Goal: Task Accomplishment & Management: Use online tool/utility

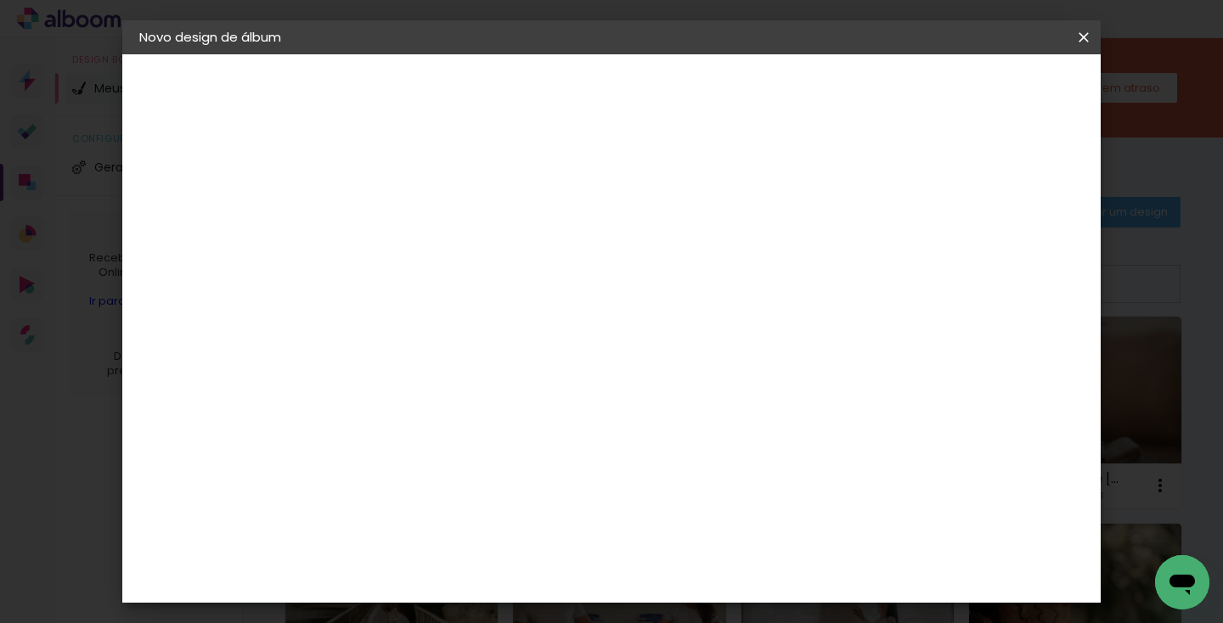
type input "[PERSON_NAME]"
type paper-input "[PERSON_NAME]"
click at [0, 0] on slot "Avançar" at bounding box center [0, 0] width 0 height 0
click at [0, 0] on slot "Tamanho Livre" at bounding box center [0, 0] width 0 height 0
click at [0, 0] on slot "Avançar" at bounding box center [0, 0] width 0 height 0
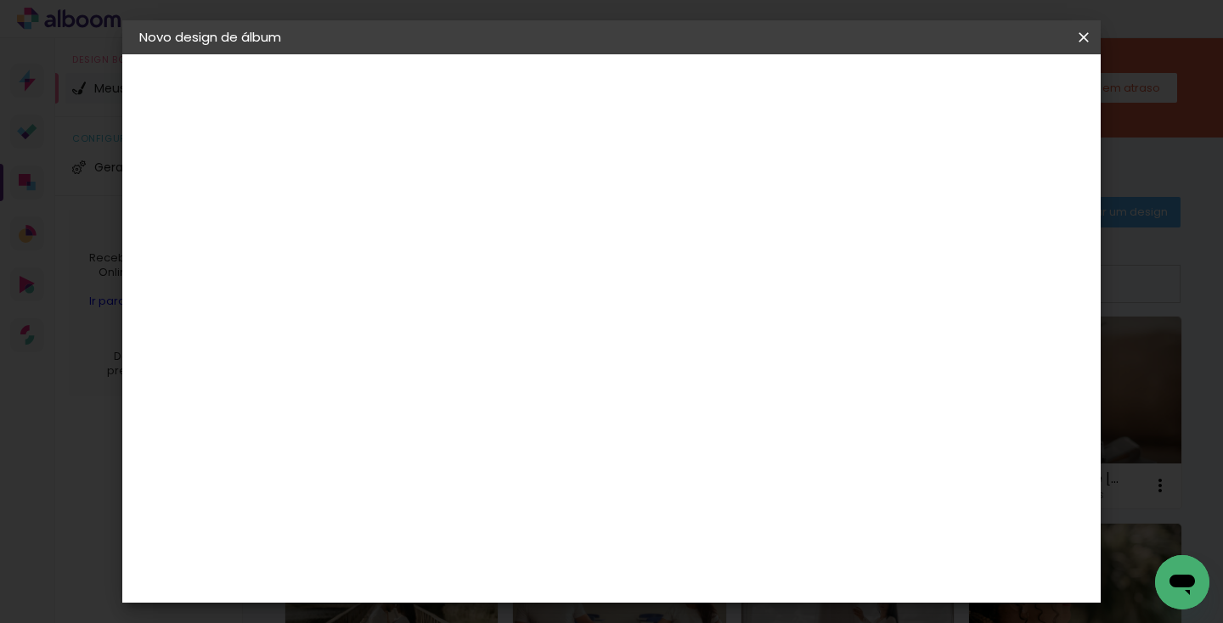
scroll to position [97, 0]
click at [726, 552] on input "60" at bounding box center [705, 548] width 44 height 25
type input "6"
type input "40"
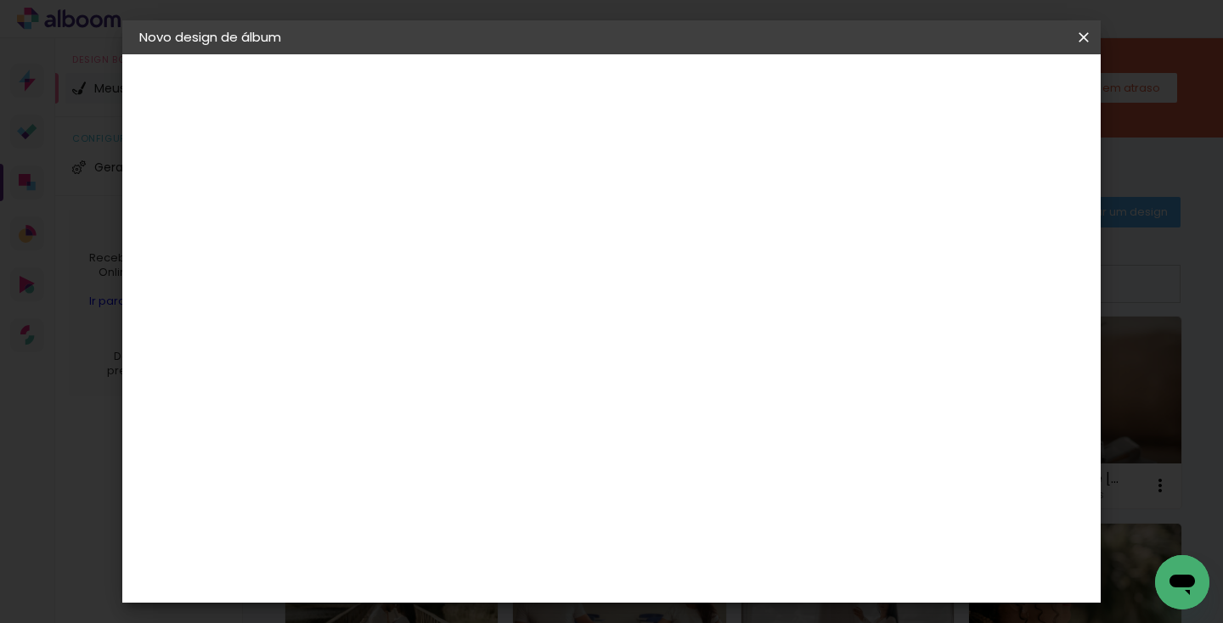
type paper-input "40"
click at [425, 491] on input "30" at bounding box center [404, 487] width 44 height 25
type input "3"
type input "25"
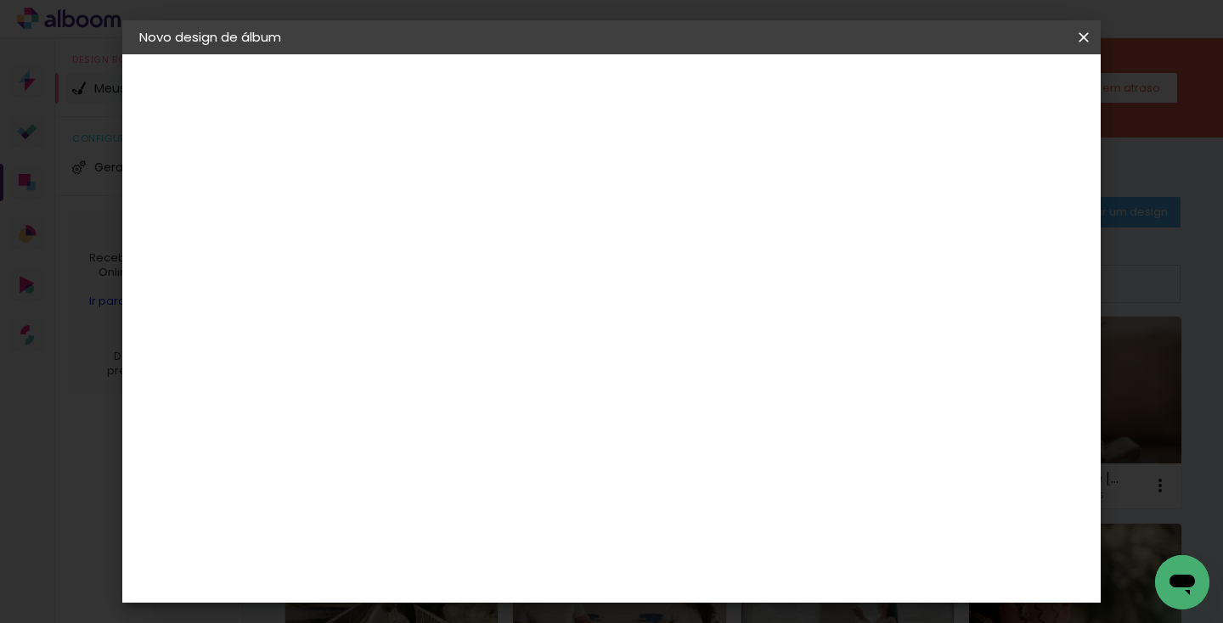
type paper-input "25"
click at [977, 93] on span "Iniciar design" at bounding box center [938, 90] width 77 height 12
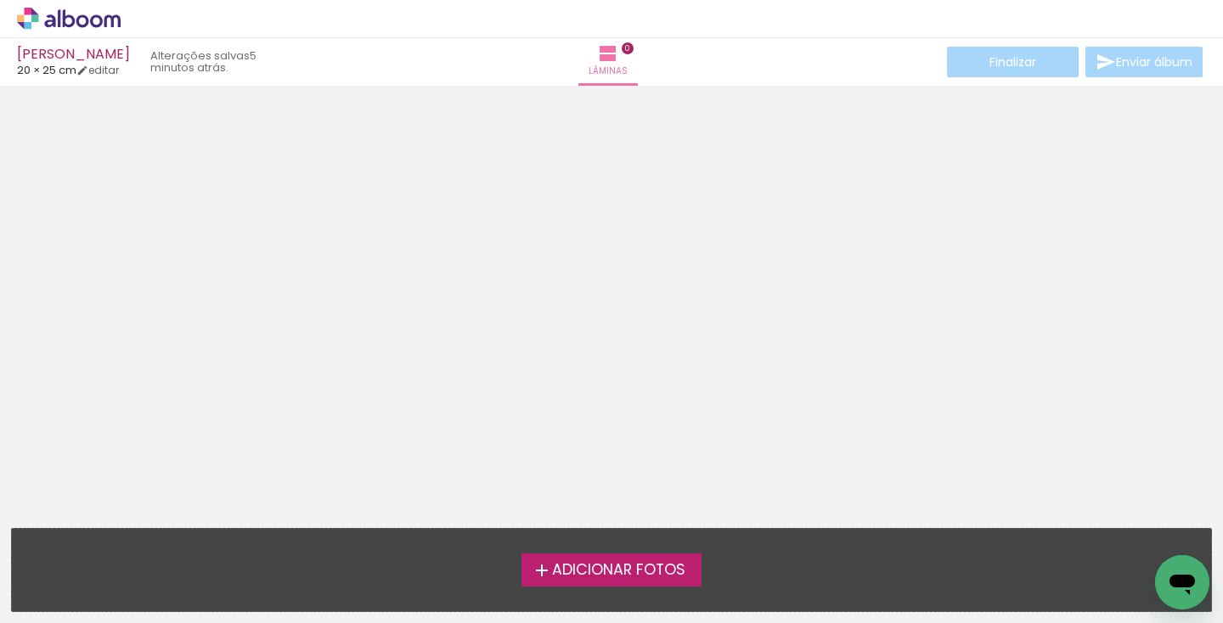
click at [650, 215] on div at bounding box center [611, 301] width 1223 height 419
click at [734, 360] on div at bounding box center [611, 301] width 1223 height 419
click at [689, 236] on div at bounding box center [611, 301] width 1223 height 419
click at [727, 192] on div at bounding box center [611, 301] width 1223 height 419
click at [906, 217] on div at bounding box center [611, 301] width 1223 height 419
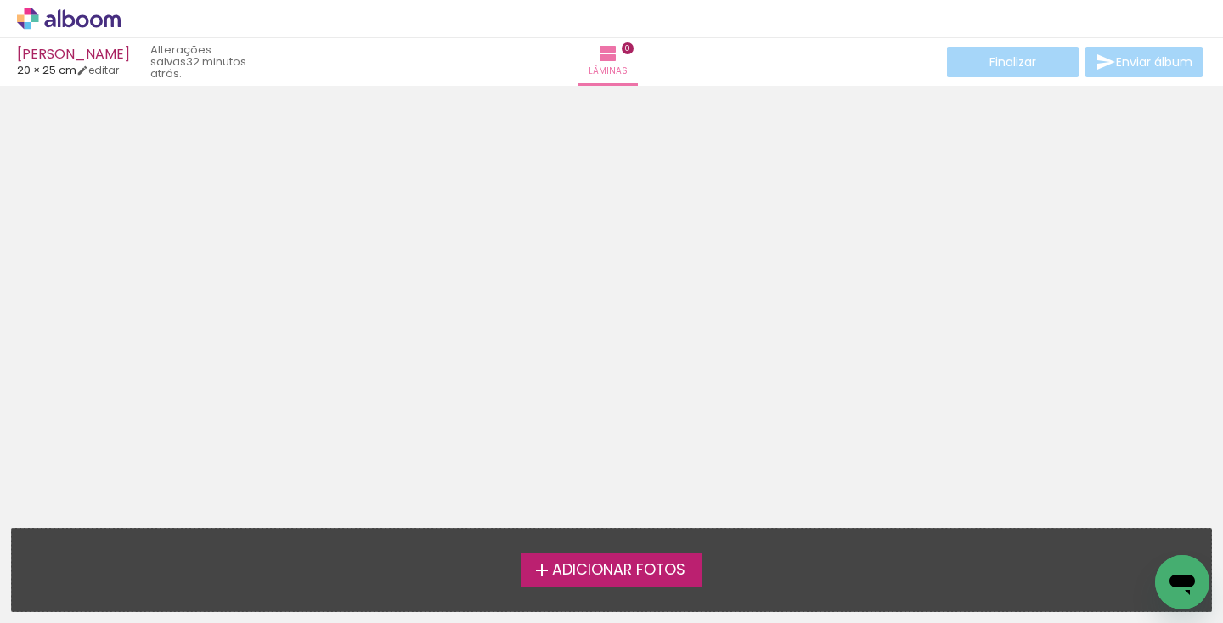
click at [613, 571] on span "Adicionar Fotos" at bounding box center [618, 570] width 133 height 15
click at [0, 0] on input "file" at bounding box center [0, 0] width 0 height 0
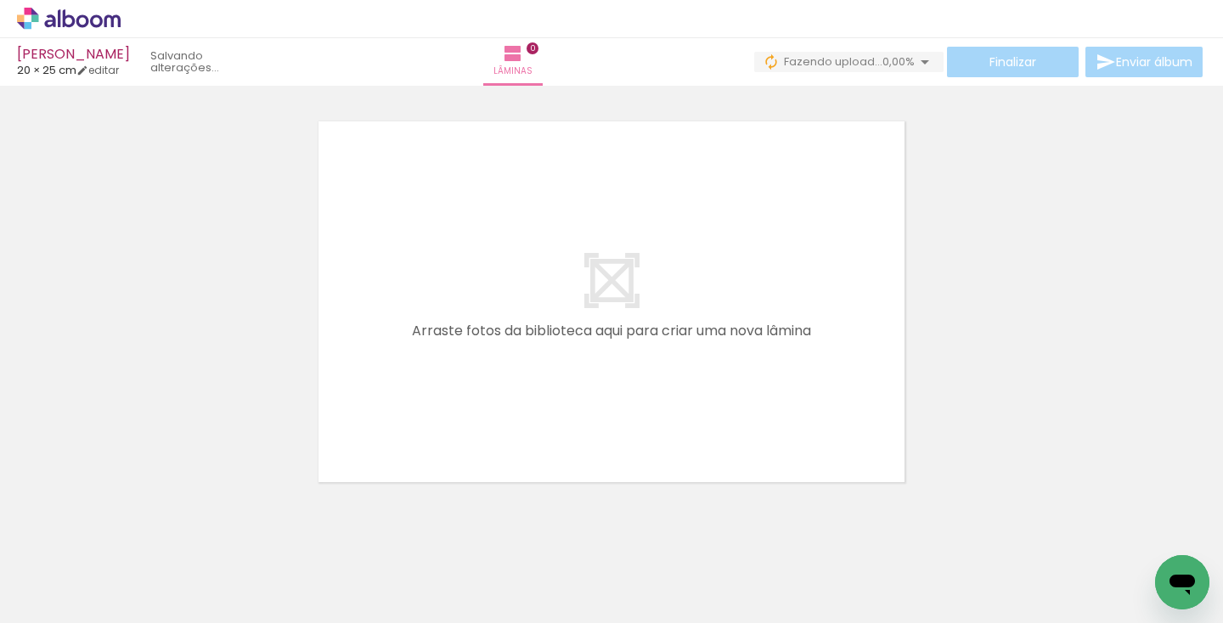
click at [916, 61] on iron-icon at bounding box center [924, 62] width 20 height 20
click at [916, 60] on iron-icon at bounding box center [924, 62] width 20 height 20
click at [987, 281] on div at bounding box center [611, 279] width 1223 height 419
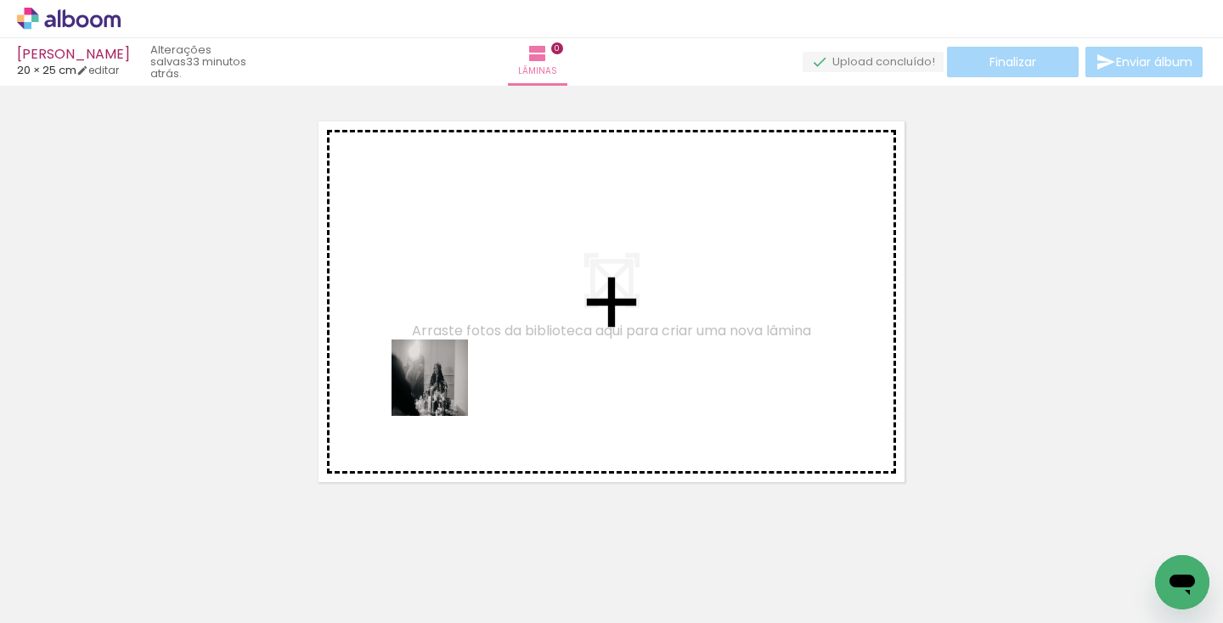
drag, startPoint x: 172, startPoint y: 577, endPoint x: 450, endPoint y: 385, distance: 338.2
click at [452, 385] on quentale-workspace at bounding box center [611, 311] width 1223 height 623
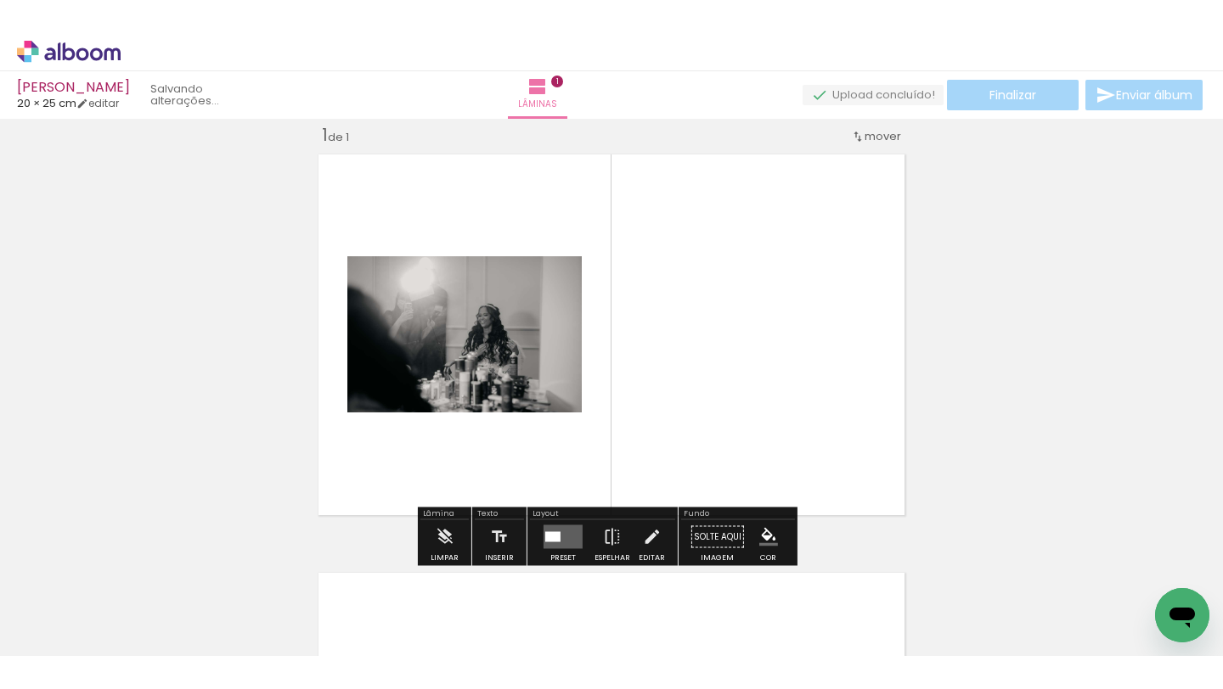
scroll to position [21, 0]
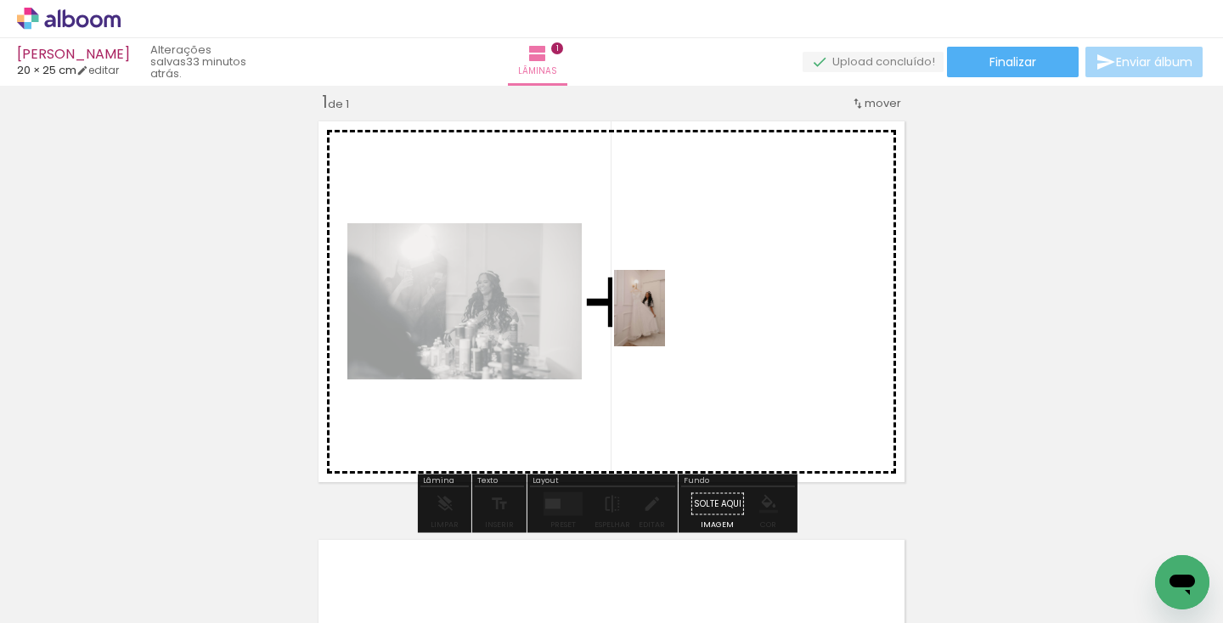
drag, startPoint x: 266, startPoint y: 568, endPoint x: 665, endPoint y: 321, distance: 469.3
click at [665, 321] on quentale-workspace at bounding box center [611, 311] width 1223 height 623
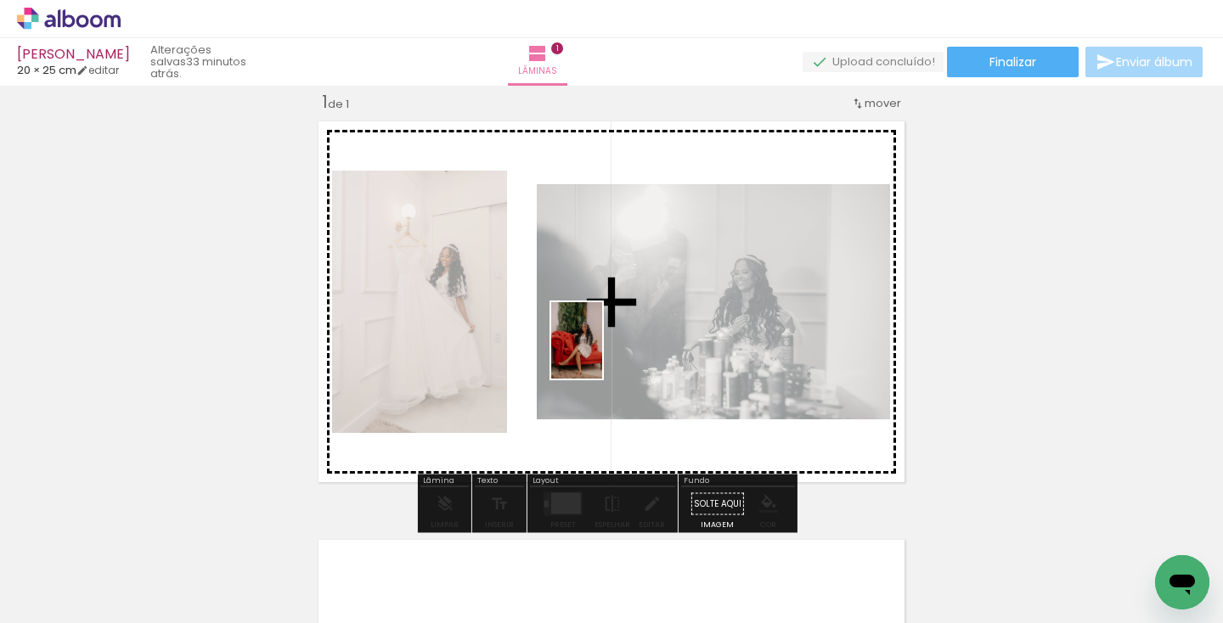
drag, startPoint x: 363, startPoint y: 582, endPoint x: 602, endPoint y: 353, distance: 330.3
click at [602, 353] on quentale-workspace at bounding box center [611, 311] width 1223 height 623
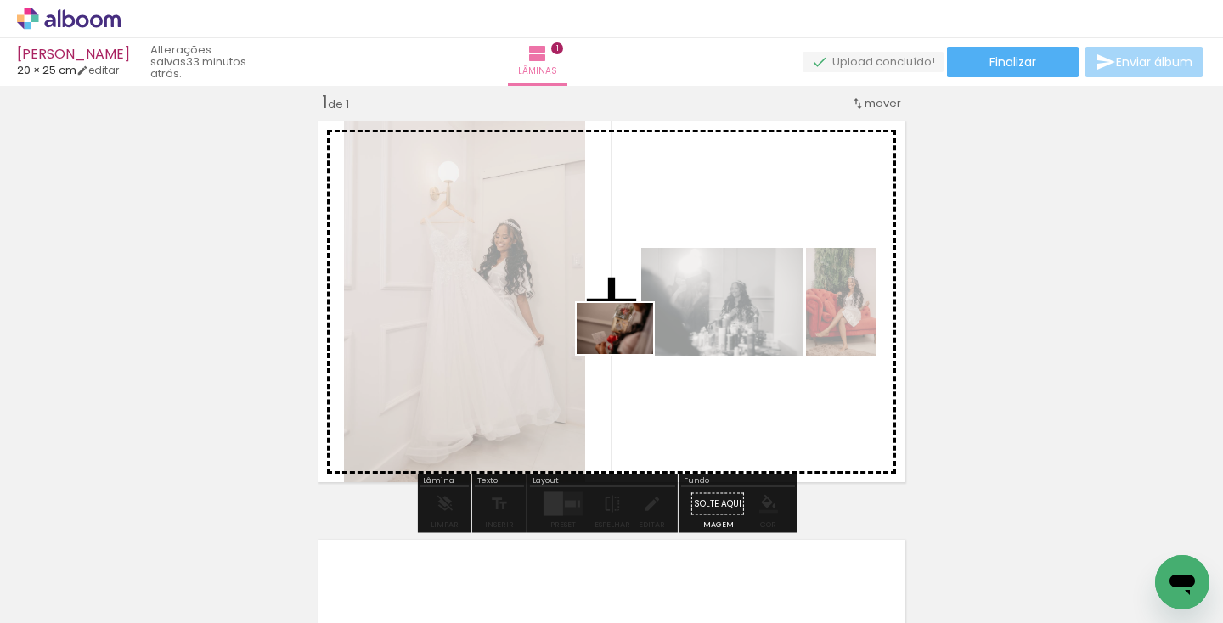
drag, startPoint x: 456, startPoint y: 582, endPoint x: 627, endPoint y: 353, distance: 286.3
click at [628, 353] on quentale-workspace at bounding box center [611, 311] width 1223 height 623
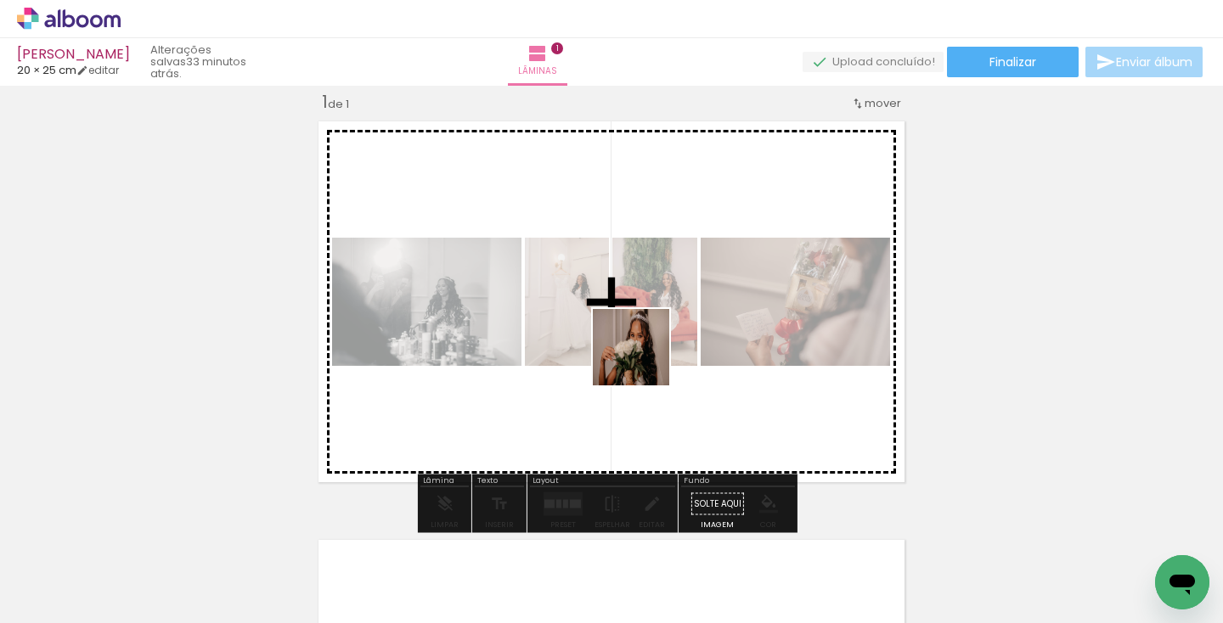
drag, startPoint x: 547, startPoint y: 585, endPoint x: 651, endPoint y: 343, distance: 263.6
click at [652, 343] on quentale-workspace at bounding box center [611, 311] width 1223 height 623
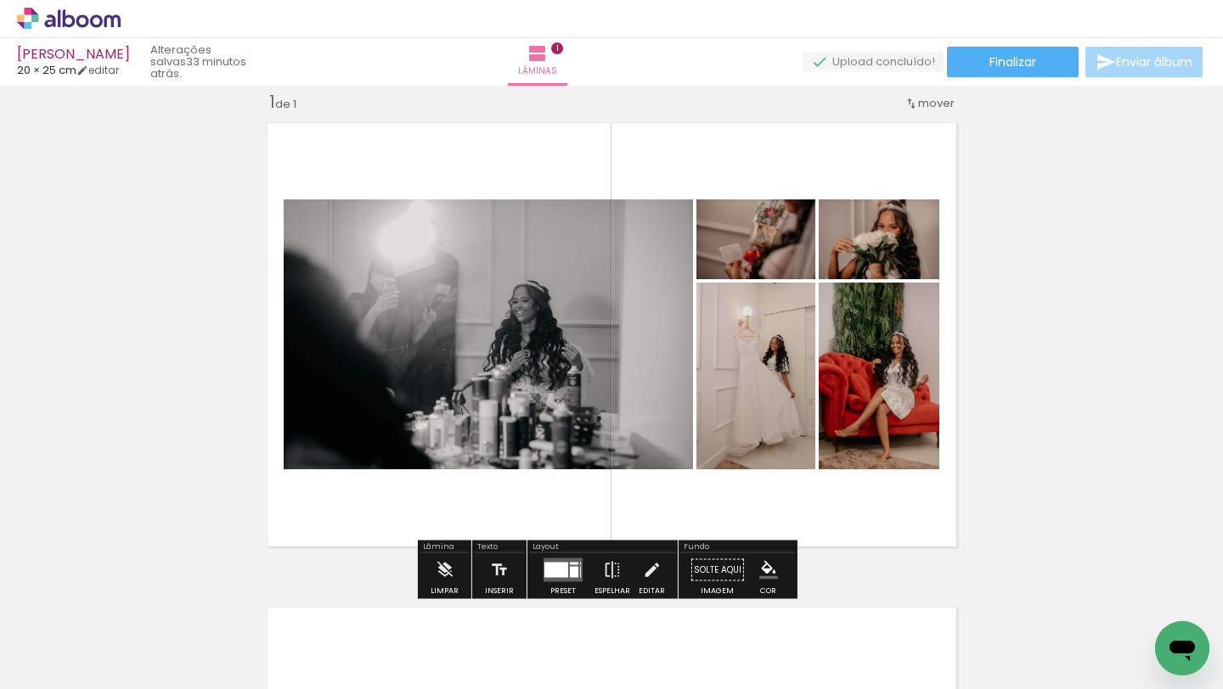
click at [564, 565] on quentale-layouter at bounding box center [562, 571] width 39 height 24
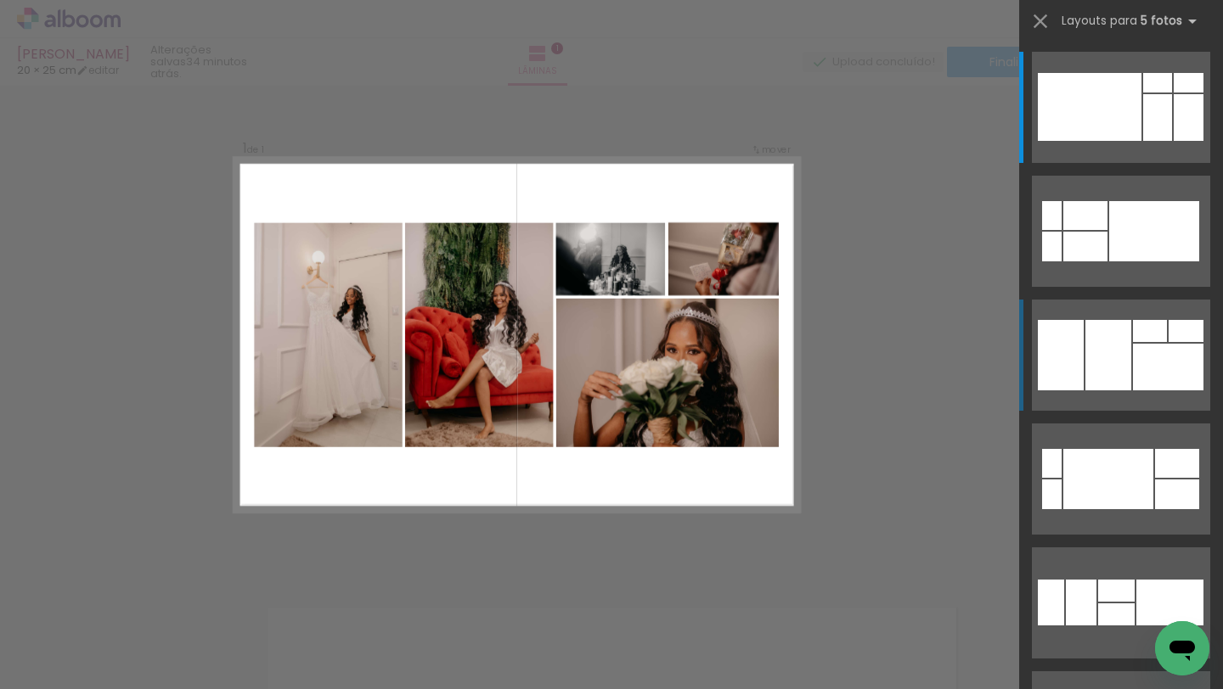
click at [1071, 141] on div at bounding box center [1090, 107] width 104 height 68
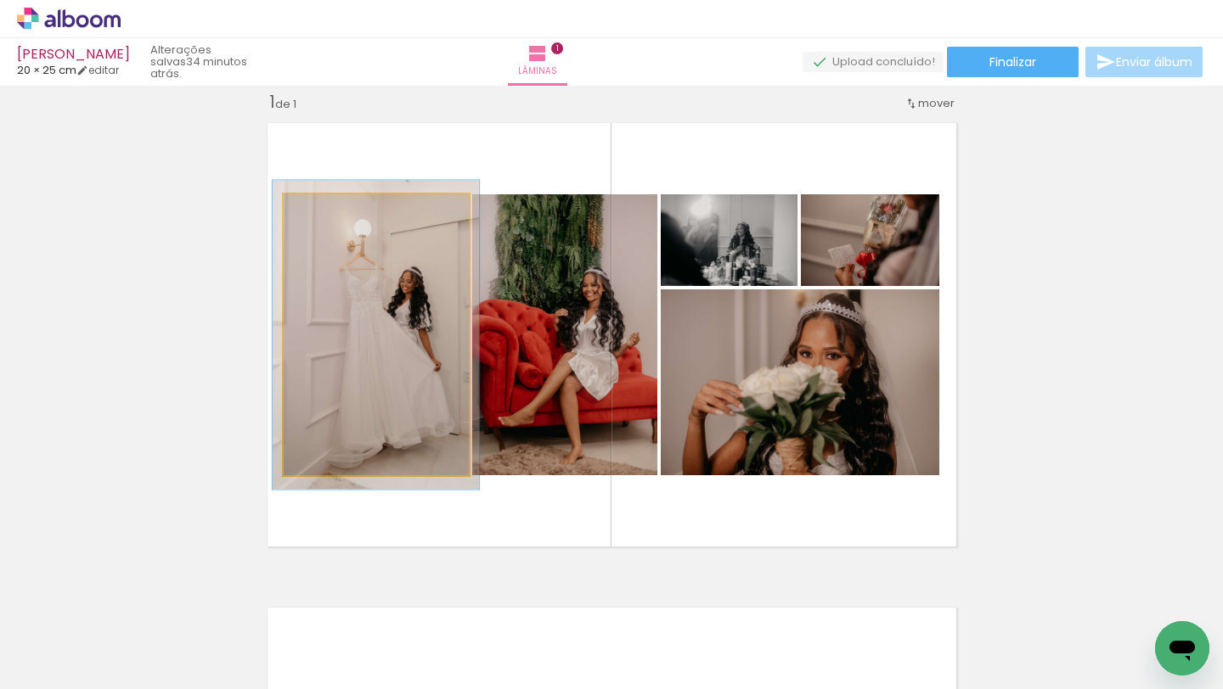
type paper-slider "110"
click at [326, 216] on div at bounding box center [328, 212] width 27 height 27
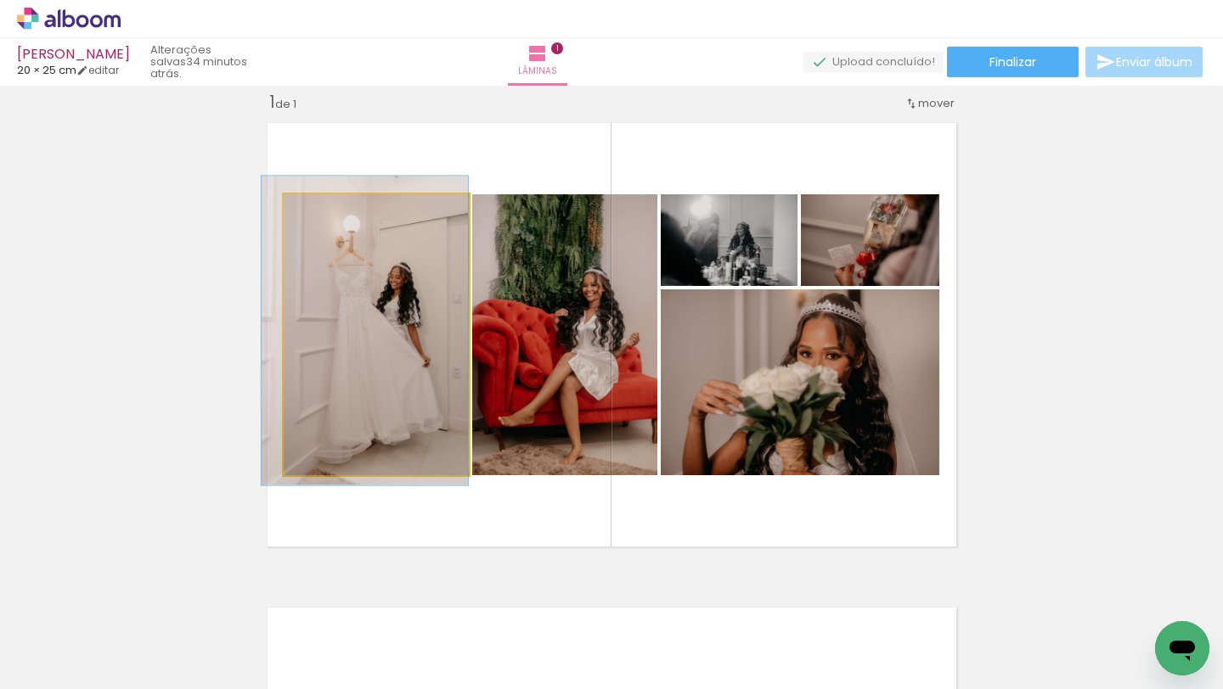
drag, startPoint x: 395, startPoint y: 315, endPoint x: 379, endPoint y: 311, distance: 16.7
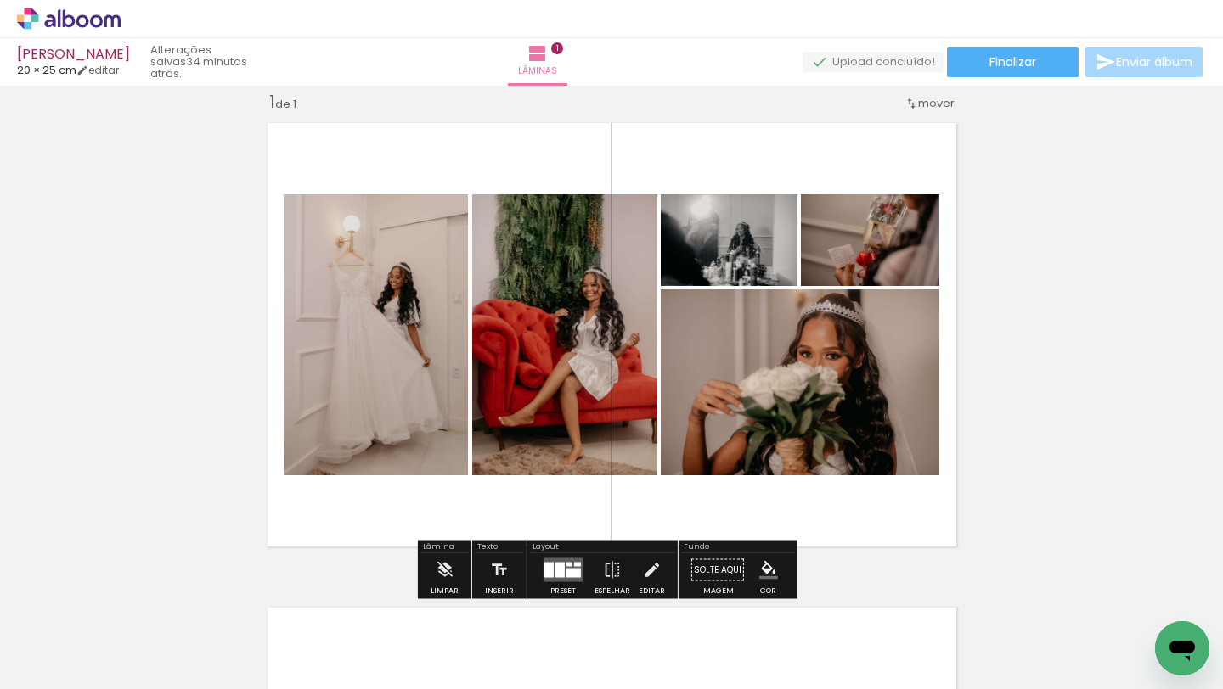
click at [1150, 316] on div "Inserir lâmina 1 de 1" at bounding box center [611, 555] width 1223 height 970
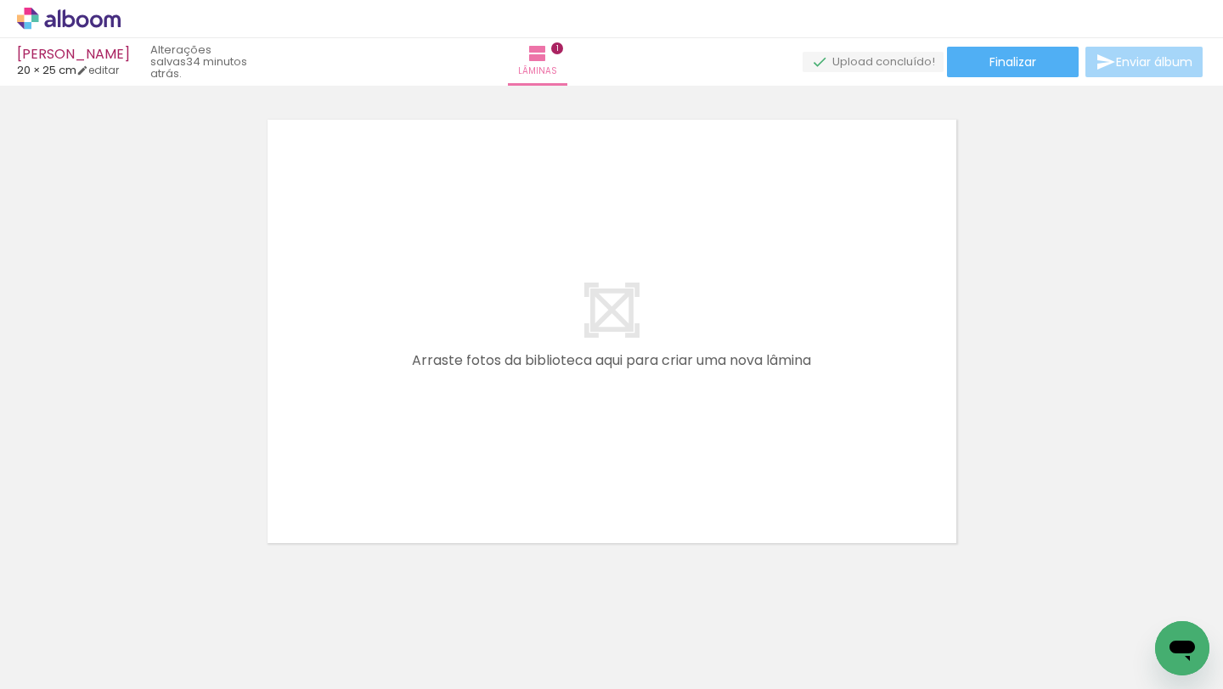
scroll to position [508, 0]
click at [77, 622] on span "Adicionar Fotos" at bounding box center [60, 666] width 51 height 19
click at [0, 0] on input "file" at bounding box center [0, 0] width 0 height 0
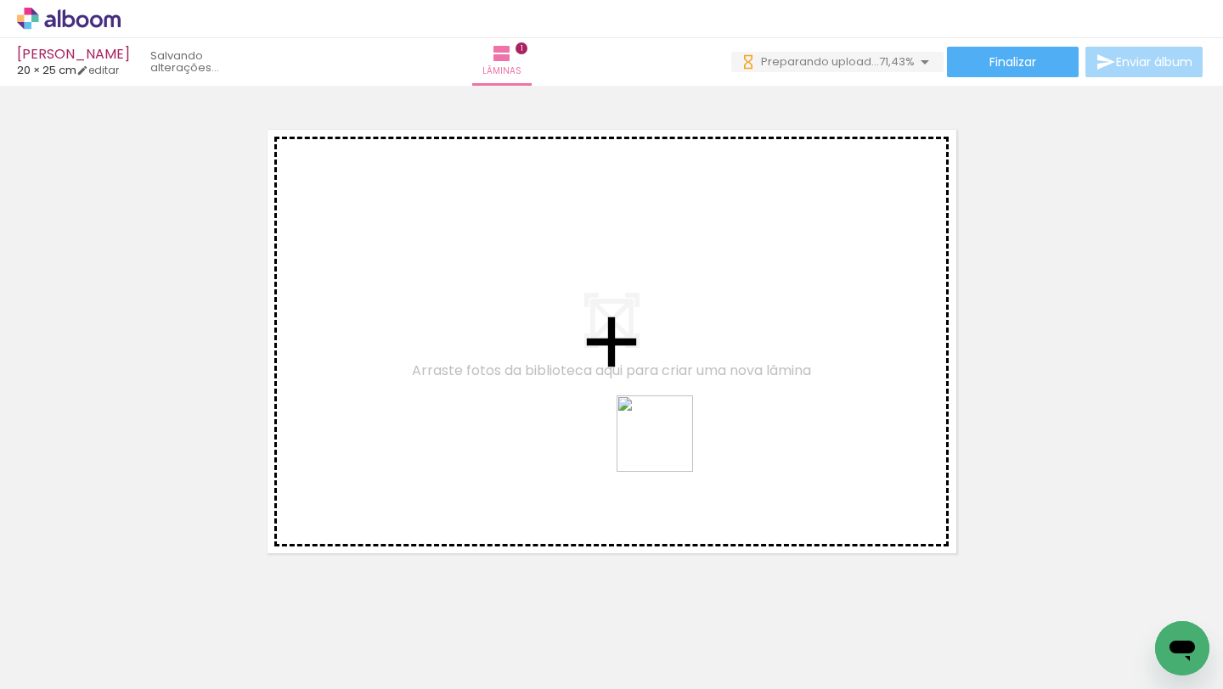
drag, startPoint x: 646, startPoint y: 644, endPoint x: 667, endPoint y: 447, distance: 199.0
click at [667, 447] on quentale-workspace at bounding box center [611, 344] width 1223 height 689
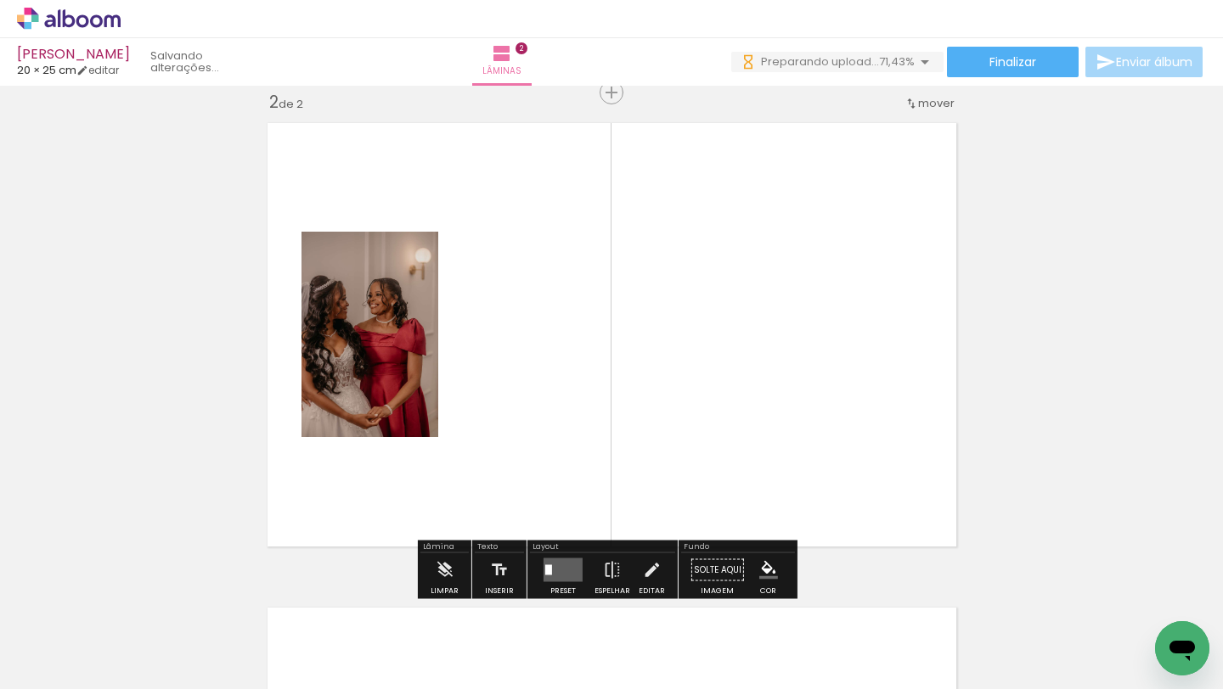
scroll to position [506, 0]
drag, startPoint x: 752, startPoint y: 633, endPoint x: 765, endPoint y: 451, distance: 182.1
click at [765, 451] on quentale-workspace at bounding box center [611, 344] width 1223 height 689
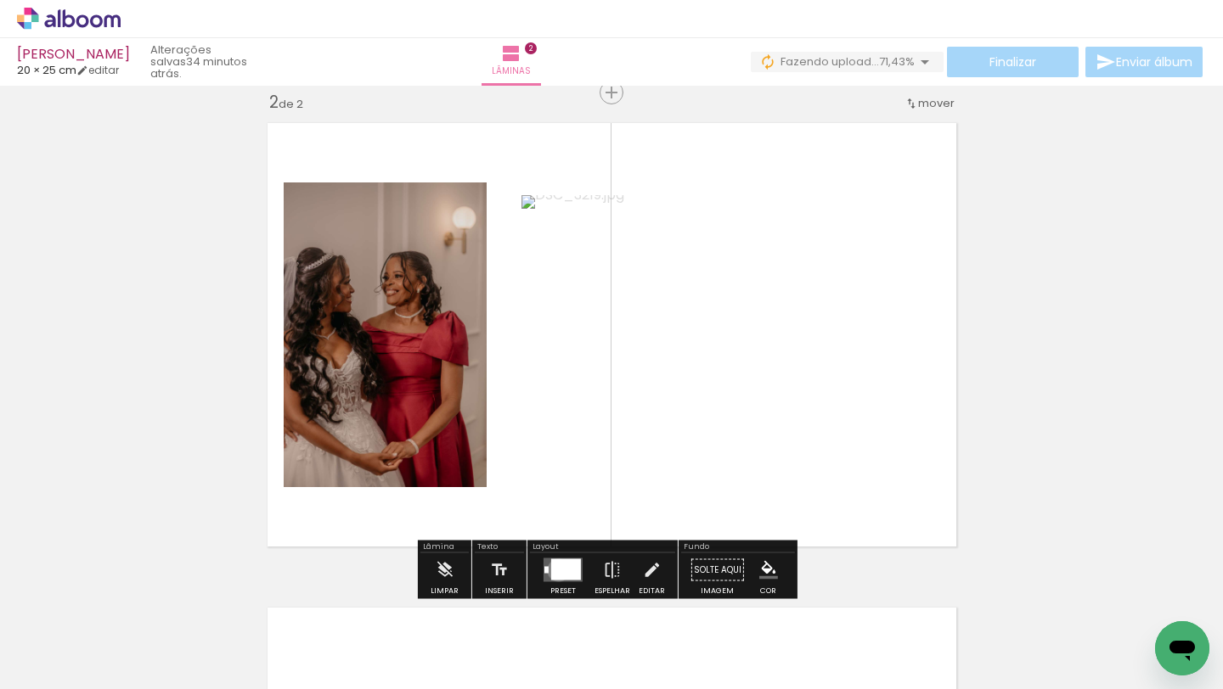
click at [554, 570] on div at bounding box center [566, 570] width 30 height 21
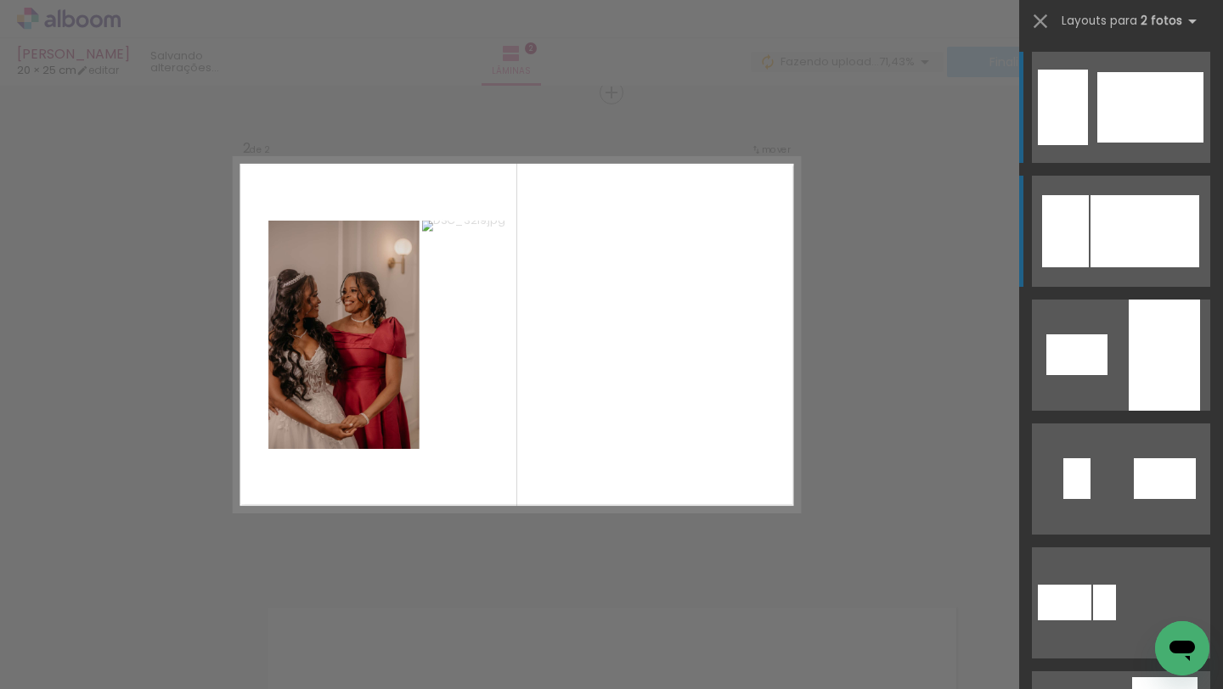
click at [1124, 143] on div at bounding box center [1150, 107] width 106 height 70
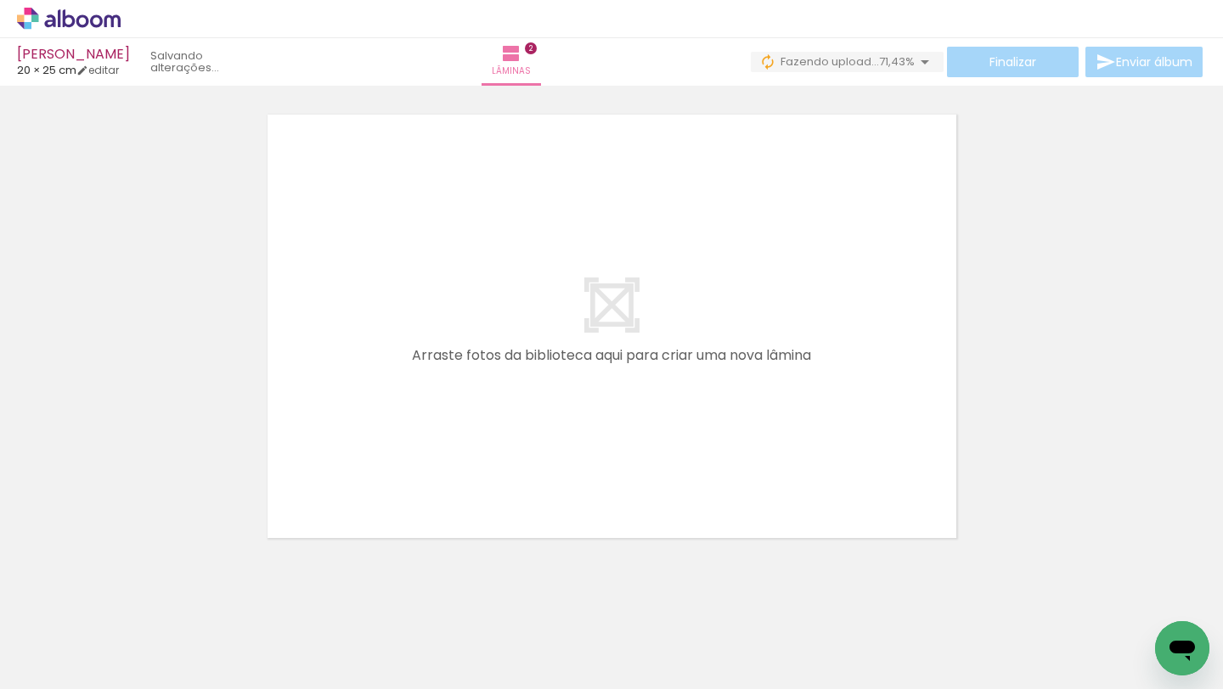
scroll to position [982, 0]
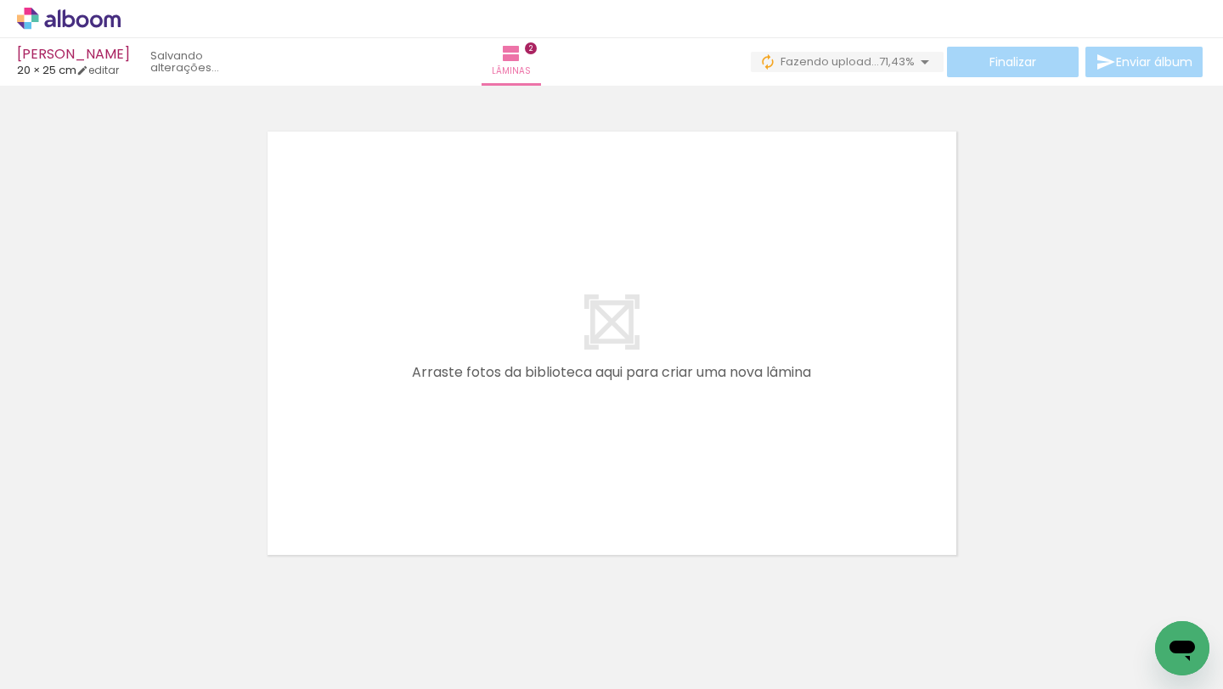
click at [42, 622] on span "Adicionar Fotos" at bounding box center [60, 666] width 51 height 19
click at [0, 0] on input "file" at bounding box center [0, 0] width 0 height 0
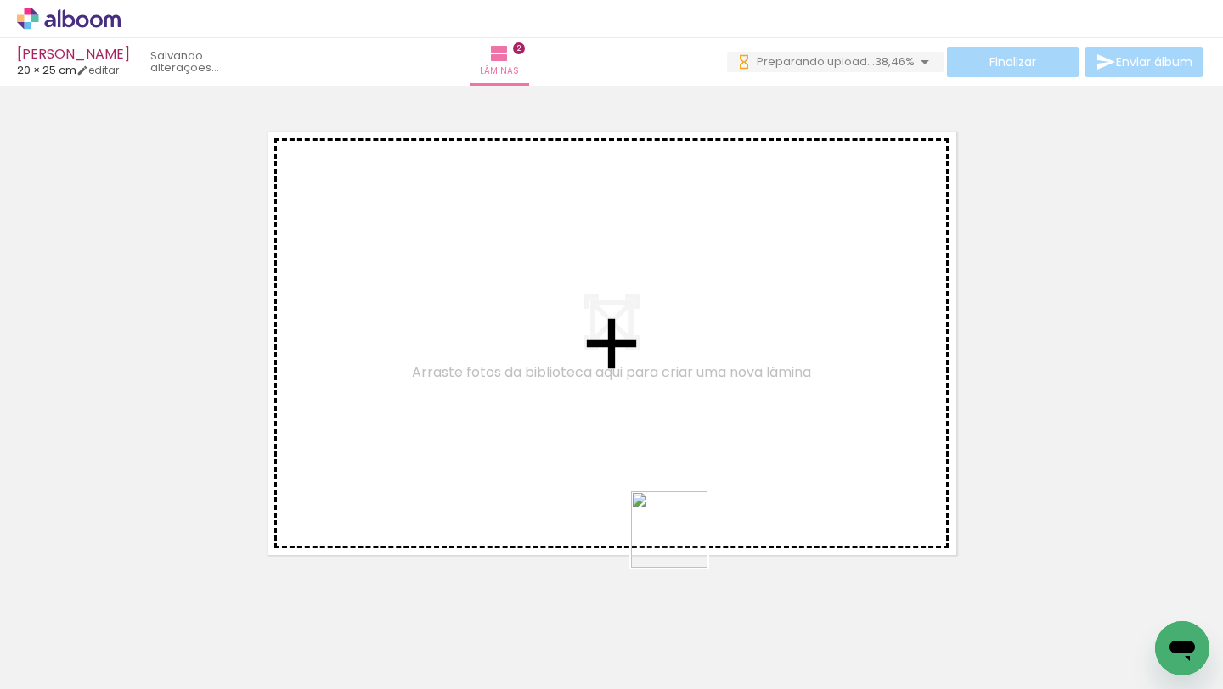
drag, startPoint x: 682, startPoint y: 644, endPoint x: 682, endPoint y: 446, distance: 198.7
click at [682, 446] on quentale-workspace at bounding box center [611, 344] width 1223 height 689
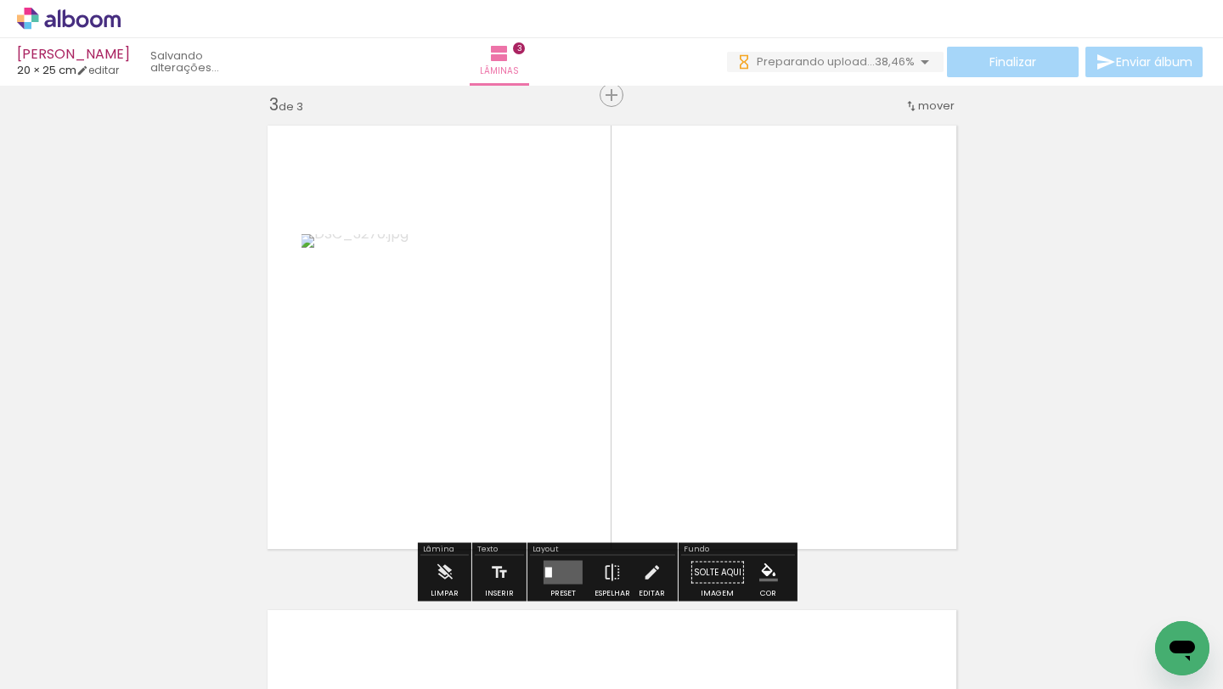
scroll to position [991, 0]
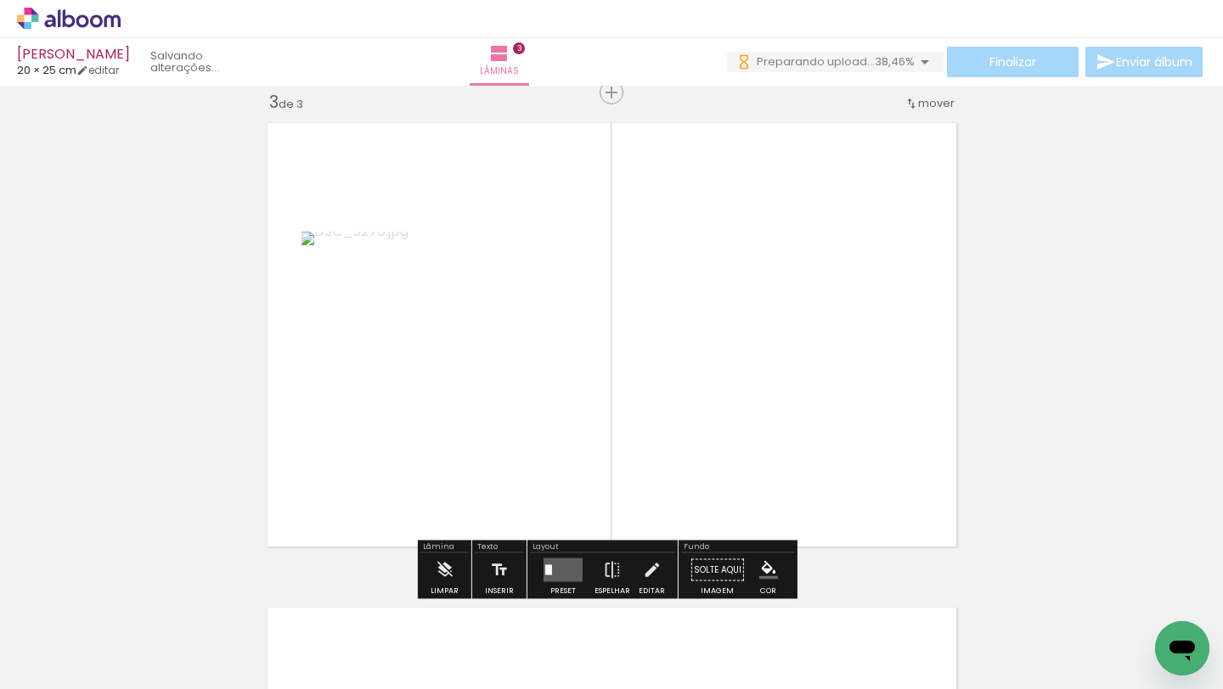
drag, startPoint x: 779, startPoint y: 657, endPoint x: 769, endPoint y: 399, distance: 258.3
click at [769, 399] on quentale-workspace at bounding box center [611, 344] width 1223 height 689
drag, startPoint x: 878, startPoint y: 644, endPoint x: 869, endPoint y: 440, distance: 204.0
click at [869, 440] on quentale-workspace at bounding box center [611, 344] width 1223 height 689
drag, startPoint x: 988, startPoint y: 663, endPoint x: 870, endPoint y: 419, distance: 271.5
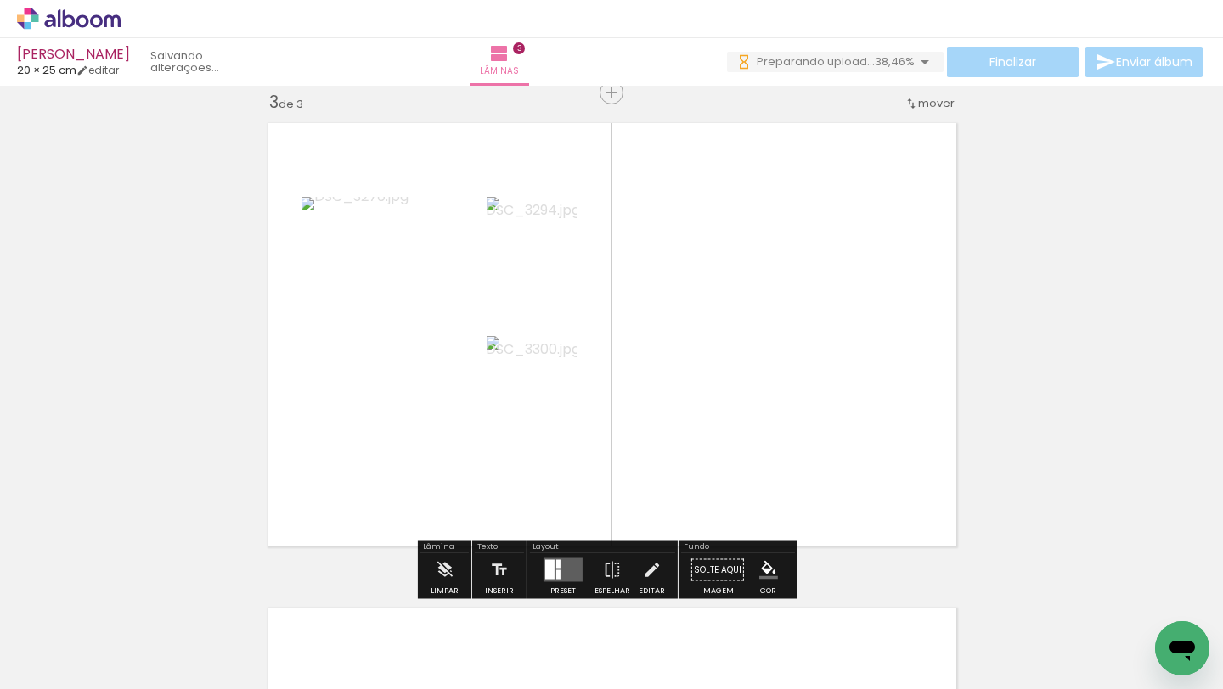
click at [870, 419] on quentale-workspace at bounding box center [611, 344] width 1223 height 689
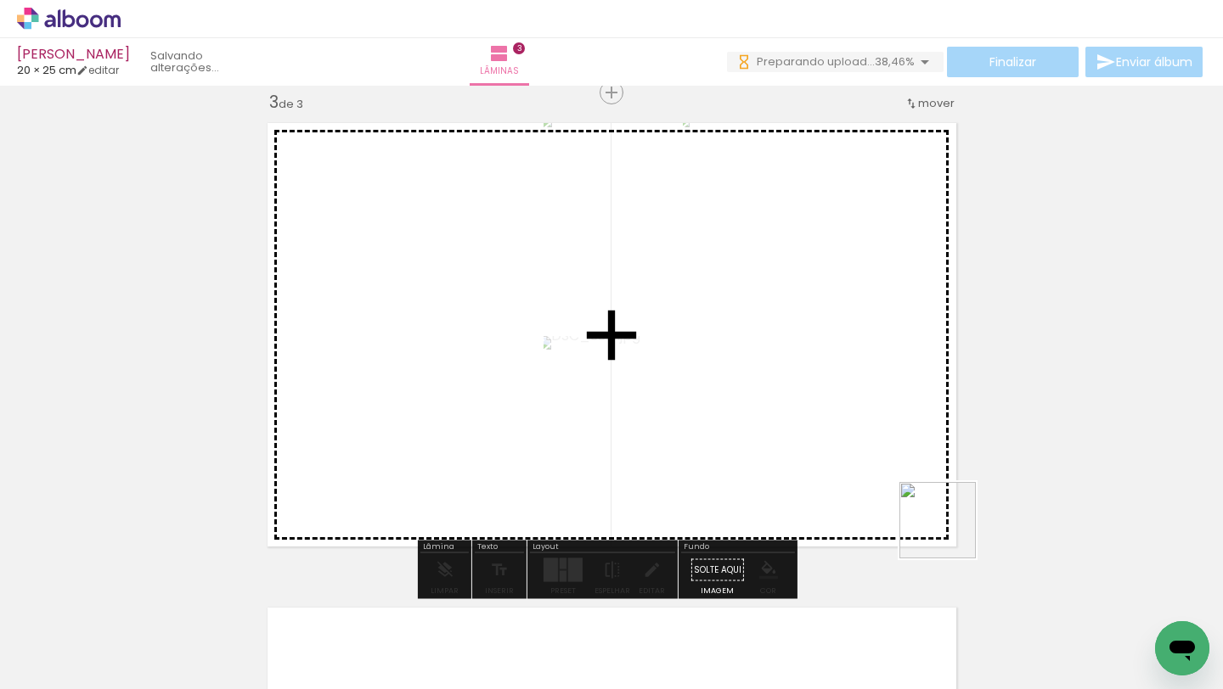
drag, startPoint x: 1073, startPoint y: 641, endPoint x: 893, endPoint y: 468, distance: 249.8
click at [893, 468] on quentale-workspace at bounding box center [611, 344] width 1223 height 689
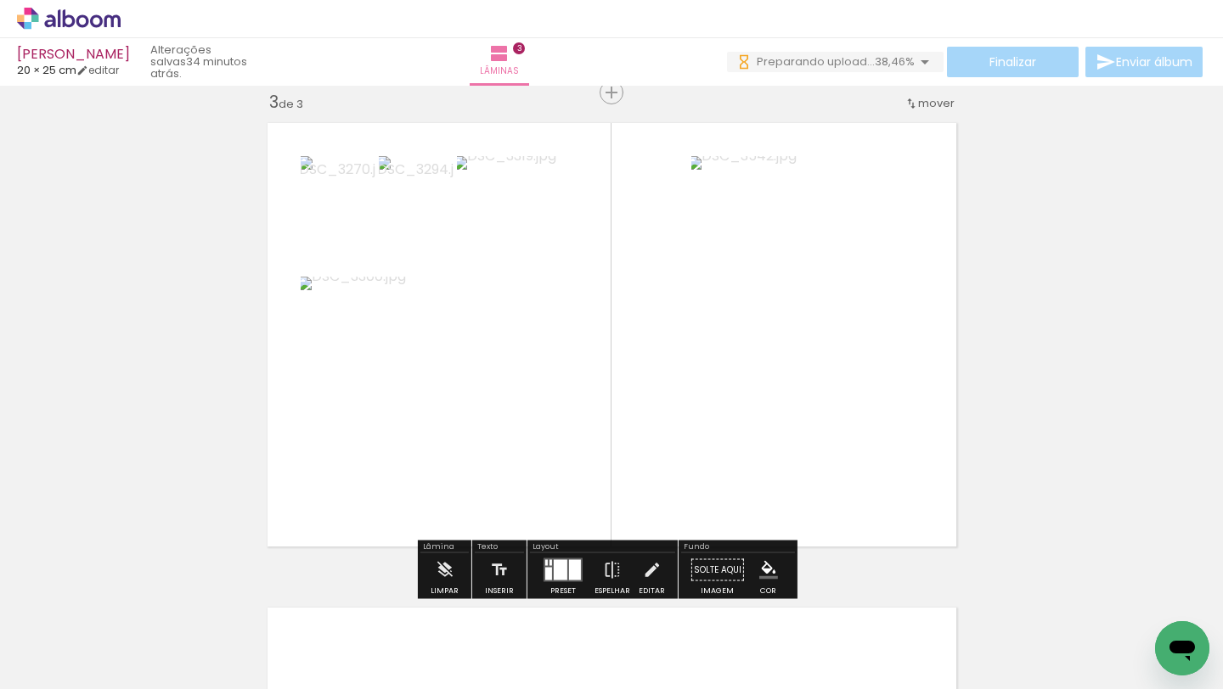
drag, startPoint x: 1146, startPoint y: 619, endPoint x: 897, endPoint y: 477, distance: 286.3
click at [897, 477] on quentale-workspace at bounding box center [611, 344] width 1223 height 689
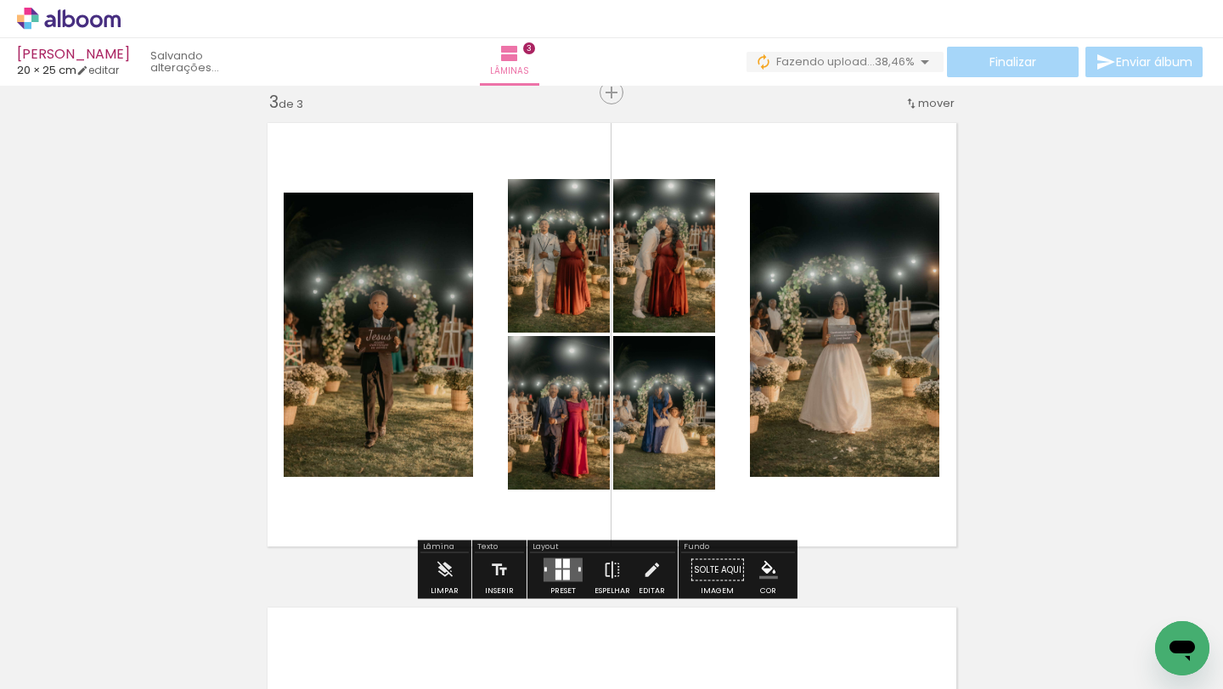
click at [563, 565] on div at bounding box center [566, 564] width 7 height 9
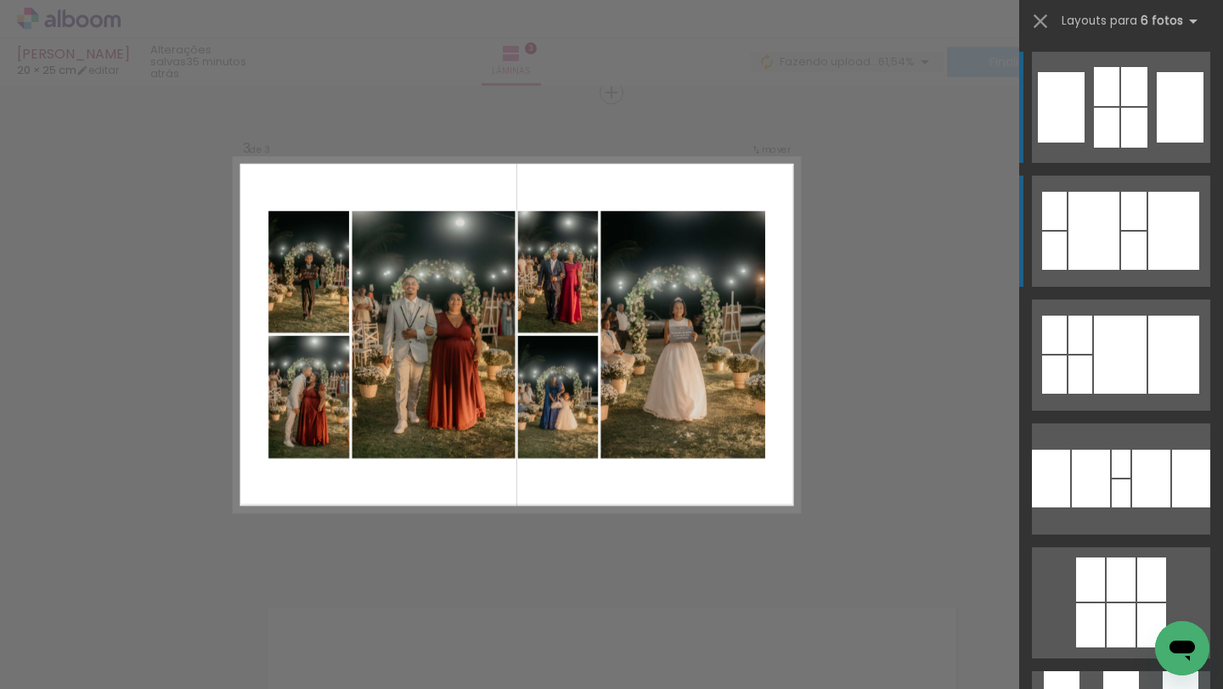
click at [1119, 148] on div at bounding box center [1106, 128] width 25 height 40
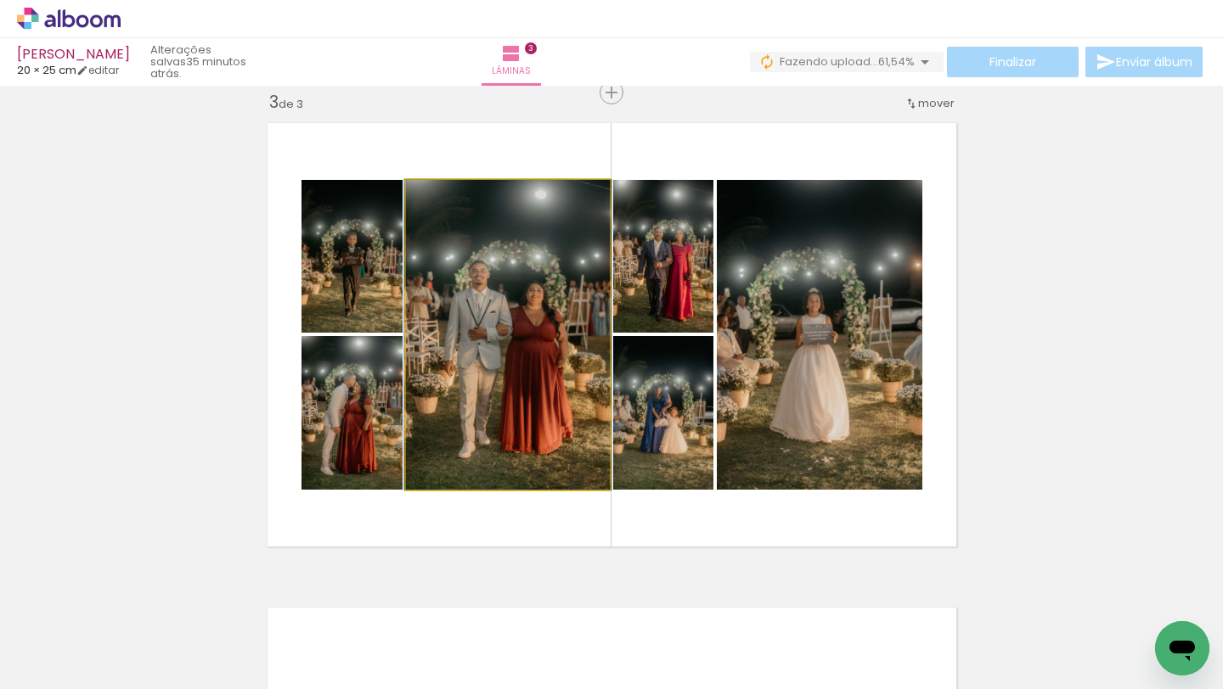
drag, startPoint x: 500, startPoint y: 390, endPoint x: 352, endPoint y: 413, distance: 149.6
click at [0, 0] on slot at bounding box center [0, 0] width 0 height 0
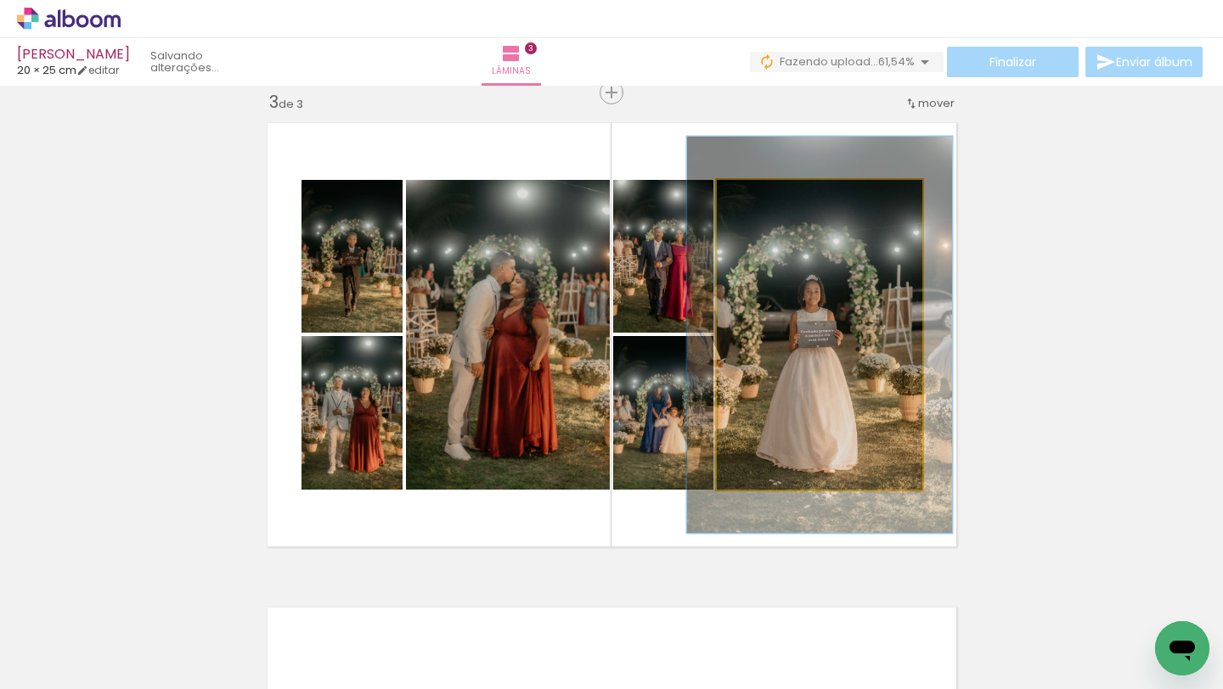
drag, startPoint x: 752, startPoint y: 201, endPoint x: 769, endPoint y: 202, distance: 17.0
type paper-slider "129"
click at [769, 202] on div at bounding box center [772, 197] width 15 height 15
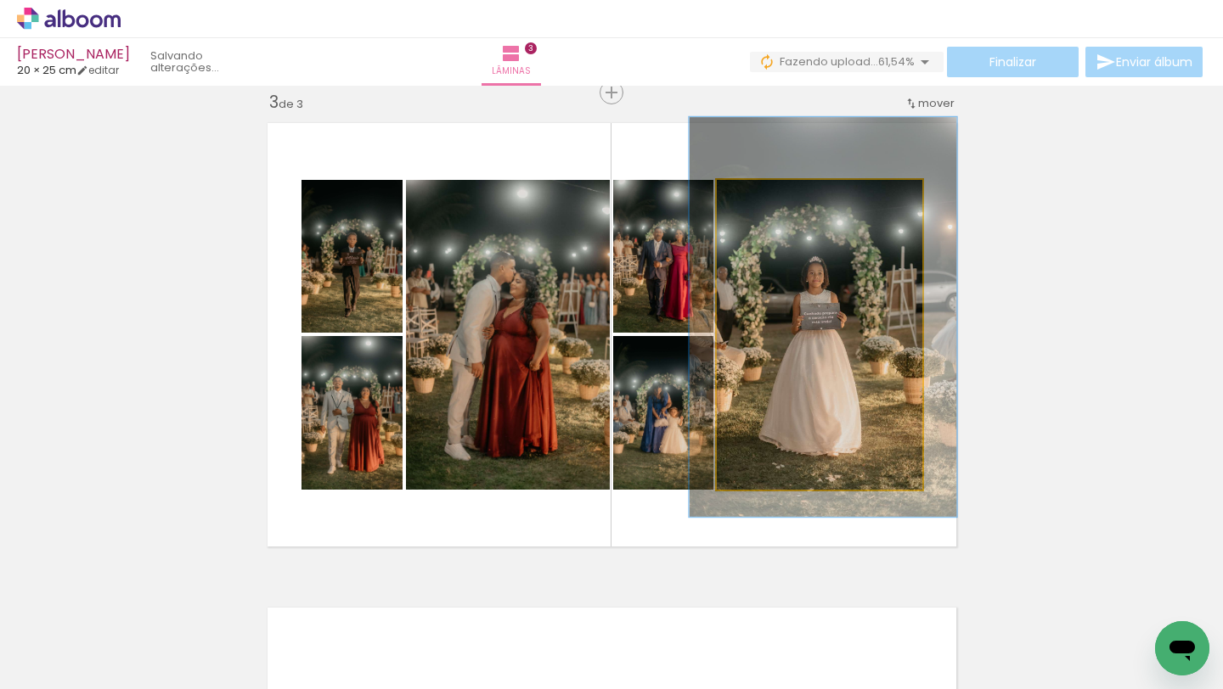
drag, startPoint x: 832, startPoint y: 342, endPoint x: 835, endPoint y: 324, distance: 18.2
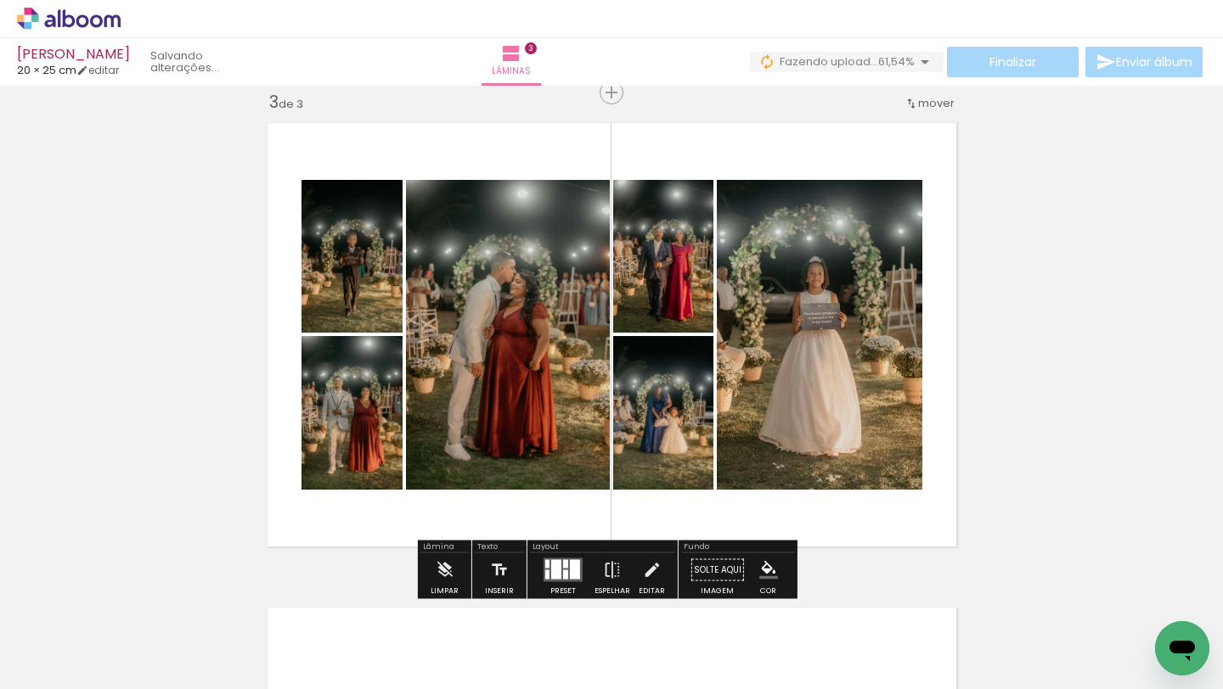
click at [1073, 309] on div "Inserir lâmina 1 de 3 Inserir lâmina 2 de 3 Inserir lâmina 3 de 3" at bounding box center [611, 71] width 1223 height 1940
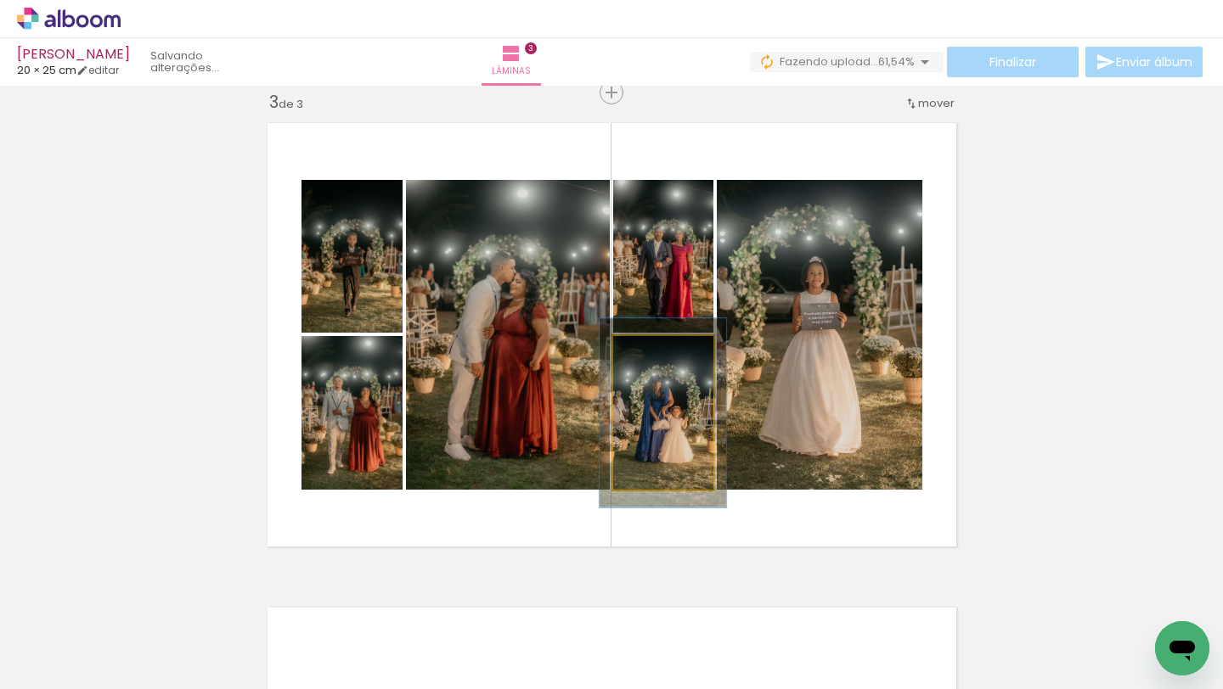
drag, startPoint x: 644, startPoint y: 353, endPoint x: 652, endPoint y: 355, distance: 8.7
type paper-slider "123"
click at [652, 355] on div at bounding box center [657, 353] width 15 height 15
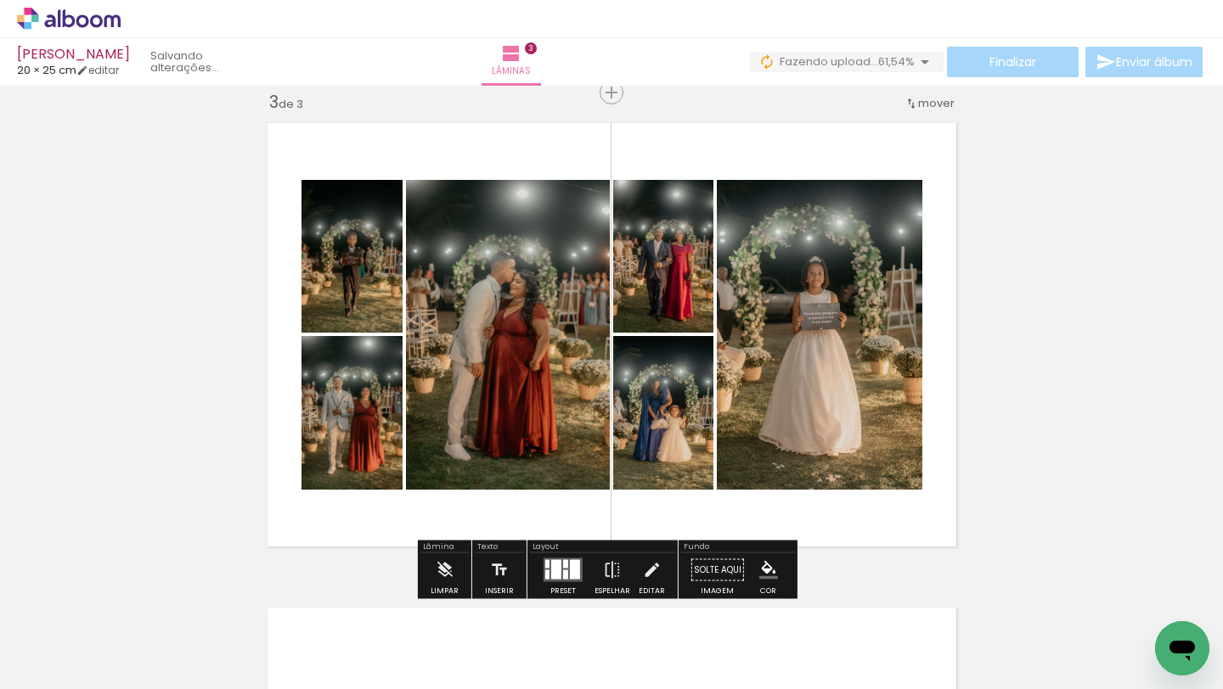
click at [1069, 341] on div "Inserir lâmina 1 de 3 Inserir lâmina 2 de 3 Inserir lâmina 3 de 3" at bounding box center [611, 71] width 1223 height 1940
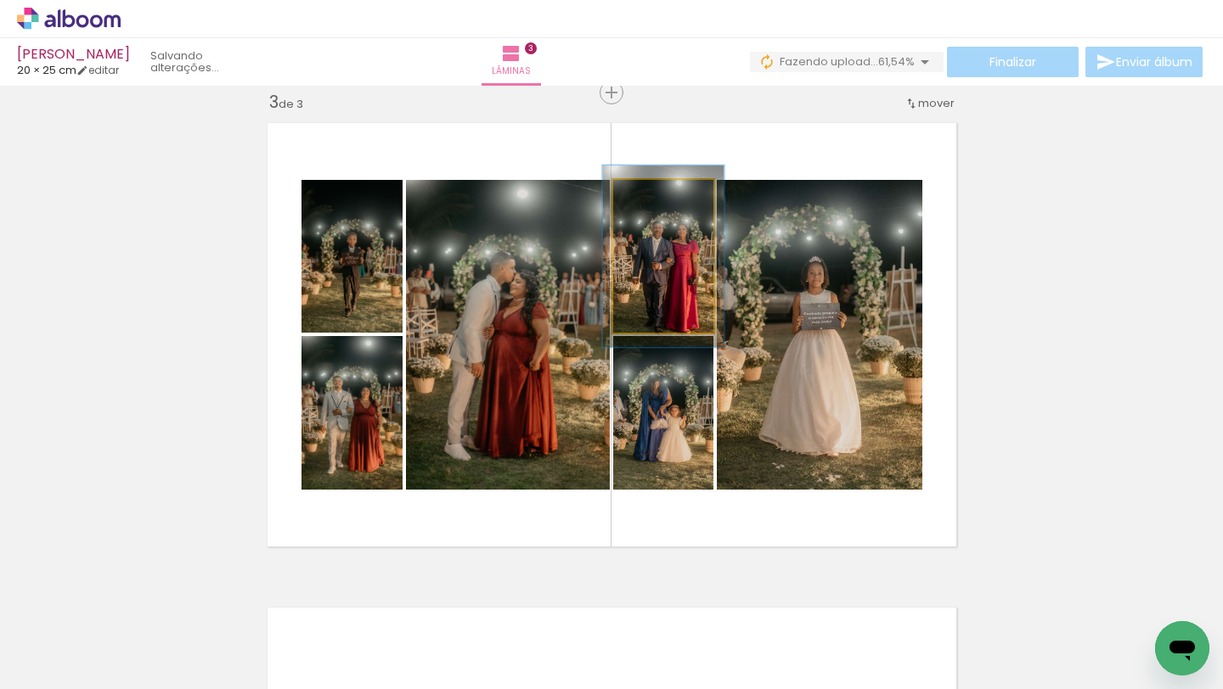
type paper-slider "119"
click at [648, 198] on div at bounding box center [655, 197] width 15 height 15
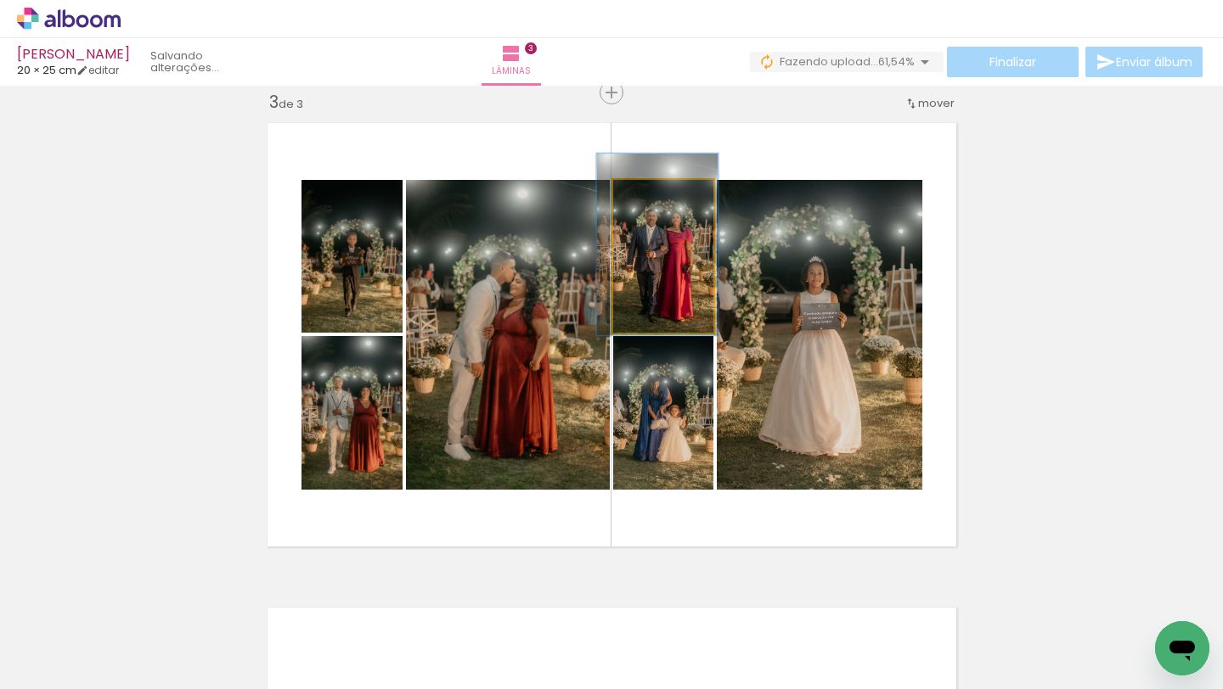
drag, startPoint x: 695, startPoint y: 278, endPoint x: 689, endPoint y: 266, distance: 13.3
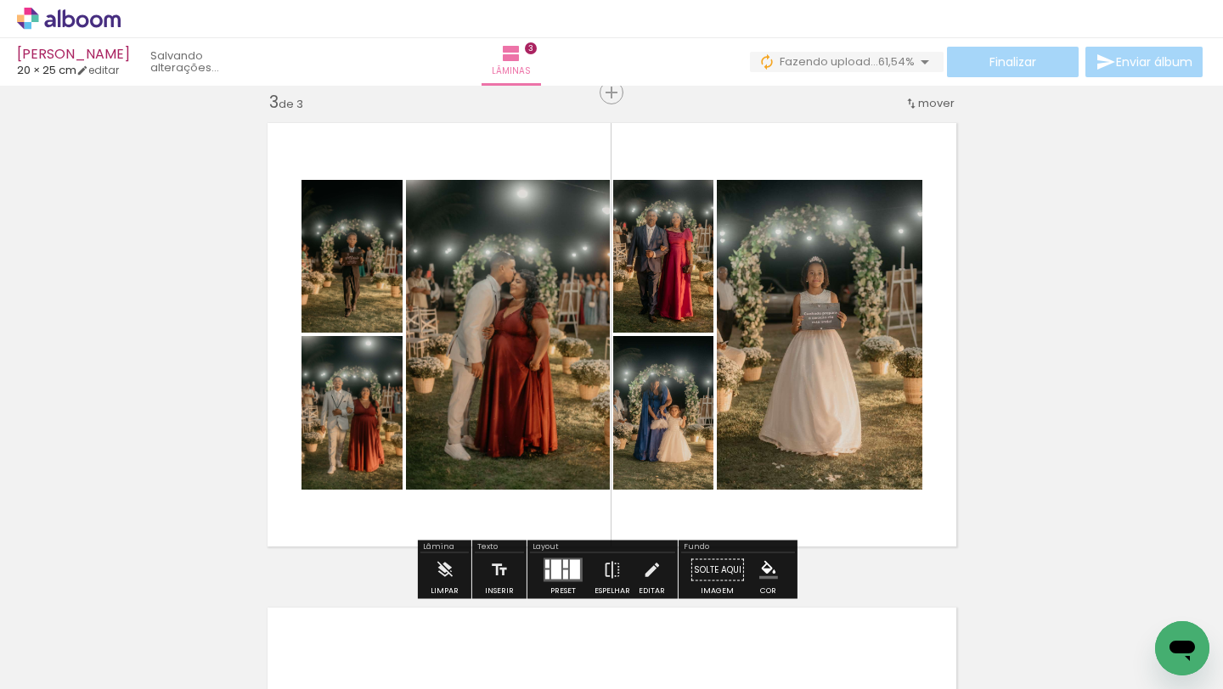
click at [1060, 297] on div "Inserir lâmina 1 de 3 Inserir lâmina 2 de 3 Inserir lâmina 3 de 3" at bounding box center [611, 71] width 1223 height 1940
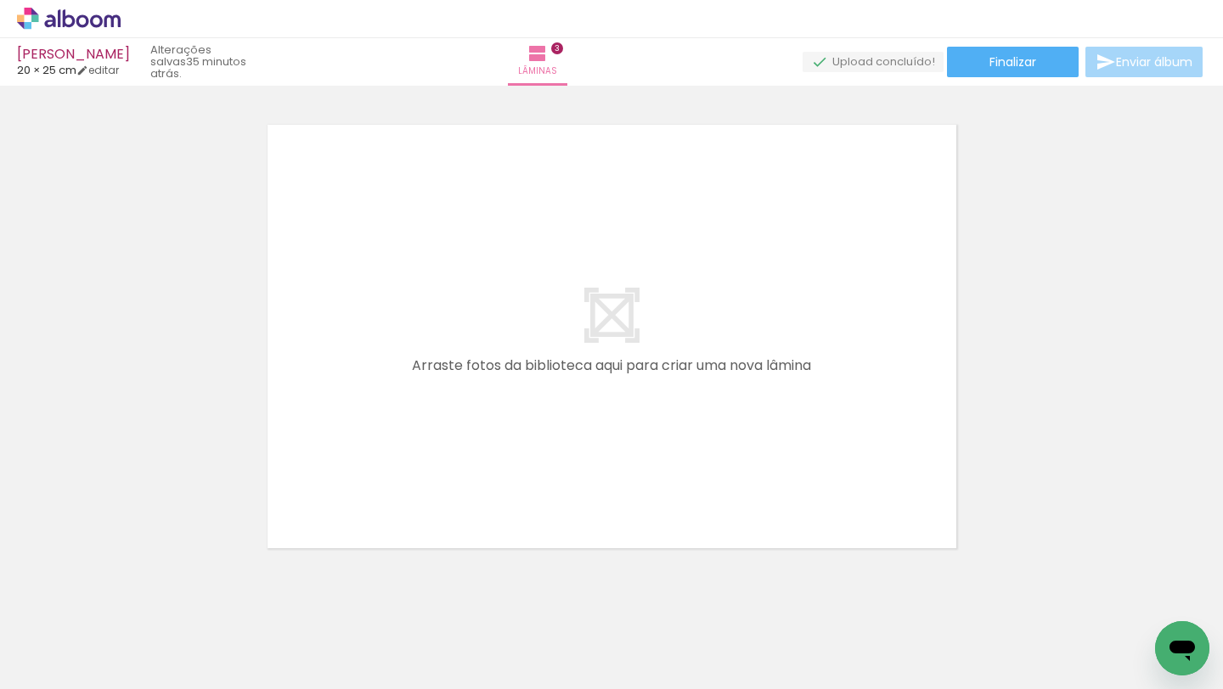
scroll to position [1472, 0]
click at [77, 622] on span "Adicionar Fotos" at bounding box center [60, 666] width 51 height 19
click at [0, 0] on input "file" at bounding box center [0, 0] width 0 height 0
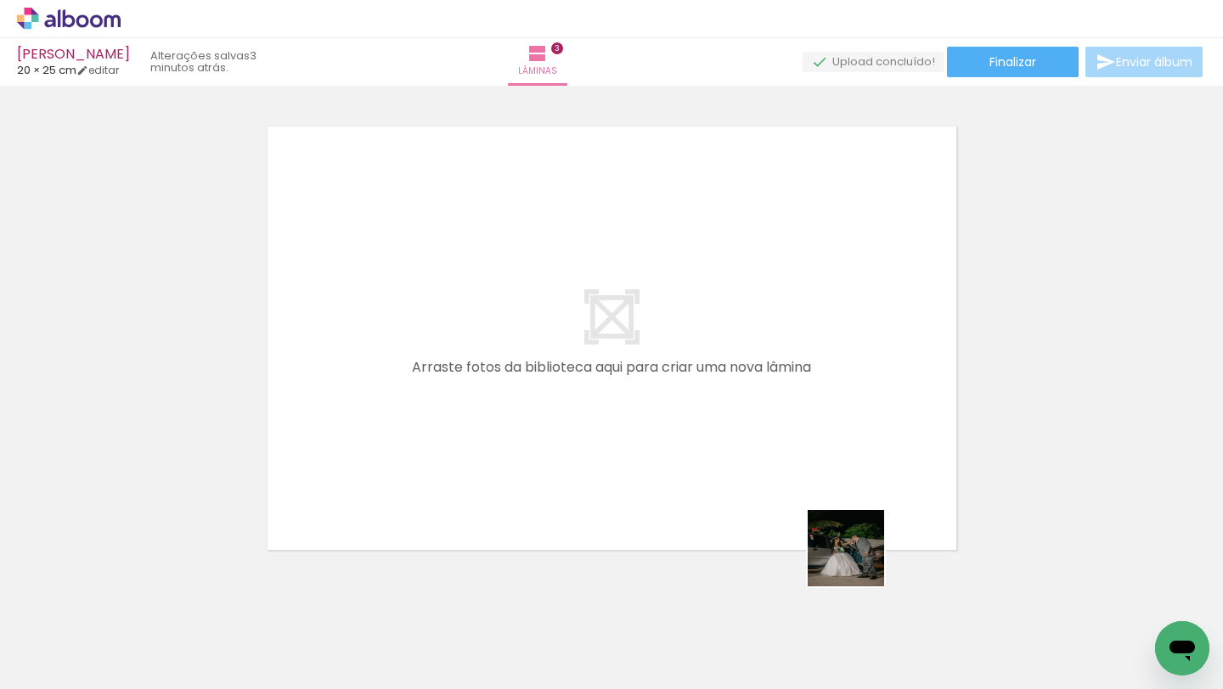
drag, startPoint x: 868, startPoint y: 634, endPoint x: 841, endPoint y: 422, distance: 214.0
click at [831, 400] on quentale-workspace at bounding box center [611, 344] width 1223 height 689
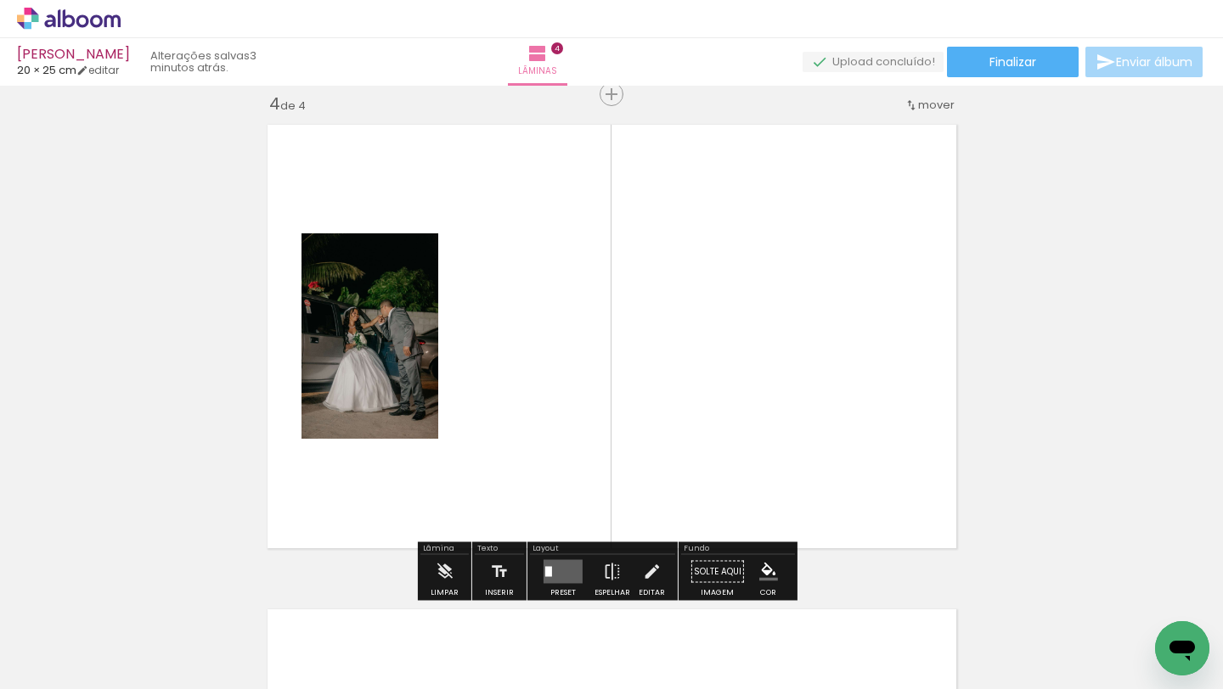
scroll to position [1476, 0]
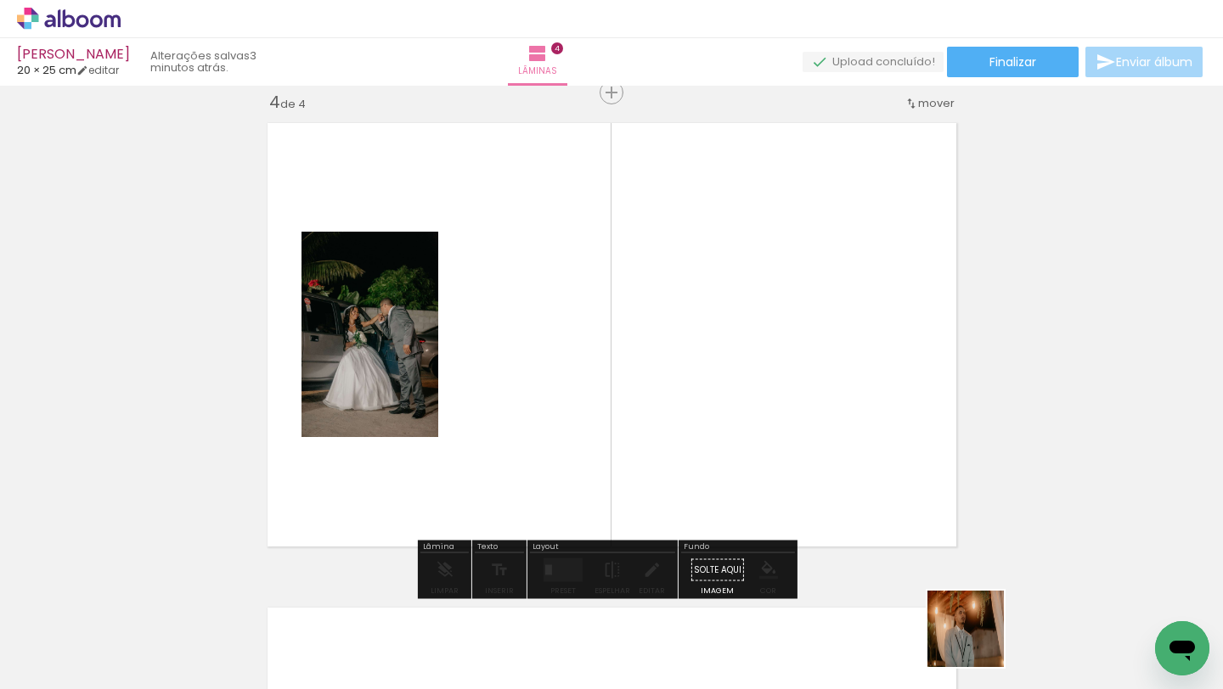
click at [876, 432] on quentale-workspace at bounding box center [611, 344] width 1223 height 689
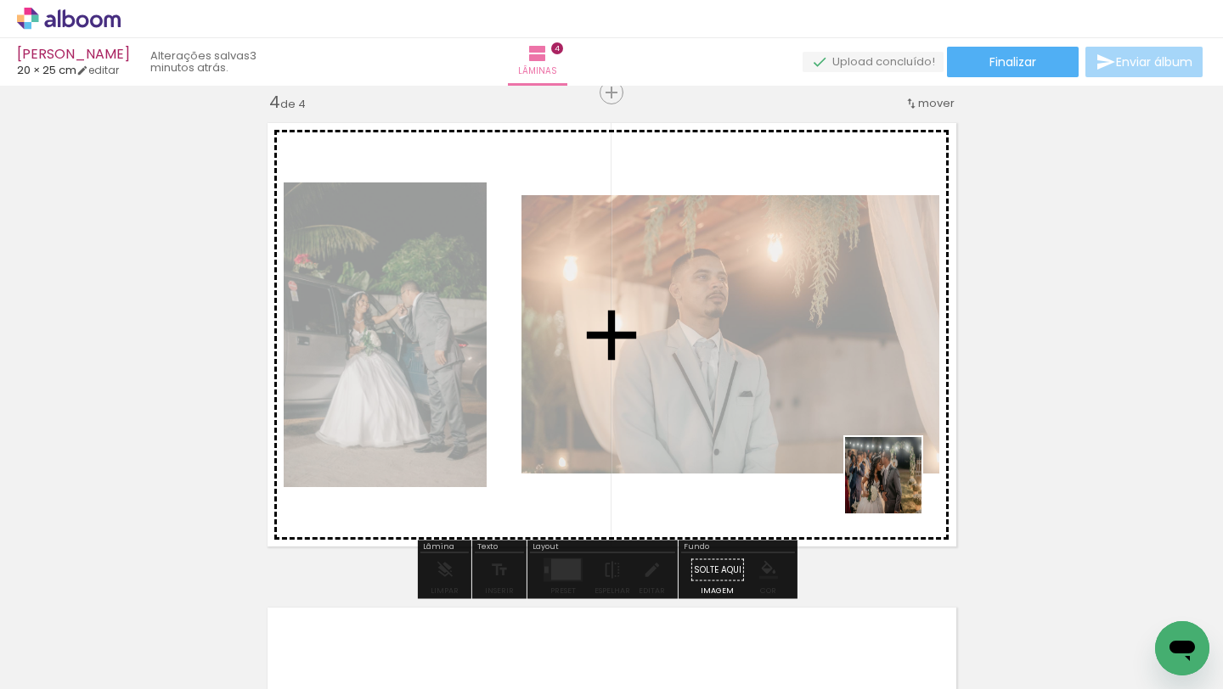
drag, startPoint x: 1075, startPoint y: 645, endPoint x: 847, endPoint y: 415, distance: 323.6
click at [817, 399] on quentale-workspace at bounding box center [611, 344] width 1223 height 689
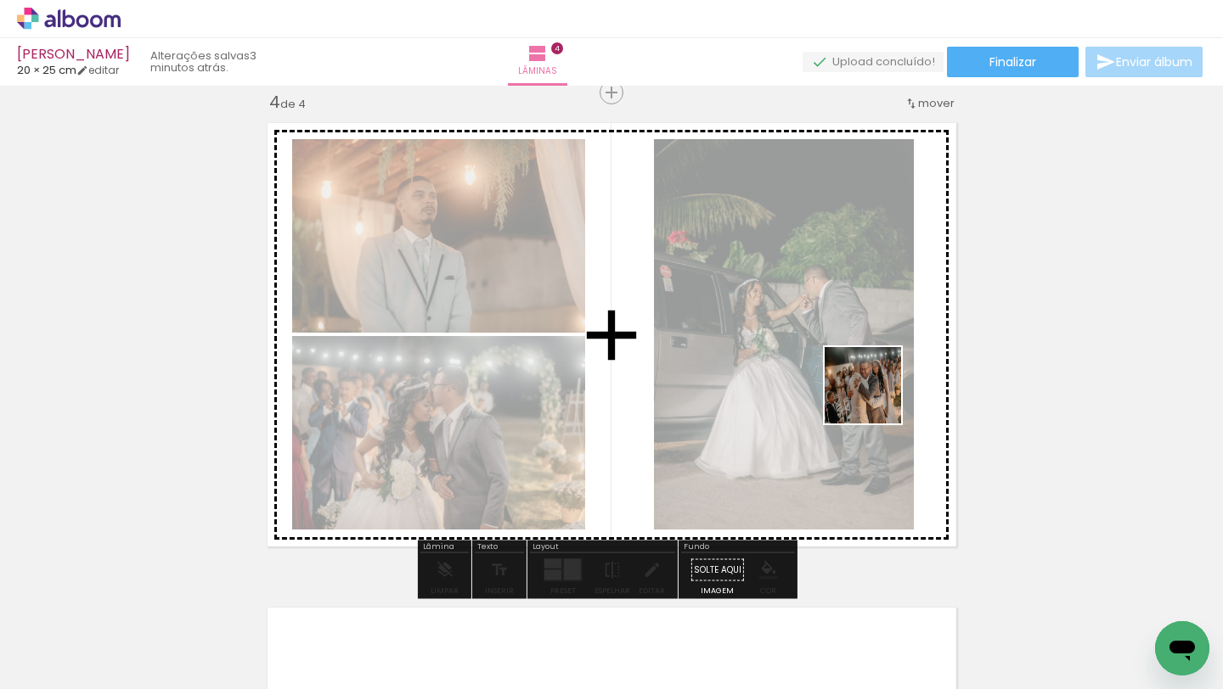
drag, startPoint x: 1140, startPoint y: 615, endPoint x: 846, endPoint y: 373, distance: 381.3
click at [846, 373] on quentale-workspace at bounding box center [611, 344] width 1223 height 689
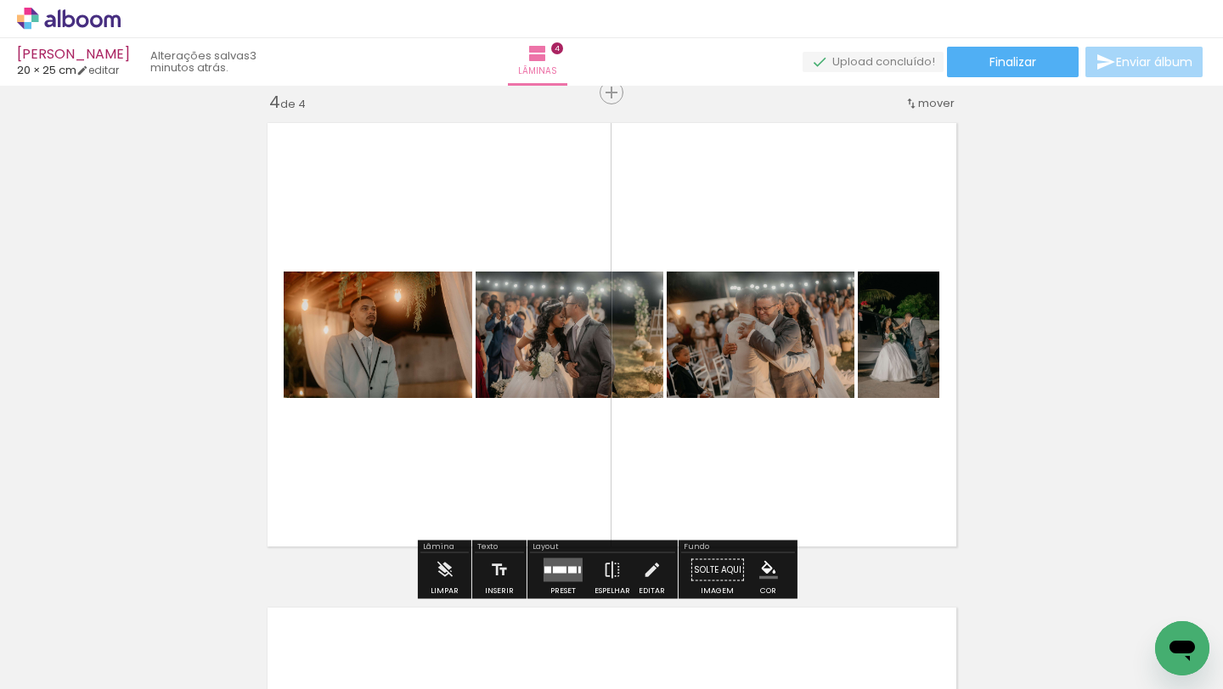
click at [546, 572] on div at bounding box center [547, 570] width 7 height 7
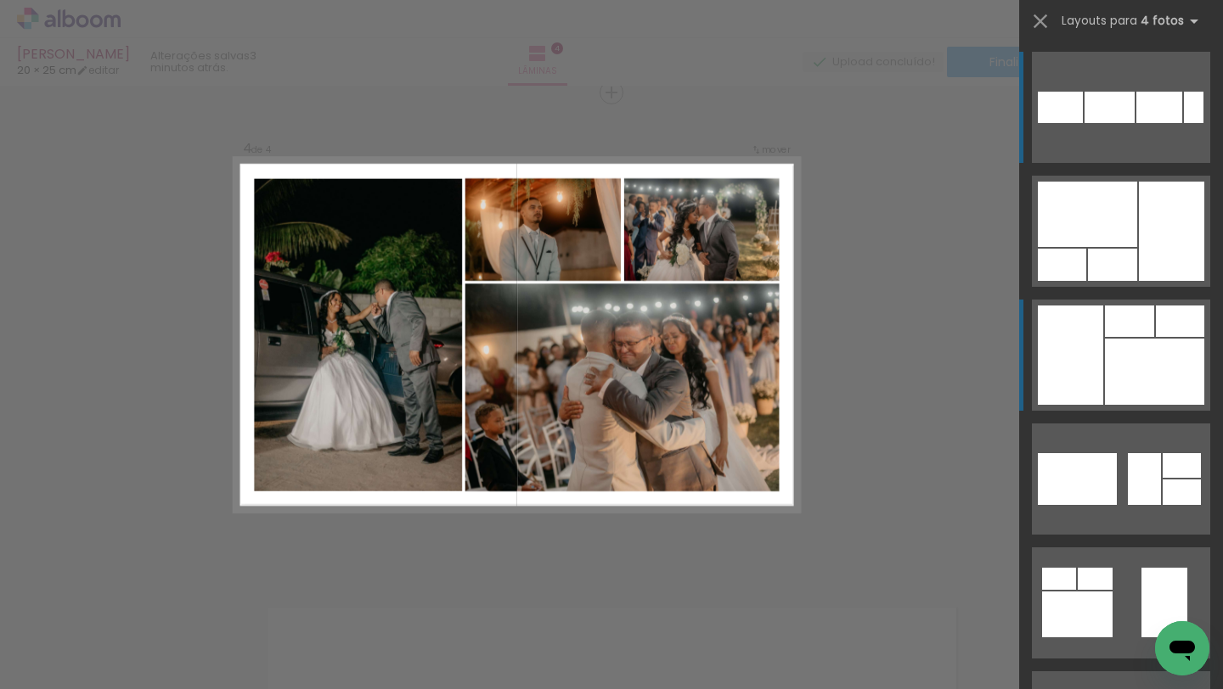
click at [1129, 281] on div at bounding box center [1112, 265] width 49 height 32
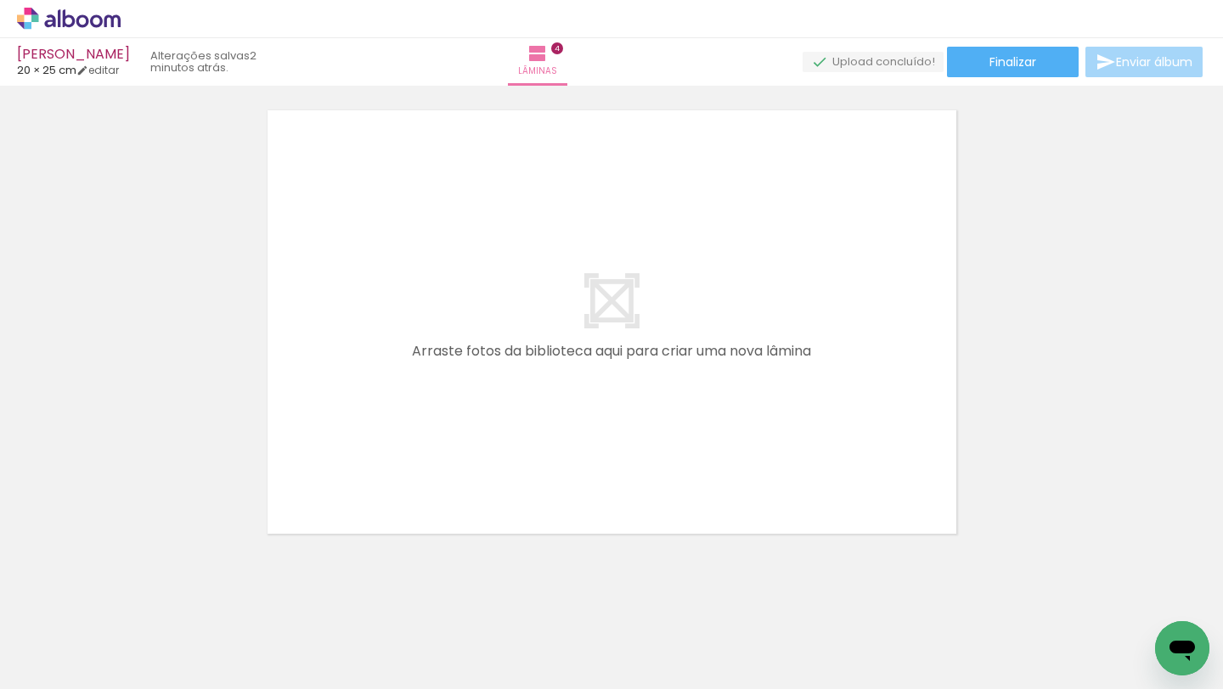
scroll to position [1975, 0]
click at [45, 622] on span "Adicionar Fotos" at bounding box center [60, 666] width 51 height 19
click at [0, 0] on input "file" at bounding box center [0, 0] width 0 height 0
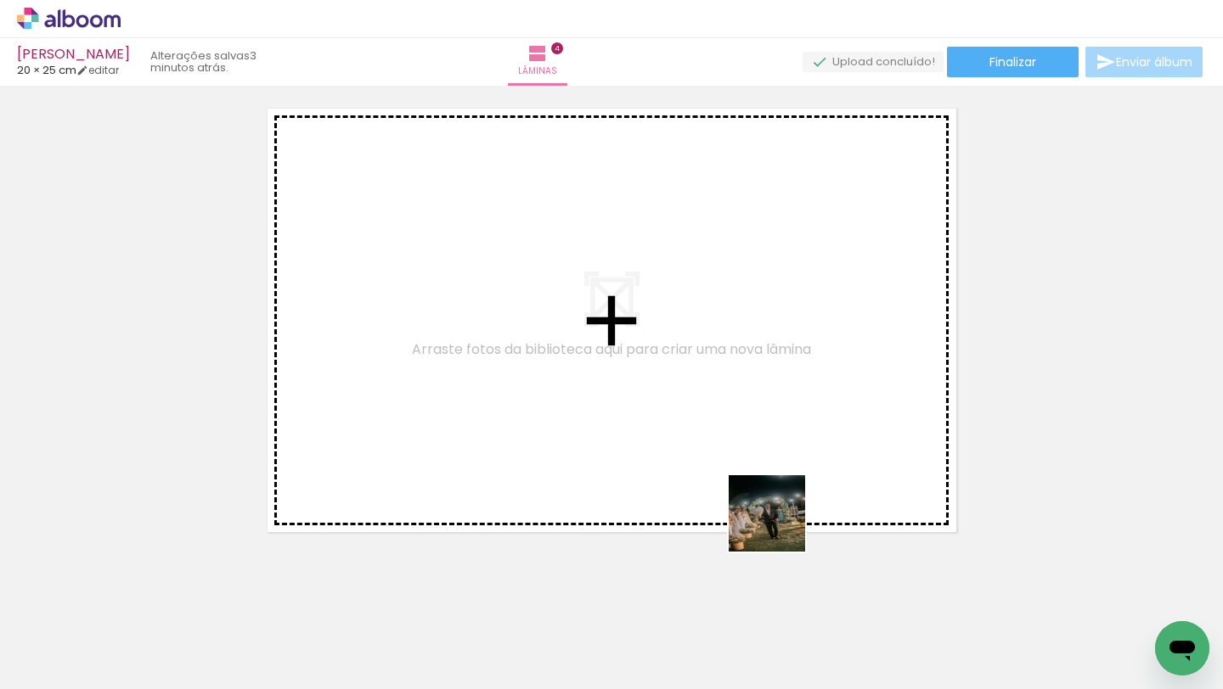
drag, startPoint x: 778, startPoint y: 641, endPoint x: 785, endPoint y: 429, distance: 212.4
click at [785, 429] on quentale-workspace at bounding box center [611, 344] width 1223 height 689
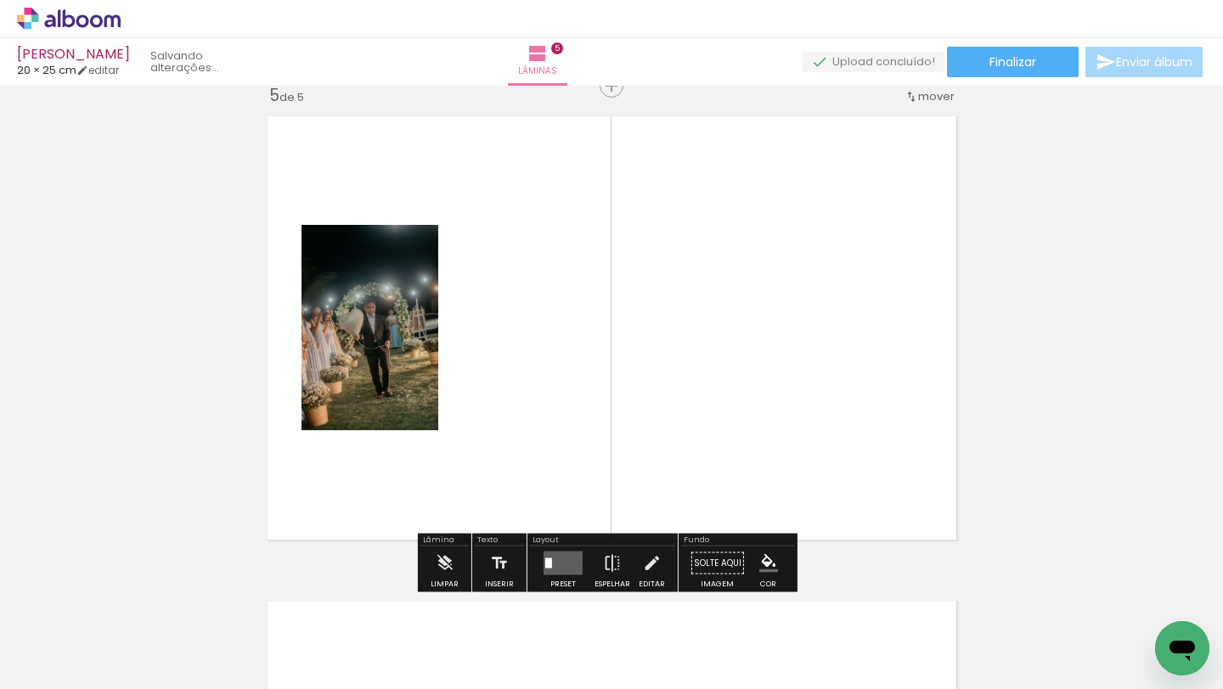
scroll to position [1960, 0]
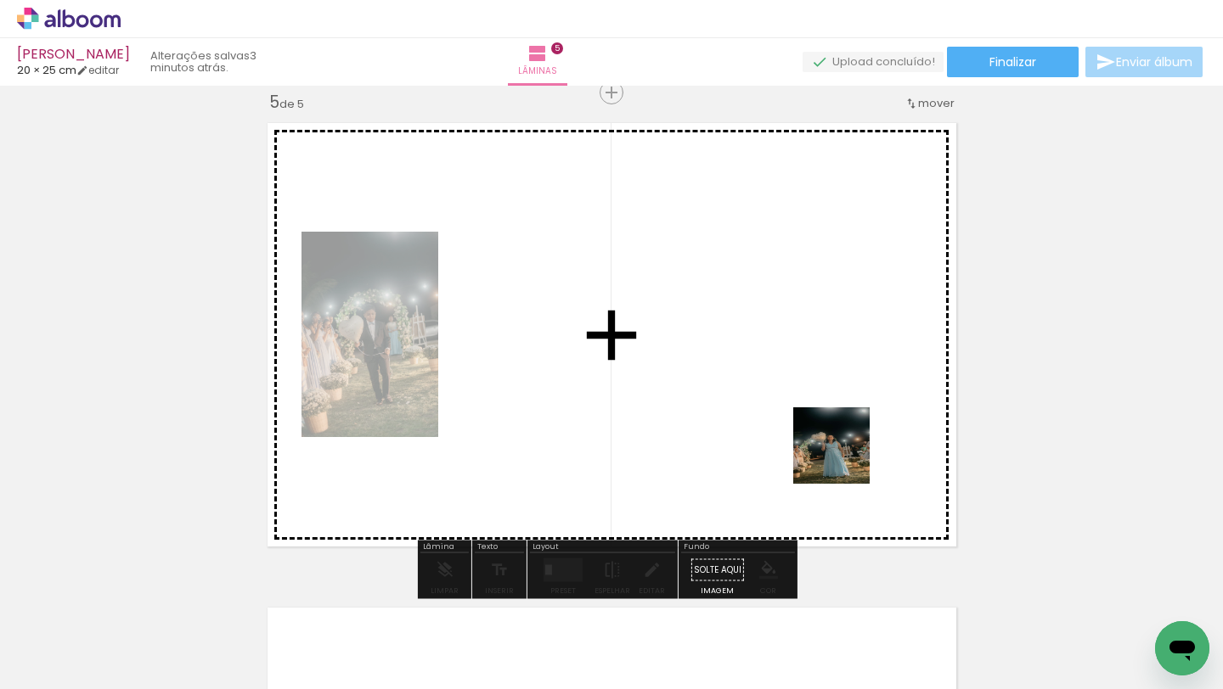
drag, startPoint x: 869, startPoint y: 630, endPoint x: 841, endPoint y: 448, distance: 183.8
click at [841, 448] on quentale-workspace at bounding box center [611, 344] width 1223 height 689
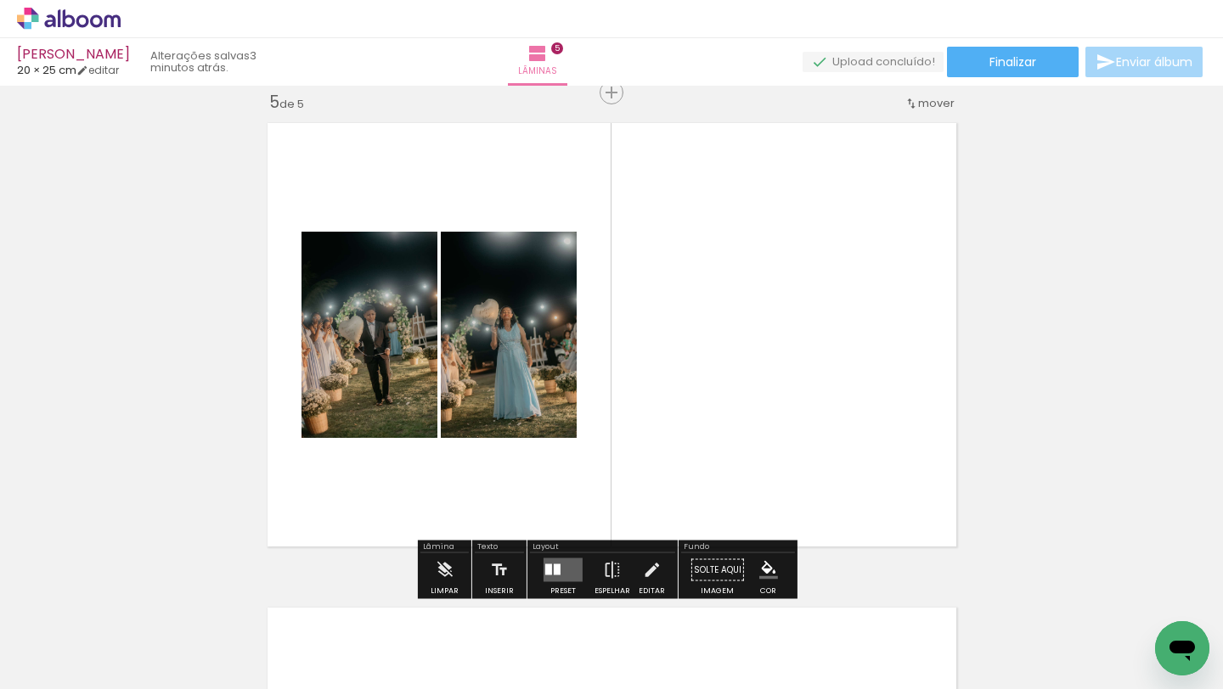
drag, startPoint x: 959, startPoint y: 631, endPoint x: 880, endPoint y: 443, distance: 203.2
click at [880, 443] on quentale-workspace at bounding box center [611, 344] width 1223 height 689
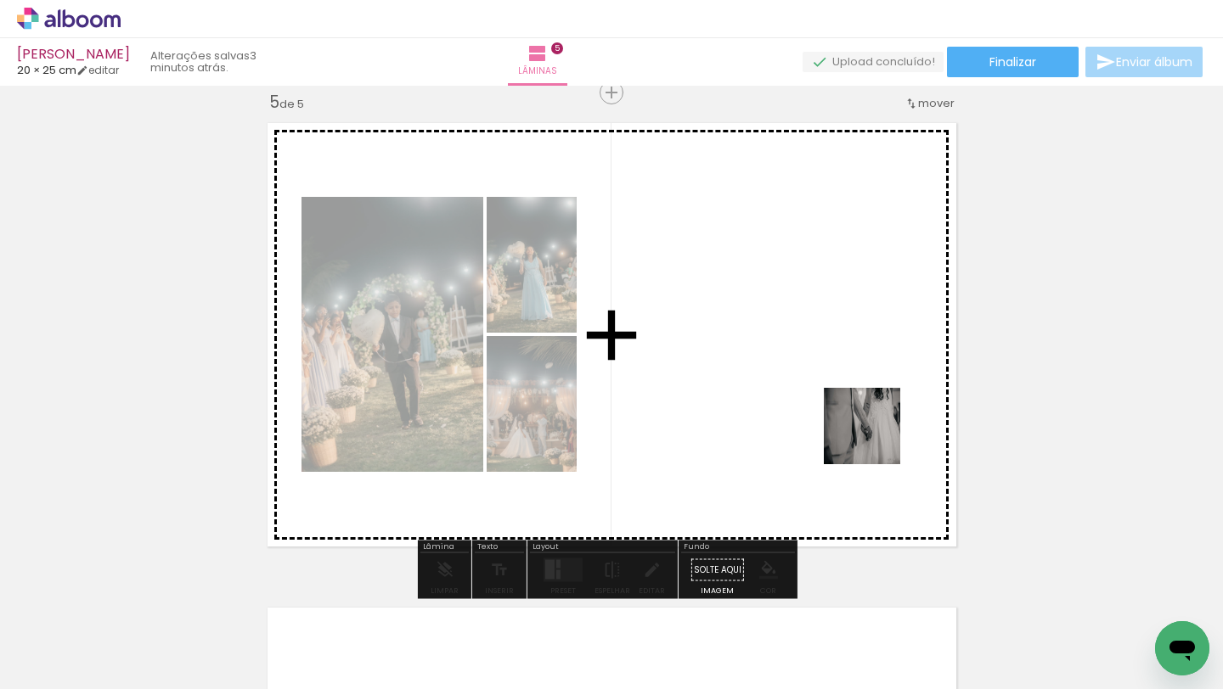
drag, startPoint x: 1053, startPoint y: 650, endPoint x: 849, endPoint y: 402, distance: 320.3
click at [848, 403] on quentale-workspace at bounding box center [611, 344] width 1223 height 689
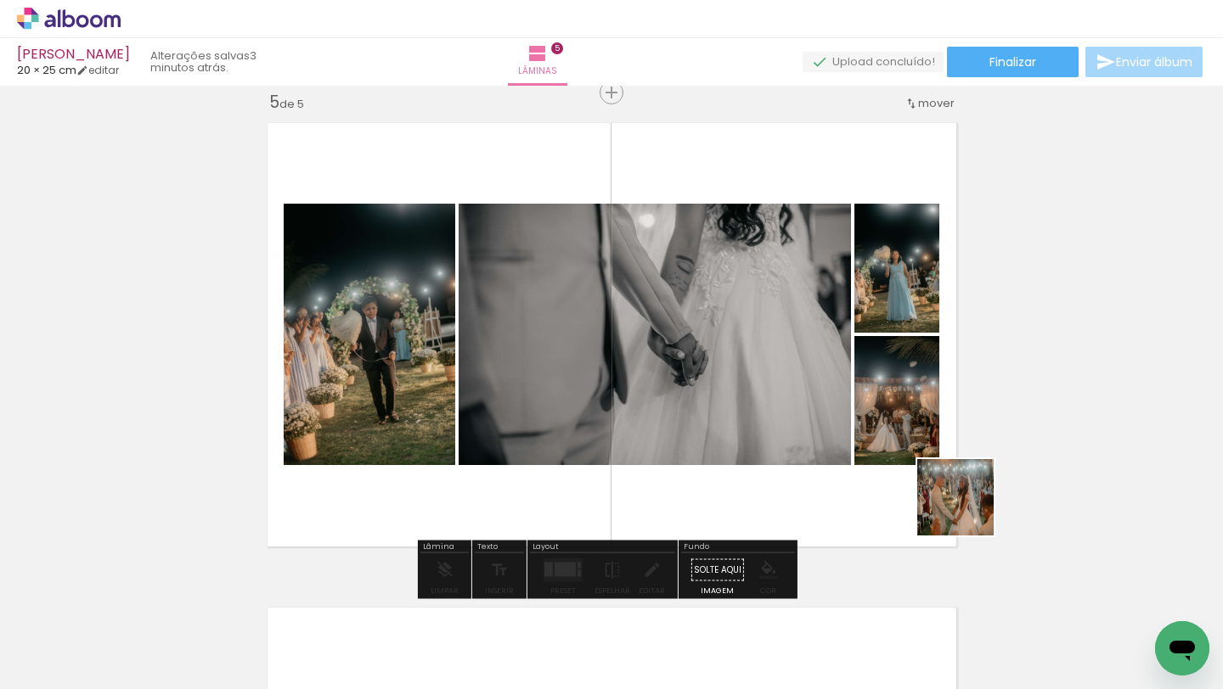
drag, startPoint x: 1143, startPoint y: 640, endPoint x: 860, endPoint y: 405, distance: 367.8
click at [861, 406] on quentale-workspace at bounding box center [611, 344] width 1223 height 689
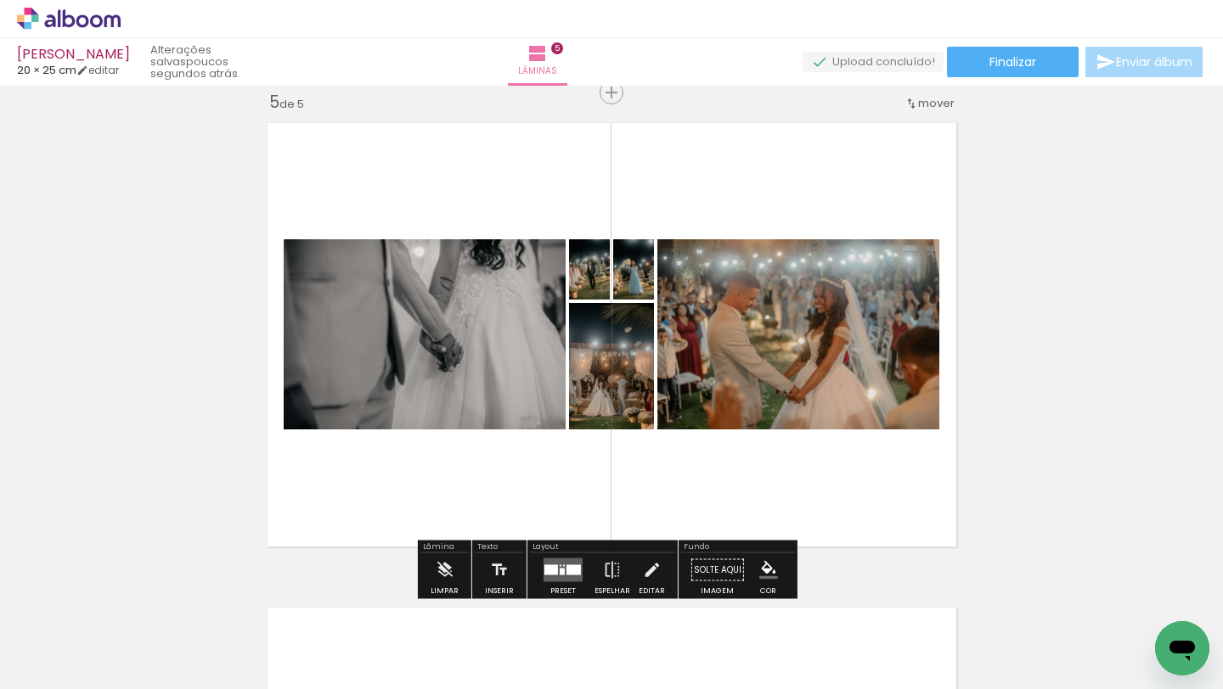
click at [568, 572] on div at bounding box center [573, 570] width 14 height 10
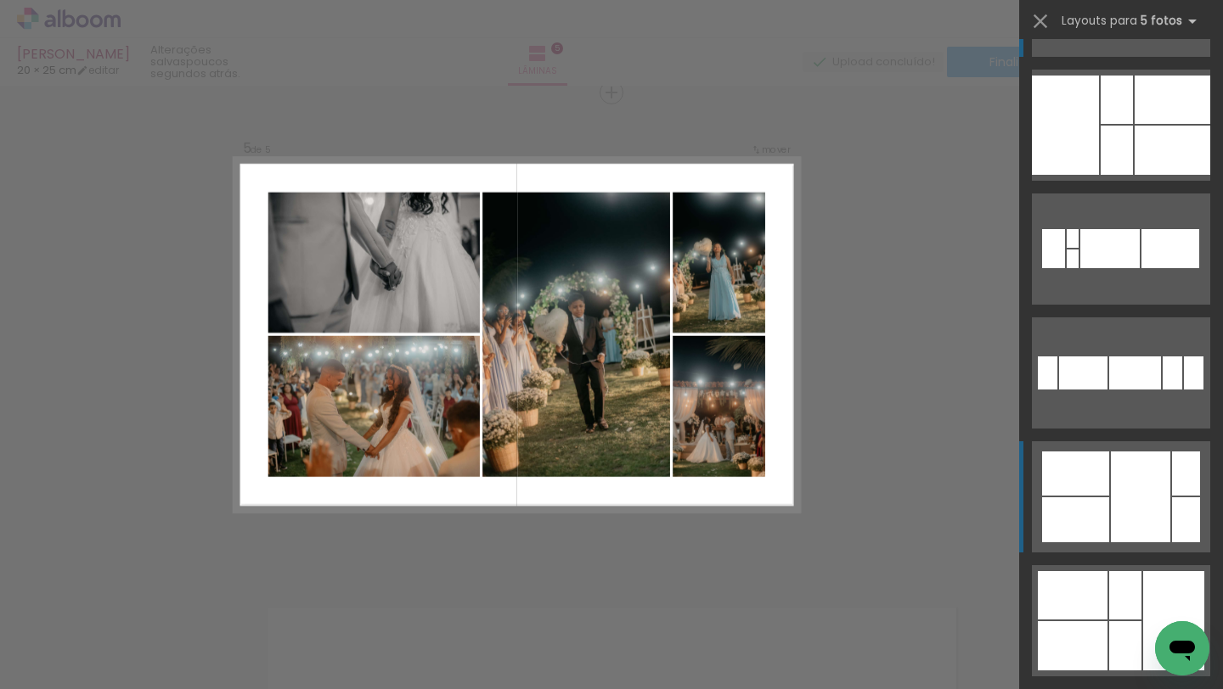
scroll to position [100, 0]
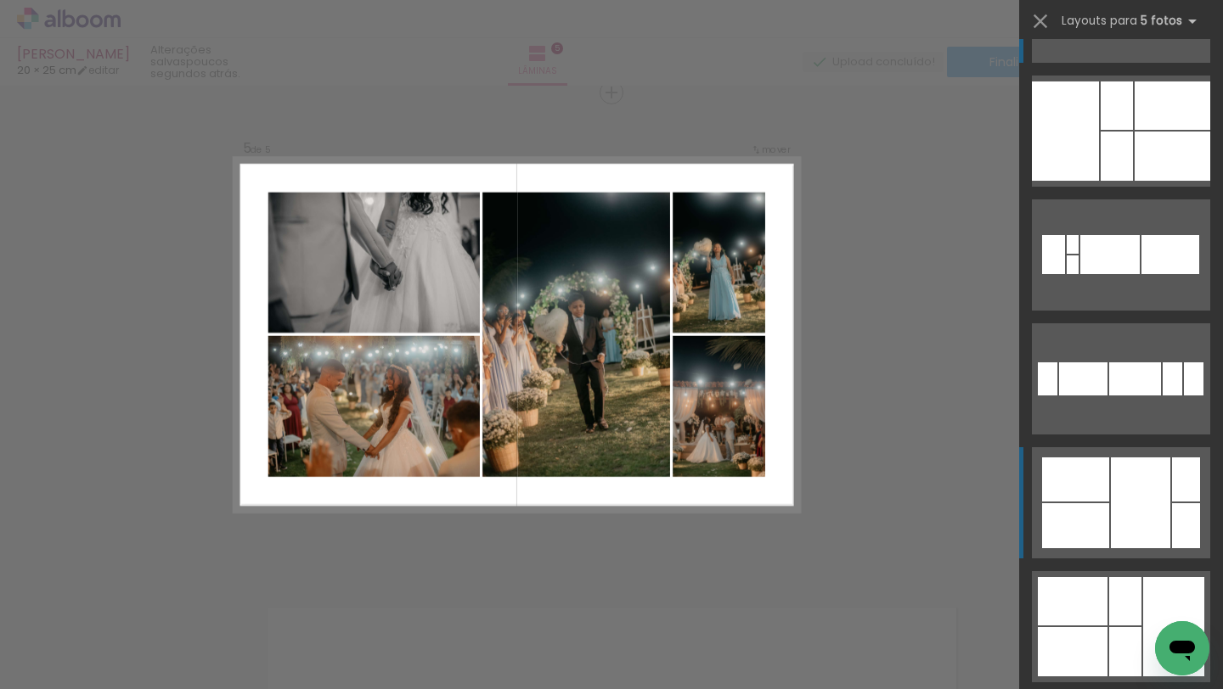
click at [1109, 396] on div at bounding box center [1135, 379] width 52 height 33
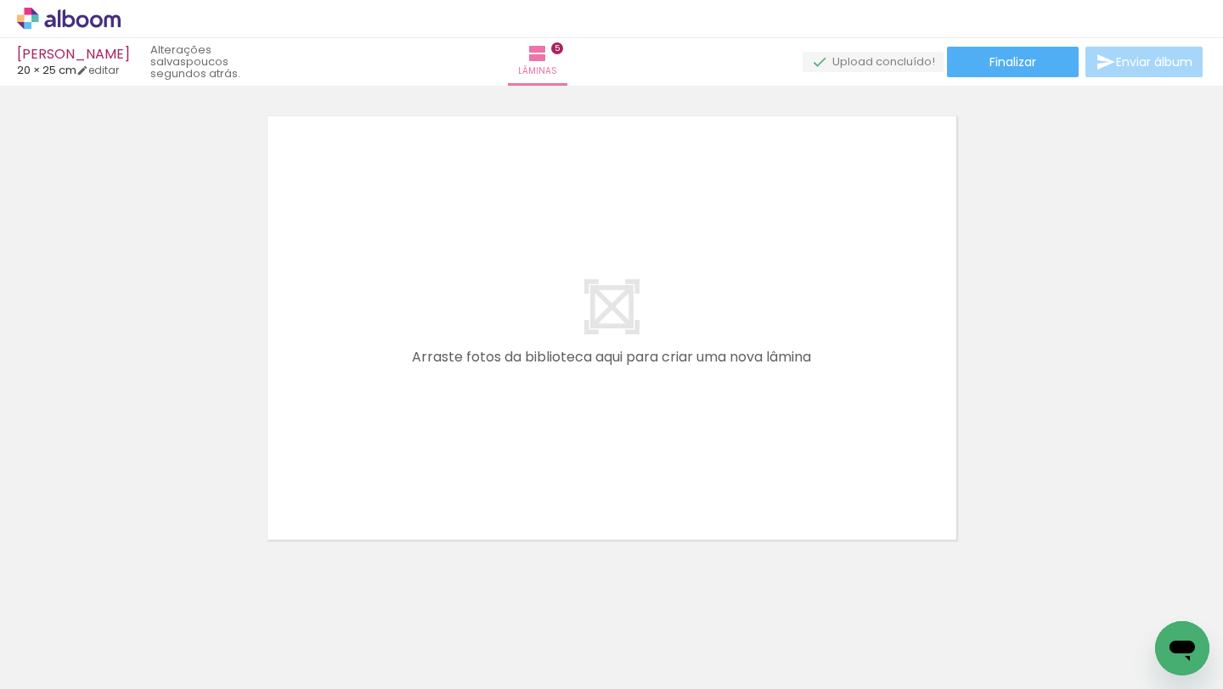
scroll to position [2448, 0]
click at [77, 622] on paper-button "Adicionar Fotos" at bounding box center [52, 666] width 82 height 27
click at [0, 0] on input "file" at bounding box center [0, 0] width 0 height 0
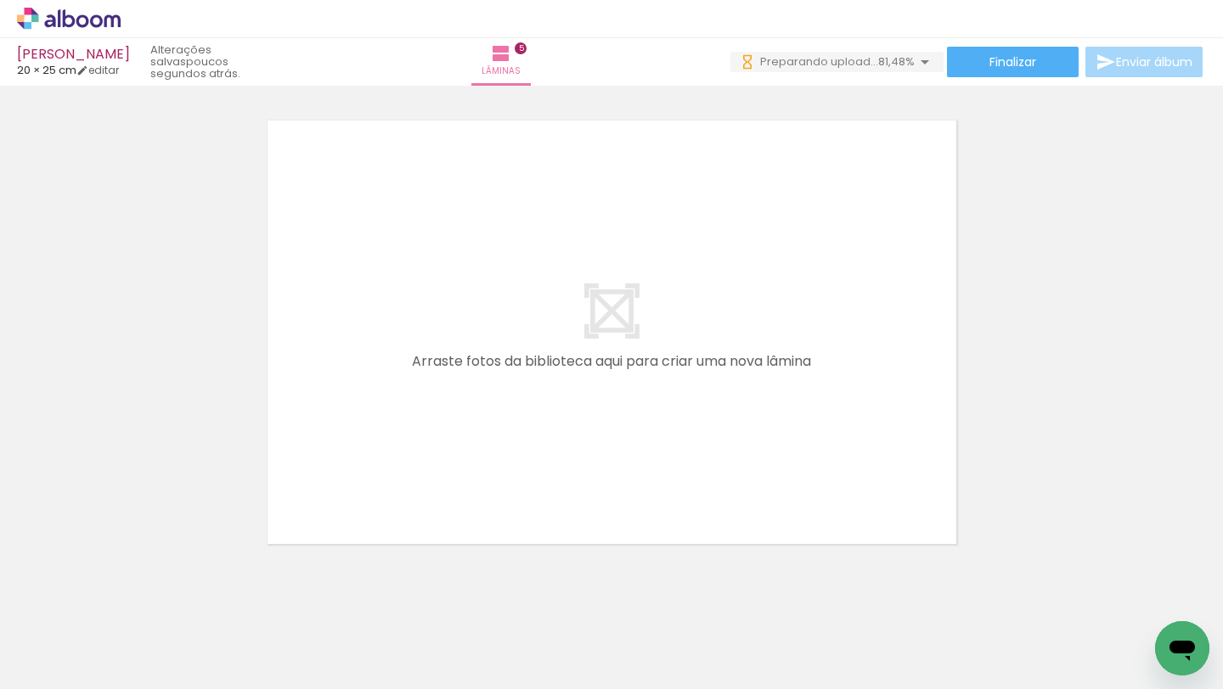
scroll to position [0, 1489]
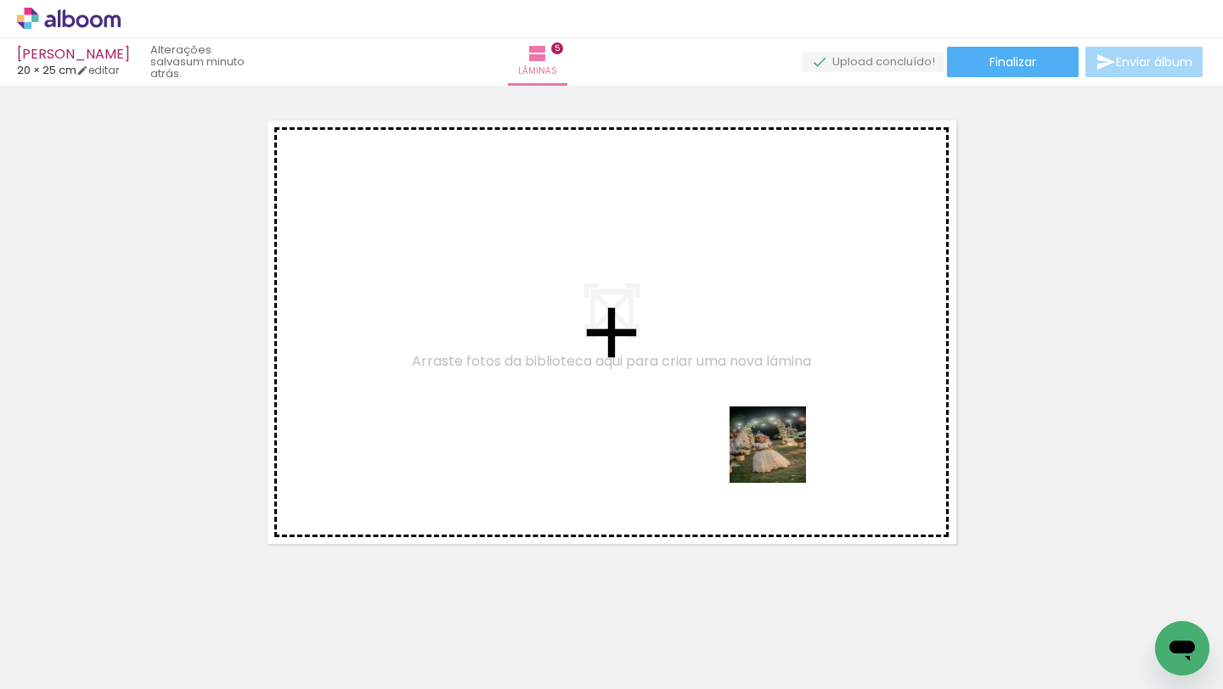
drag, startPoint x: 780, startPoint y: 625, endPoint x: 856, endPoint y: 535, distance: 117.5
click at [780, 372] on quentale-workspace at bounding box center [611, 344] width 1223 height 689
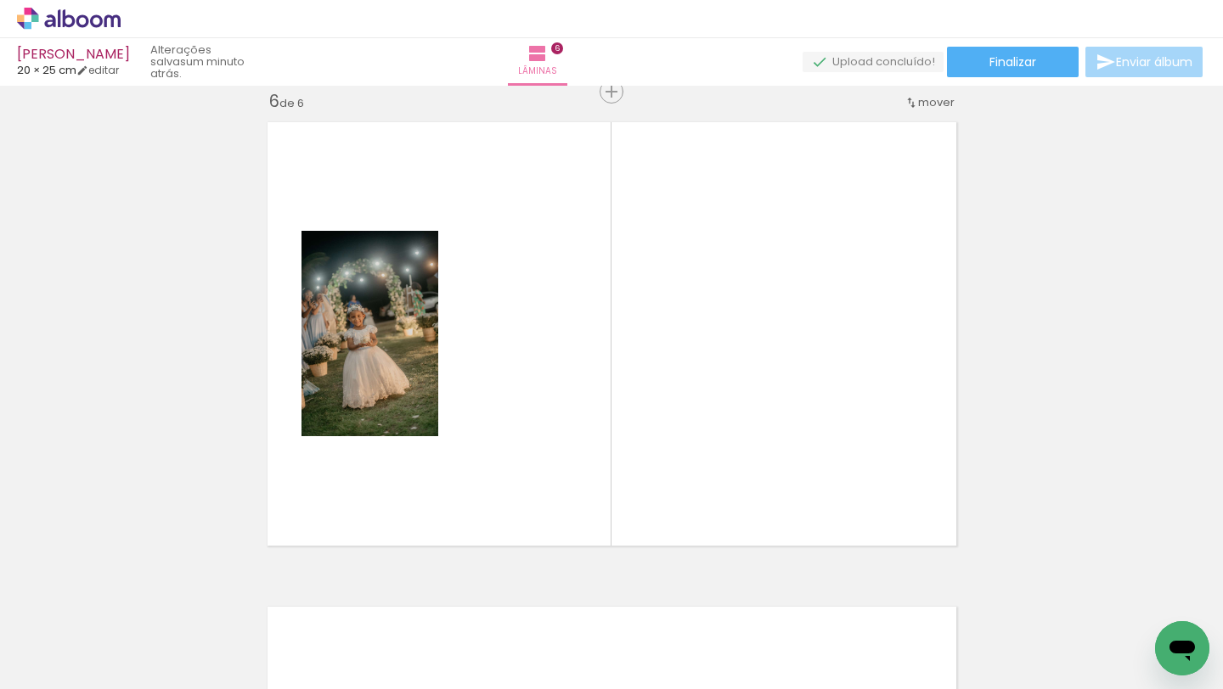
scroll to position [2445, 0]
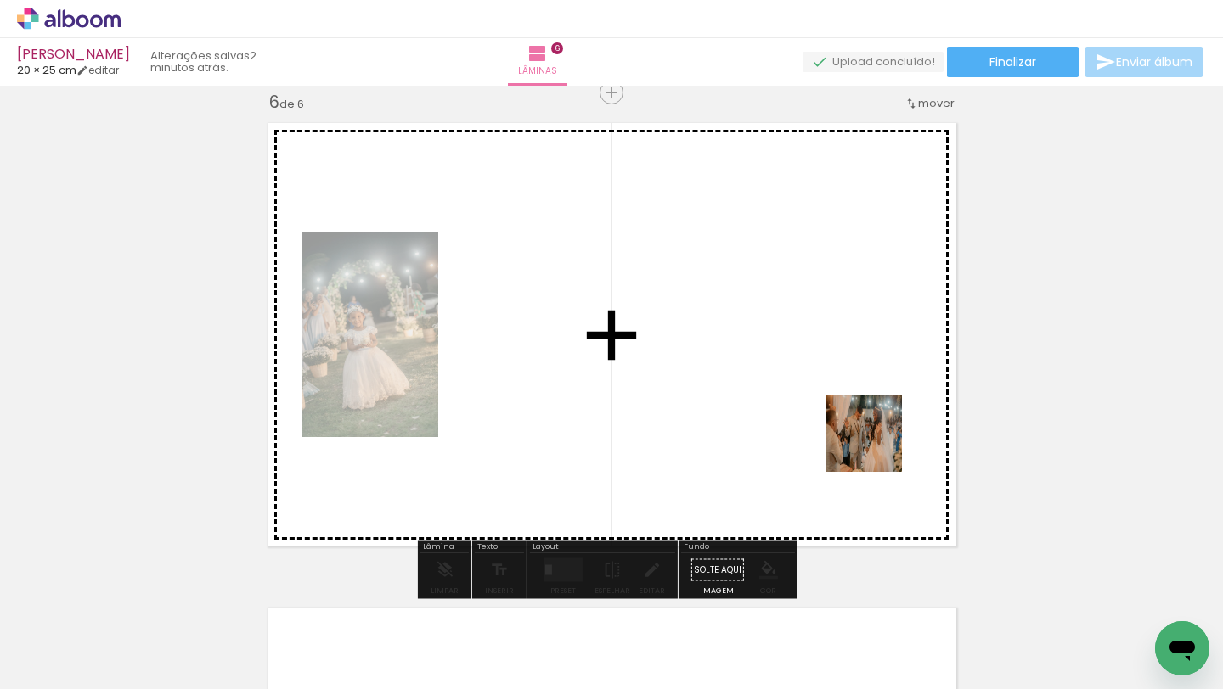
drag, startPoint x: 879, startPoint y: 638, endPoint x: 876, endPoint y: 442, distance: 197.0
click at [876, 442] on quentale-workspace at bounding box center [611, 344] width 1223 height 689
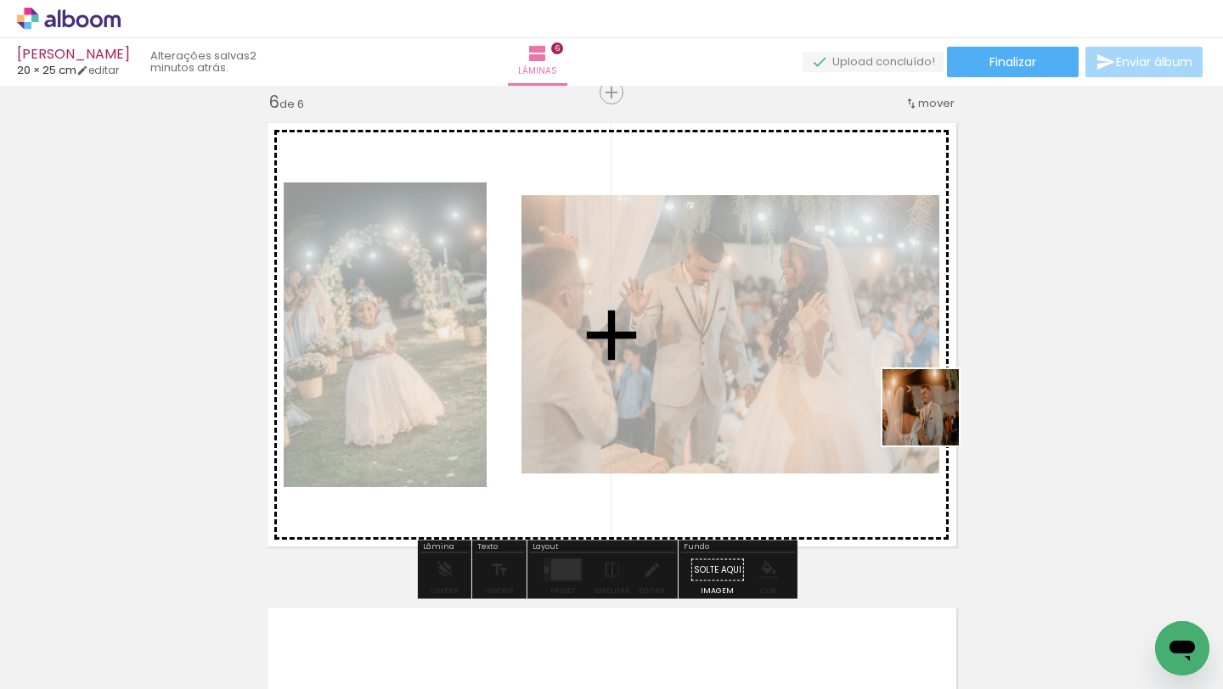
drag, startPoint x: 969, startPoint y: 644, endPoint x: 933, endPoint y: 408, distance: 239.6
click at [929, 401] on quentale-workspace at bounding box center [611, 344] width 1223 height 689
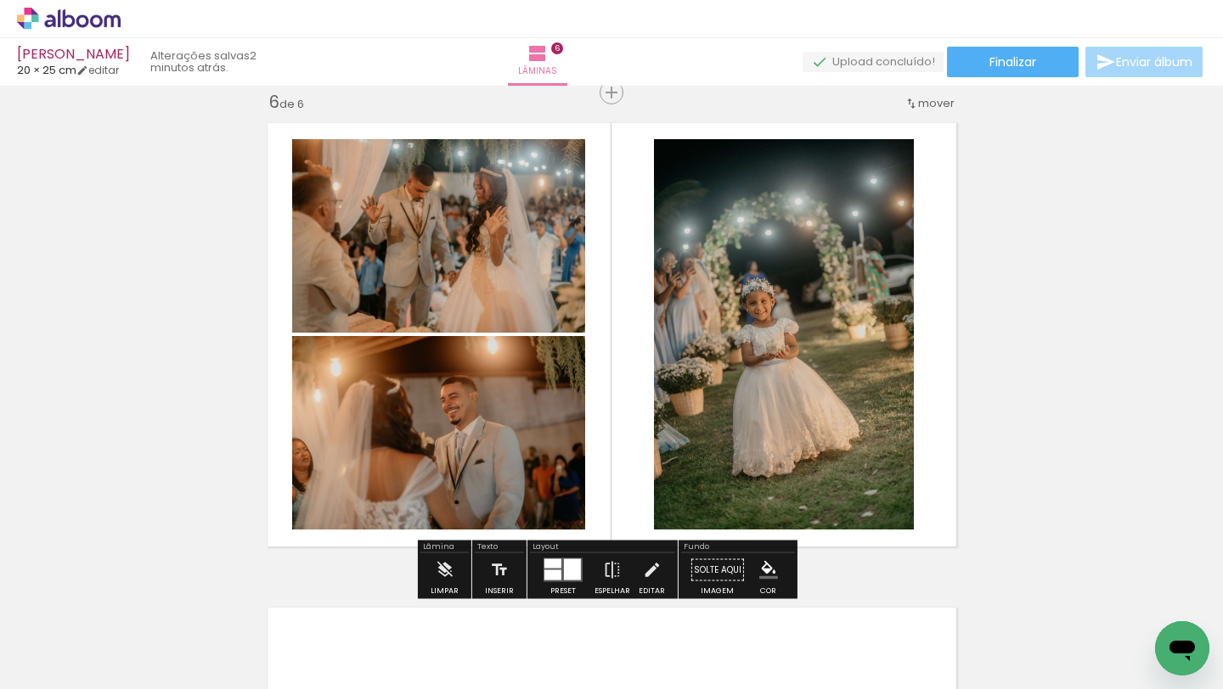
drag, startPoint x: 1075, startPoint y: 655, endPoint x: 914, endPoint y: 461, distance: 252.0
click at [904, 455] on quentale-workspace at bounding box center [611, 344] width 1223 height 689
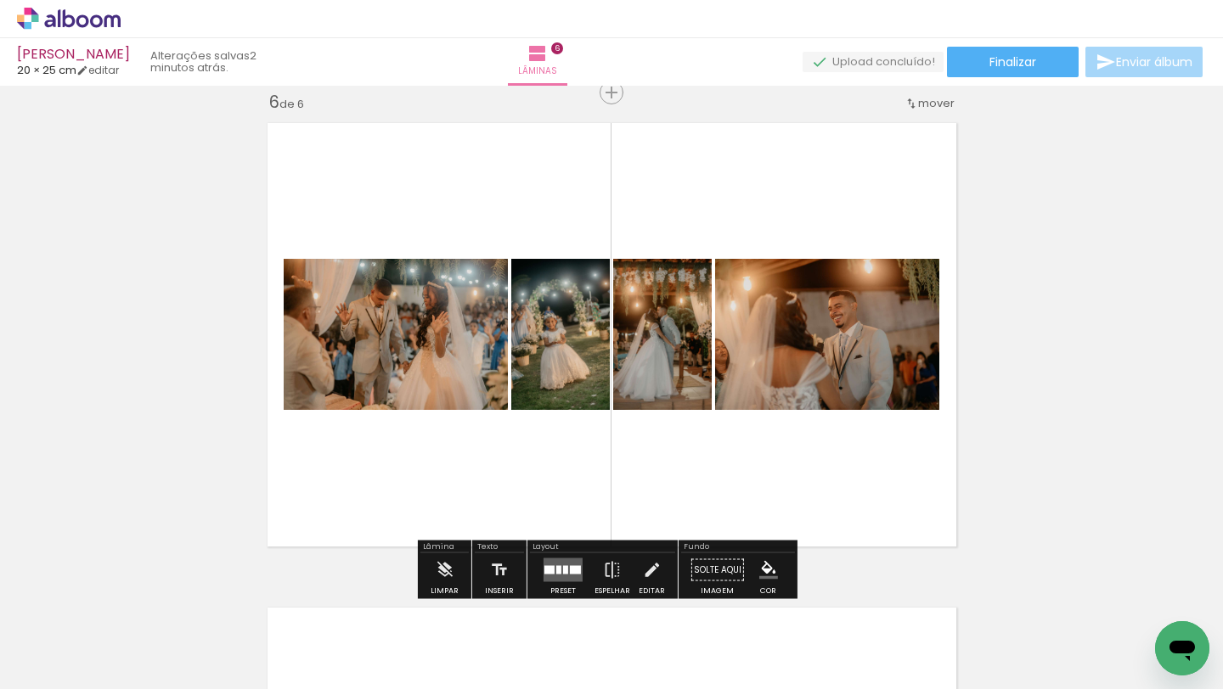
drag, startPoint x: 1144, startPoint y: 624, endPoint x: 891, endPoint y: 417, distance: 327.0
click at [891, 417] on quentale-workspace at bounding box center [611, 344] width 1223 height 689
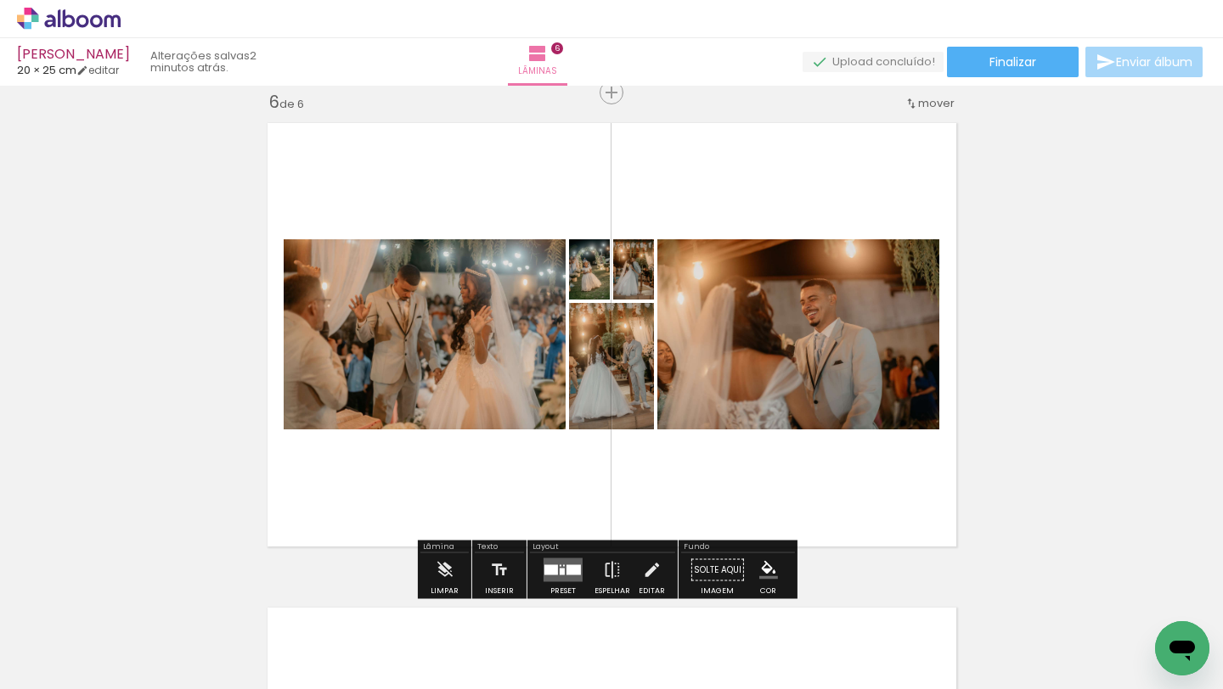
click at [550, 565] on div at bounding box center [551, 570] width 14 height 10
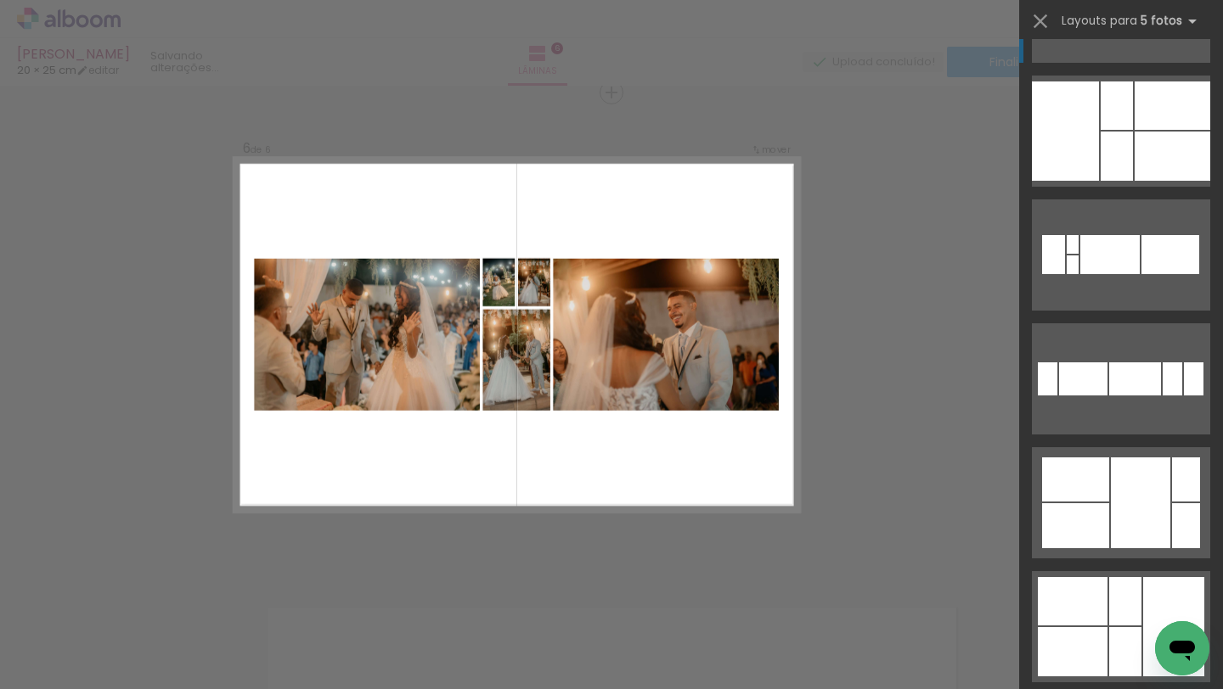
scroll to position [0, 0]
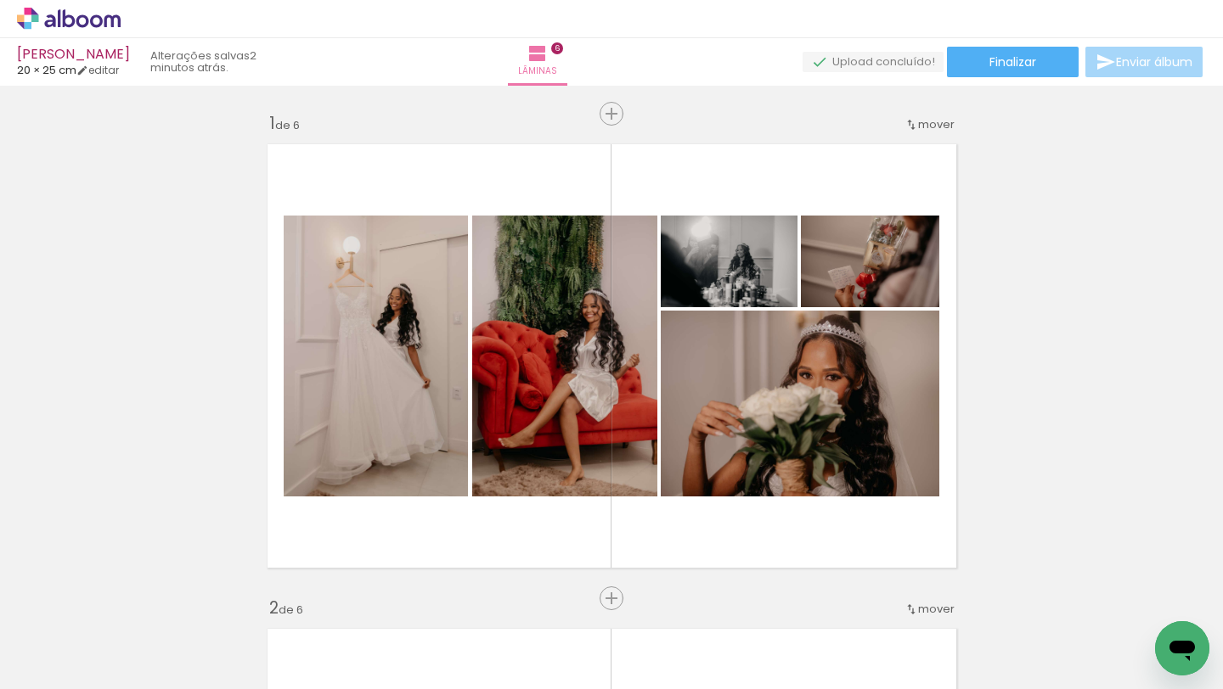
scroll to position [0, 1489]
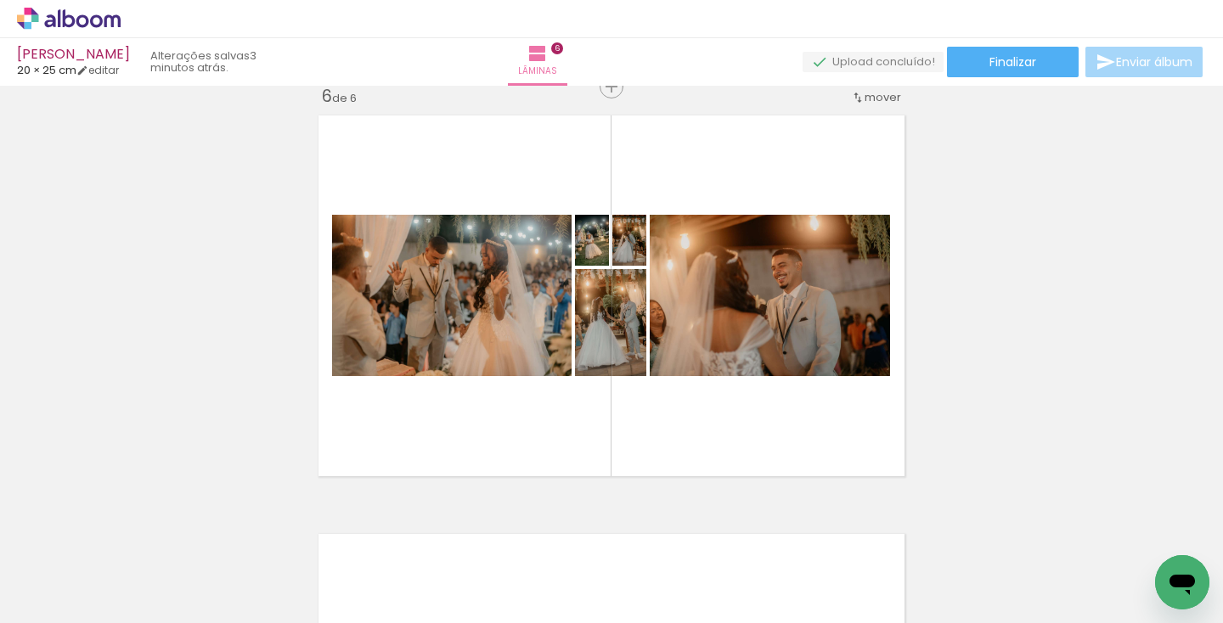
scroll to position [2126, 0]
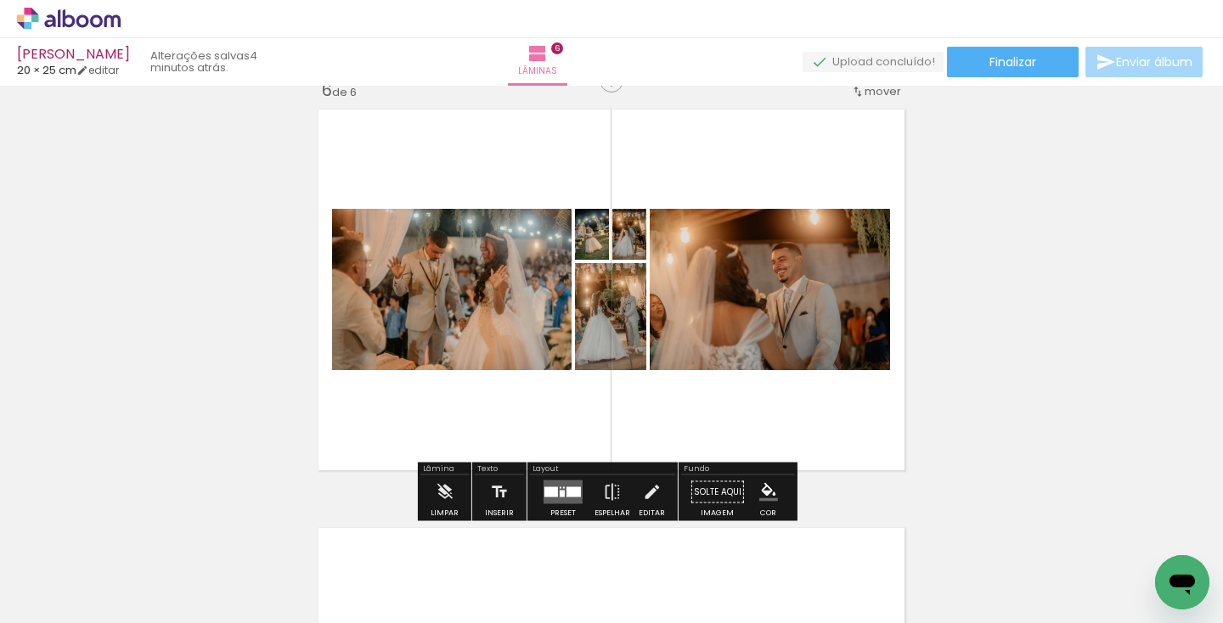
click at [548, 490] on div at bounding box center [551, 492] width 14 height 10
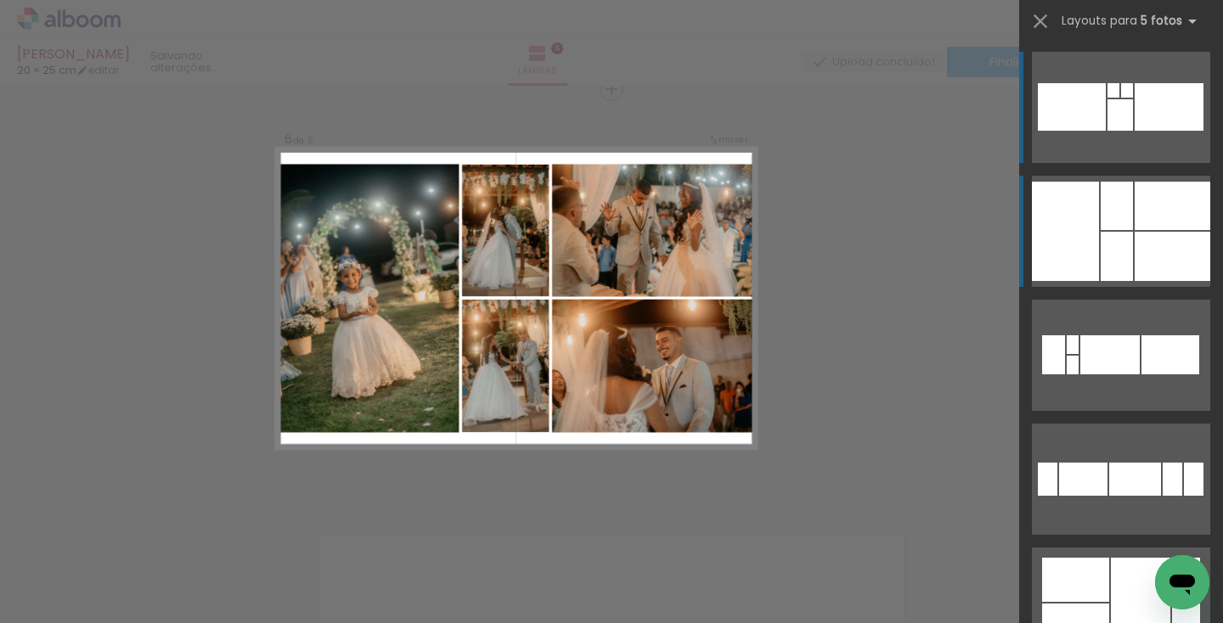
scroll to position [2114, 0]
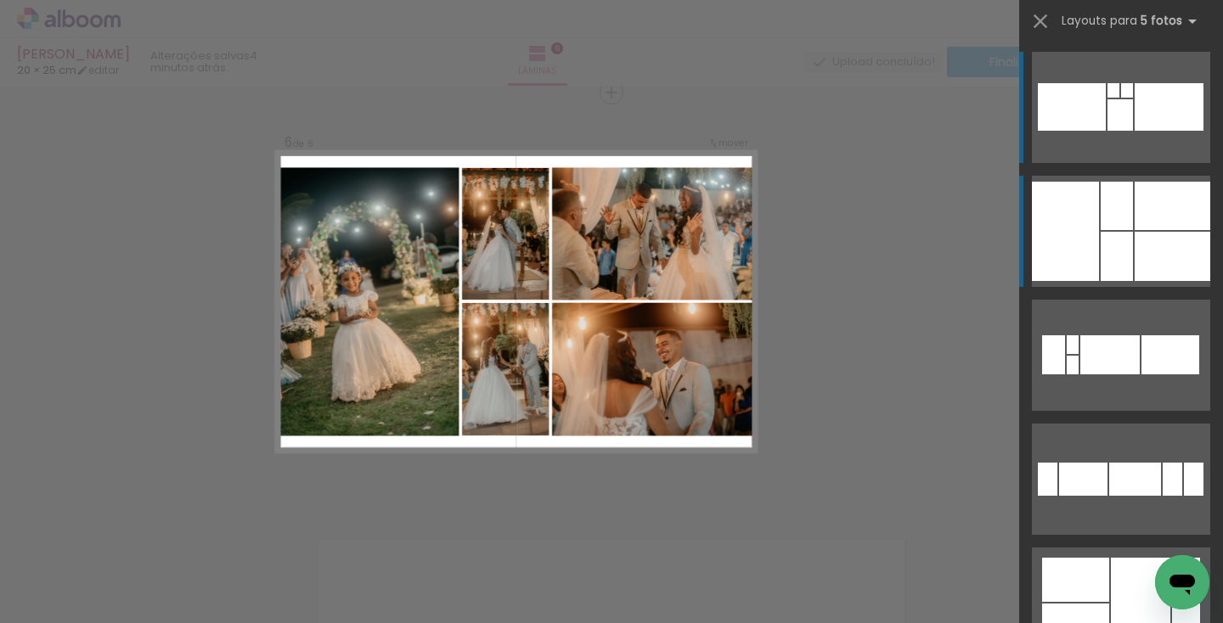
click at [1100, 224] on div at bounding box center [1116, 206] width 32 height 48
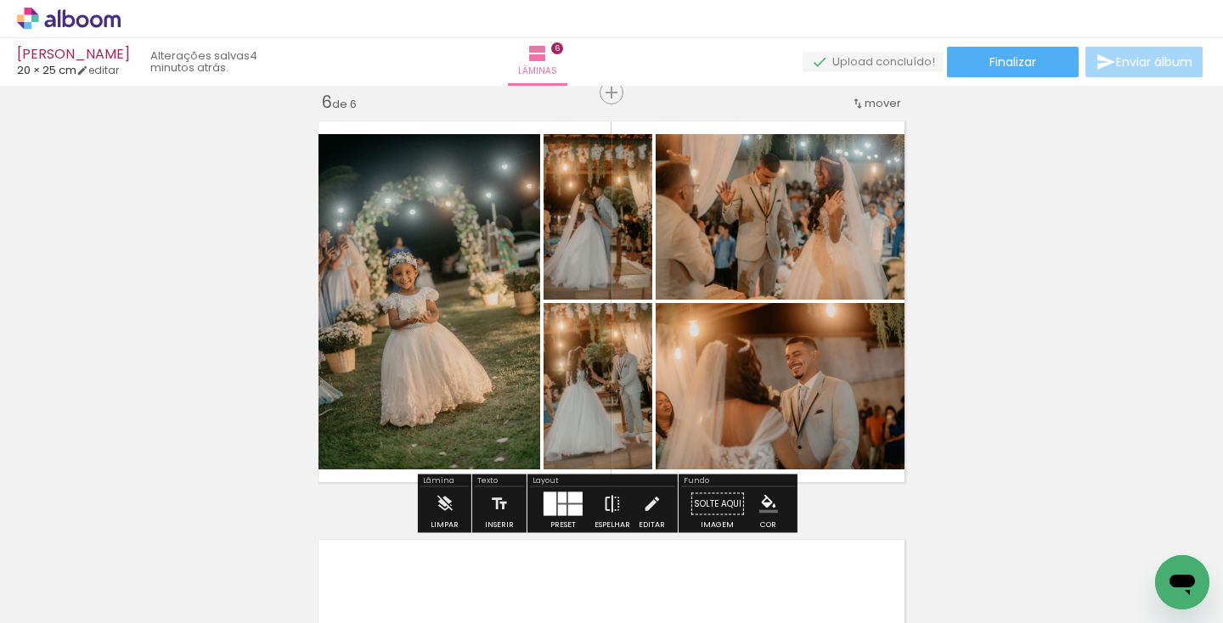
click at [621, 508] on paper-button "Espelhar" at bounding box center [612, 508] width 44 height 43
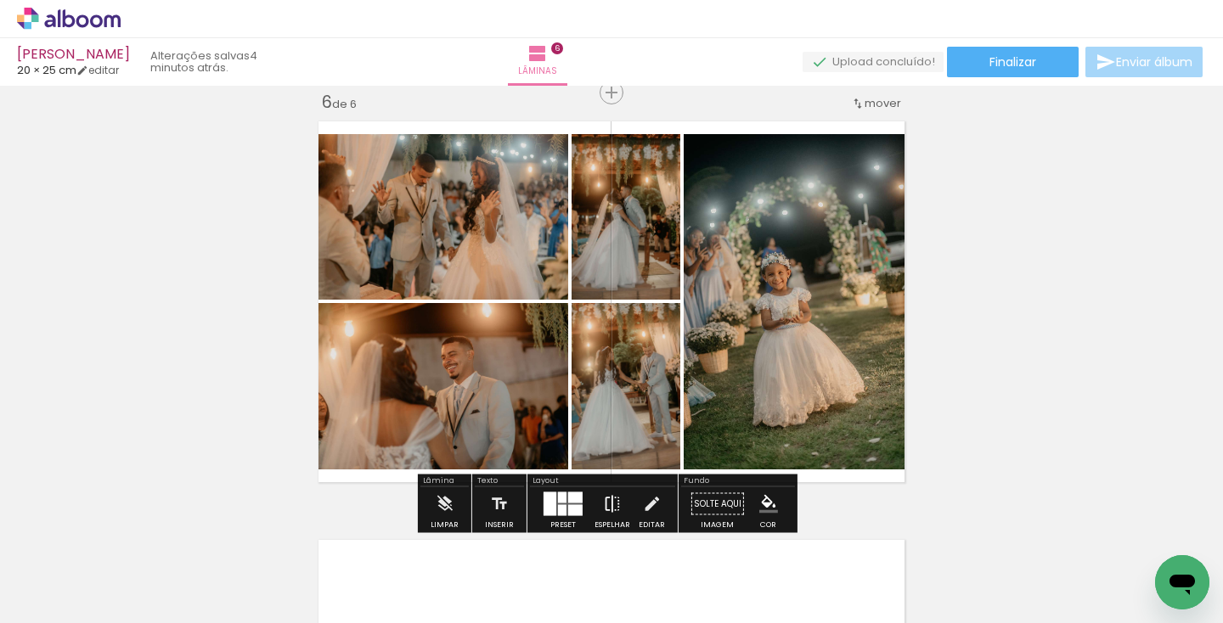
click at [619, 508] on paper-button "Espelhar" at bounding box center [612, 508] width 44 height 43
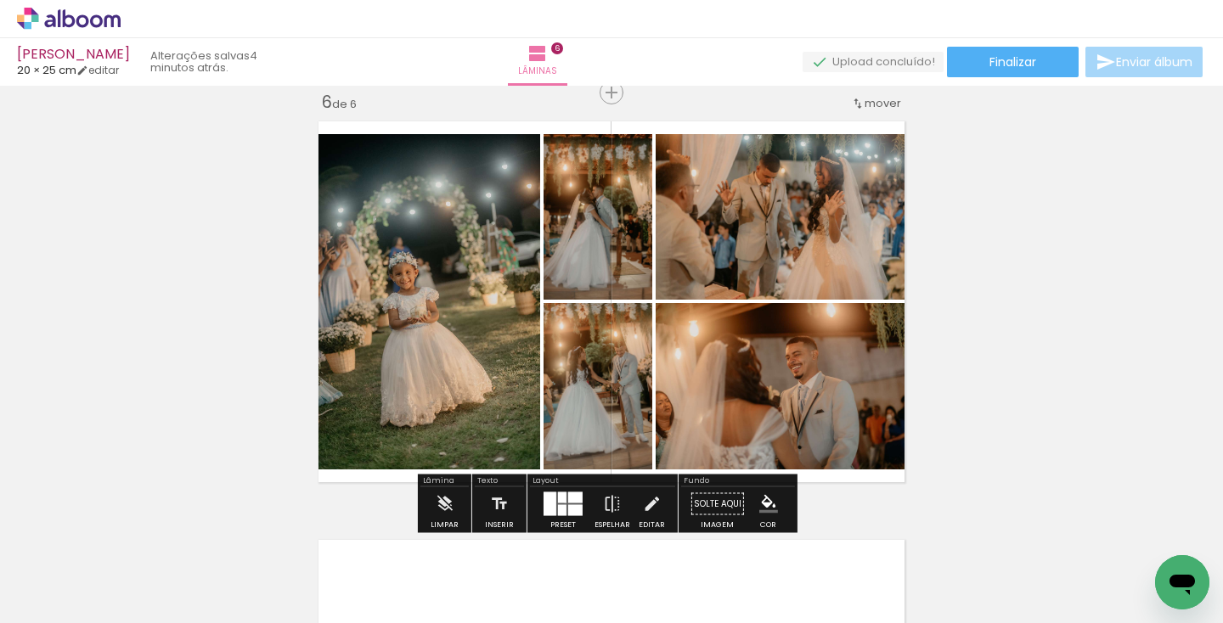
click at [561, 502] on div at bounding box center [562, 497] width 8 height 11
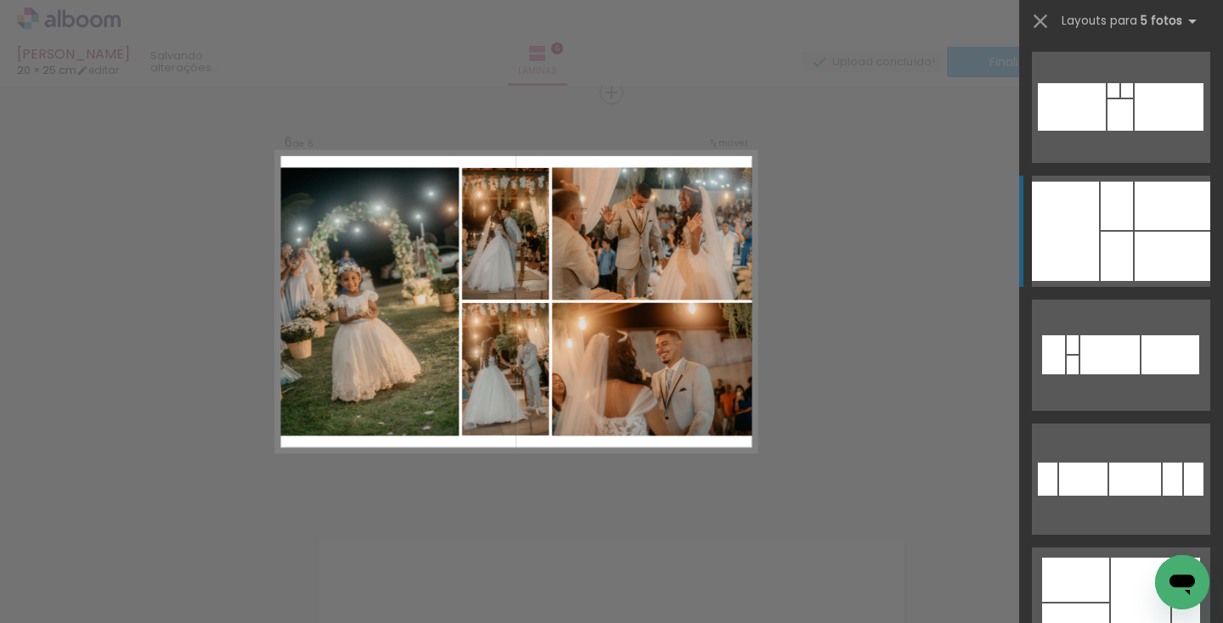
scroll to position [124, 0]
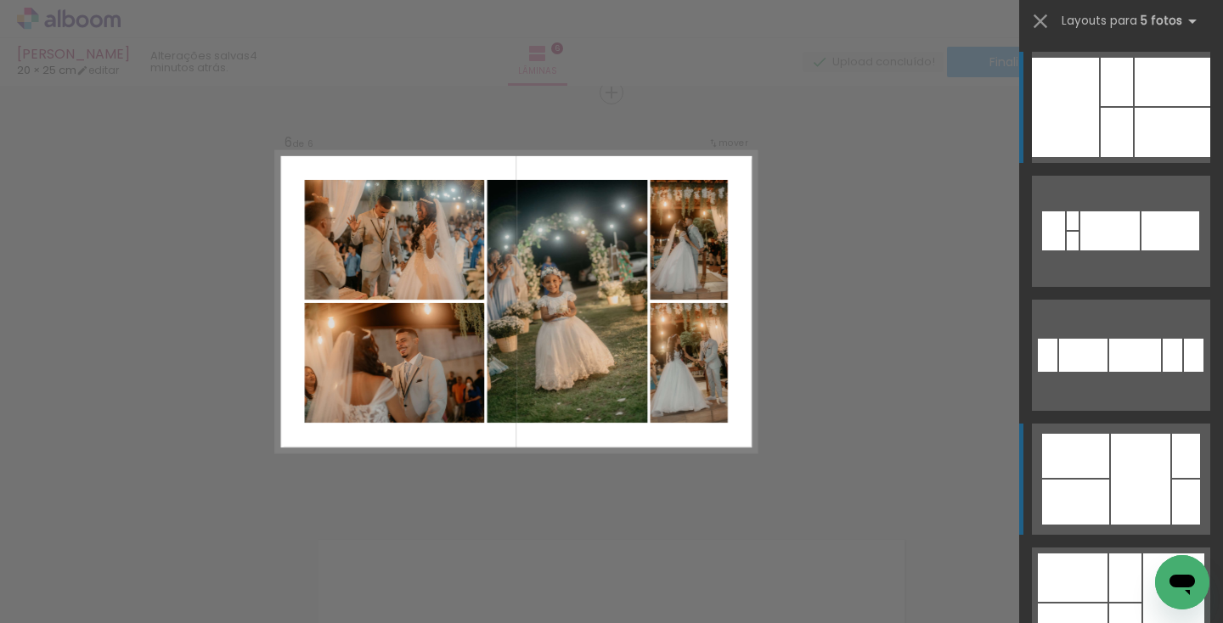
click at [1141, 372] on div at bounding box center [1135, 355] width 52 height 33
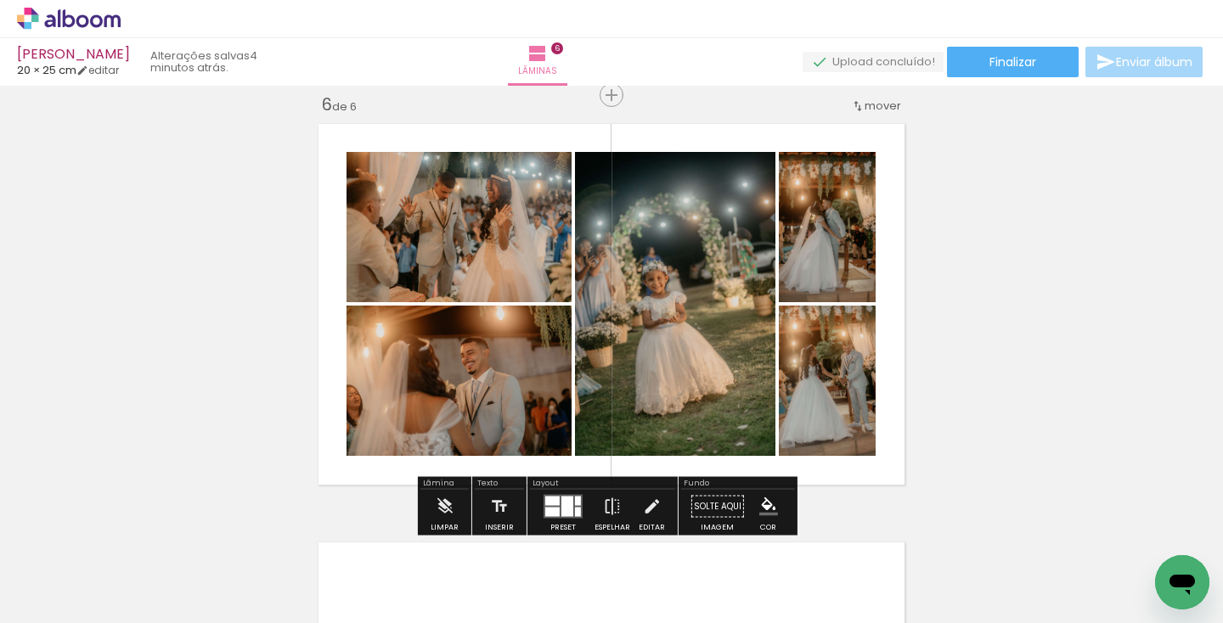
scroll to position [2113, 0]
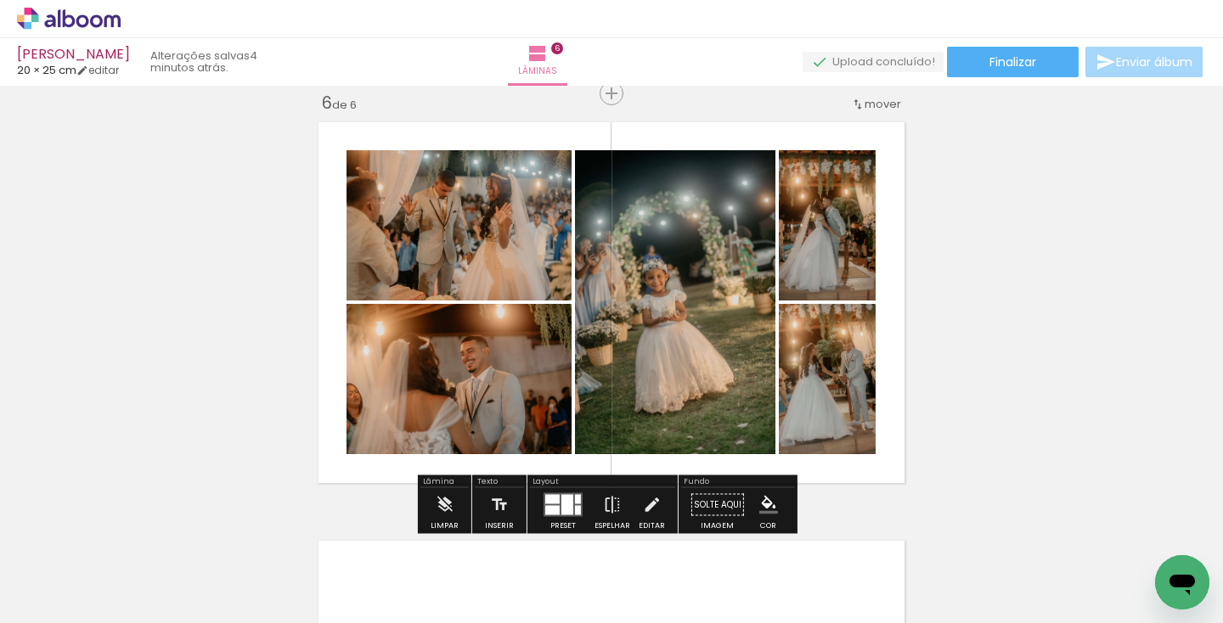
click at [564, 498] on div at bounding box center [567, 505] width 12 height 20
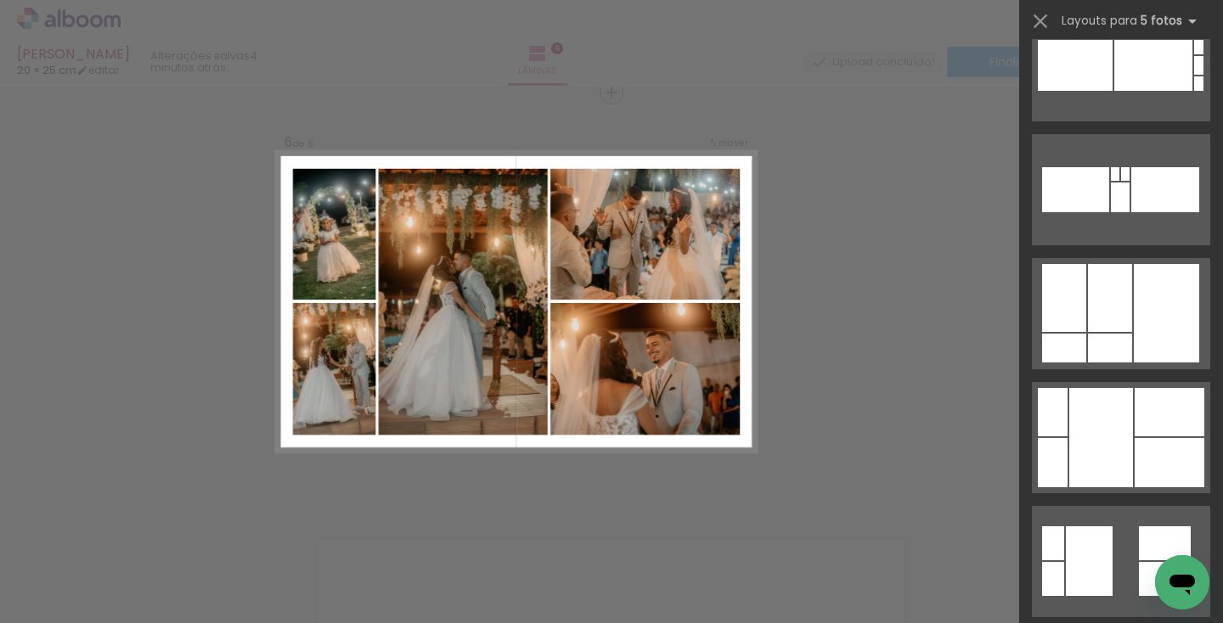
scroll to position [1035, 0]
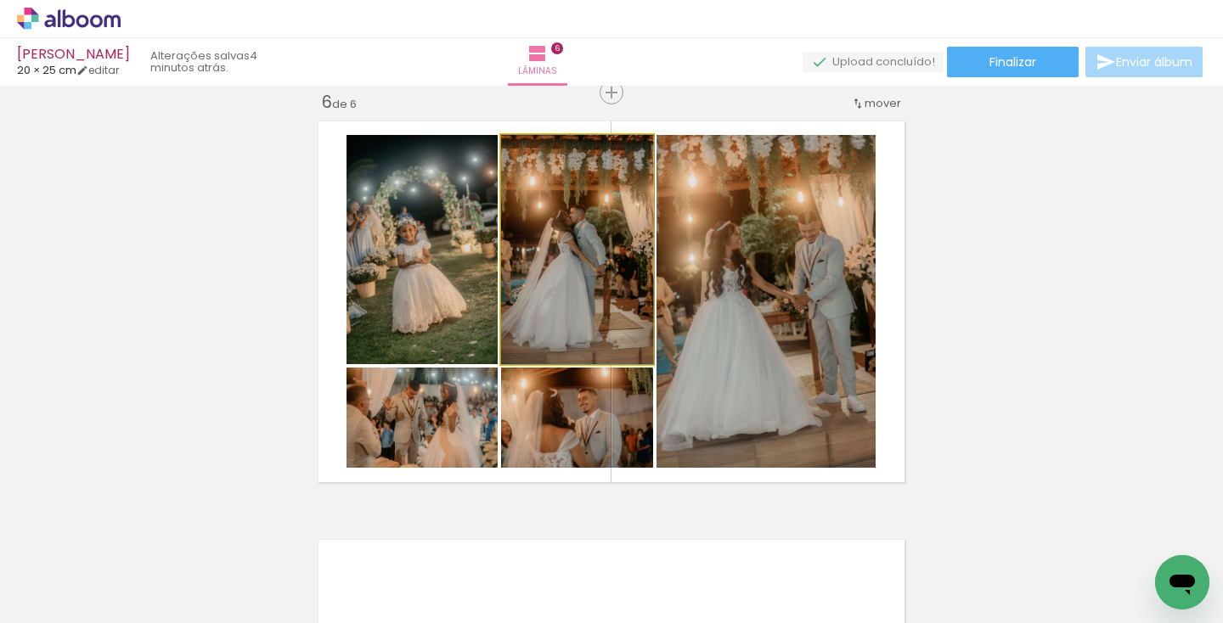
drag, startPoint x: 594, startPoint y: 294, endPoint x: 621, endPoint y: 289, distance: 26.8
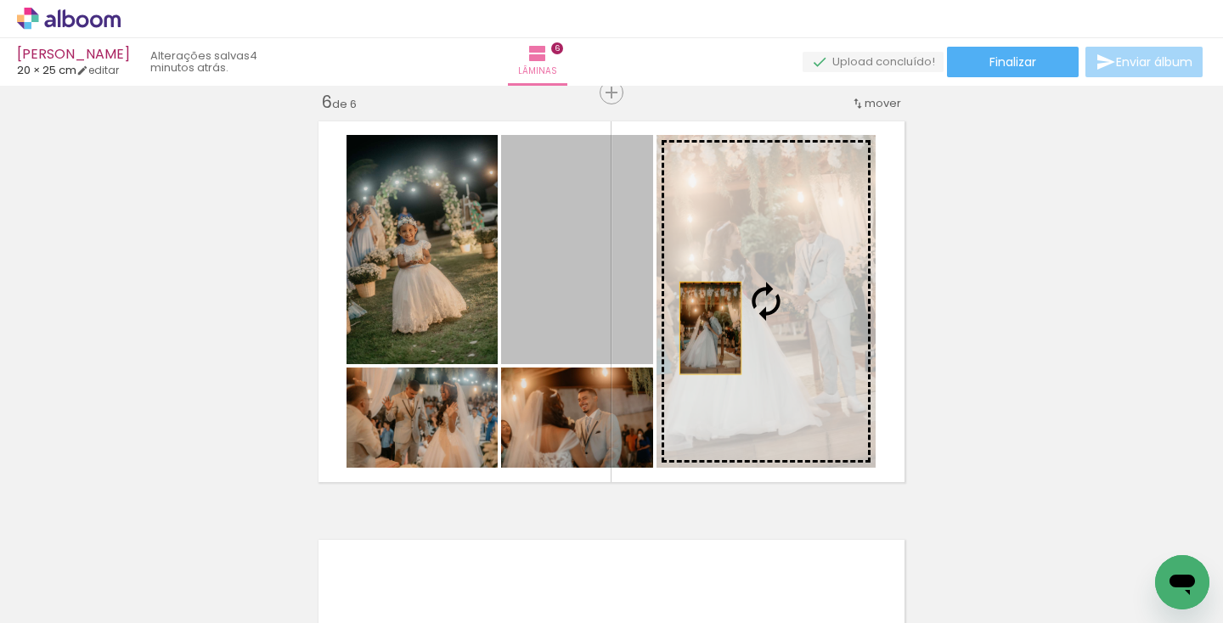
drag, startPoint x: 571, startPoint y: 280, endPoint x: 705, endPoint y: 328, distance: 142.3
click at [0, 0] on slot at bounding box center [0, 0] width 0 height 0
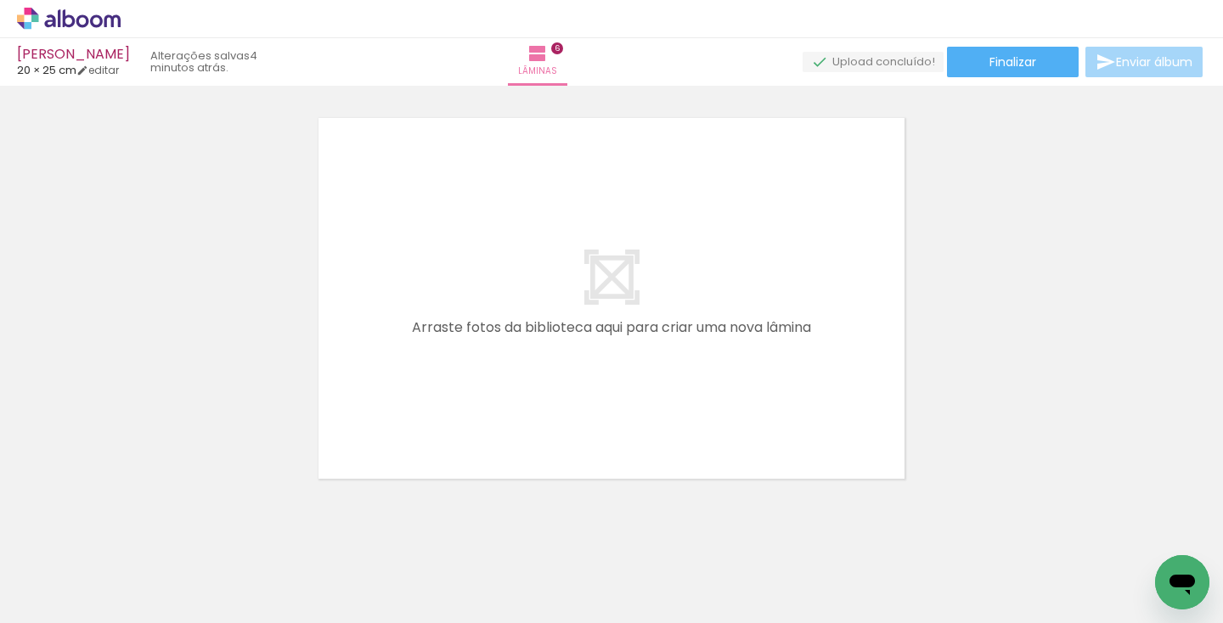
scroll to position [2537, 0]
click at [57, 598] on span "Adicionar Fotos" at bounding box center [60, 600] width 51 height 19
click at [0, 0] on input "file" at bounding box center [0, 0] width 0 height 0
click at [70, 600] on span "Adicionar Fotos" at bounding box center [60, 600] width 51 height 19
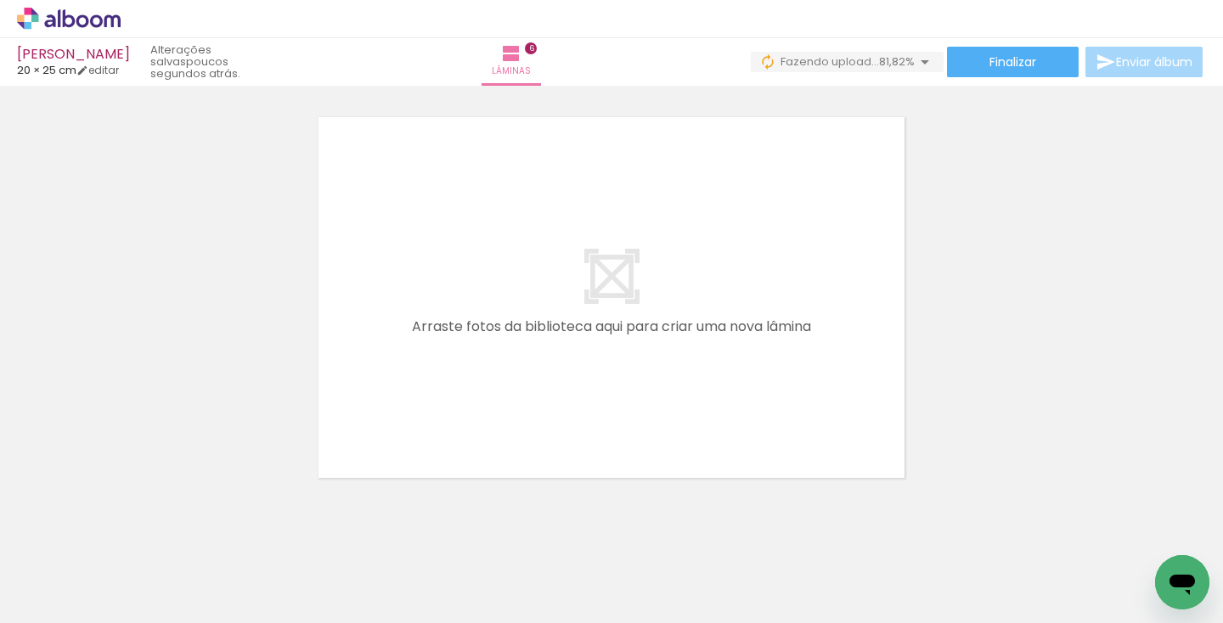
click at [0, 0] on input "file" at bounding box center [0, 0] width 0 height 0
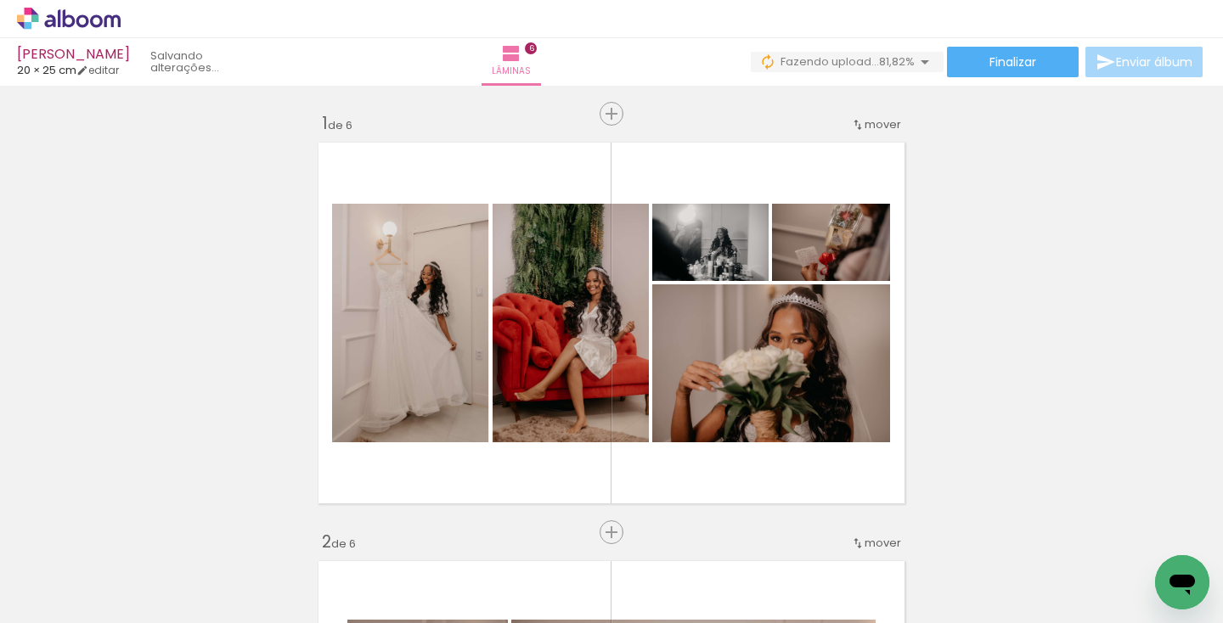
scroll to position [0, 2060]
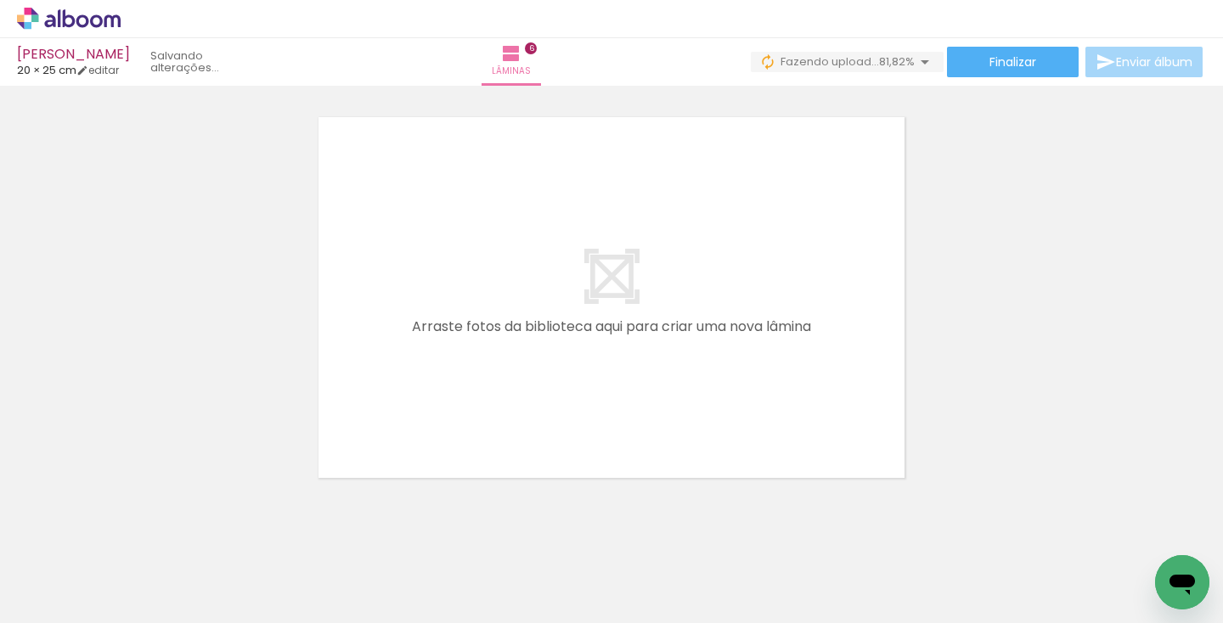
drag, startPoint x: 680, startPoint y: 570, endPoint x: 707, endPoint y: 464, distance: 109.6
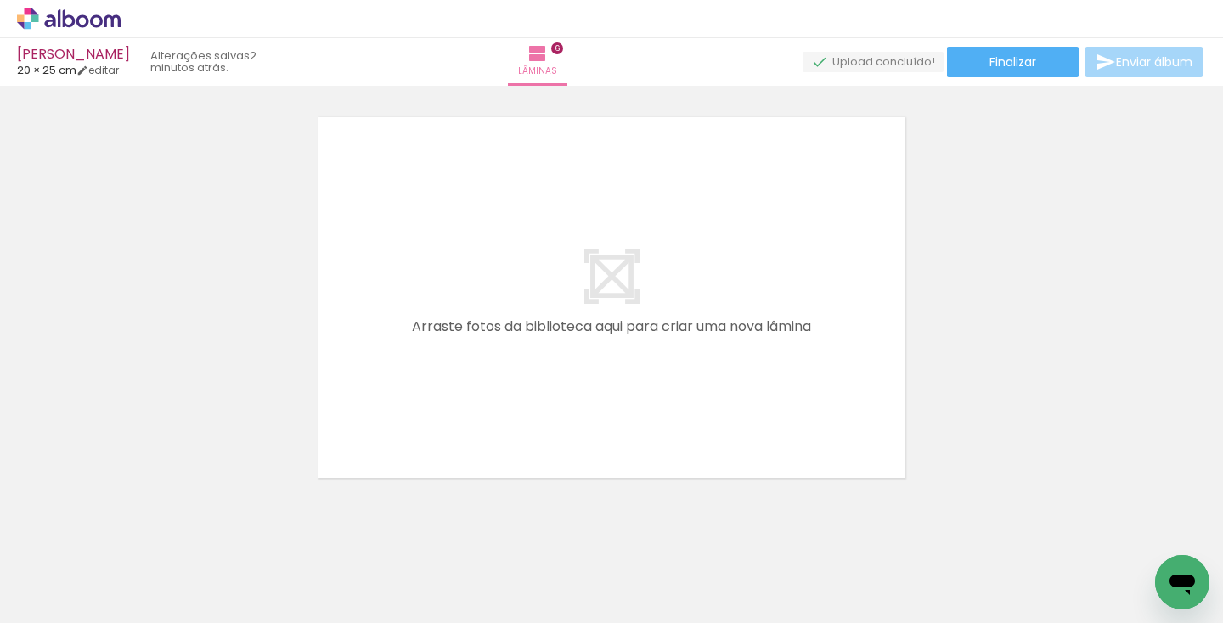
click at [683, 382] on quentale-workspace at bounding box center [611, 311] width 1223 height 623
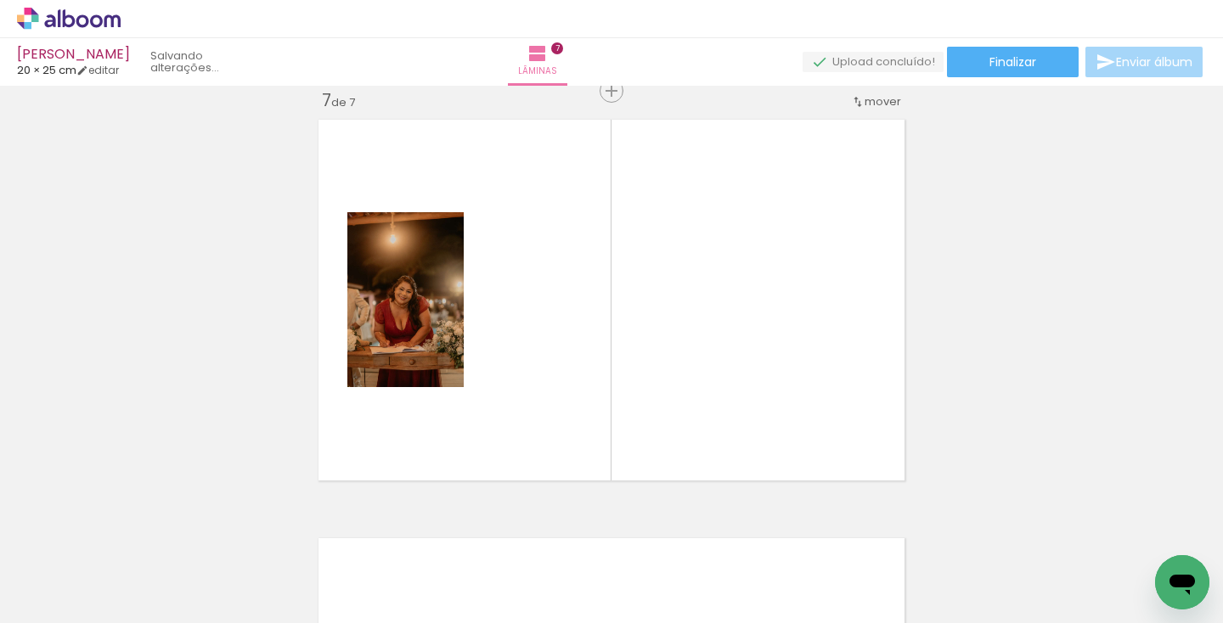
scroll to position [2533, 0]
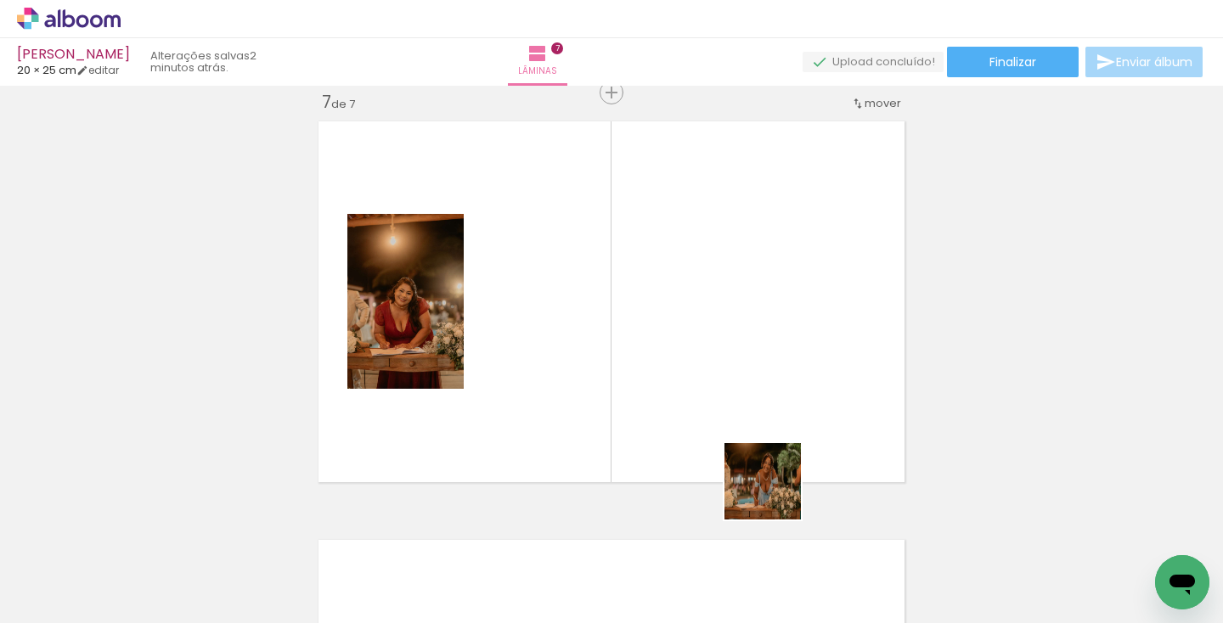
drag, startPoint x: 772, startPoint y: 597, endPoint x: 776, endPoint y: 419, distance: 178.4
click at [776, 419] on quentale-workspace at bounding box center [611, 311] width 1223 height 623
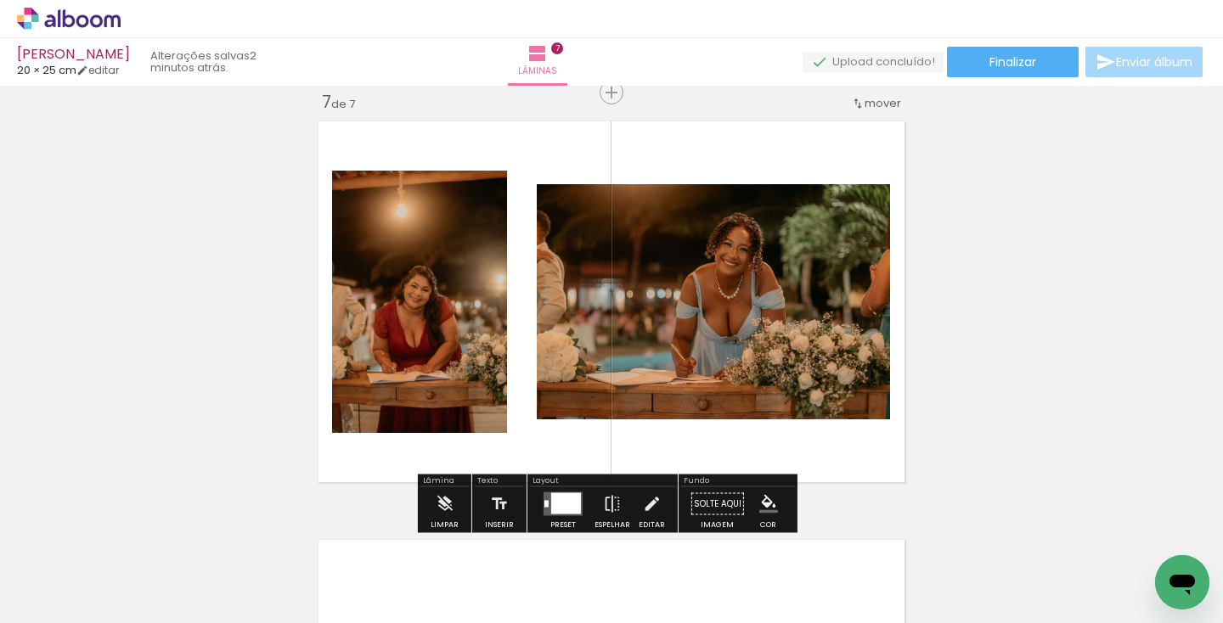
drag, startPoint x: 858, startPoint y: 577, endPoint x: 832, endPoint y: 353, distance: 225.7
click at [832, 353] on quentale-workspace at bounding box center [611, 311] width 1223 height 623
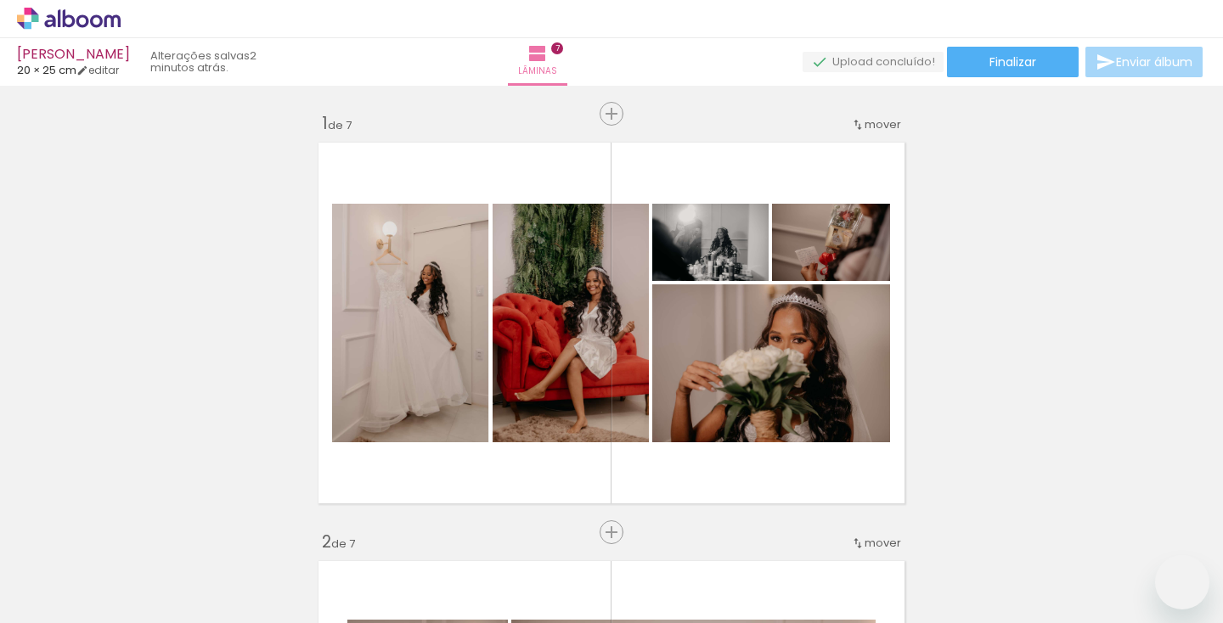
click at [851, 374] on quentale-workspace at bounding box center [611, 311] width 1223 height 623
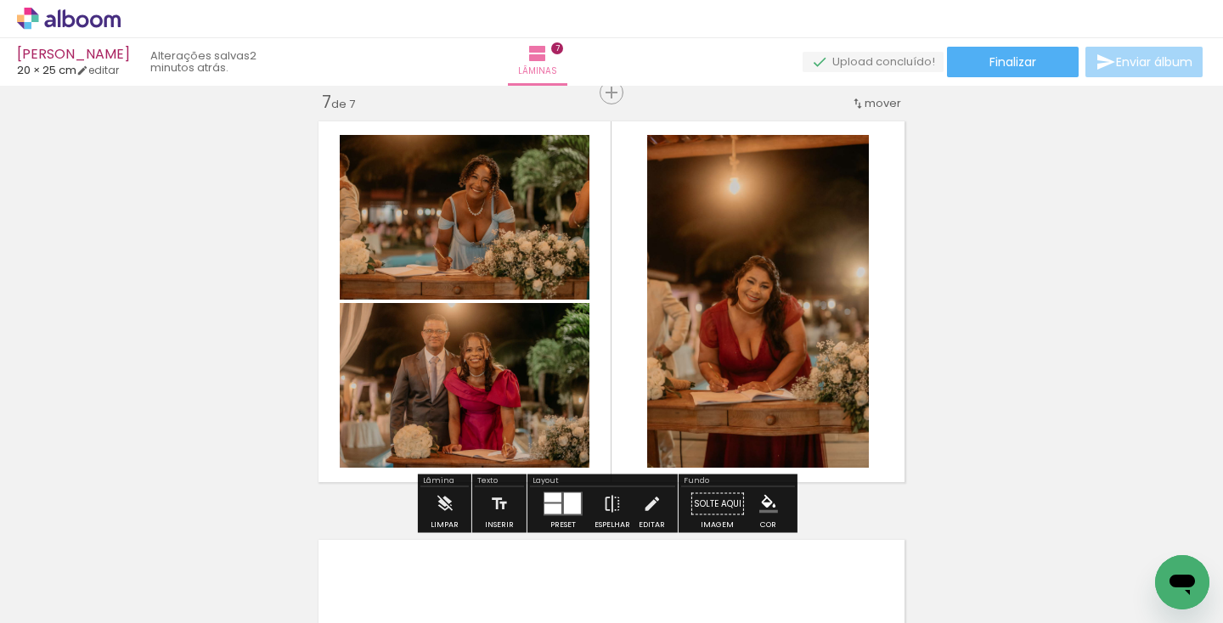
scroll to position [0, 2060]
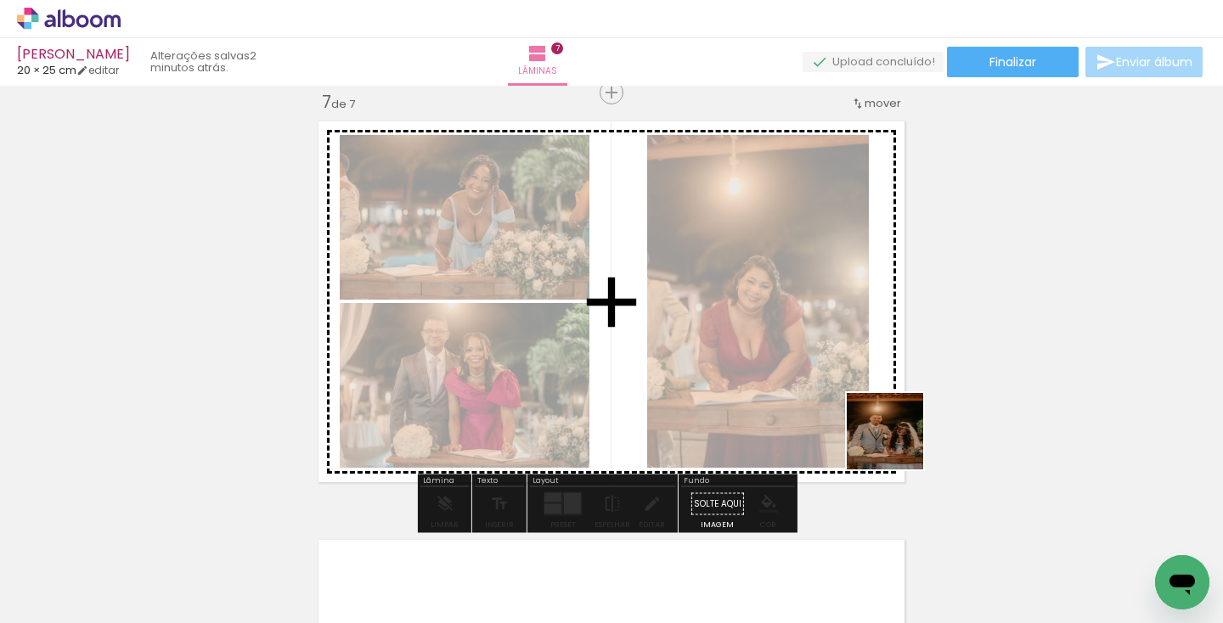
drag, startPoint x: 970, startPoint y: 579, endPoint x: 839, endPoint y: 347, distance: 266.5
click at [839, 347] on quentale-workspace at bounding box center [611, 311] width 1223 height 623
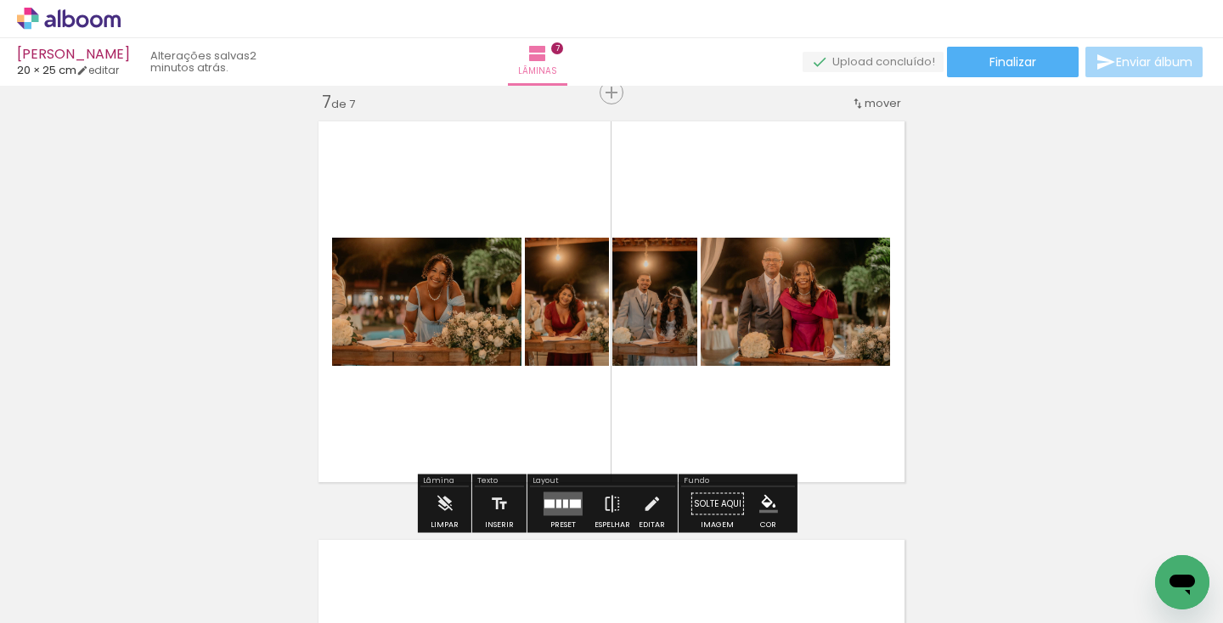
drag, startPoint x: 1062, startPoint y: 571, endPoint x: 819, endPoint y: 367, distance: 317.0
click at [818, 367] on quentale-workspace at bounding box center [611, 311] width 1223 height 623
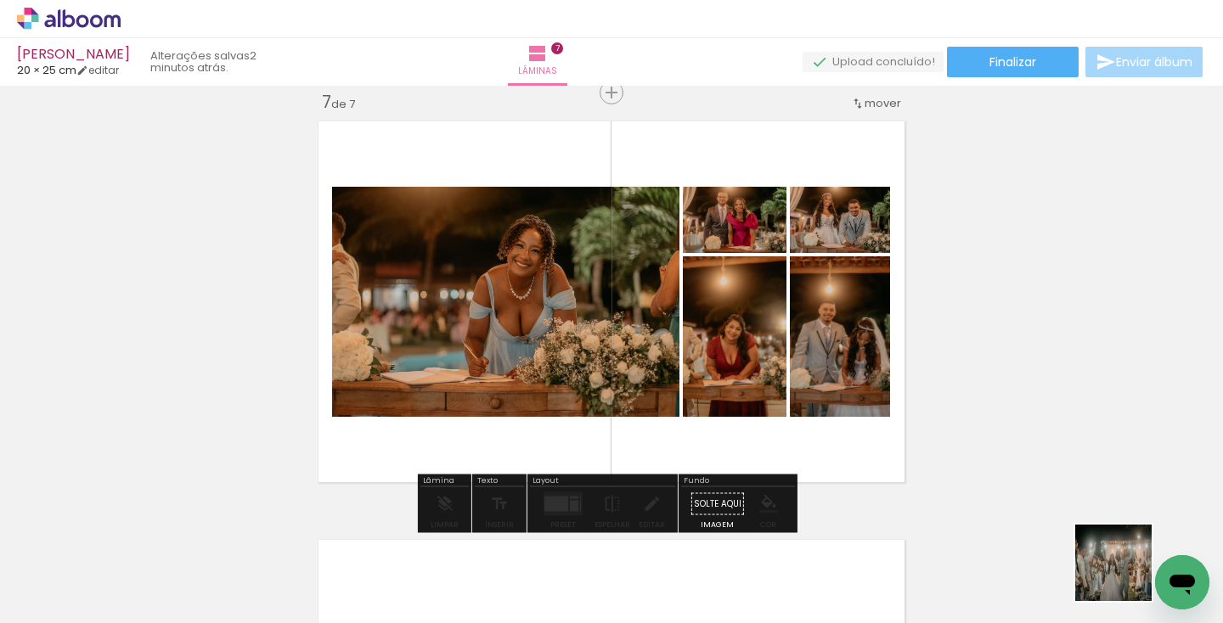
drag, startPoint x: 1139, startPoint y: 582, endPoint x: 752, endPoint y: 337, distance: 457.7
click at [752, 337] on quentale-workspace at bounding box center [611, 311] width 1223 height 623
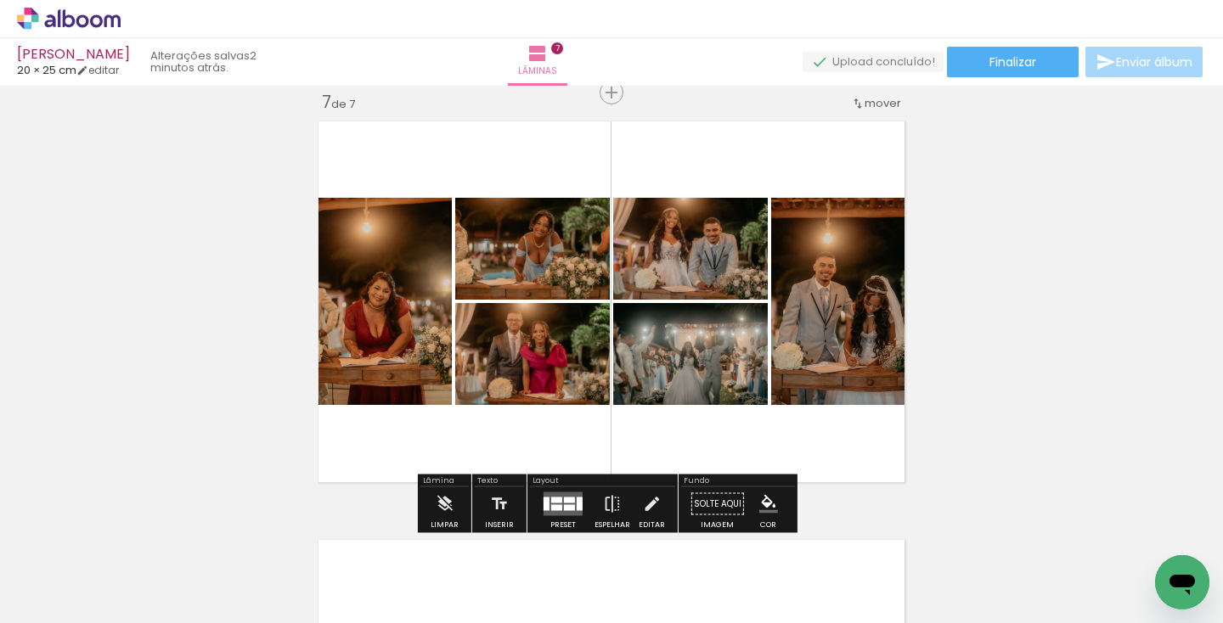
click at [556, 505] on div at bounding box center [556, 508] width 11 height 6
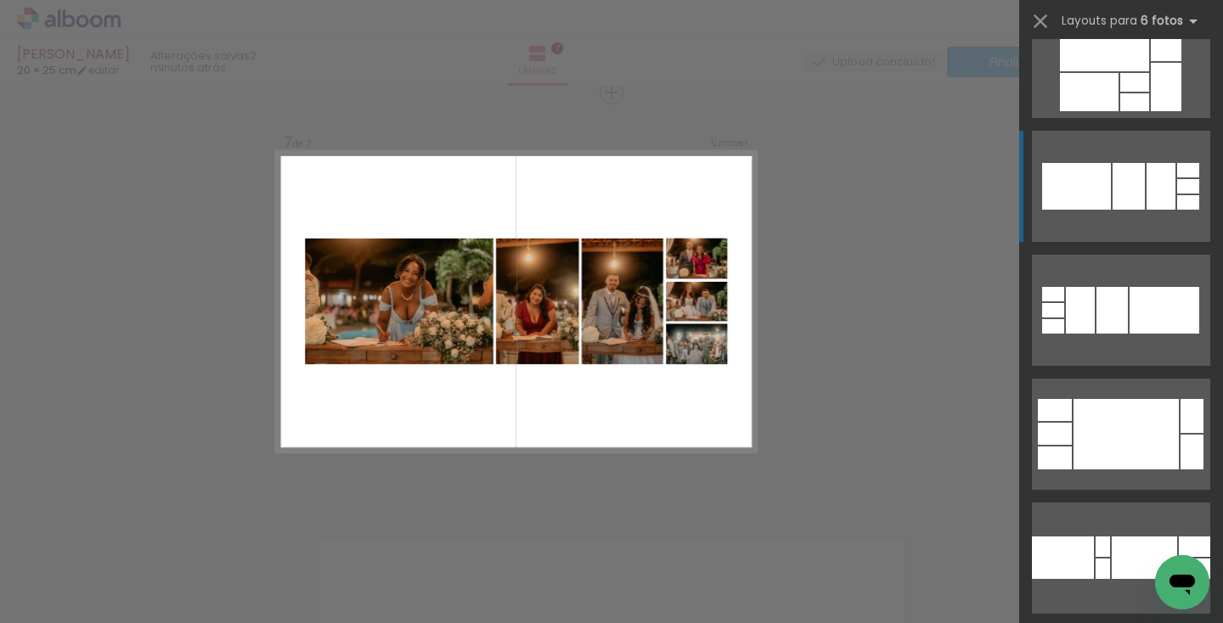
scroll to position [170, 0]
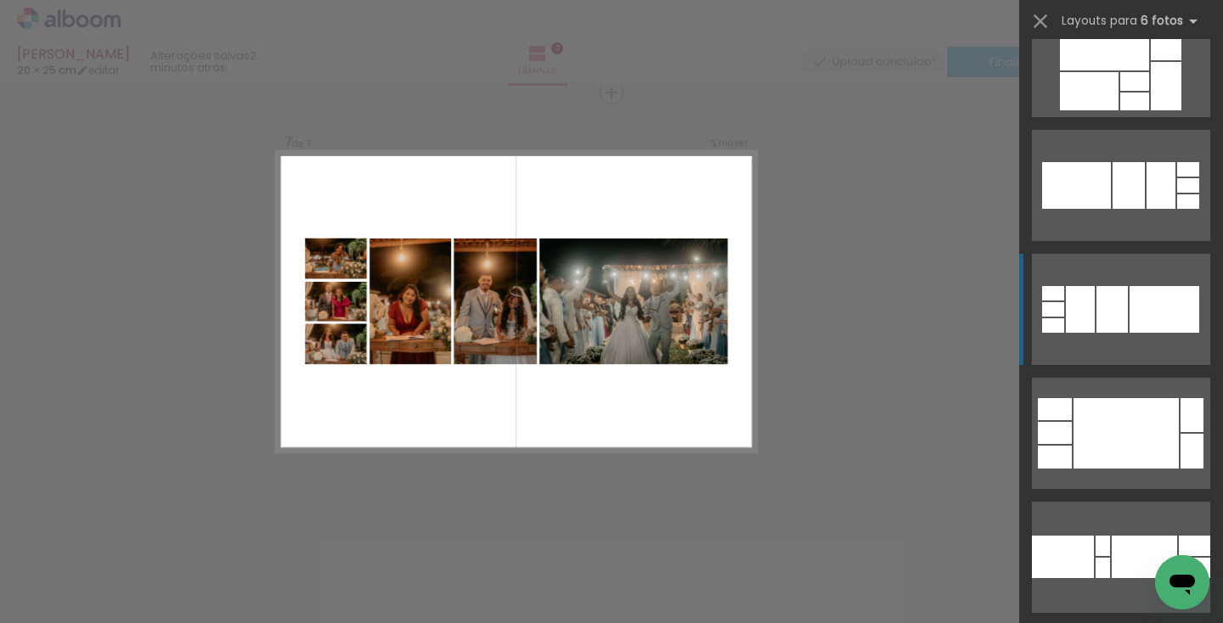
click at [1100, 323] on div at bounding box center [1111, 309] width 31 height 47
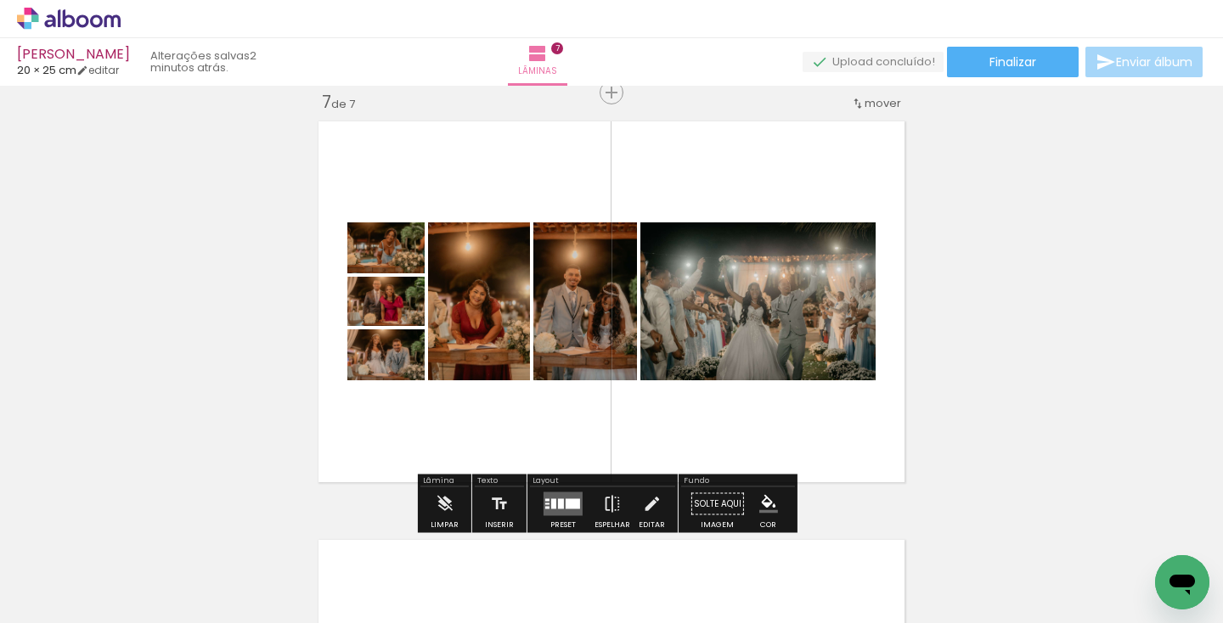
click at [555, 509] on quentale-layouter at bounding box center [562, 504] width 39 height 24
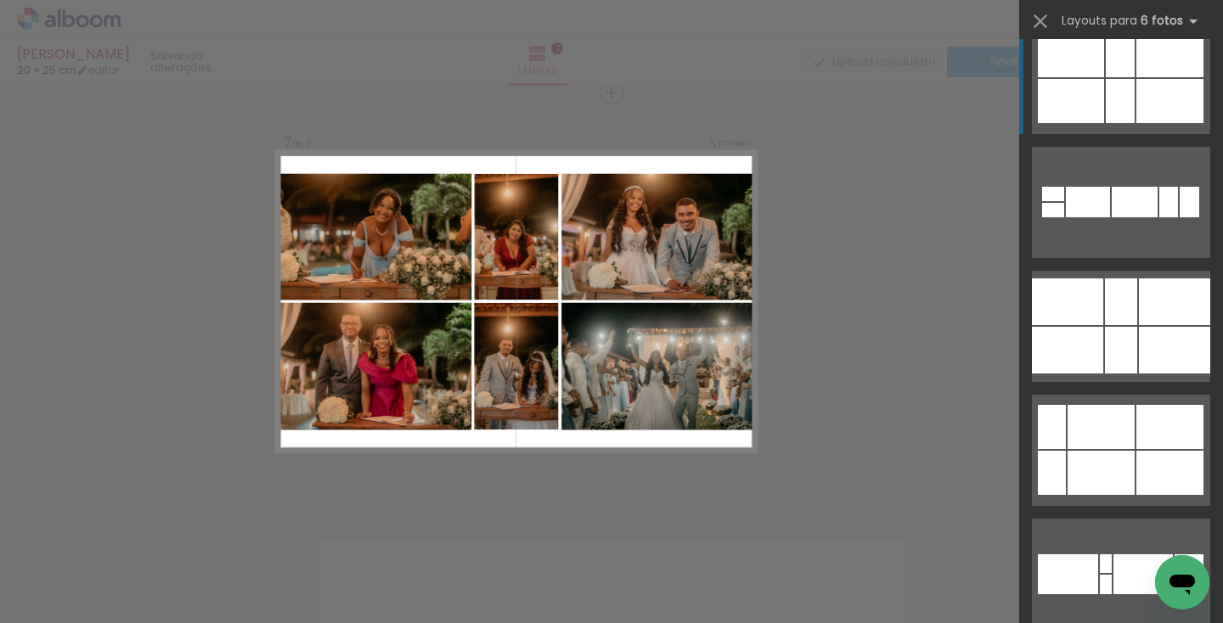
scroll to position [2024, 0]
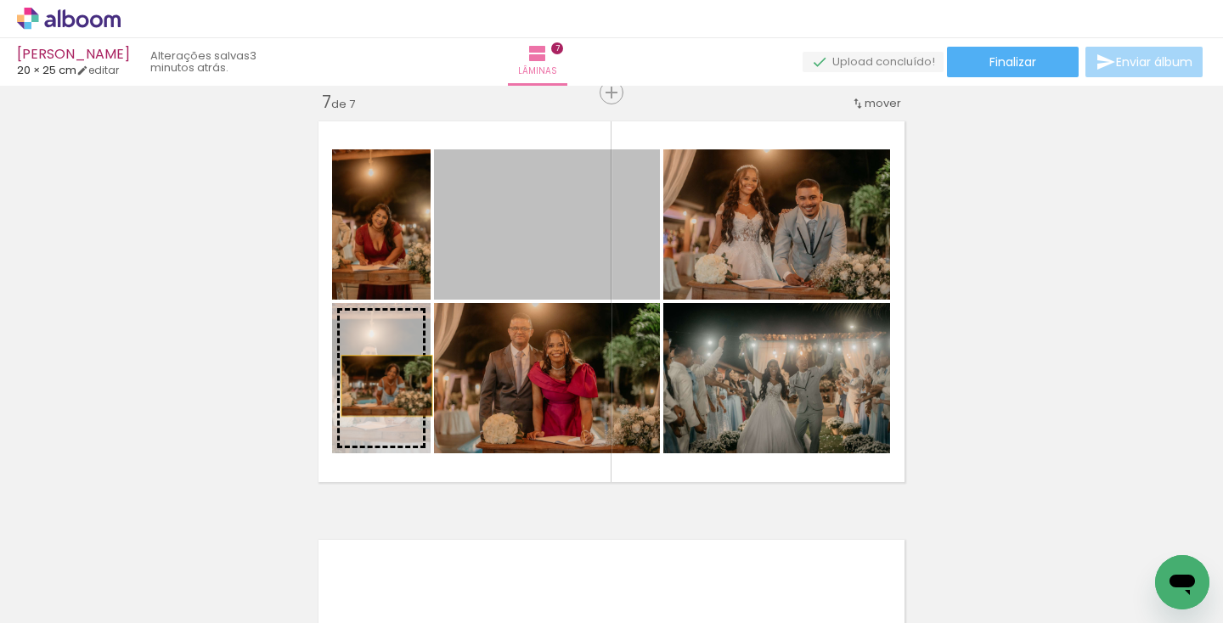
drag, startPoint x: 559, startPoint y: 222, endPoint x: 370, endPoint y: 394, distance: 254.8
click at [0, 0] on slot at bounding box center [0, 0] width 0 height 0
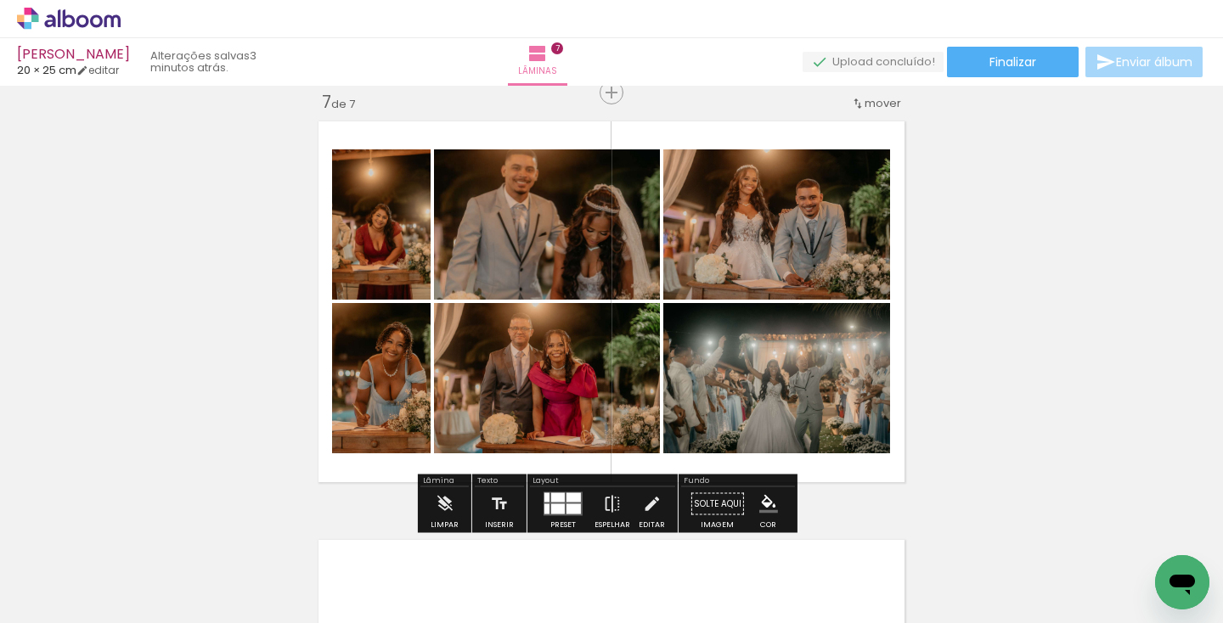
click at [567, 512] on div at bounding box center [573, 509] width 14 height 10
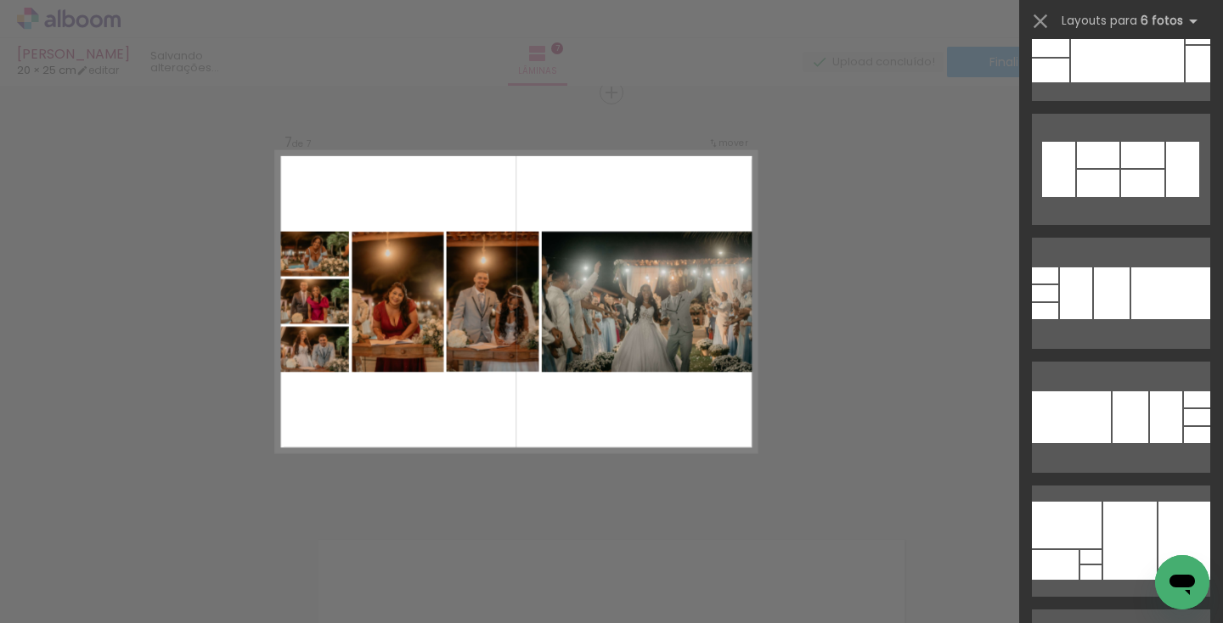
scroll to position [3903, 0]
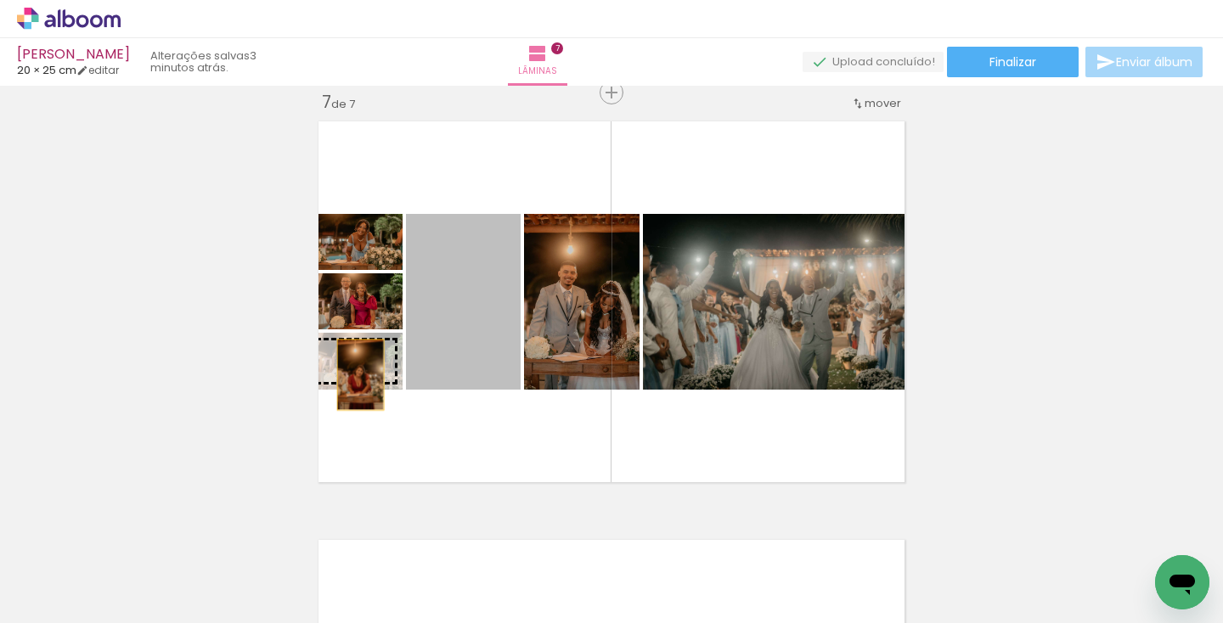
drag, startPoint x: 467, startPoint y: 334, endPoint x: 354, endPoint y: 374, distance: 120.1
click at [0, 0] on slot at bounding box center [0, 0] width 0 height 0
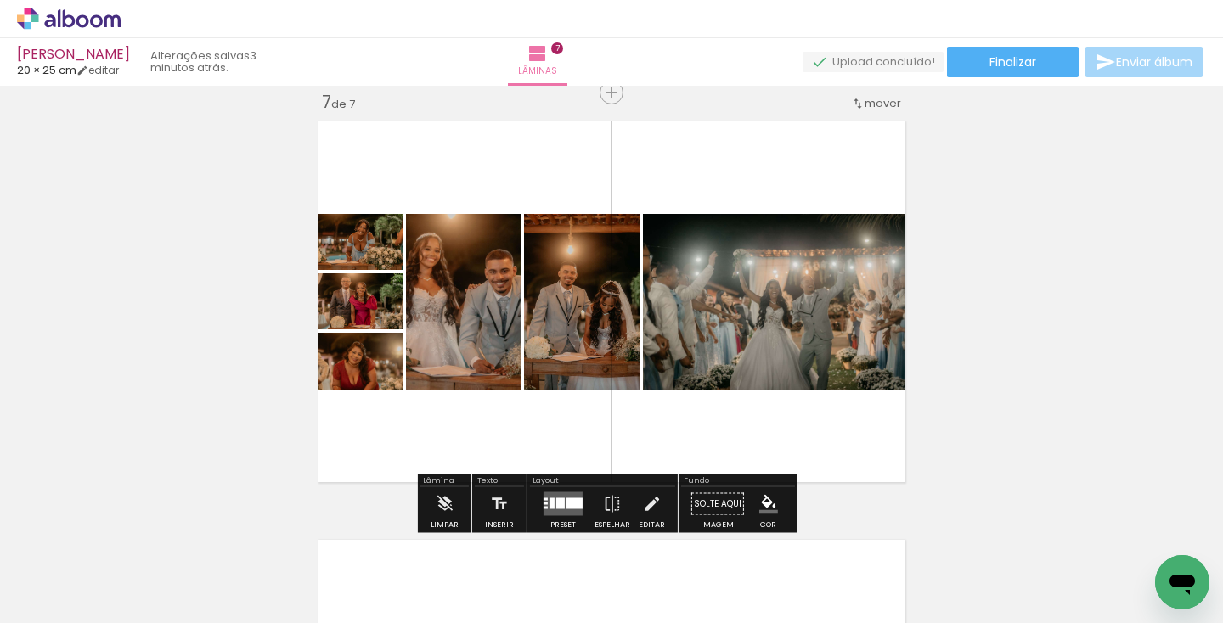
click at [566, 498] on div at bounding box center [574, 503] width 16 height 11
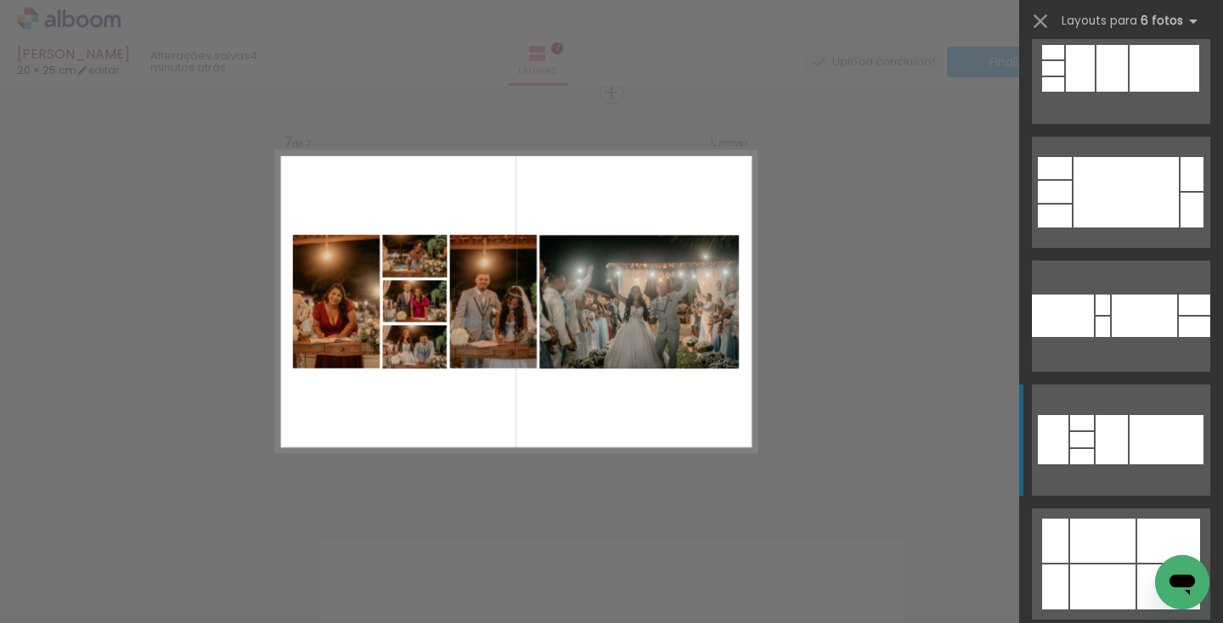
scroll to position [405, 0]
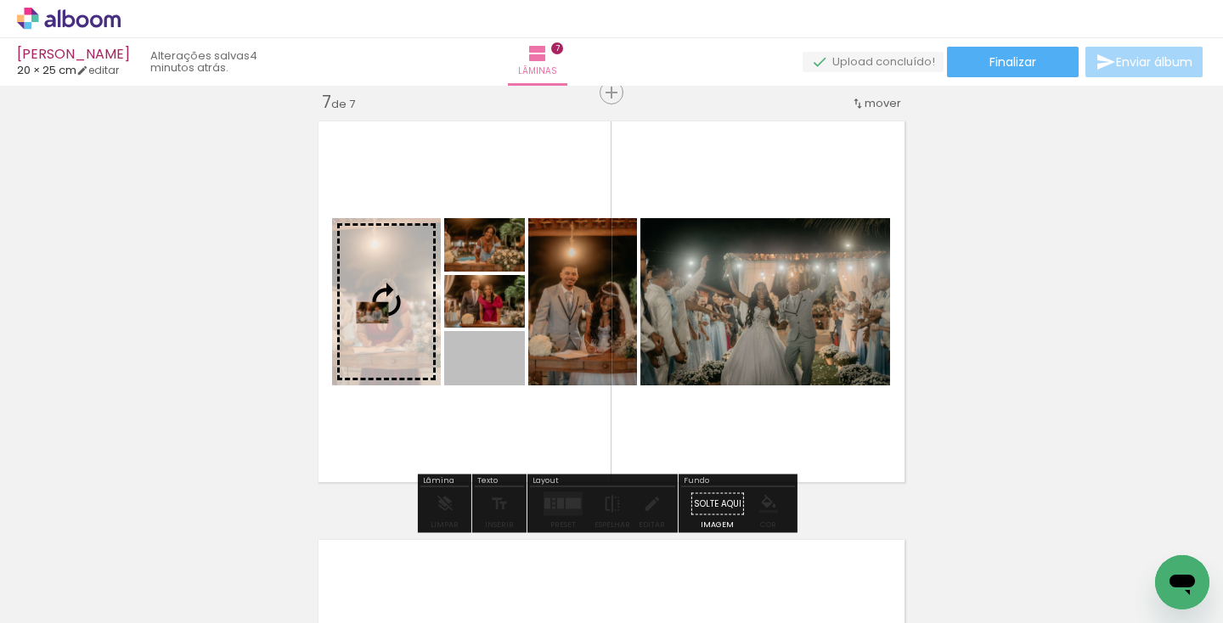
drag, startPoint x: 498, startPoint y: 368, endPoint x: 366, endPoint y: 312, distance: 143.8
click at [0, 0] on slot at bounding box center [0, 0] width 0 height 0
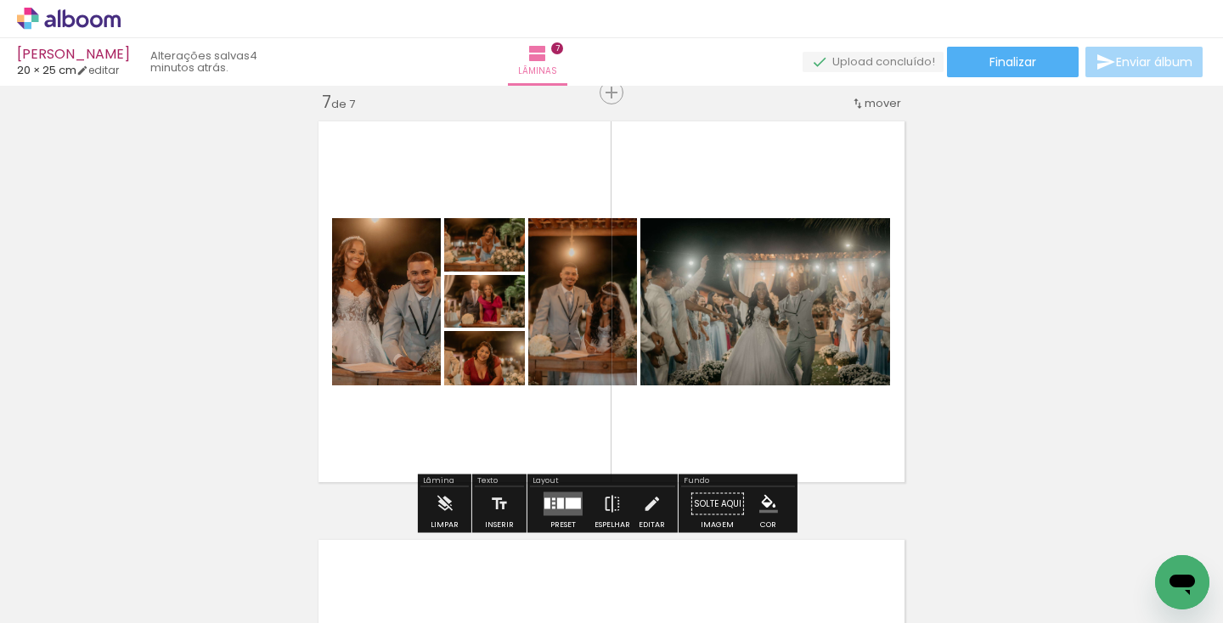
click at [570, 508] on div at bounding box center [572, 503] width 15 height 11
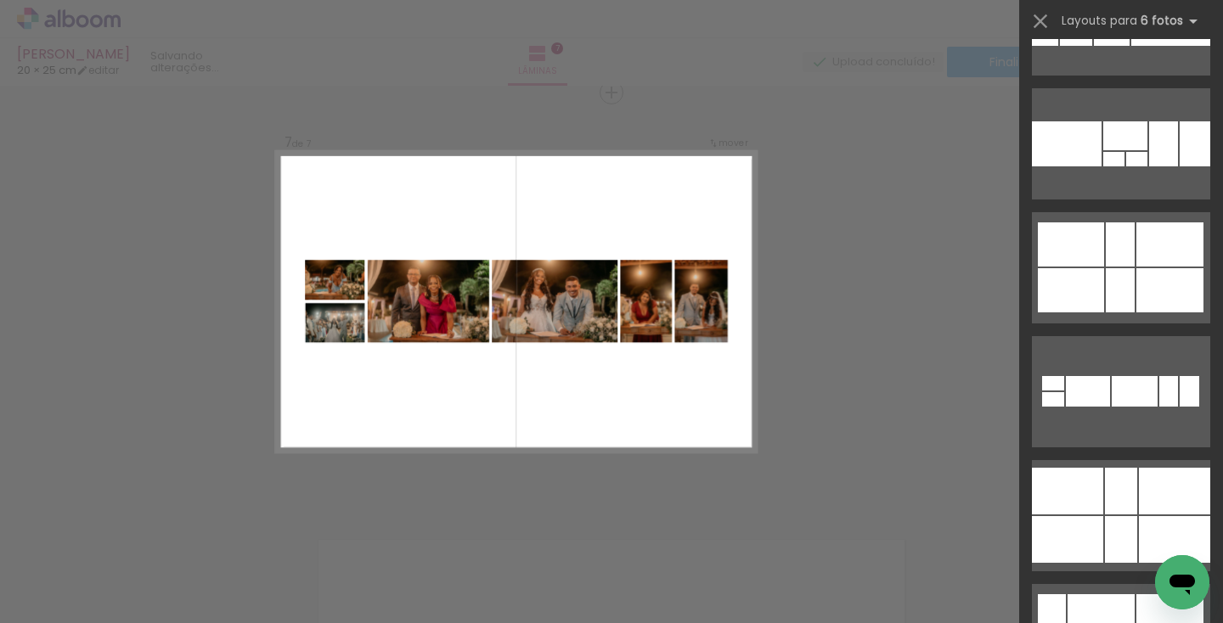
scroll to position [1820, 0]
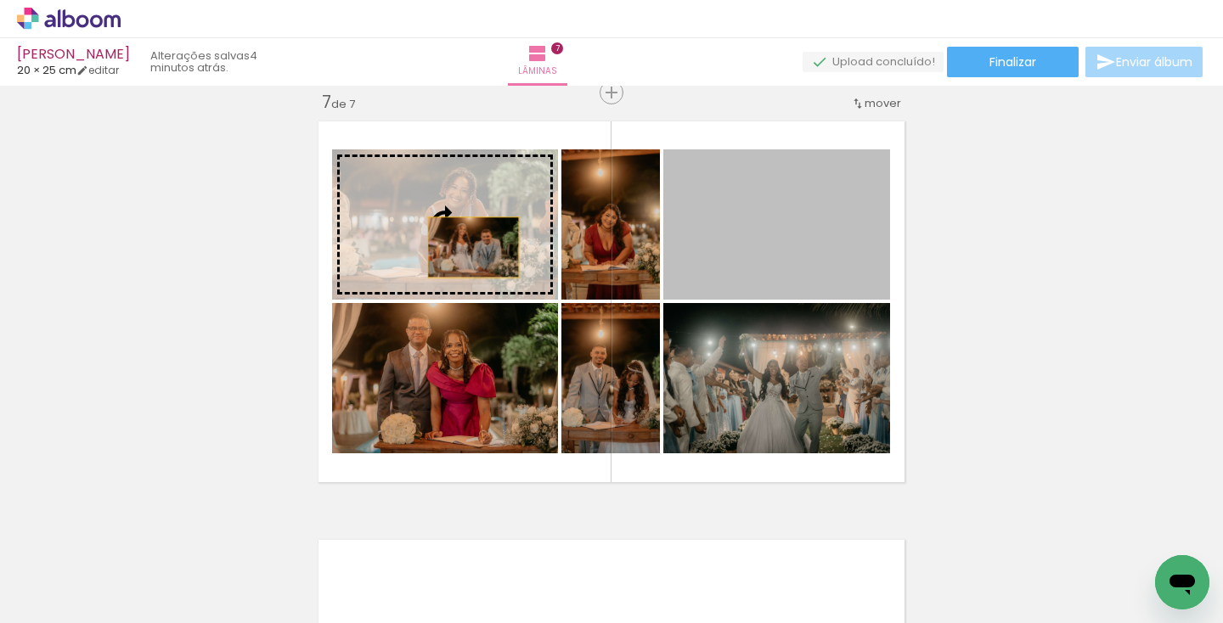
drag, startPoint x: 798, startPoint y: 256, endPoint x: 465, endPoint y: 245, distance: 333.0
click at [0, 0] on slot at bounding box center [0, 0] width 0 height 0
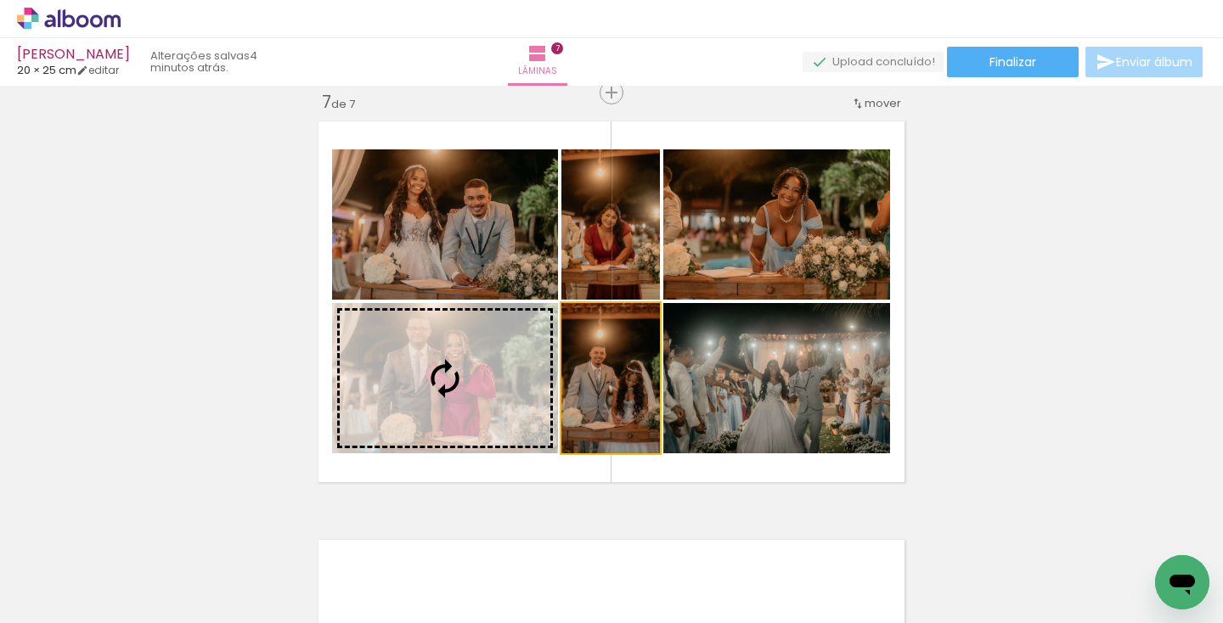
drag, startPoint x: 631, startPoint y: 401, endPoint x: 436, endPoint y: 399, distance: 194.4
click at [0, 0] on slot at bounding box center [0, 0] width 0 height 0
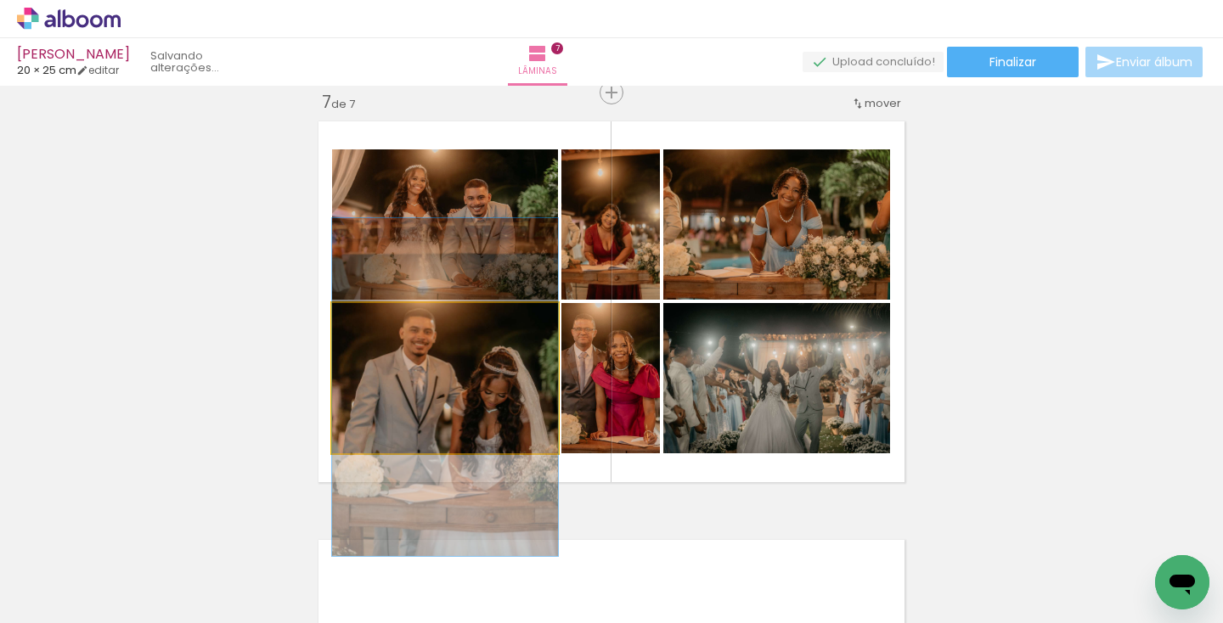
drag, startPoint x: 526, startPoint y: 413, endPoint x: 525, endPoint y: 424, distance: 10.3
drag, startPoint x: 528, startPoint y: 415, endPoint x: 515, endPoint y: 432, distance: 21.2
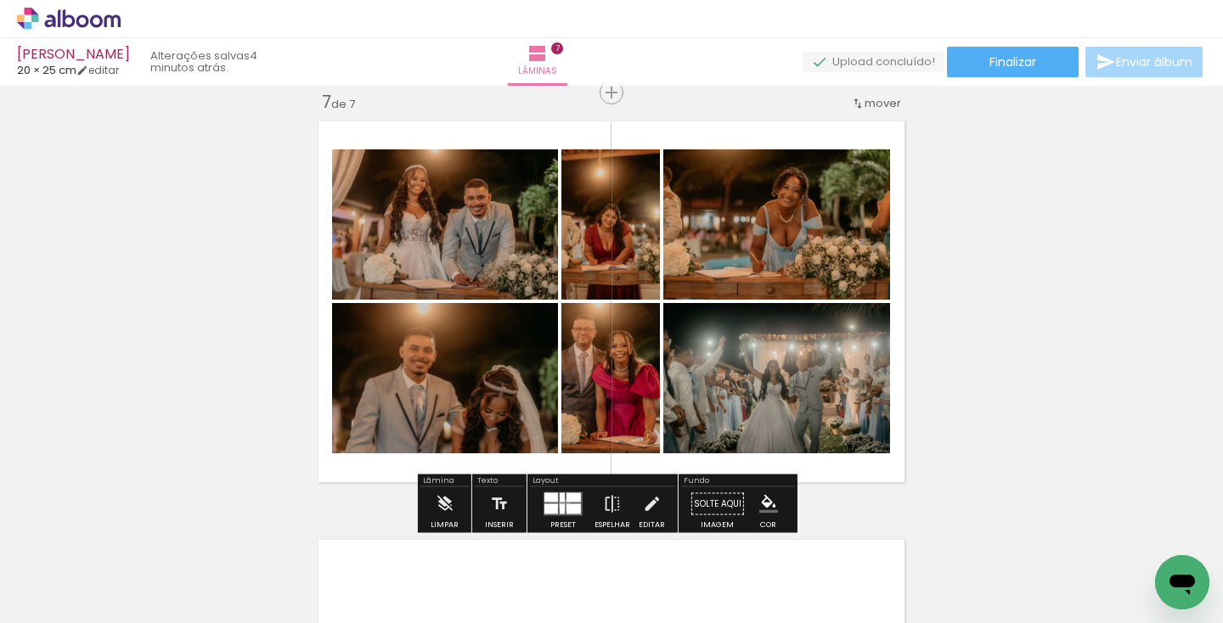
click at [560, 504] on quentale-layouter at bounding box center [562, 504] width 39 height 24
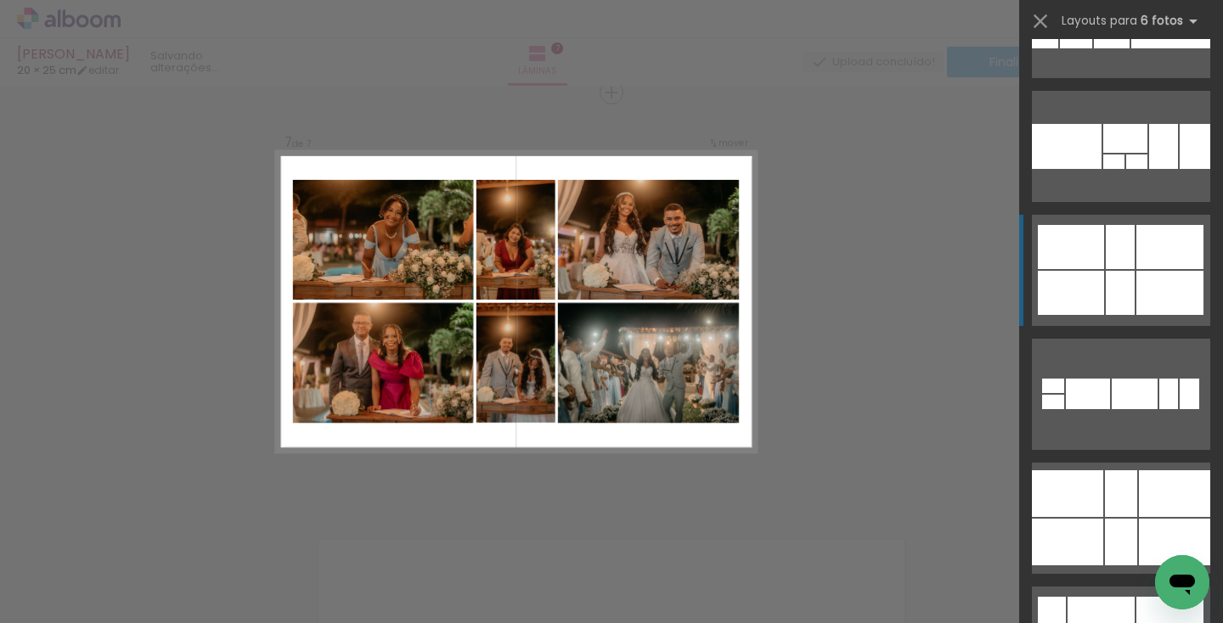
scroll to position [1983, 0]
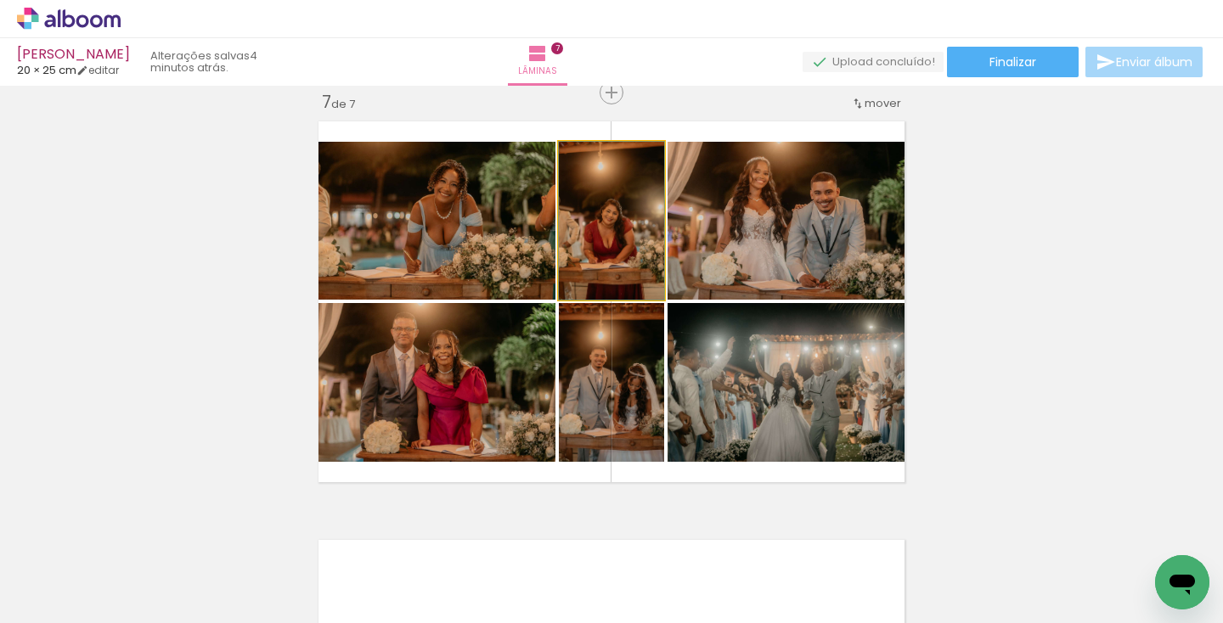
click at [640, 253] on quentale-photo at bounding box center [611, 221] width 105 height 158
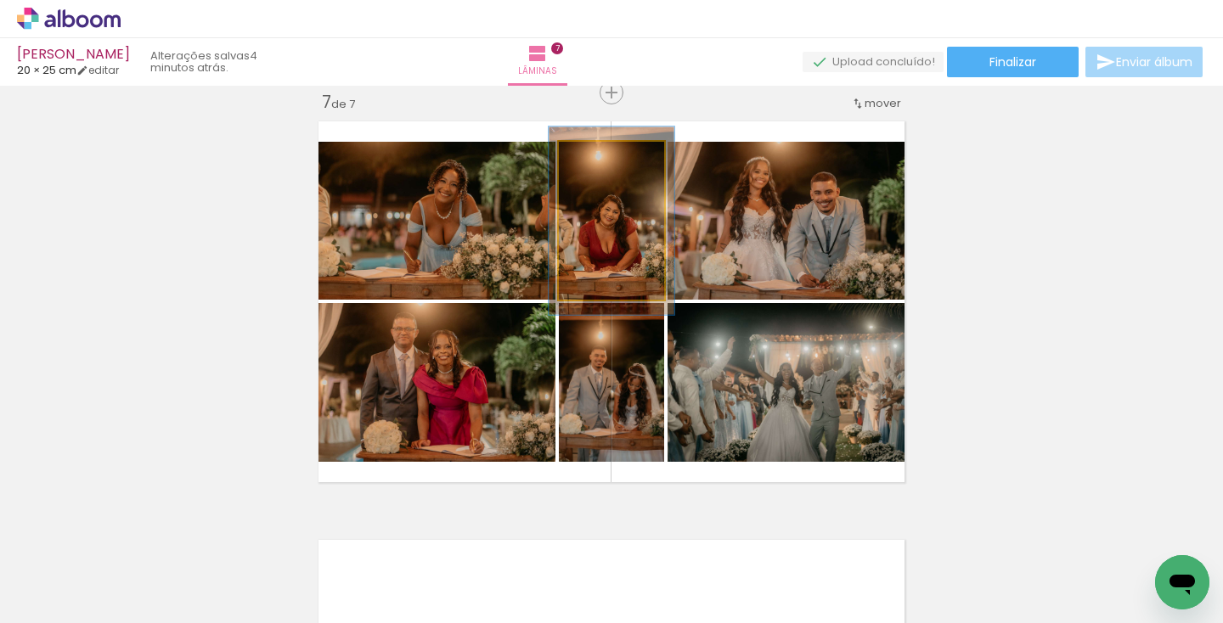
drag, startPoint x: 587, startPoint y: 160, endPoint x: 595, endPoint y: 160, distance: 8.5
type paper-slider "121"
click at [595, 160] on div at bounding box center [602, 159] width 15 height 15
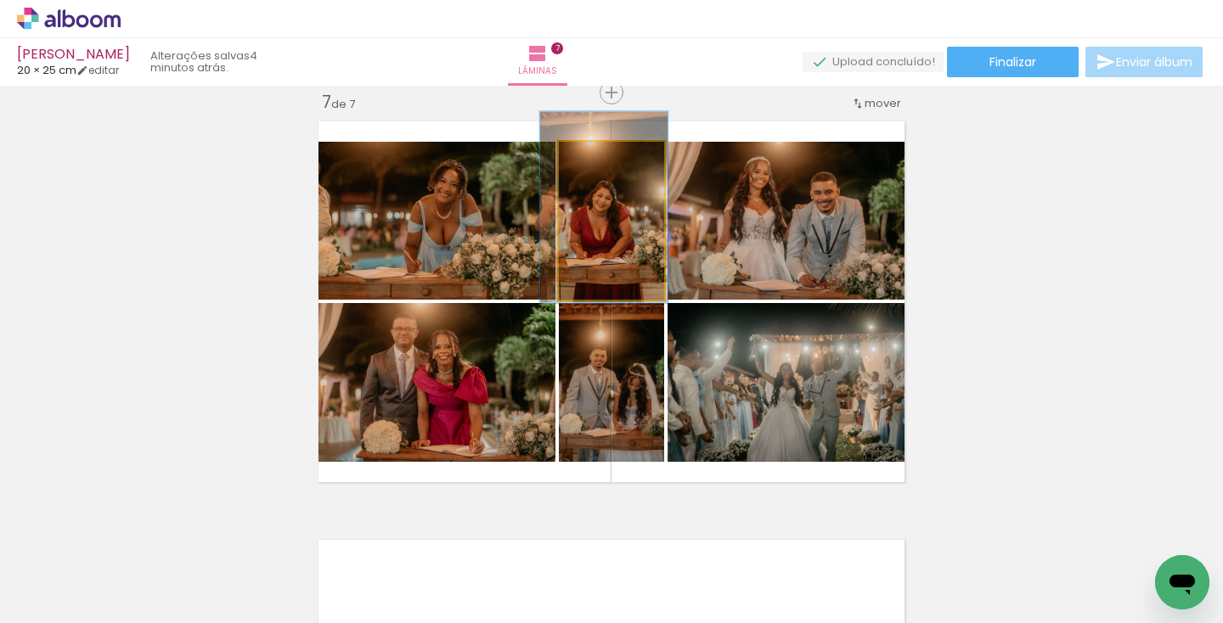
drag, startPoint x: 637, startPoint y: 242, endPoint x: 629, endPoint y: 228, distance: 15.6
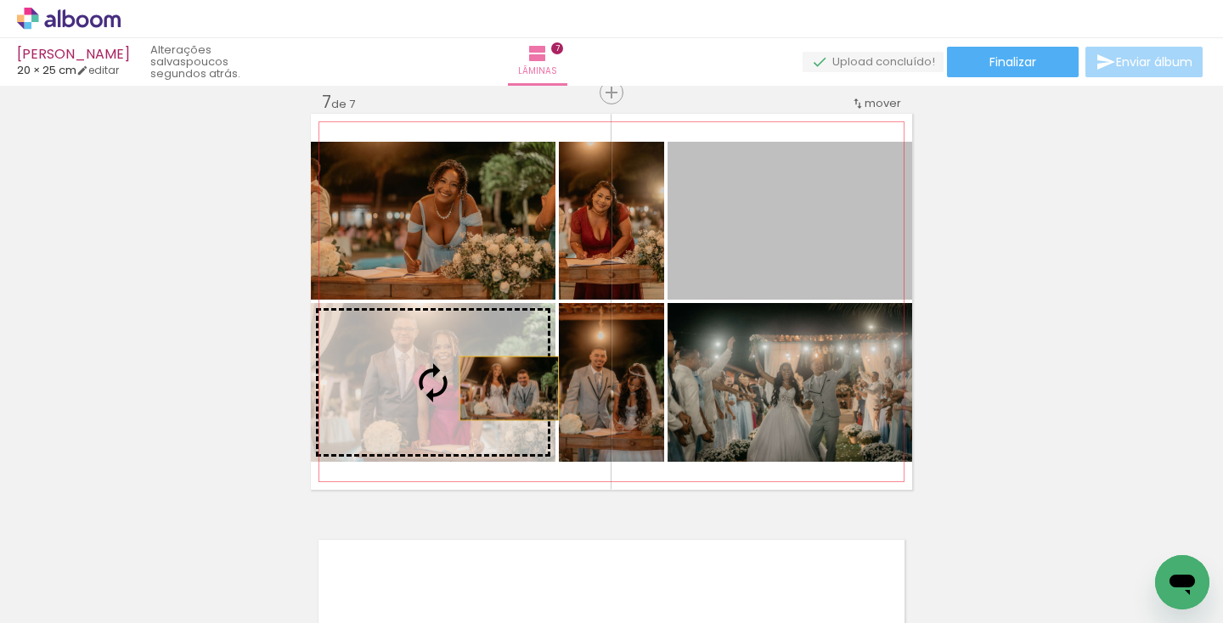
drag, startPoint x: 807, startPoint y: 254, endPoint x: 484, endPoint y: 394, distance: 351.7
click at [0, 0] on slot at bounding box center [0, 0] width 0 height 0
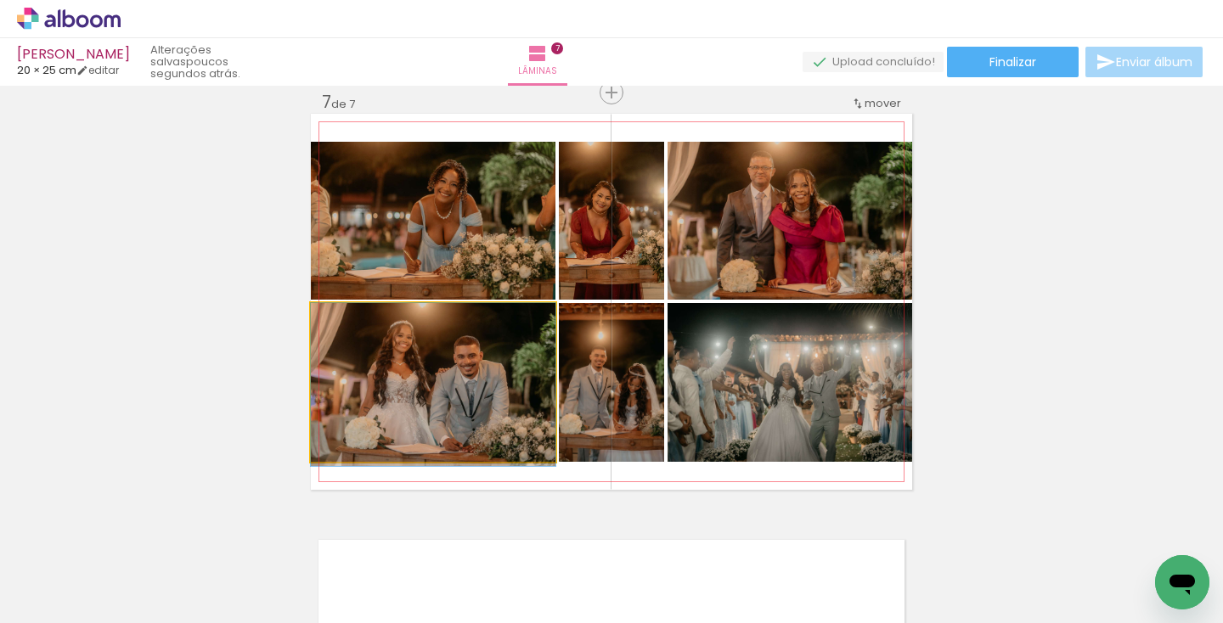
drag, startPoint x: 484, startPoint y: 408, endPoint x: 477, endPoint y: 443, distance: 36.3
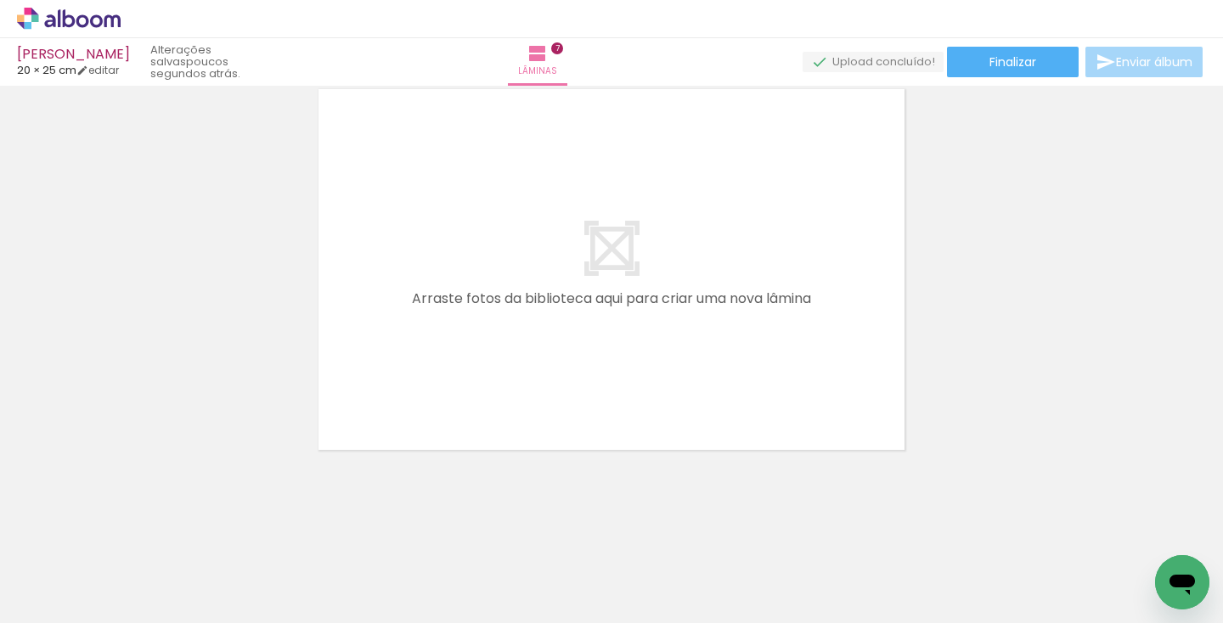
scroll to position [2950, 0]
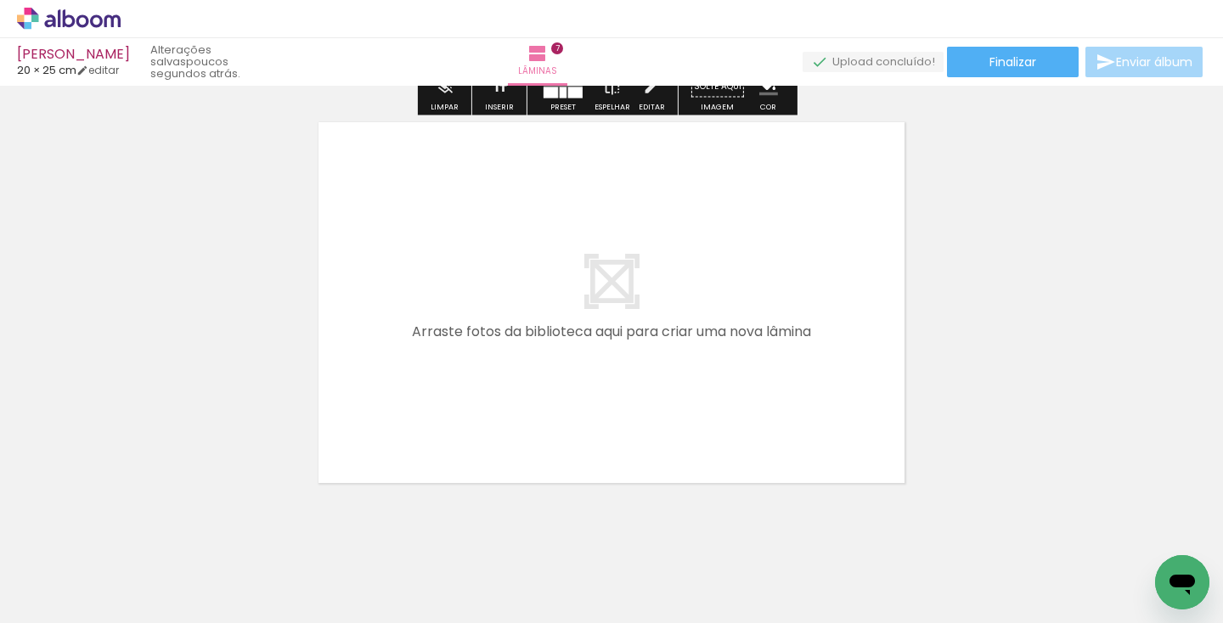
click at [93, 596] on paper-button "Adicionar Fotos" at bounding box center [52, 600] width 82 height 27
click at [0, 0] on input "file" at bounding box center [0, 0] width 0 height 0
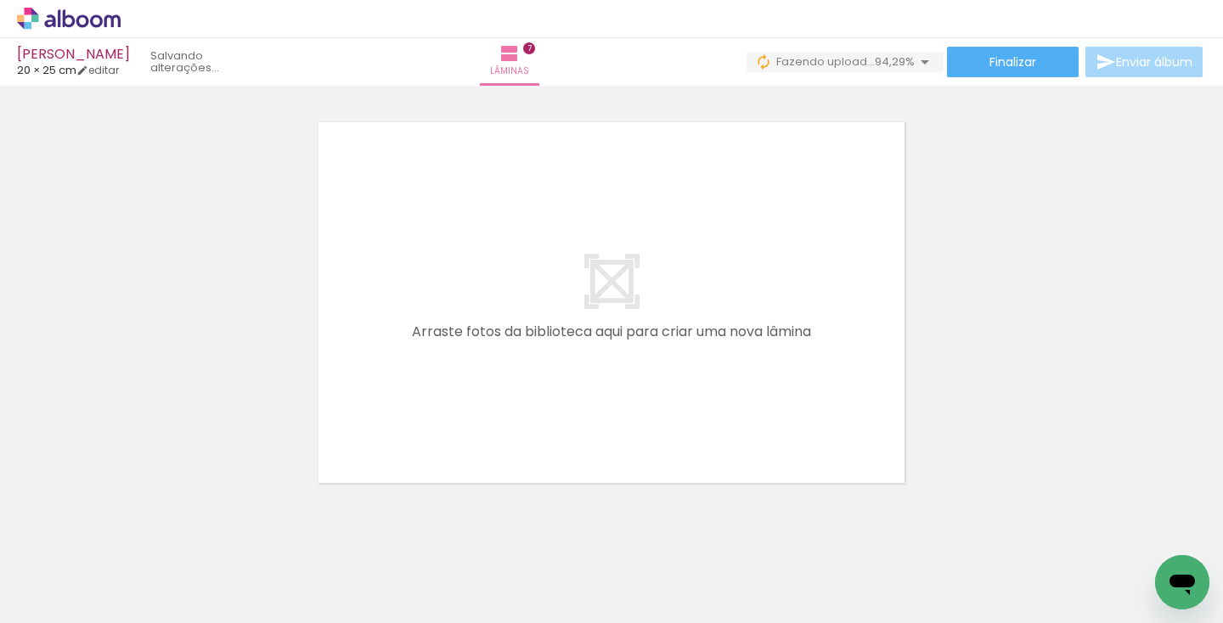
scroll to position [0, 2250]
drag, startPoint x: 1049, startPoint y: 577, endPoint x: 714, endPoint y: 319, distance: 422.7
click at [714, 319] on quentale-workspace at bounding box center [611, 311] width 1223 height 623
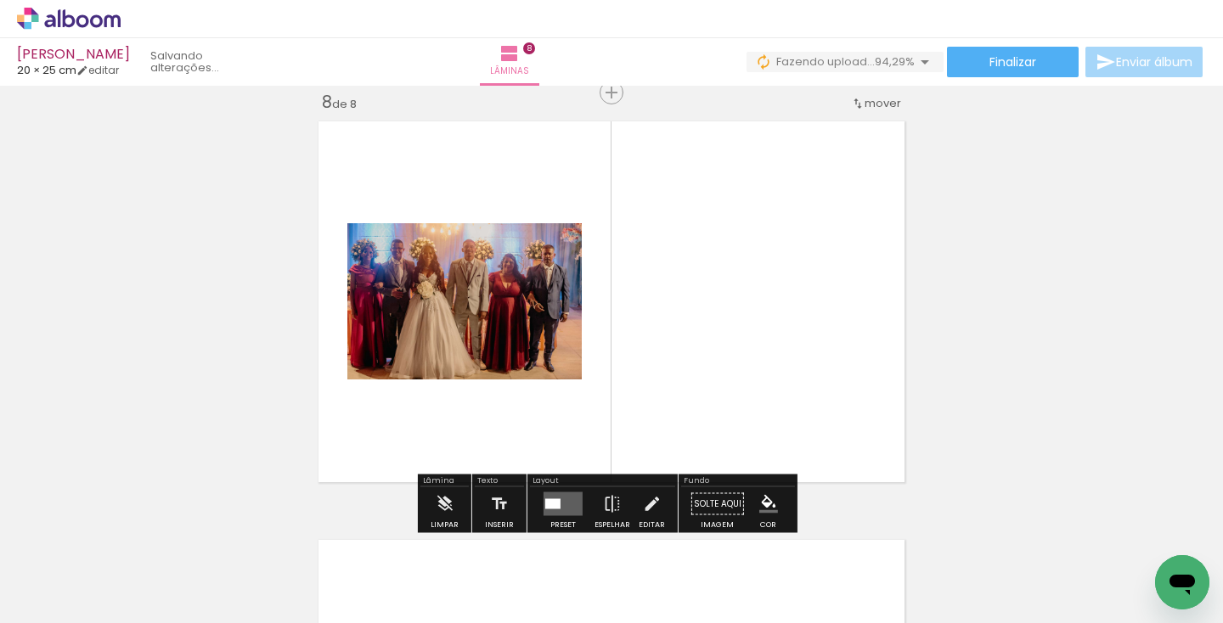
scroll to position [2951, 0]
click at [759, 308] on quentale-workspace at bounding box center [611, 311] width 1223 height 623
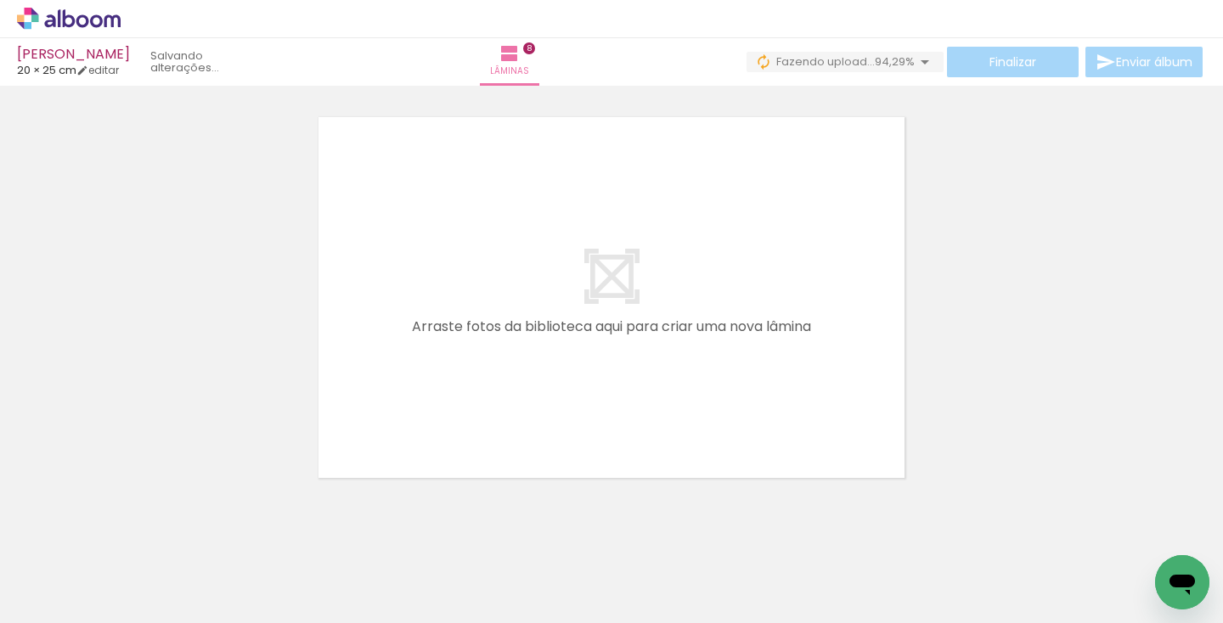
scroll to position [3375, 0]
click at [86, 606] on span "Adicionar Fotos" at bounding box center [60, 600] width 51 height 19
click at [0, 0] on input "file" at bounding box center [0, 0] width 0 height 0
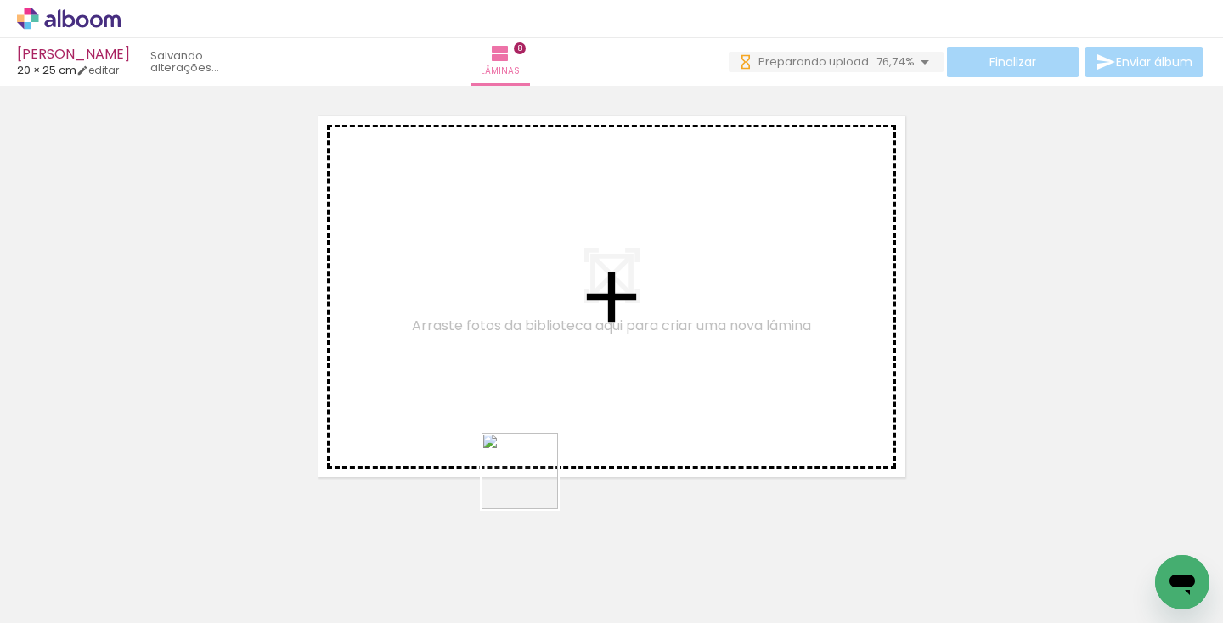
drag, startPoint x: 485, startPoint y: 581, endPoint x: 592, endPoint y: 410, distance: 201.4
click at [595, 378] on quentale-workspace at bounding box center [611, 311] width 1223 height 623
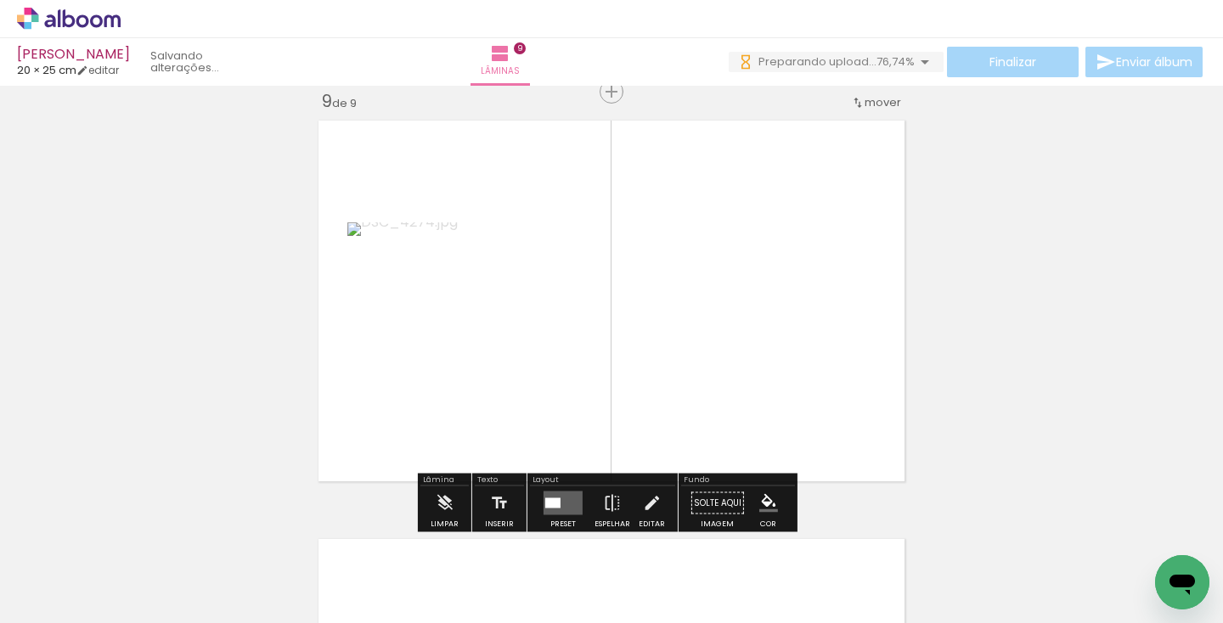
scroll to position [3370, 0]
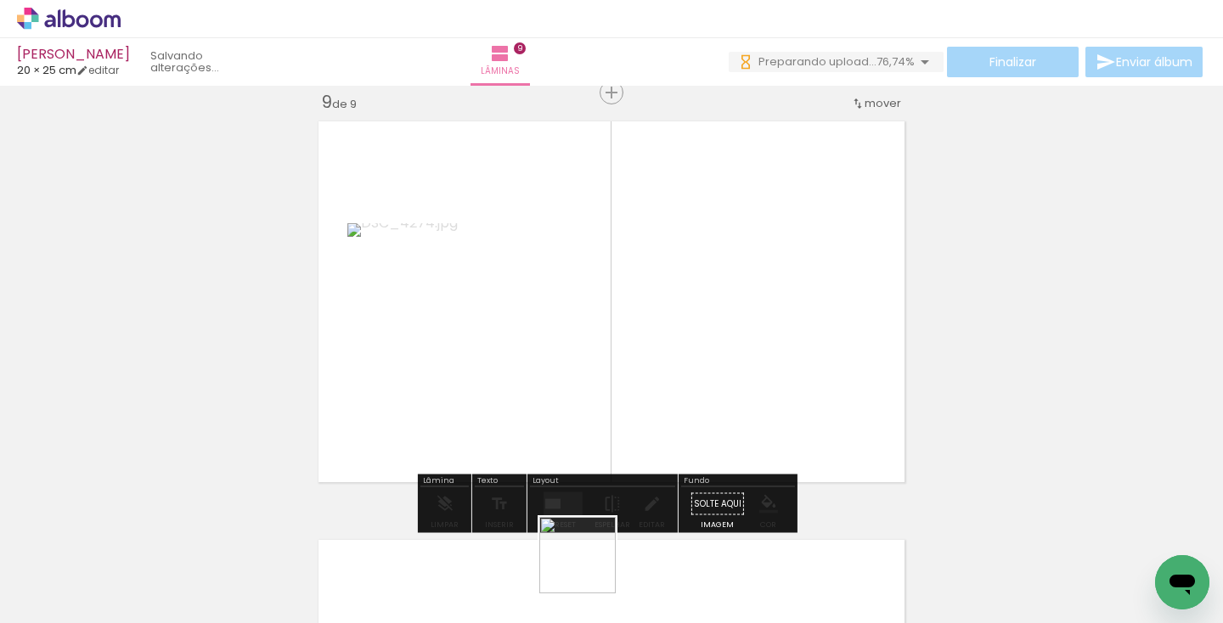
click at [695, 368] on quentale-workspace at bounding box center [611, 311] width 1223 height 623
drag, startPoint x: 689, startPoint y: 577, endPoint x: 784, endPoint y: 335, distance: 258.9
click at [784, 335] on quentale-workspace at bounding box center [611, 311] width 1223 height 623
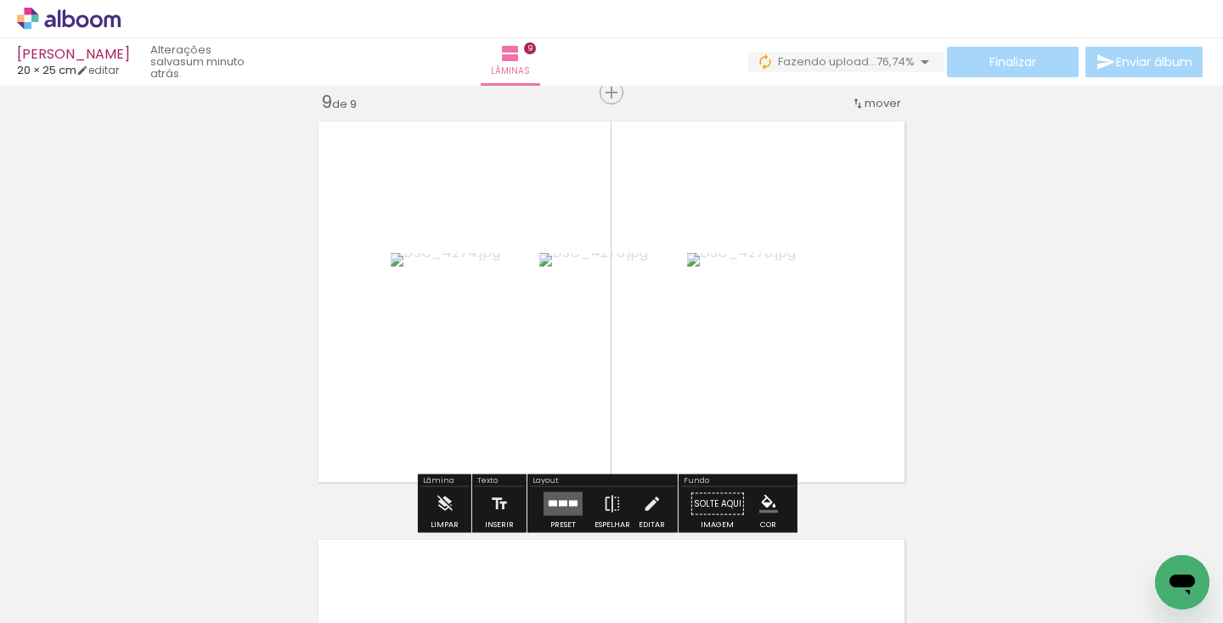
drag, startPoint x: 788, startPoint y: 573, endPoint x: 788, endPoint y: 350, distance: 223.3
click at [788, 350] on quentale-workspace at bounding box center [611, 311] width 1223 height 623
click at [825, 404] on quentale-workspace at bounding box center [611, 311] width 1223 height 623
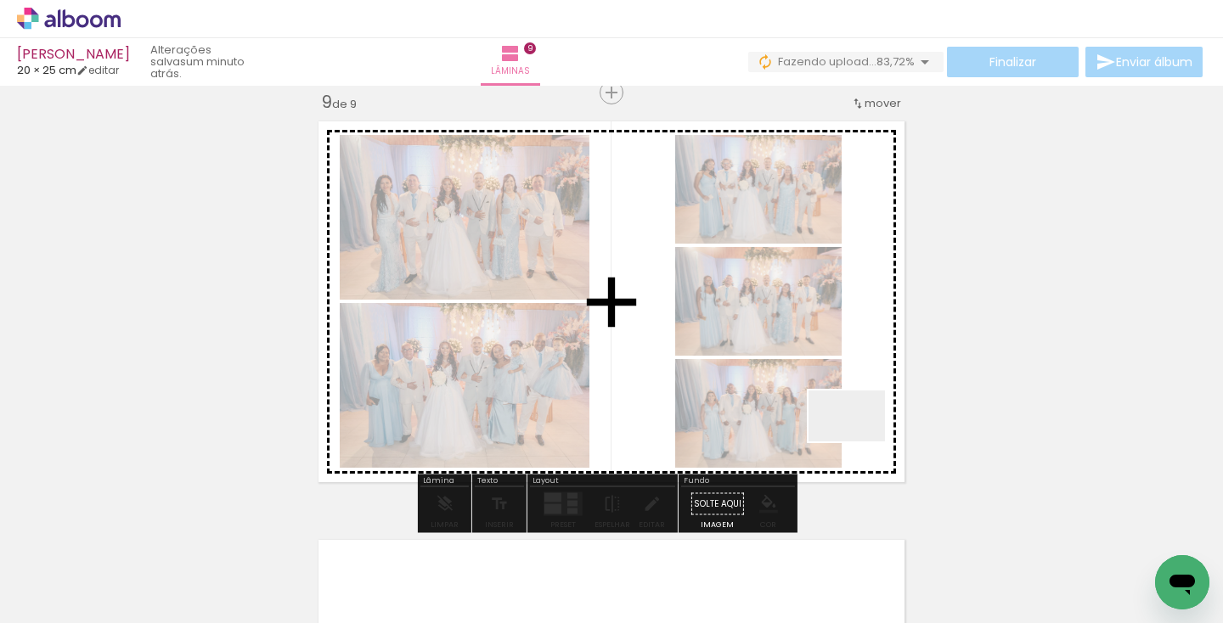
drag, startPoint x: 957, startPoint y: 550, endPoint x: 827, endPoint y: 385, distance: 209.8
click at [812, 375] on quentale-workspace at bounding box center [611, 311] width 1223 height 623
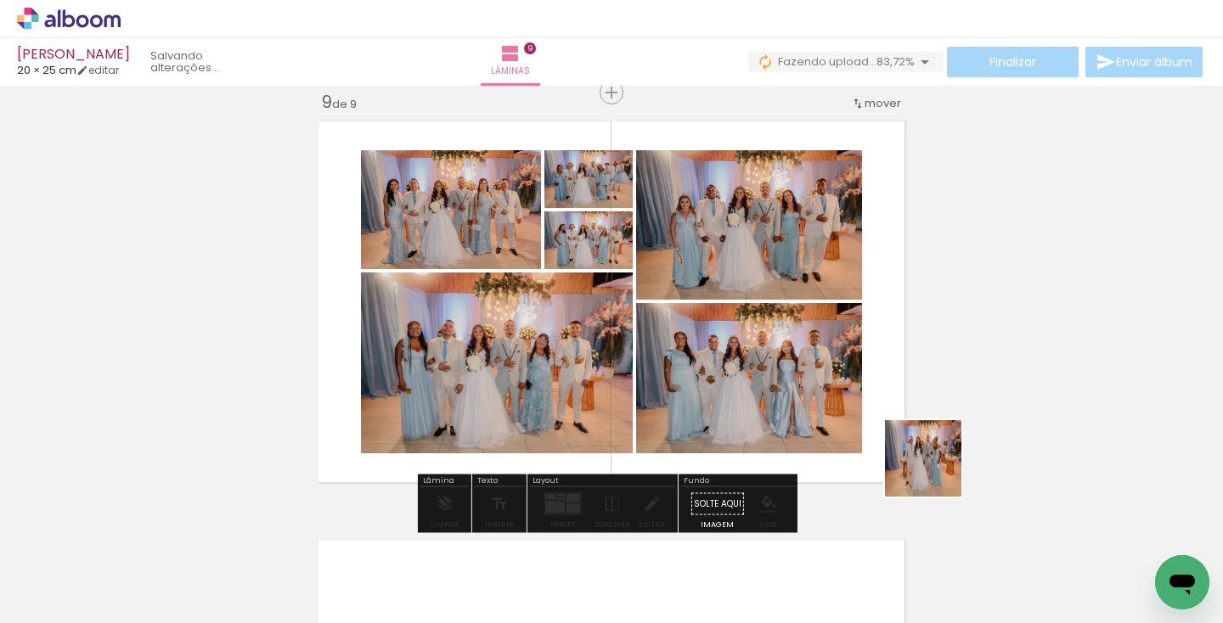
drag, startPoint x: 1073, startPoint y: 565, endPoint x: 826, endPoint y: 368, distance: 316.5
click at [762, 352] on quentale-workspace at bounding box center [611, 311] width 1223 height 623
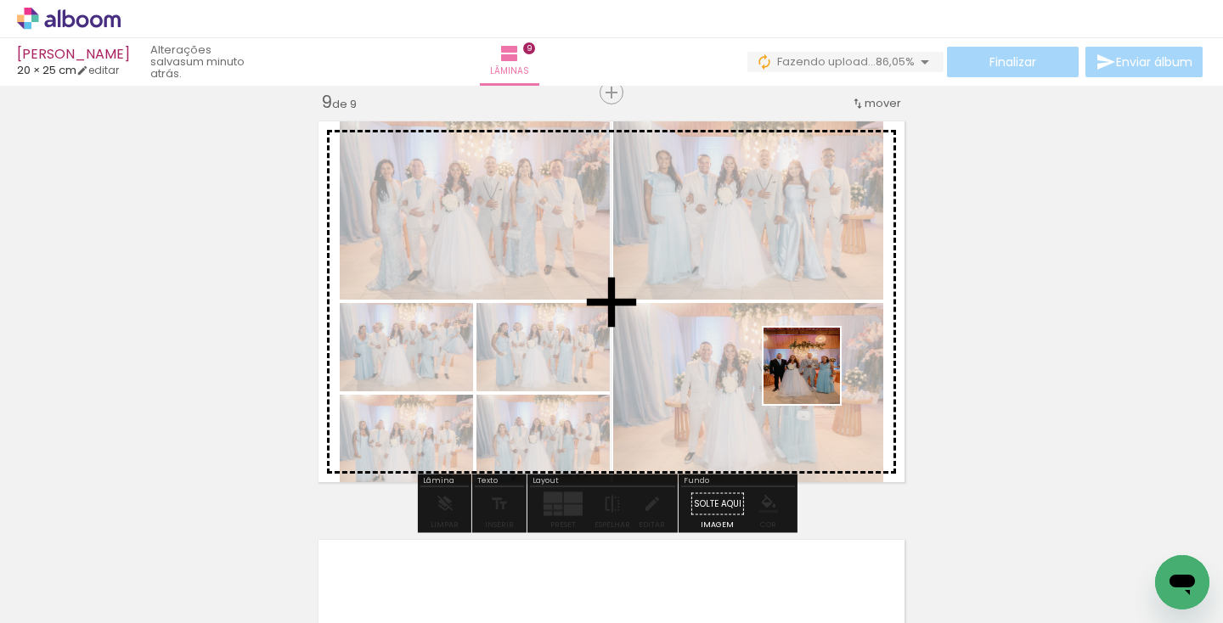
drag, startPoint x: 1149, startPoint y: 548, endPoint x: 770, endPoint y: 351, distance: 427.2
click at [770, 351] on quentale-workspace at bounding box center [611, 311] width 1223 height 623
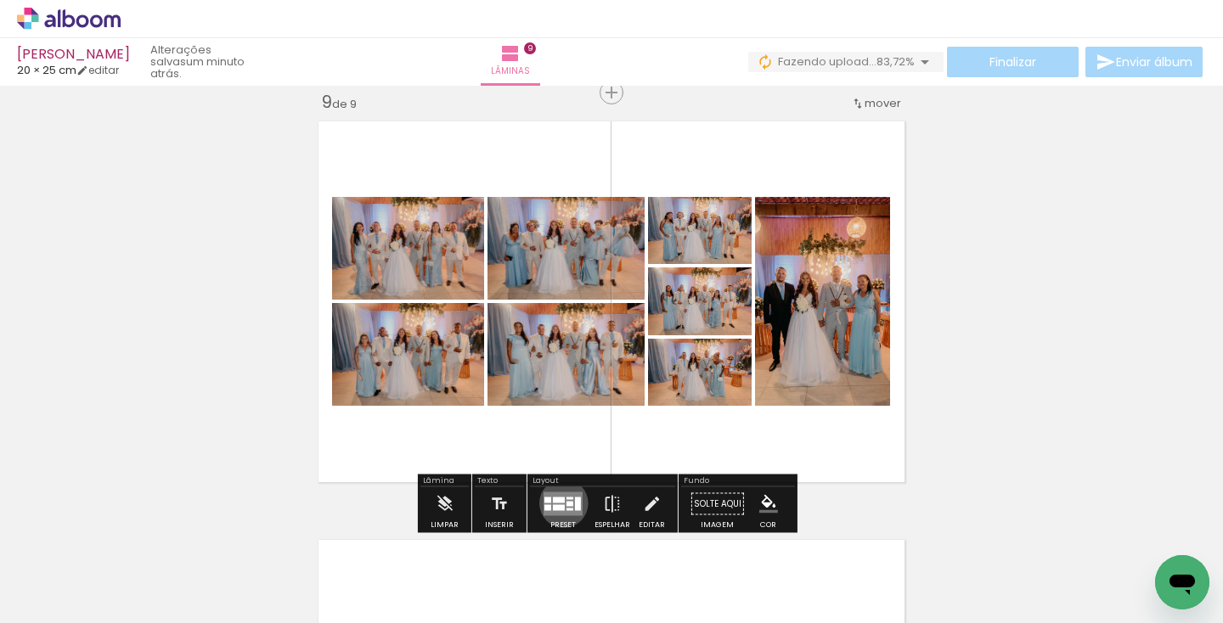
click at [560, 503] on quentale-layouter at bounding box center [562, 504] width 39 height 24
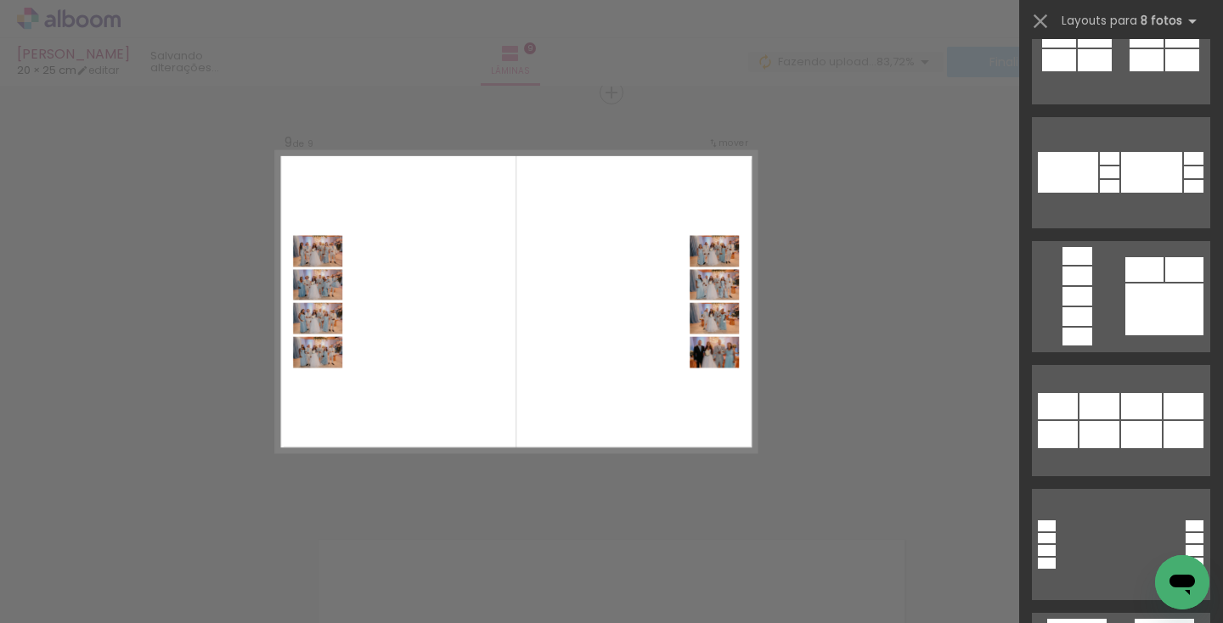
scroll to position [2598, 0]
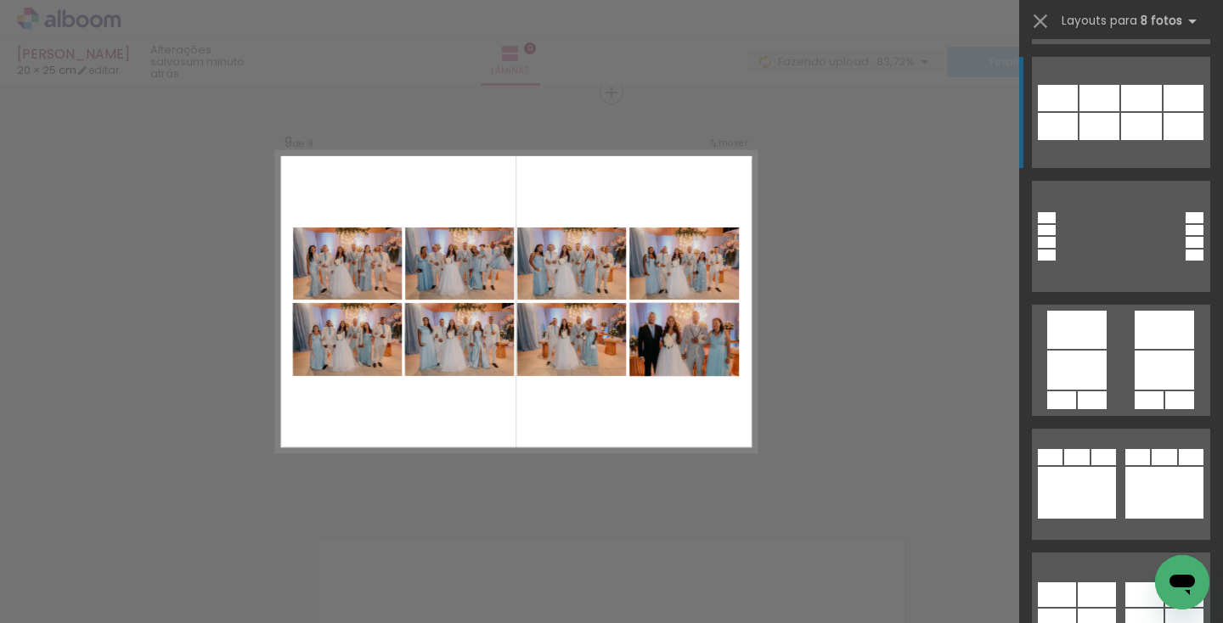
click at [1076, 609] on div at bounding box center [1057, 621] width 38 height 25
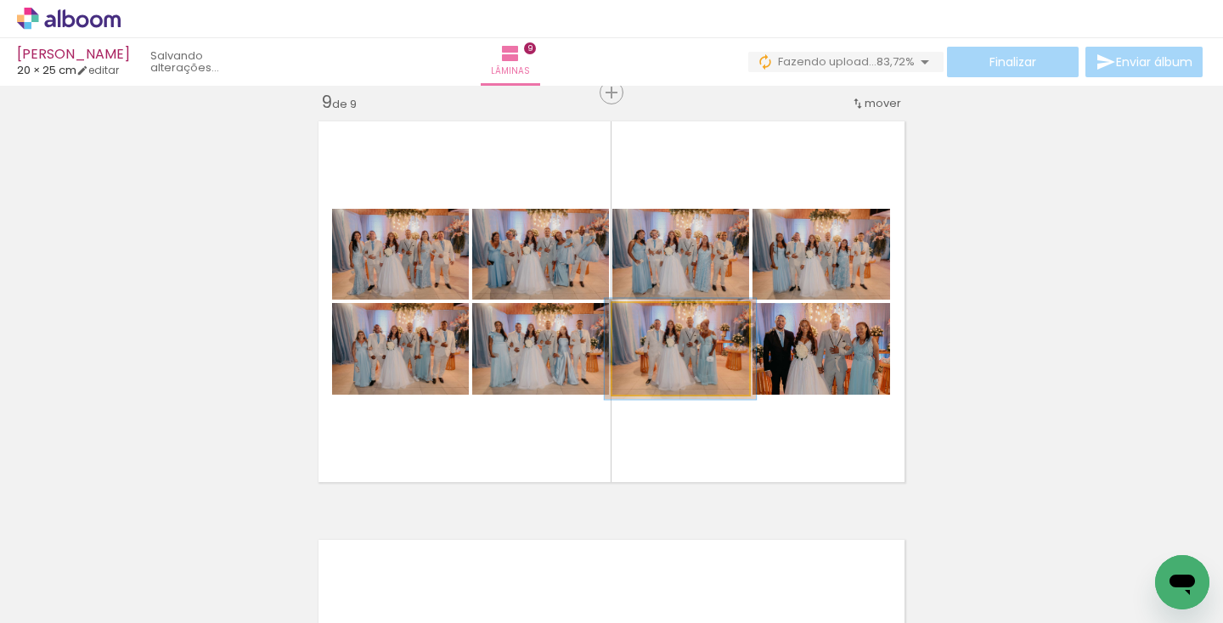
type paper-slider "112"
click at [652, 318] on div at bounding box center [657, 320] width 15 height 15
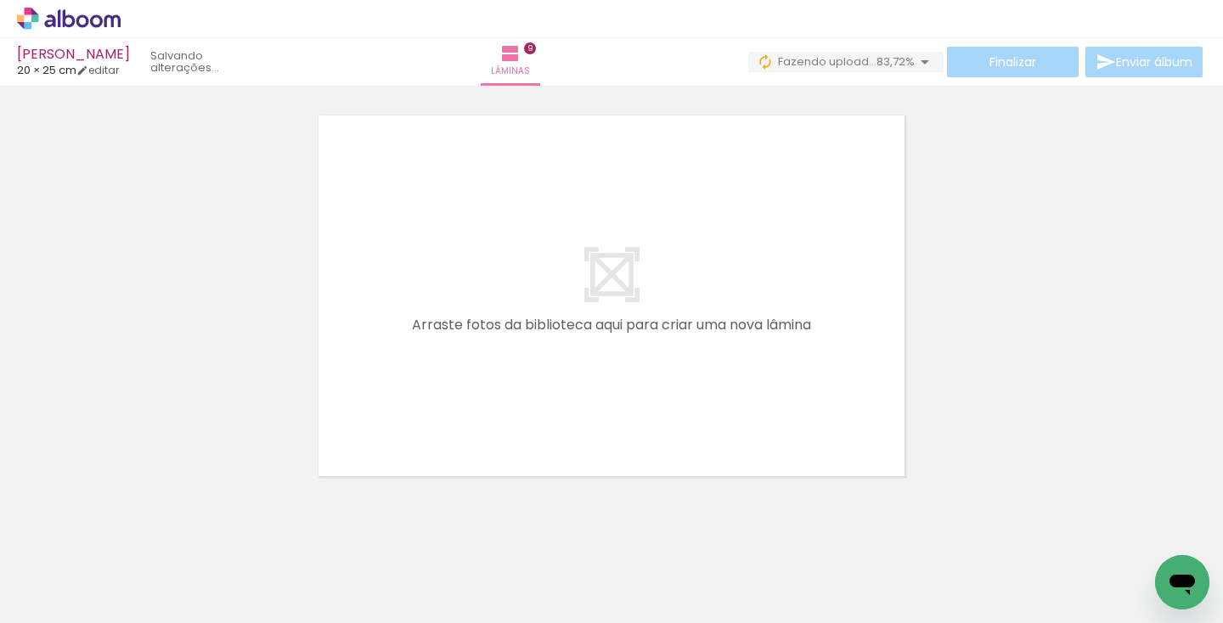
scroll to position [3795, 0]
click at [50, 593] on span "Adicionar Fotos" at bounding box center [60, 600] width 51 height 19
click at [0, 0] on input "file" at bounding box center [0, 0] width 0 height 0
drag, startPoint x: 777, startPoint y: 579, endPoint x: 732, endPoint y: 322, distance: 261.2
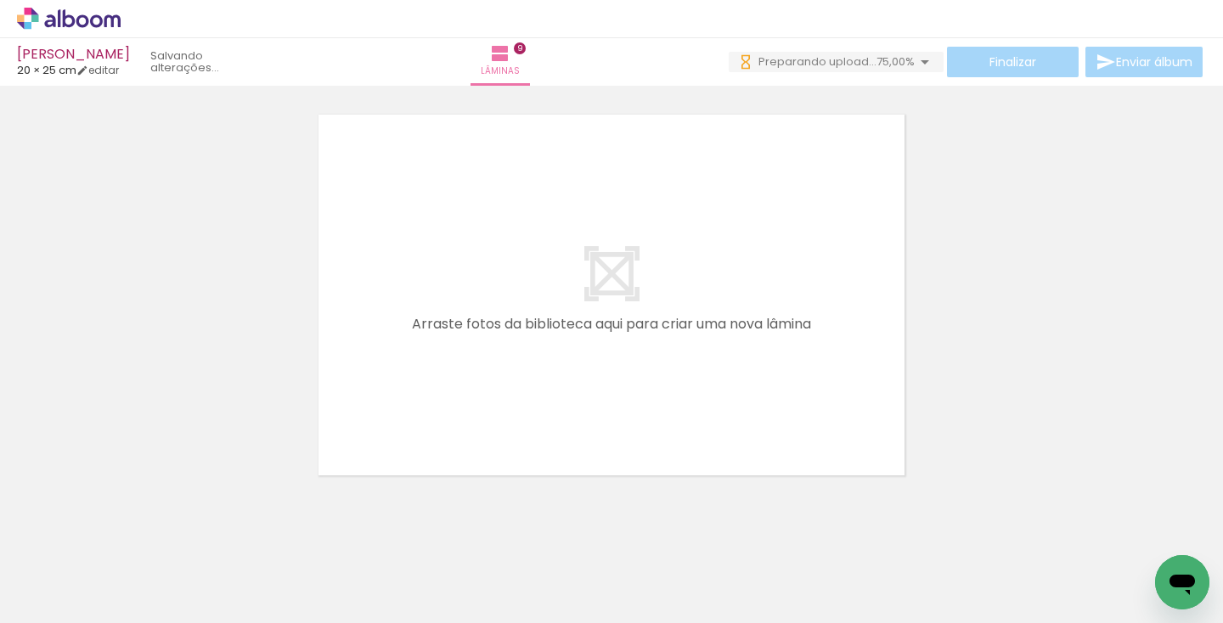
click at [733, 323] on quentale-workspace at bounding box center [611, 311] width 1223 height 623
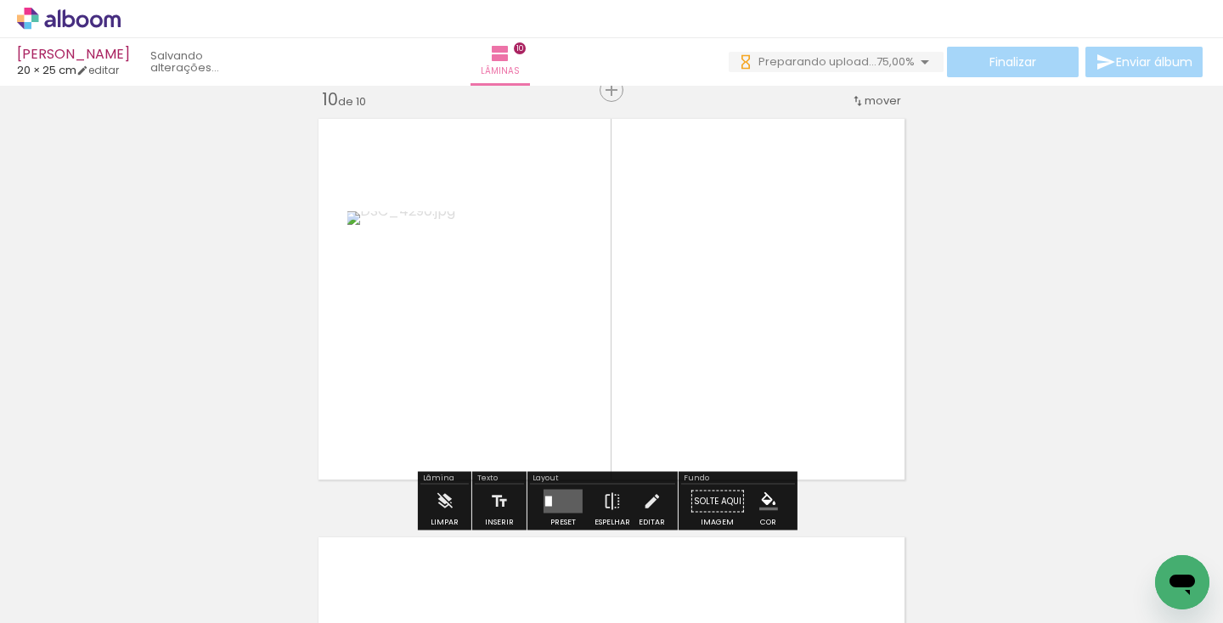
scroll to position [3788, 0]
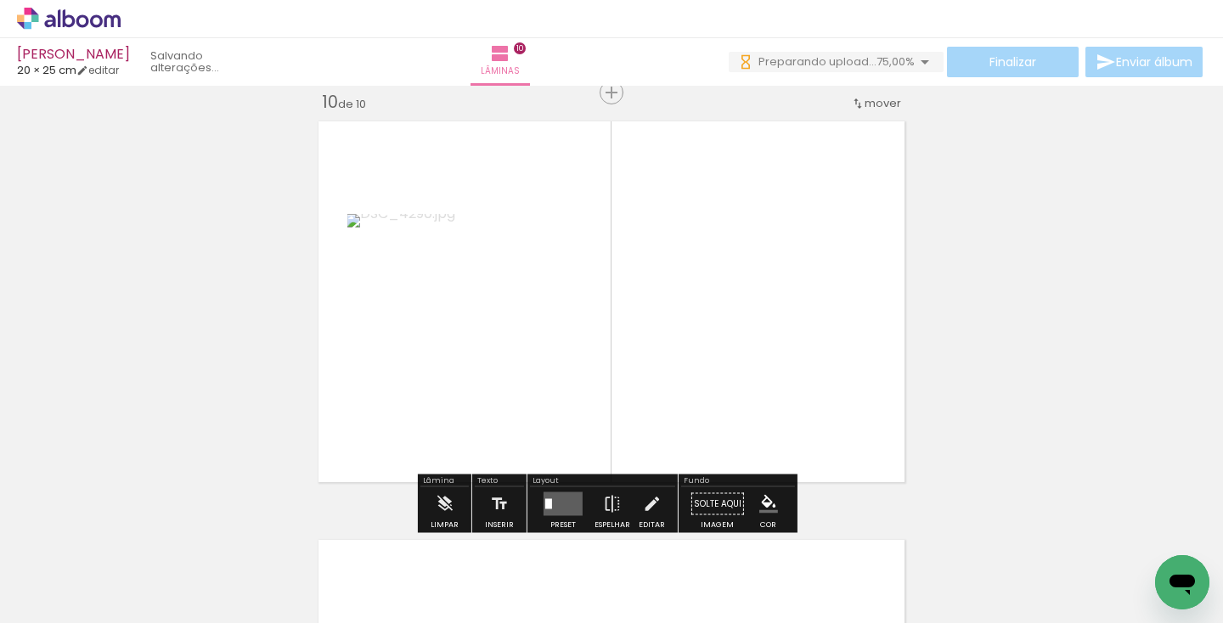
drag, startPoint x: 882, startPoint y: 582, endPoint x: 836, endPoint y: 427, distance: 161.2
click at [836, 427] on quentale-workspace at bounding box center [611, 311] width 1223 height 623
drag, startPoint x: 972, startPoint y: 596, endPoint x: 855, endPoint y: 411, distance: 219.1
click at [852, 410] on quentale-workspace at bounding box center [611, 311] width 1223 height 623
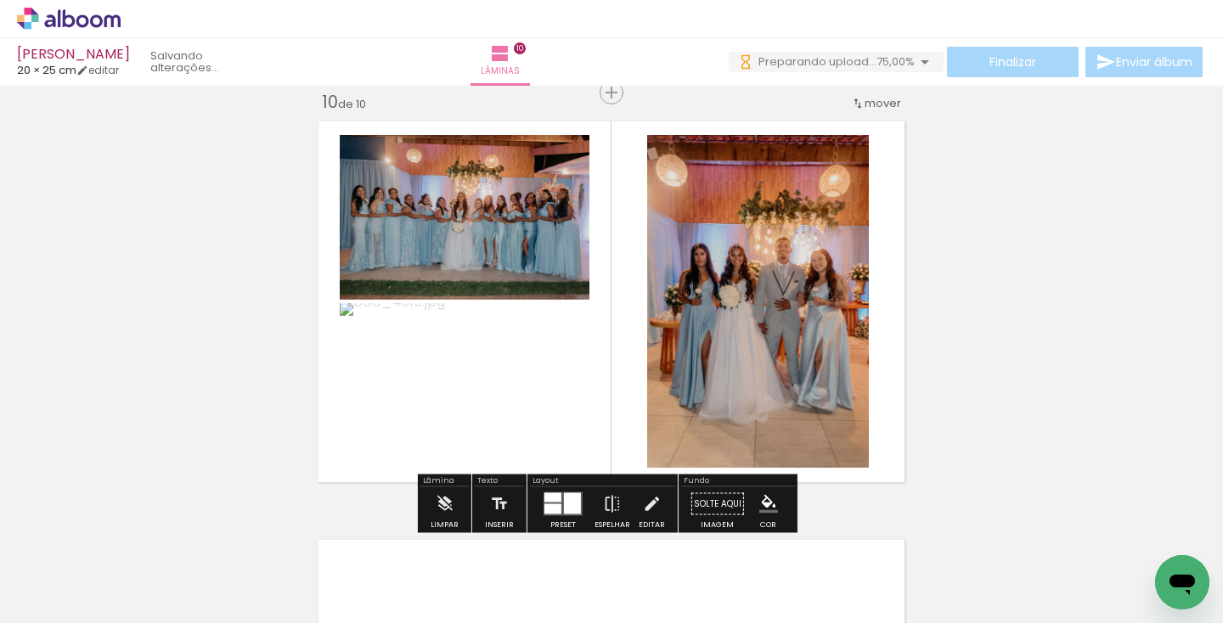
drag, startPoint x: 1083, startPoint y: 582, endPoint x: 851, endPoint y: 398, distance: 296.8
click at [847, 397] on quentale-workspace at bounding box center [611, 311] width 1223 height 623
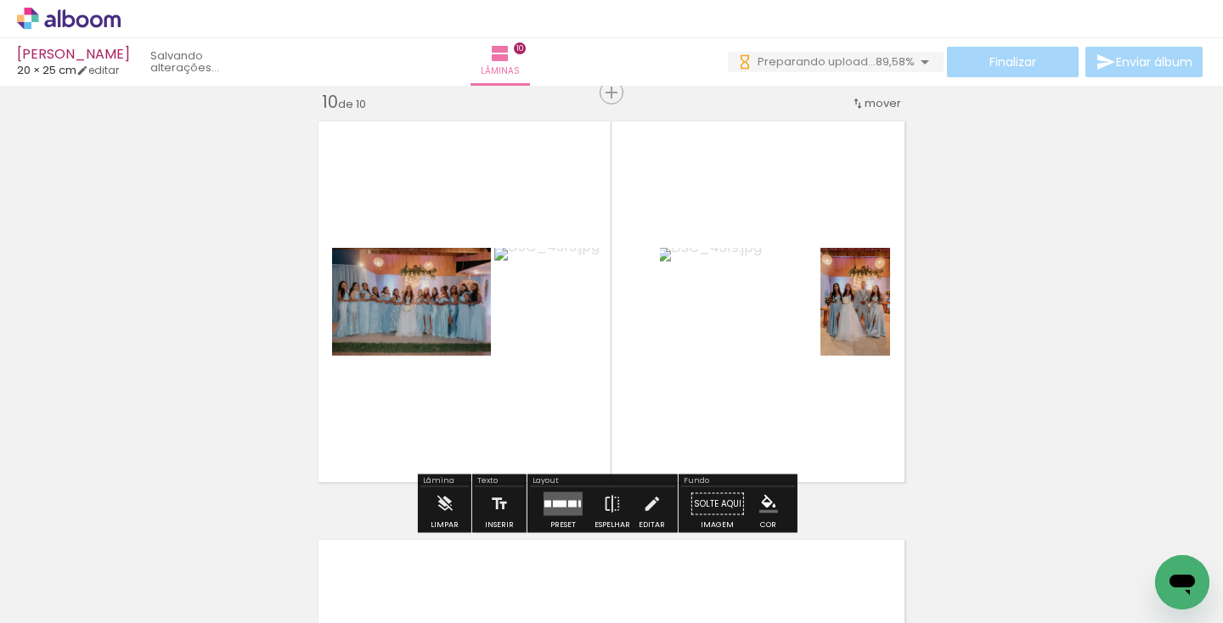
click at [786, 378] on quentale-workspace at bounding box center [611, 311] width 1223 height 623
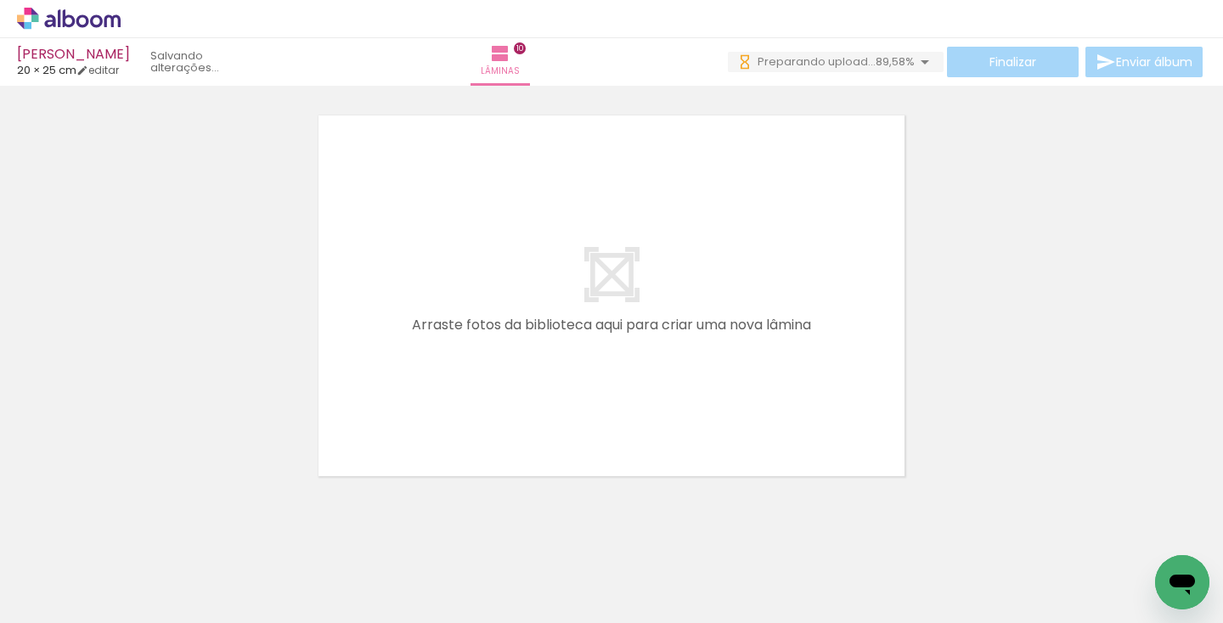
scroll to position [4214, 0]
click at [74, 599] on span "Adicionar Fotos" at bounding box center [60, 600] width 51 height 19
click at [0, 0] on input "file" at bounding box center [0, 0] width 0 height 0
drag, startPoint x: 965, startPoint y: 575, endPoint x: 779, endPoint y: 419, distance: 242.9
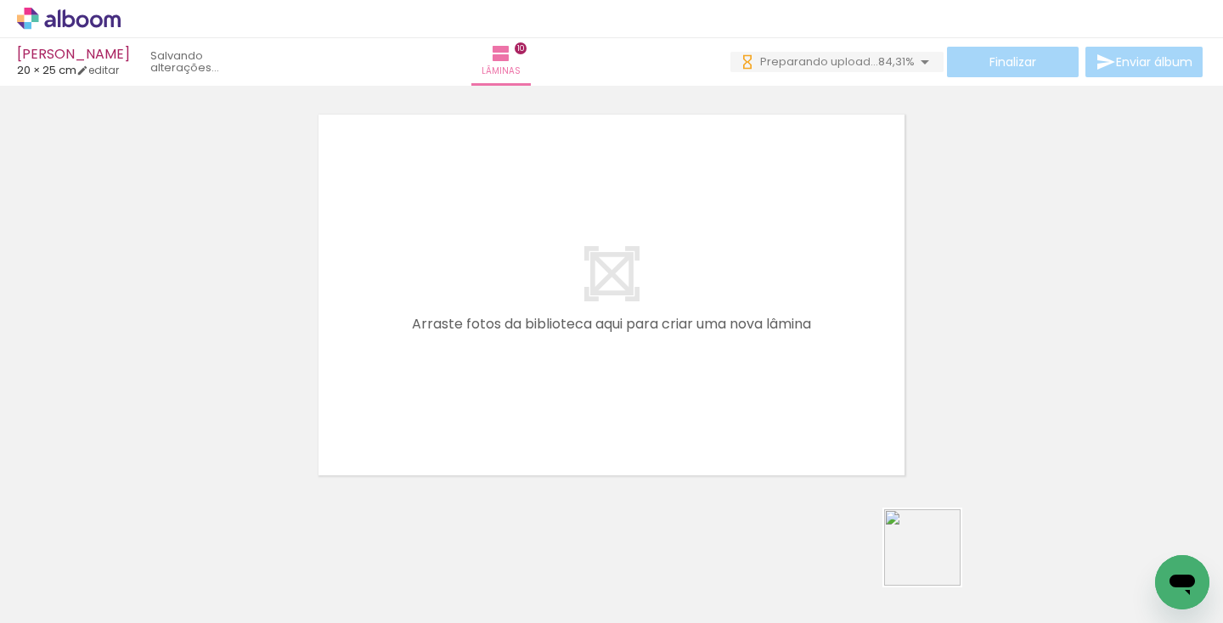
click at [787, 427] on quentale-workspace at bounding box center [611, 311] width 1223 height 623
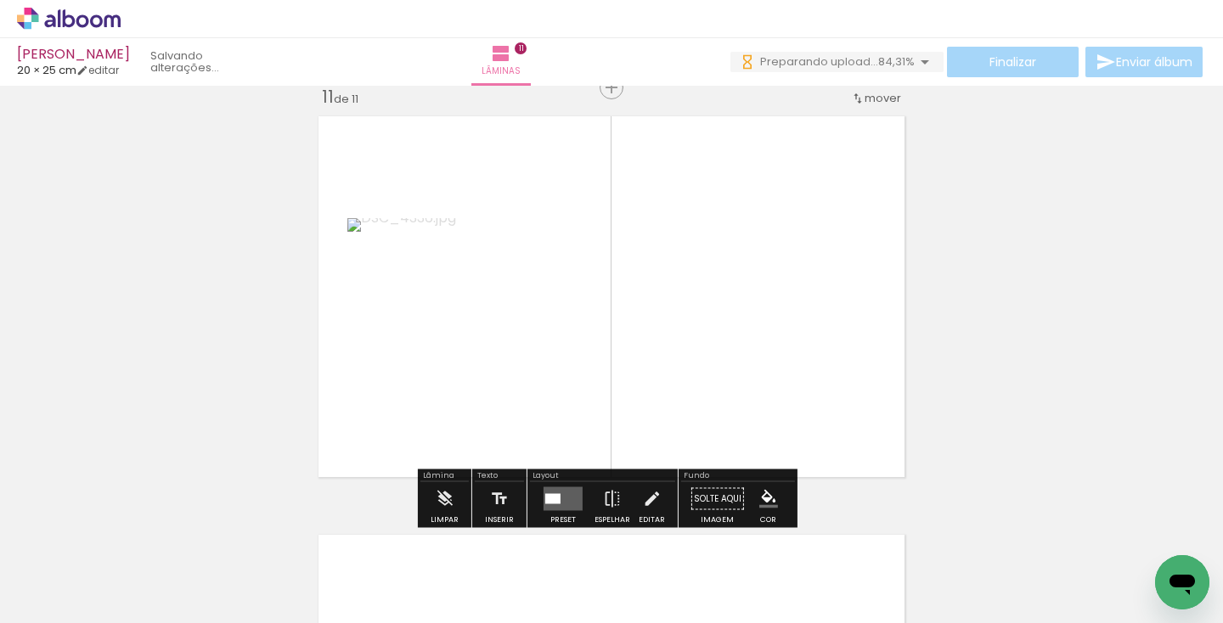
scroll to position [4207, 0]
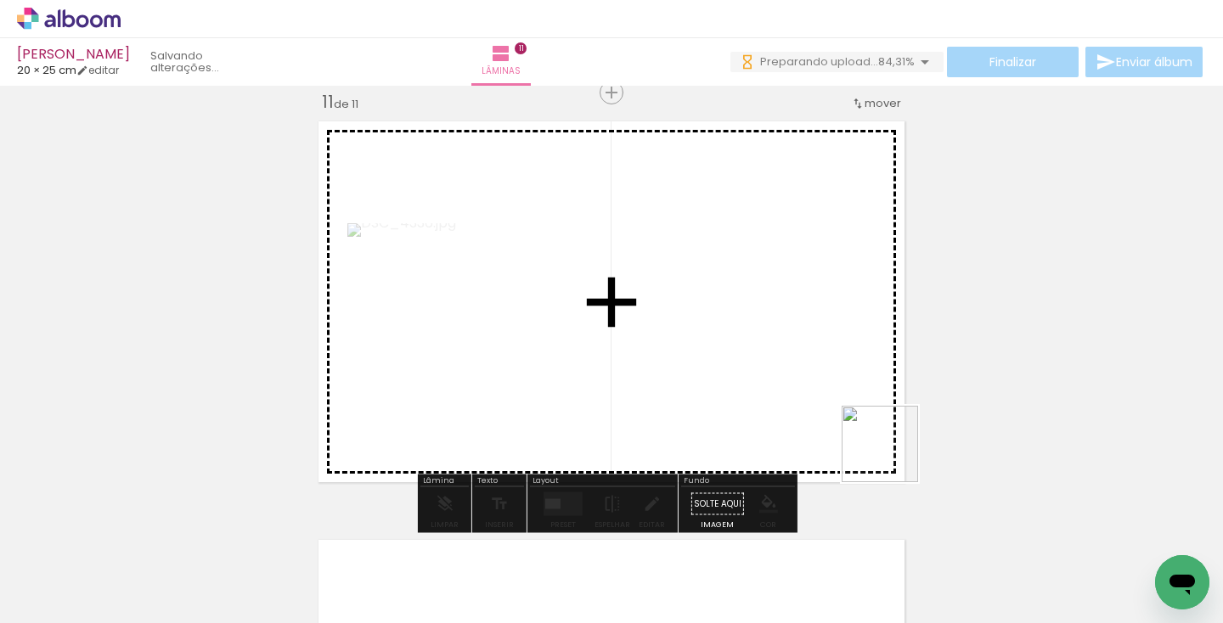
drag, startPoint x: 1069, startPoint y: 576, endPoint x: 750, endPoint y: 342, distance: 395.5
click at [732, 335] on quentale-workspace at bounding box center [611, 311] width 1223 height 623
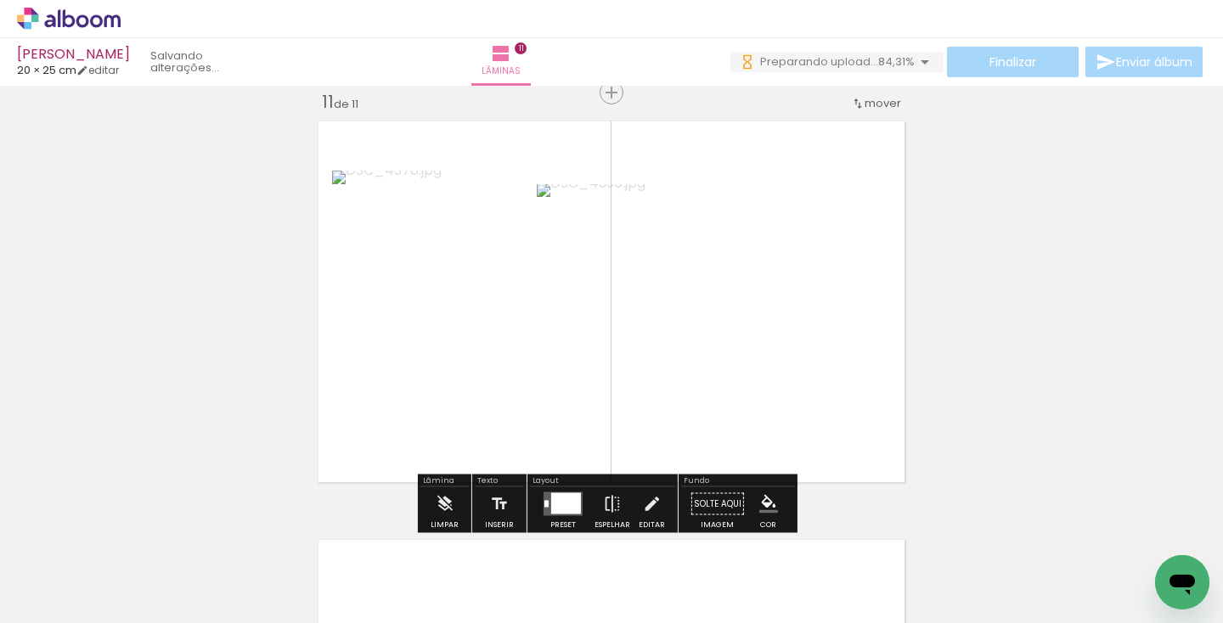
drag, startPoint x: 1146, startPoint y: 542, endPoint x: 813, endPoint y: 356, distance: 381.2
click at [817, 358] on quentale-workspace at bounding box center [611, 311] width 1223 height 623
click at [567, 503] on div at bounding box center [570, 504] width 11 height 7
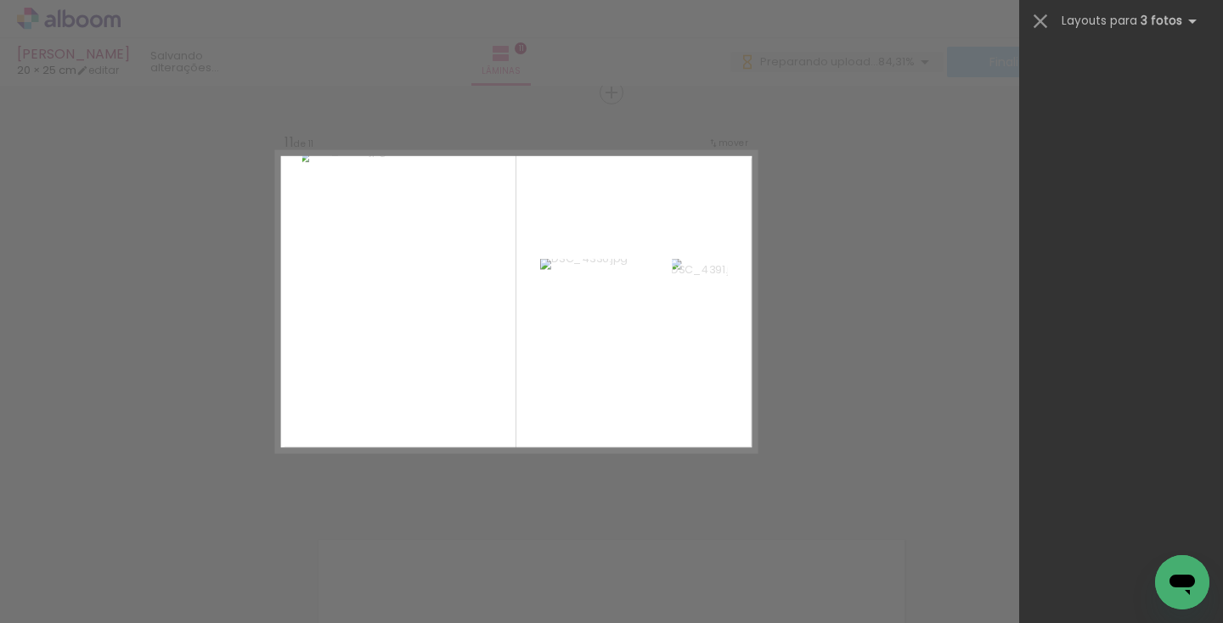
scroll to position [0, 0]
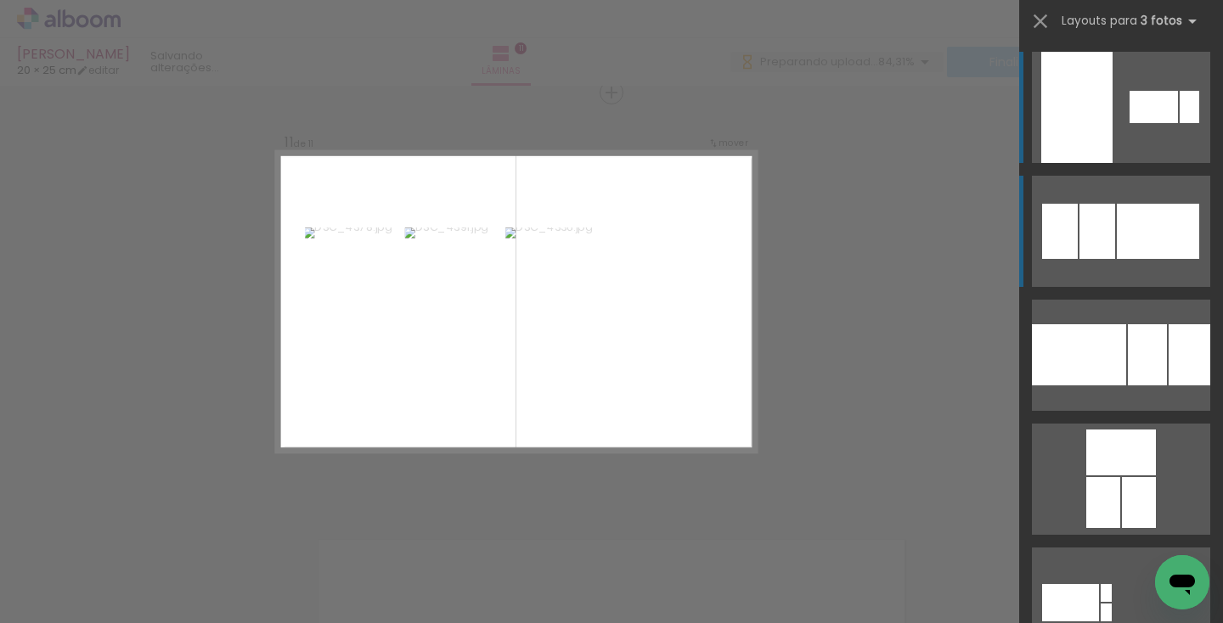
click at [1083, 256] on div at bounding box center [1097, 231] width 36 height 55
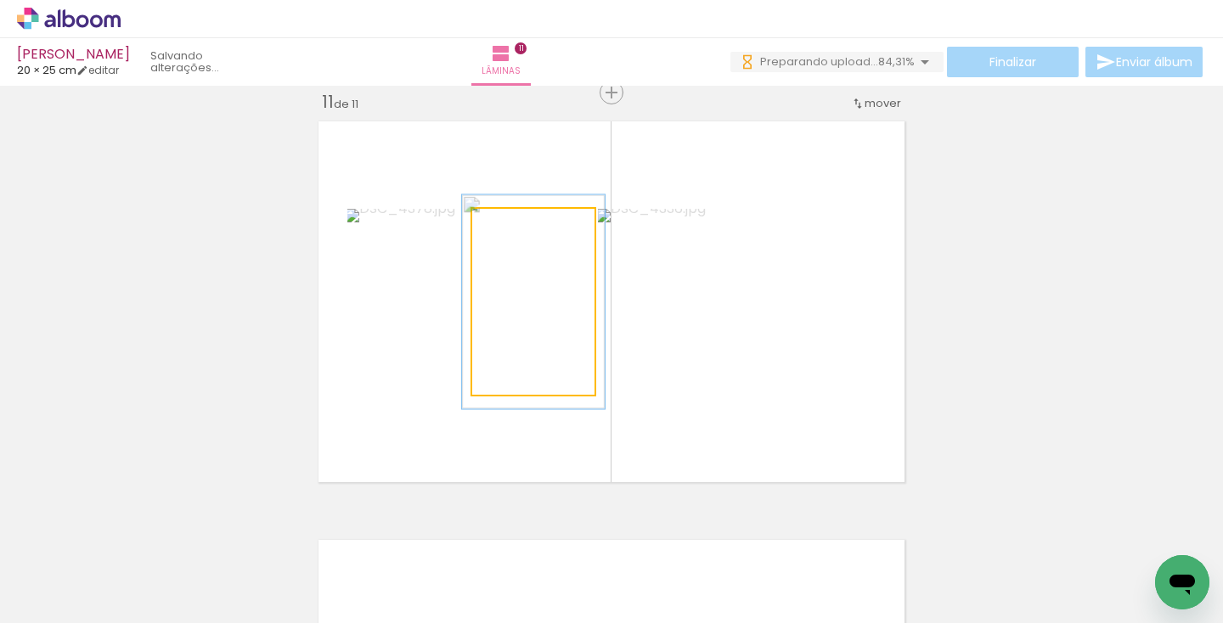
type paper-slider "117"
click at [512, 228] on div at bounding box center [519, 226] width 15 height 15
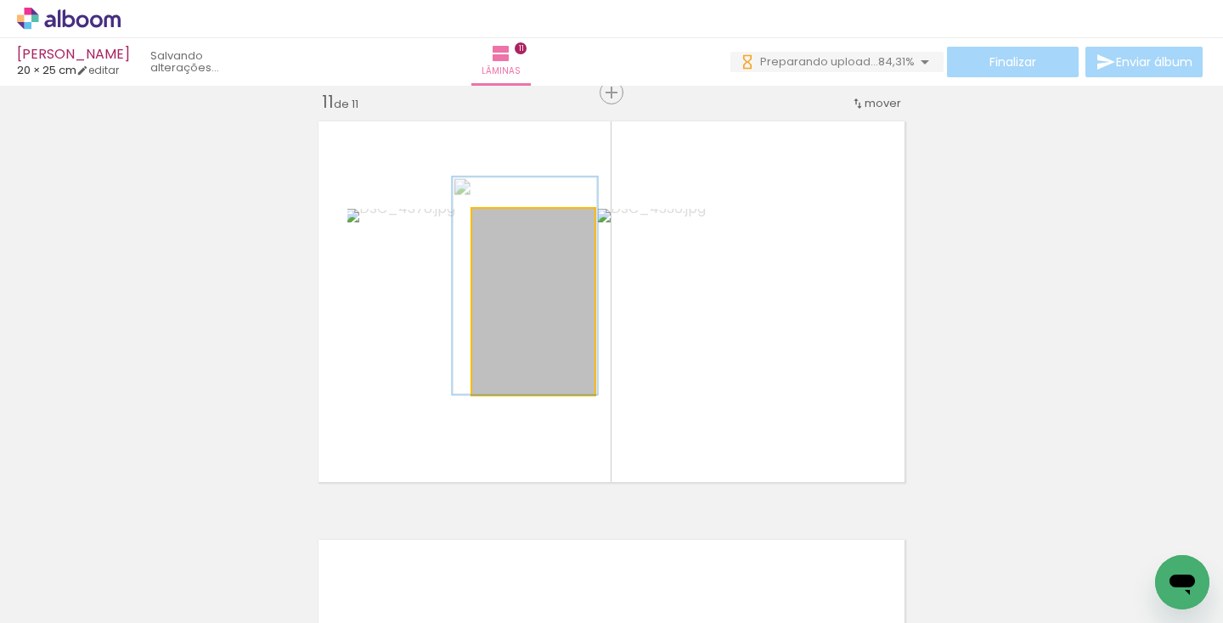
drag, startPoint x: 555, startPoint y: 288, endPoint x: 547, endPoint y: 266, distance: 23.7
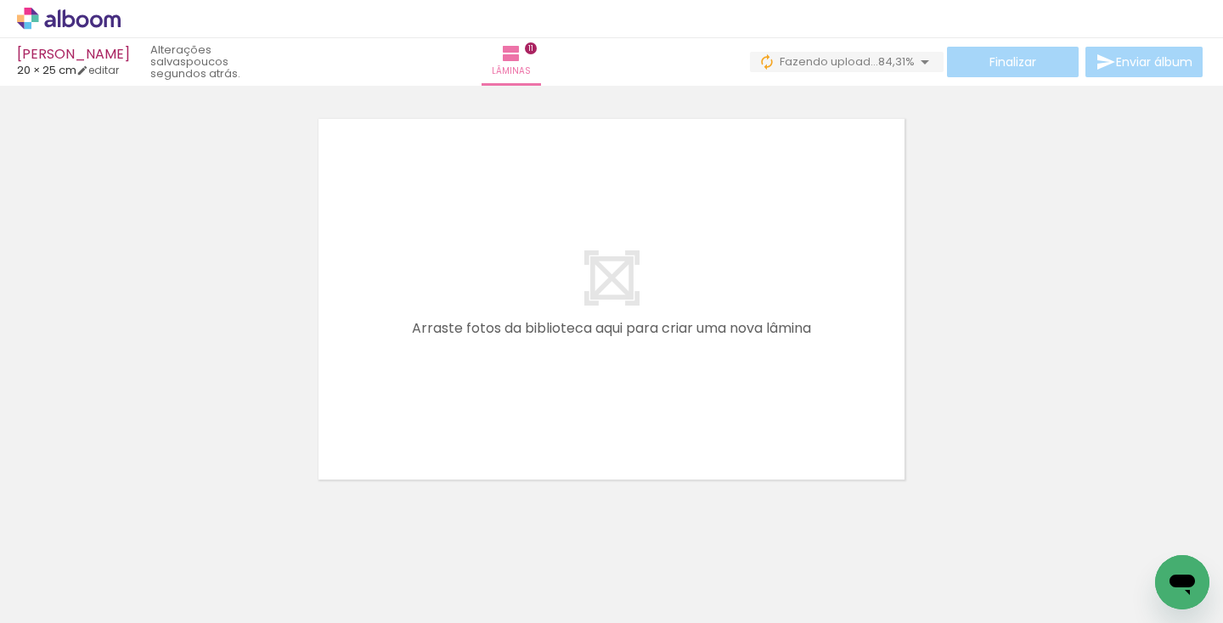
scroll to position [4629, 0]
click at [67, 599] on span "Adicionar Fotos" at bounding box center [60, 600] width 51 height 19
click at [0, 0] on input "file" at bounding box center [0, 0] width 0 height 0
drag, startPoint x: 979, startPoint y: 573, endPoint x: 709, endPoint y: 310, distance: 377.1
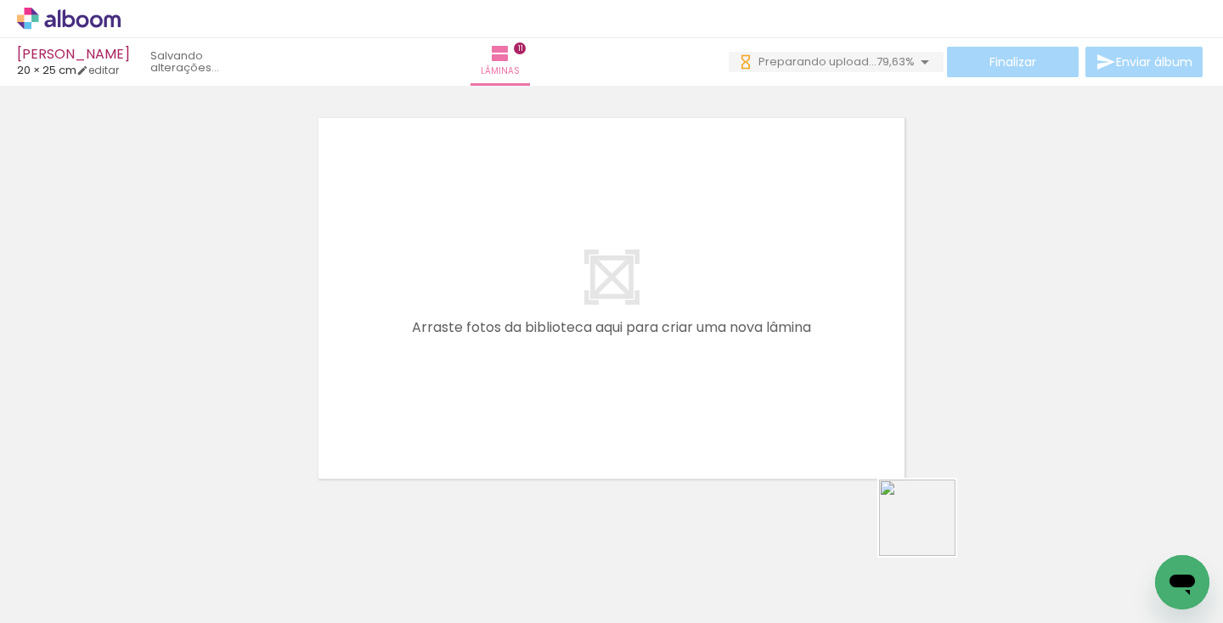
click at [708, 310] on quentale-workspace at bounding box center [611, 311] width 1223 height 623
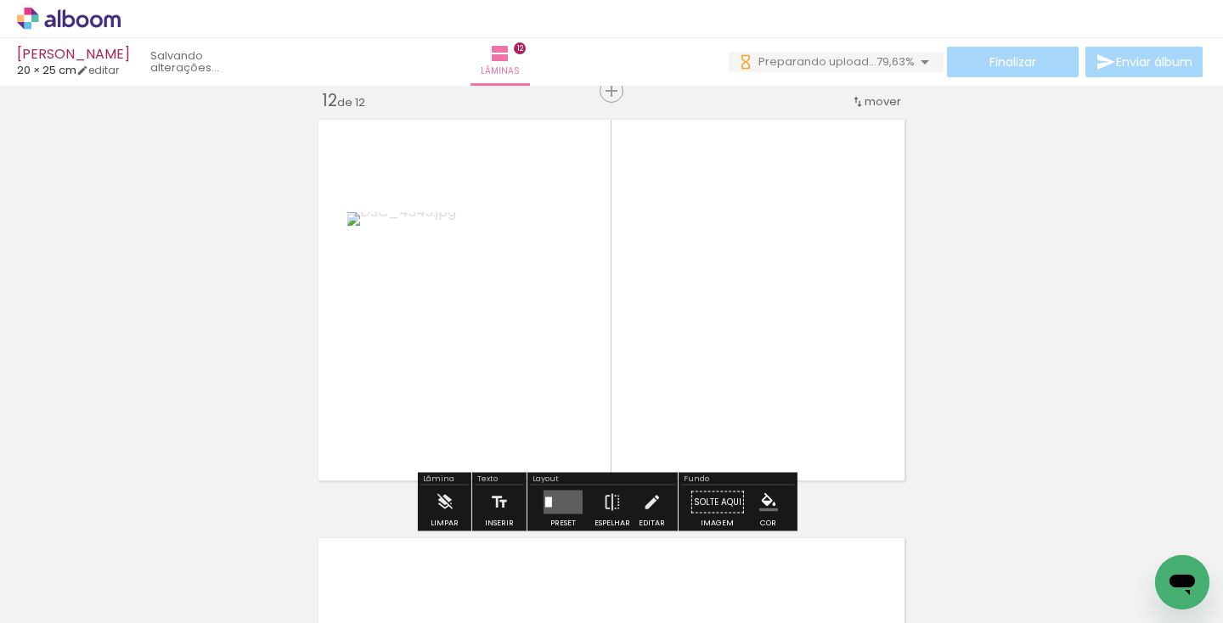
scroll to position [4626, 0]
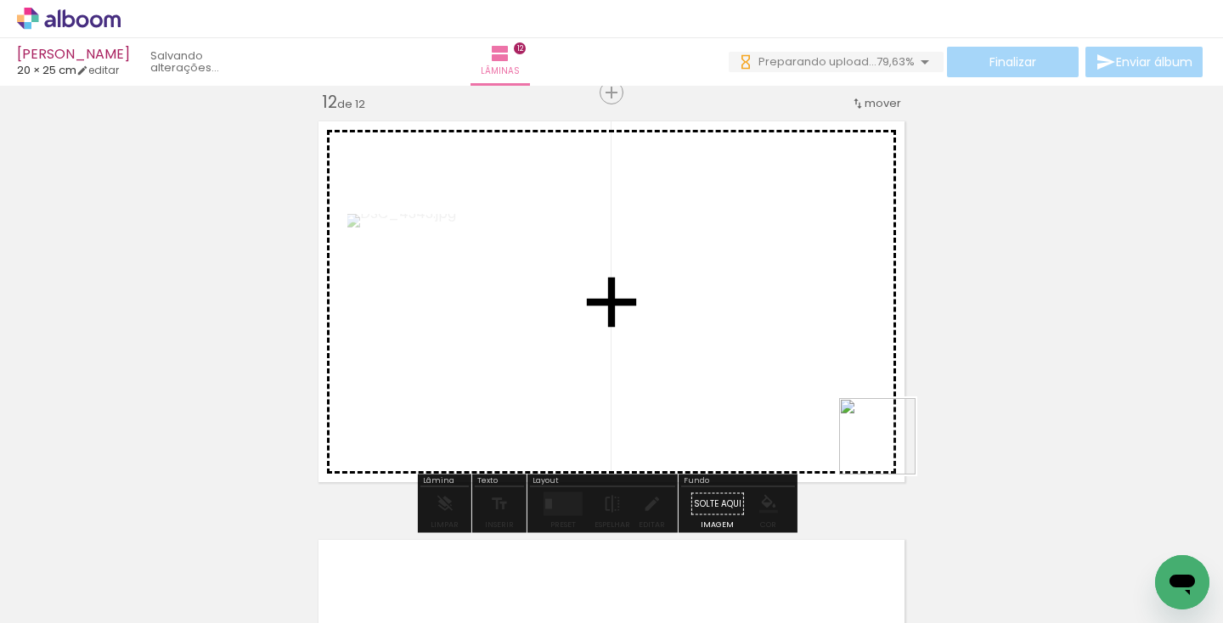
drag, startPoint x: 1049, startPoint y: 574, endPoint x: 733, endPoint y: 303, distance: 416.1
click at [733, 303] on quentale-workspace at bounding box center [611, 311] width 1223 height 623
drag, startPoint x: 1150, startPoint y: 549, endPoint x: 786, endPoint y: 342, distance: 418.3
click at [786, 342] on quentale-workspace at bounding box center [611, 311] width 1223 height 623
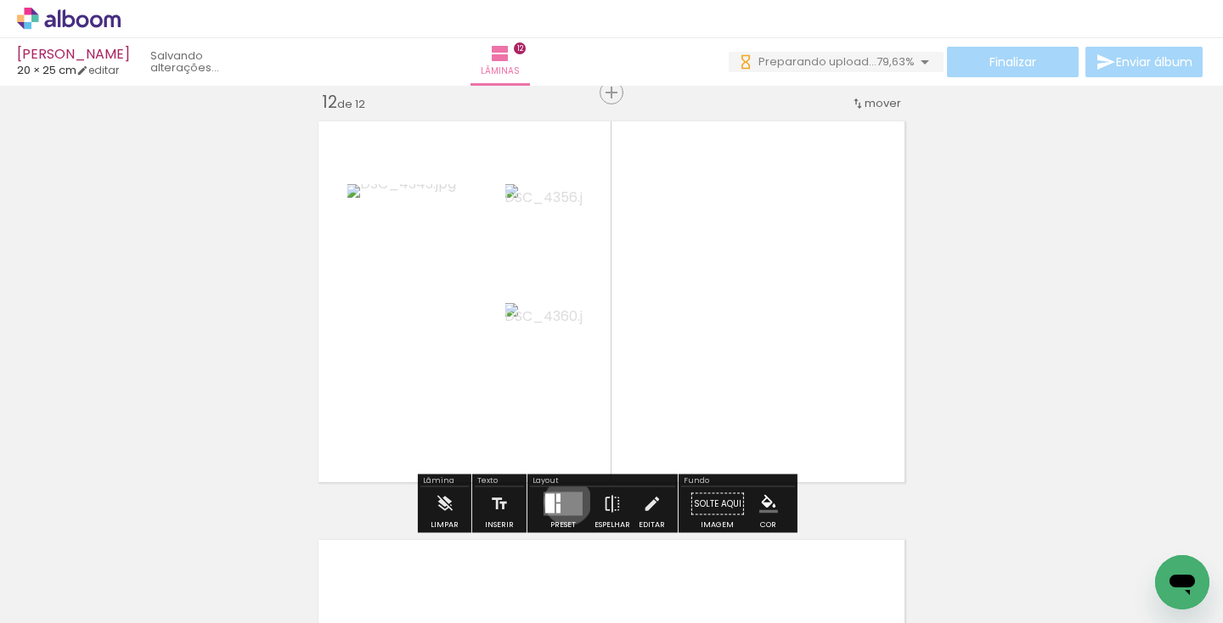
click at [564, 501] on quentale-layouter at bounding box center [562, 504] width 39 height 24
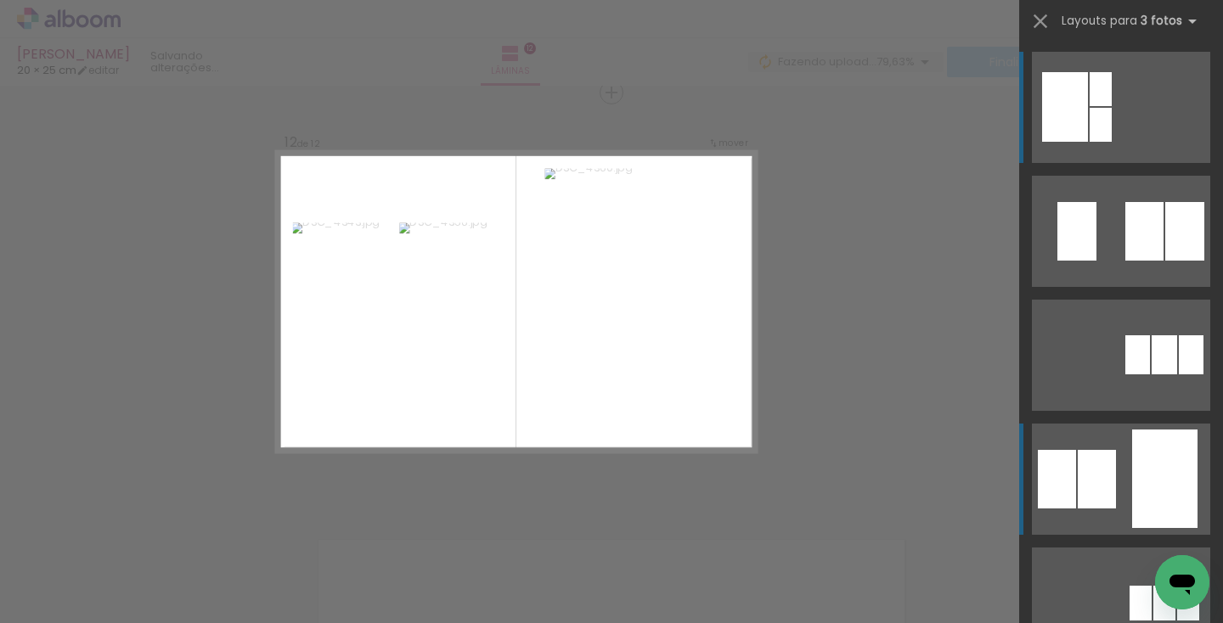
scroll to position [67, 0]
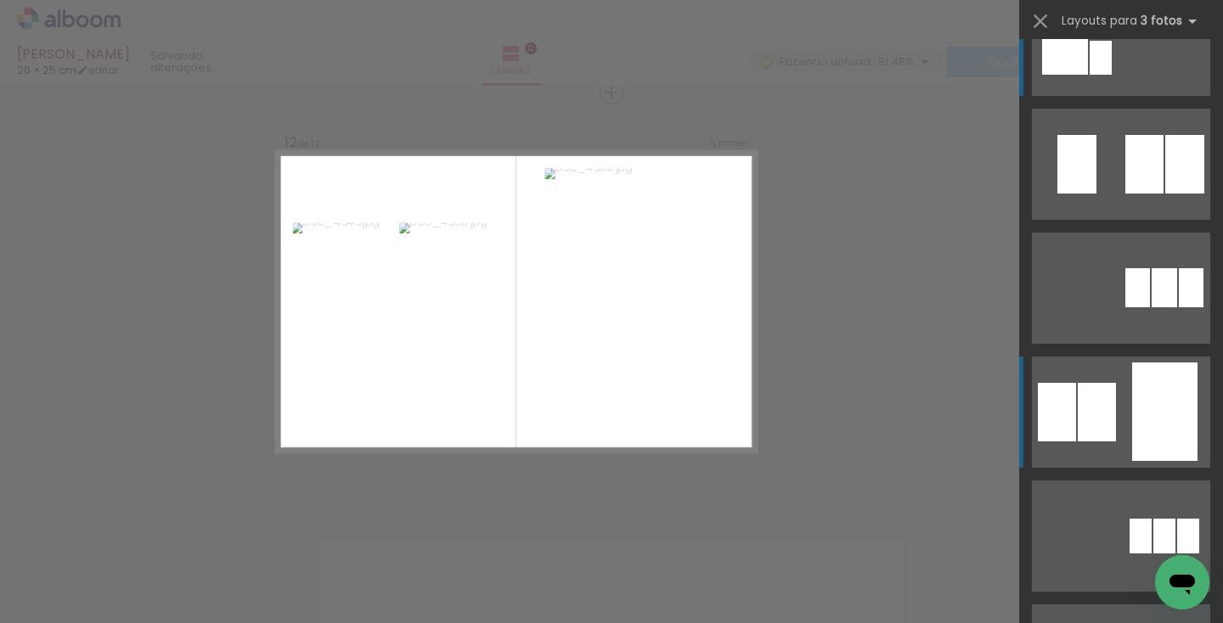
click at [1125, 194] on div at bounding box center [1144, 164] width 38 height 59
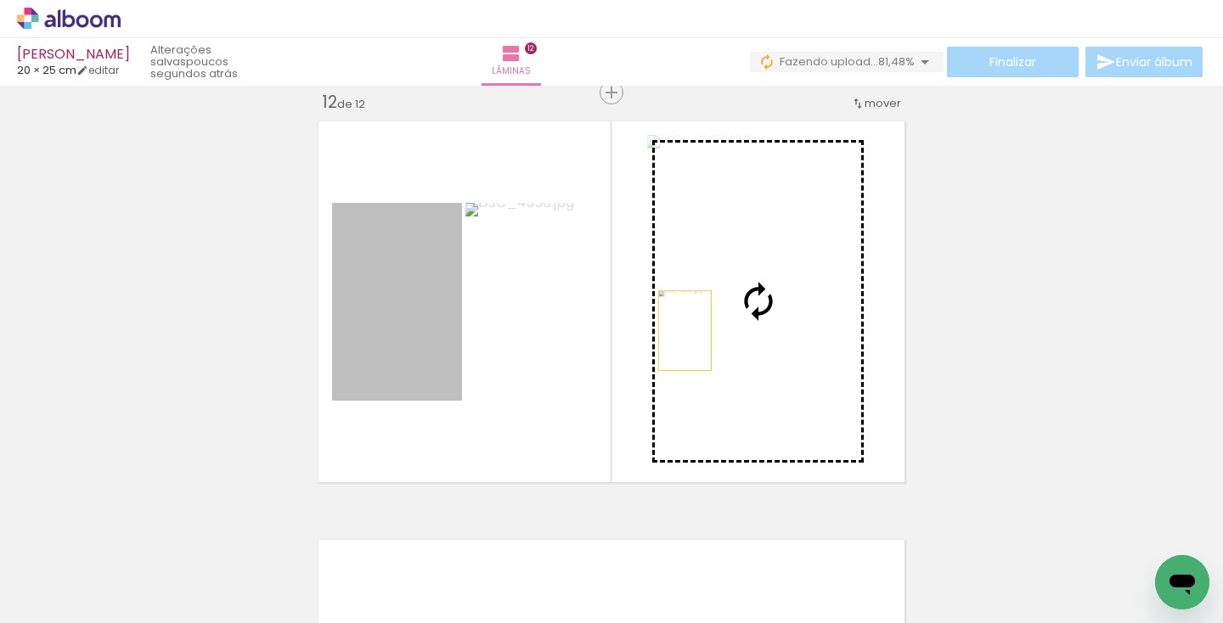
drag, startPoint x: 401, startPoint y: 329, endPoint x: 777, endPoint y: 338, distance: 376.2
click at [0, 0] on slot at bounding box center [0, 0] width 0 height 0
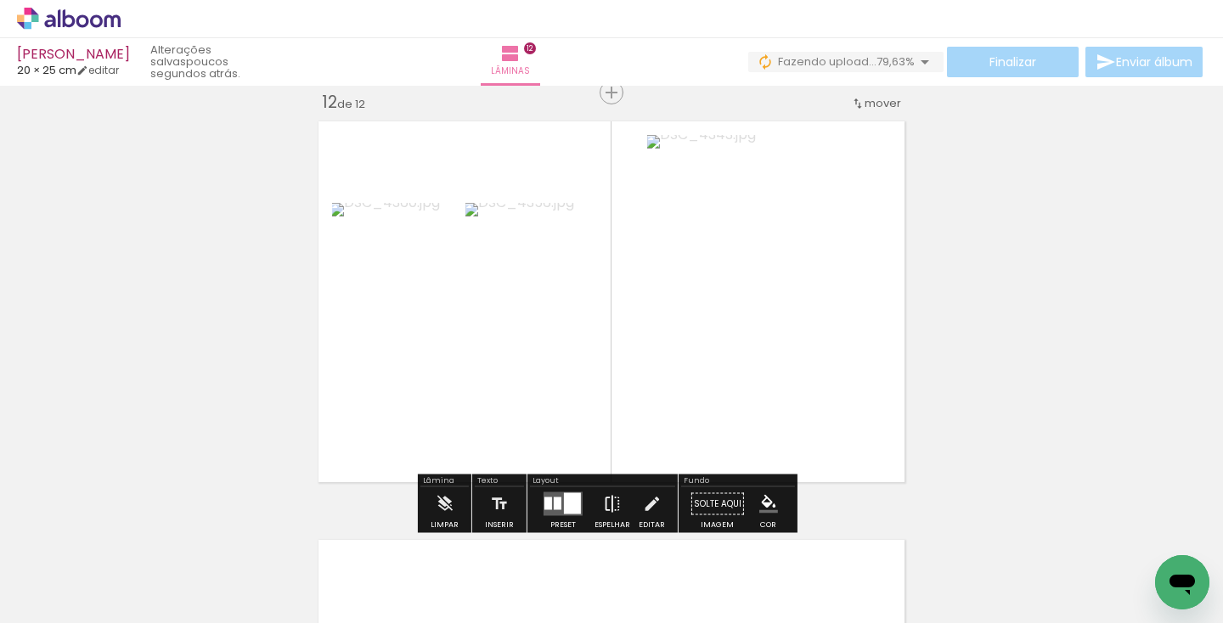
click at [609, 507] on iron-icon at bounding box center [612, 504] width 19 height 34
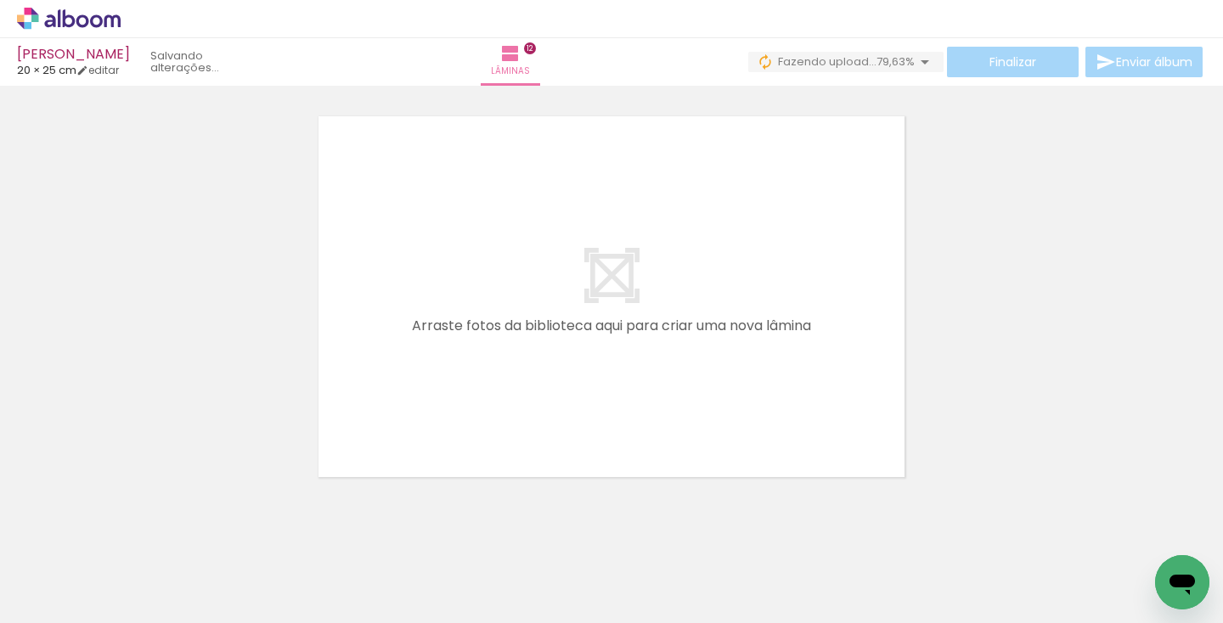
scroll to position [5051, 0]
click at [70, 605] on span "Adicionar Fotos" at bounding box center [60, 600] width 51 height 19
click at [0, 0] on input "file" at bounding box center [0, 0] width 0 height 0
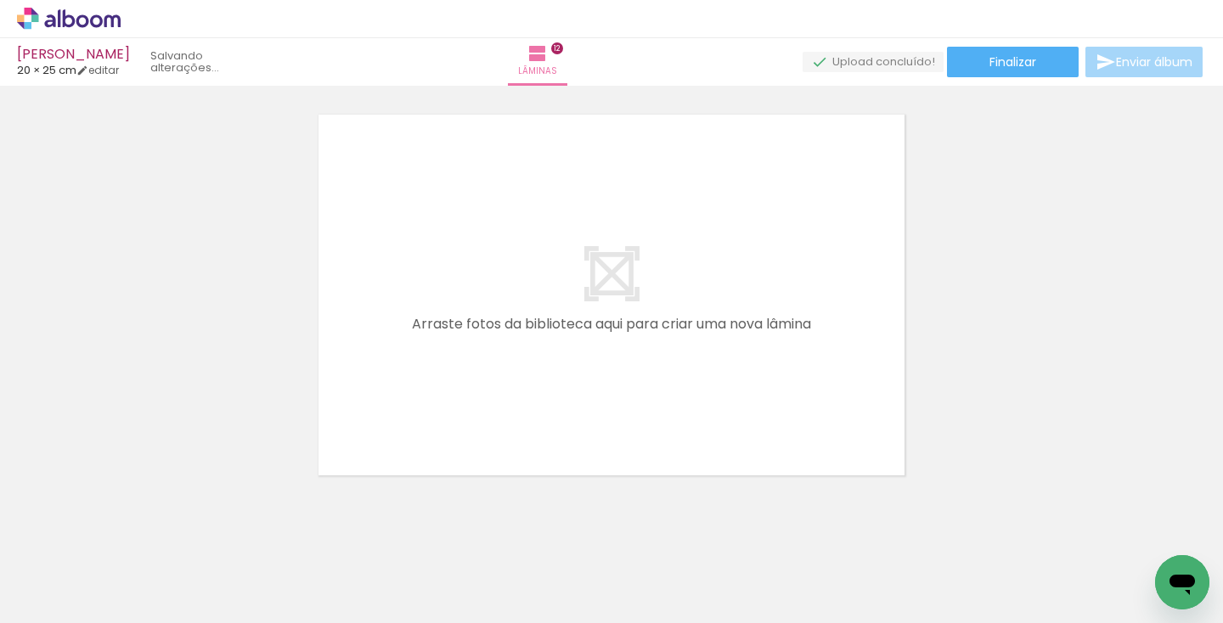
scroll to position [0, 0]
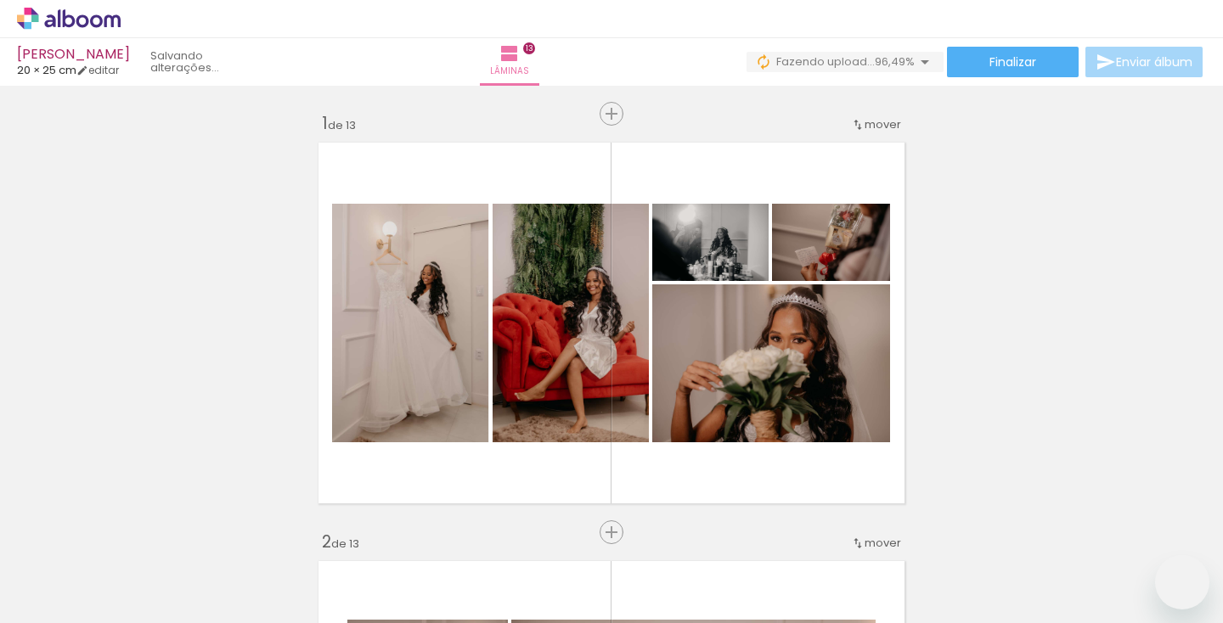
drag, startPoint x: 740, startPoint y: 298, endPoint x: 797, endPoint y: 324, distance: 63.5
click at [735, 295] on quentale-workspace at bounding box center [611, 311] width 1223 height 623
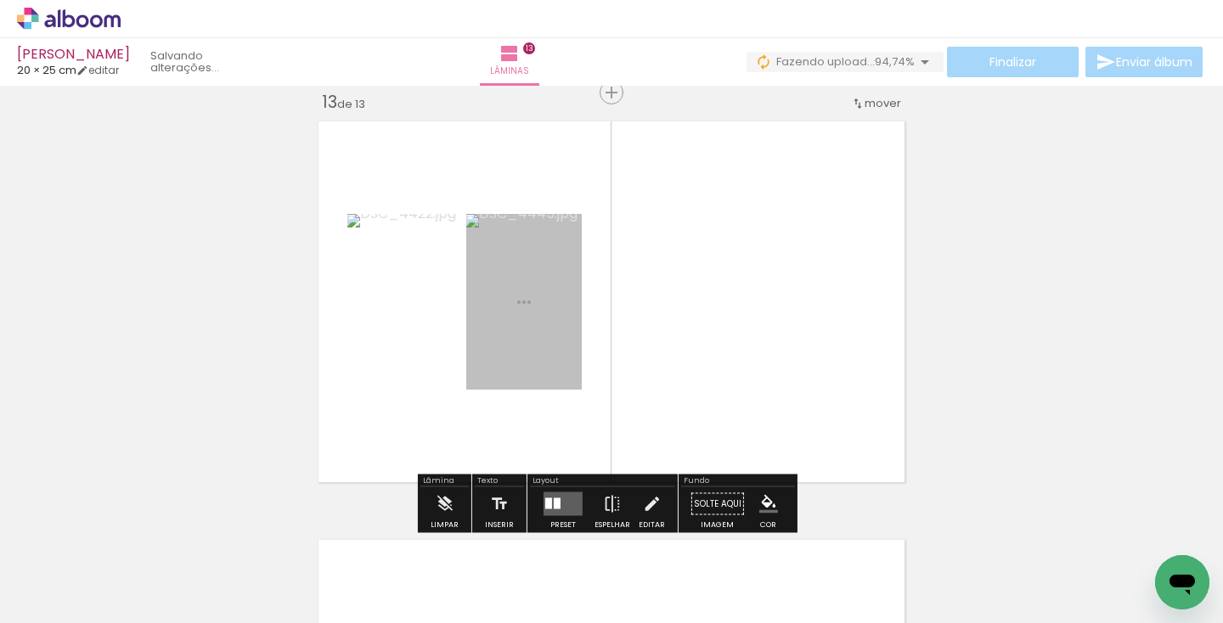
scroll to position [0, 4342]
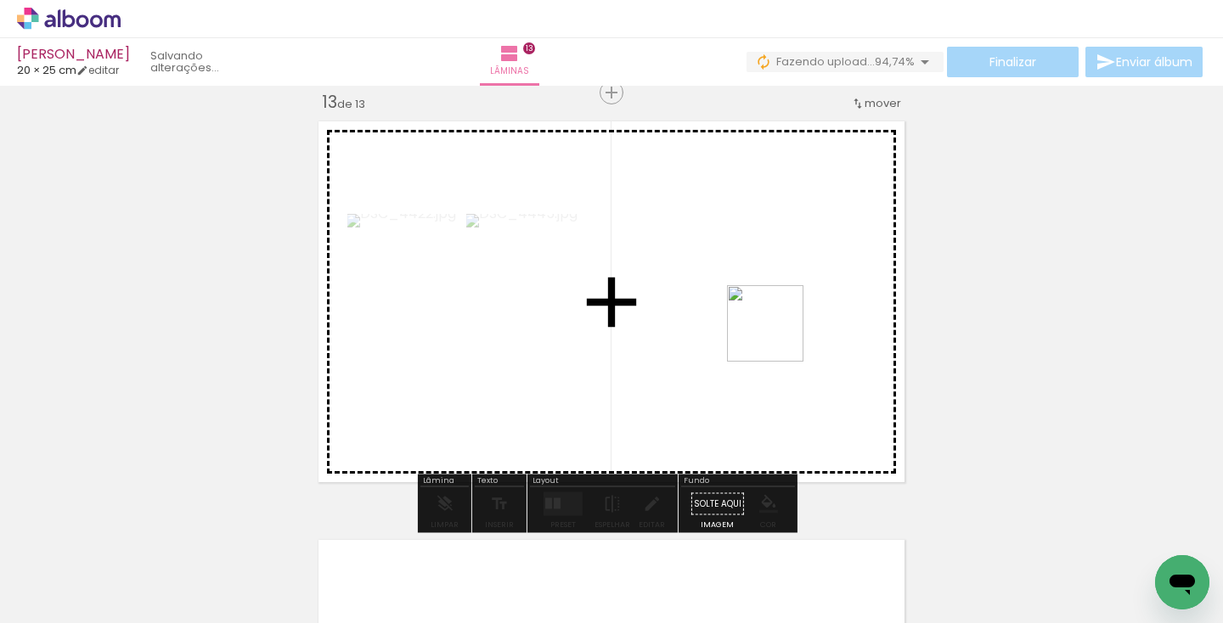
drag, startPoint x: 1148, startPoint y: 548, endPoint x: 778, endPoint y: 336, distance: 426.7
click at [778, 336] on quentale-workspace at bounding box center [611, 311] width 1223 height 623
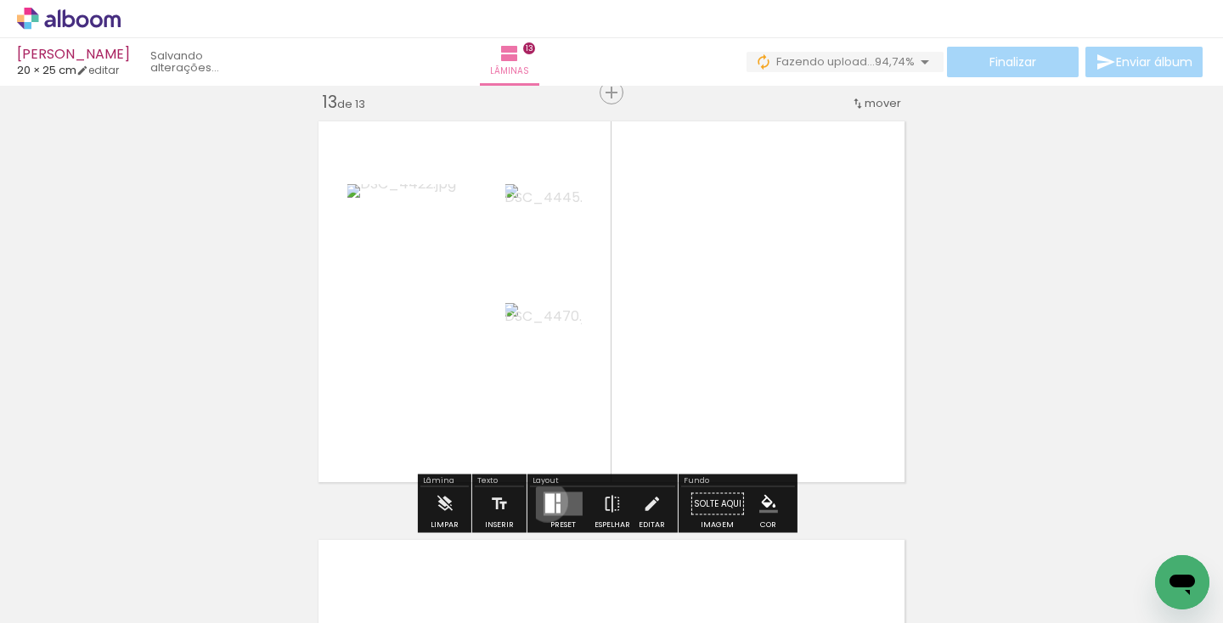
click at [545, 501] on div at bounding box center [549, 504] width 9 height 20
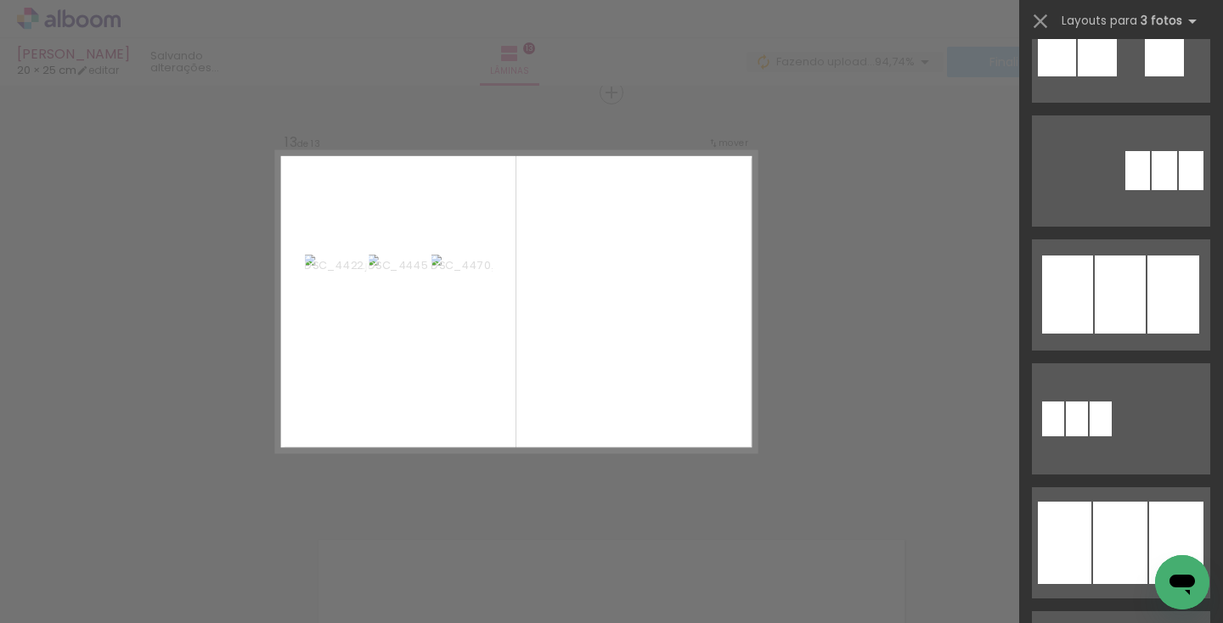
scroll to position [1013, 0]
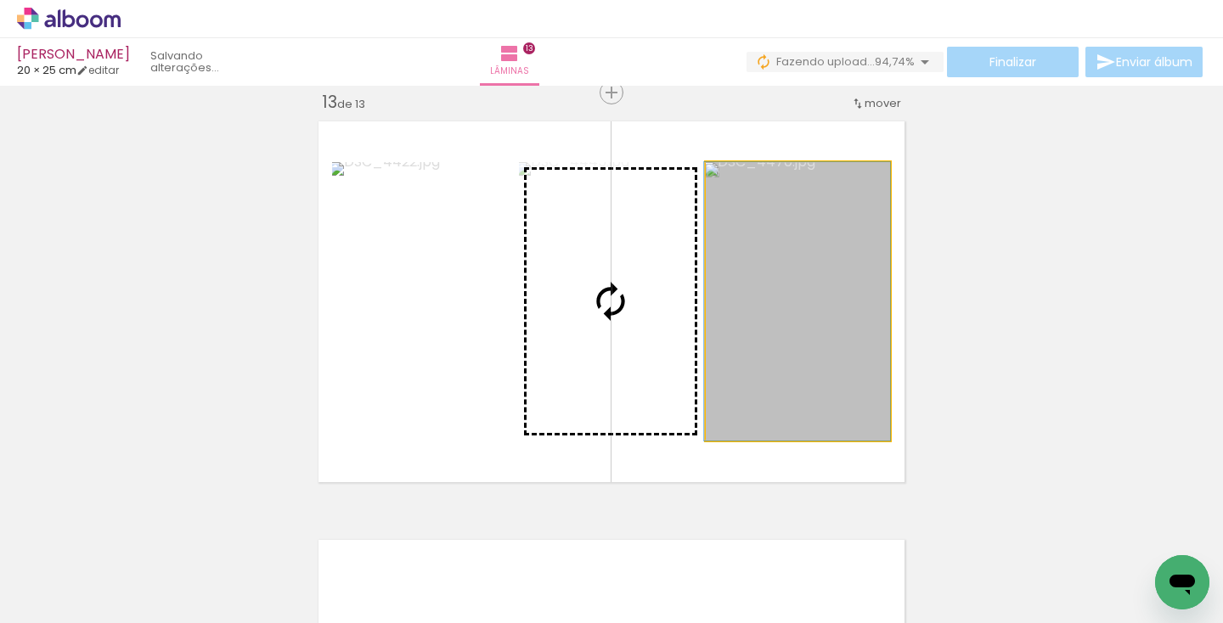
drag, startPoint x: 815, startPoint y: 340, endPoint x: 625, endPoint y: 339, distance: 190.2
click at [0, 0] on slot at bounding box center [0, 0] width 0 height 0
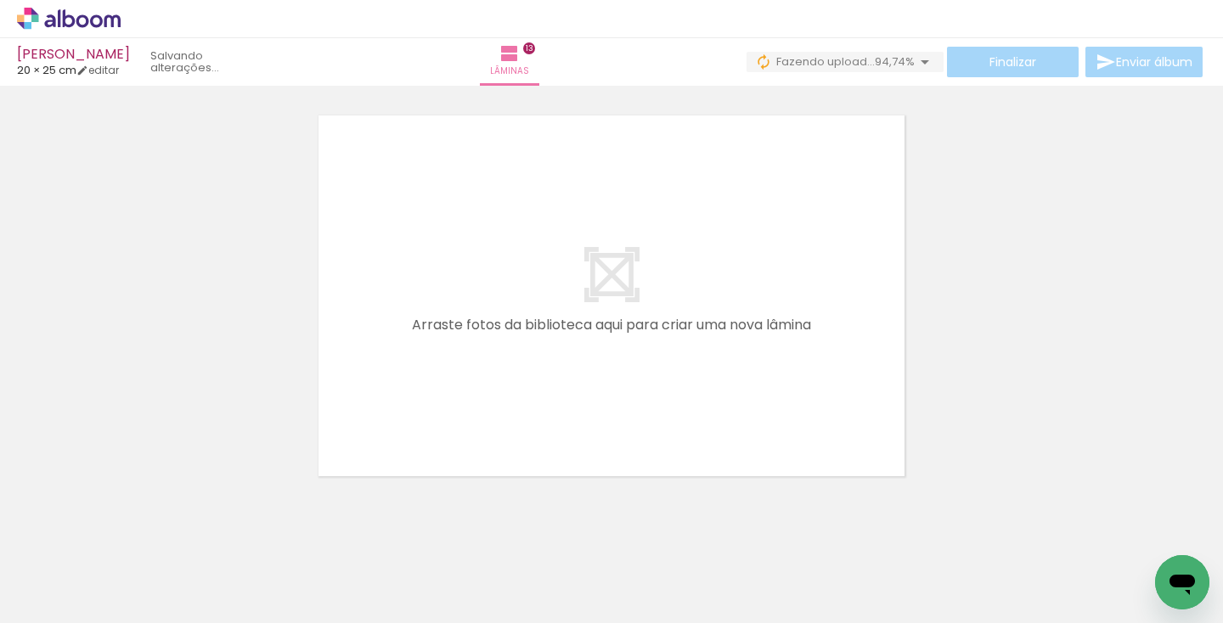
scroll to position [5460, 0]
click at [34, 598] on iron-icon at bounding box center [24, 600] width 20 height 20
click at [0, 0] on input "file" at bounding box center [0, 0] width 0 height 0
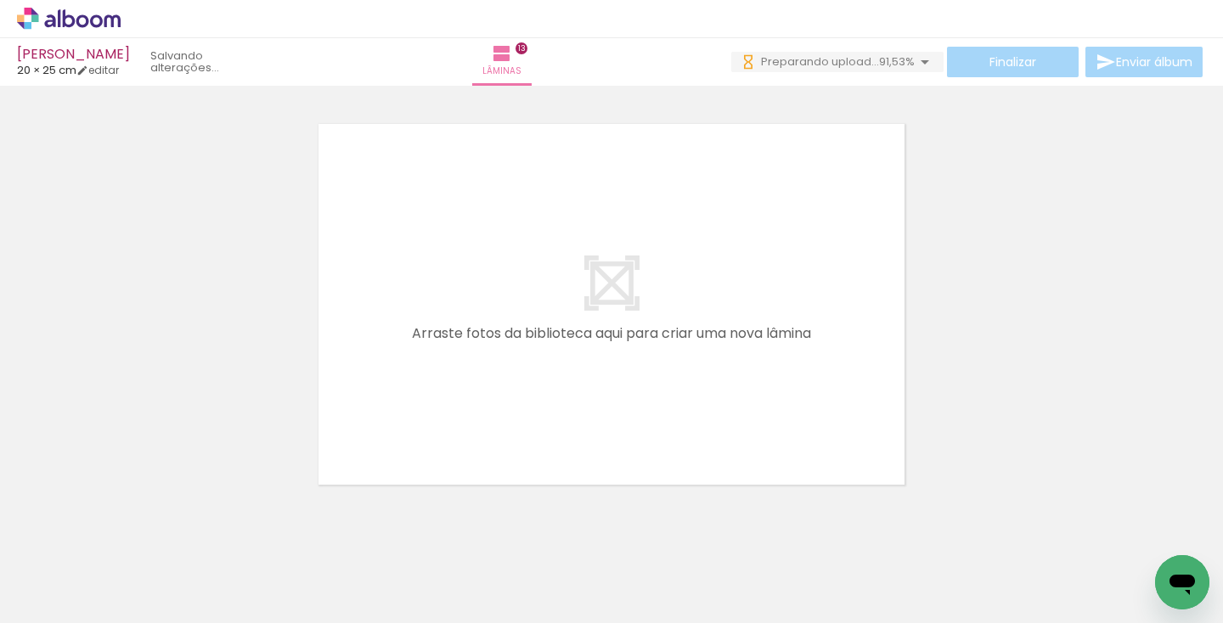
scroll to position [0, 4627]
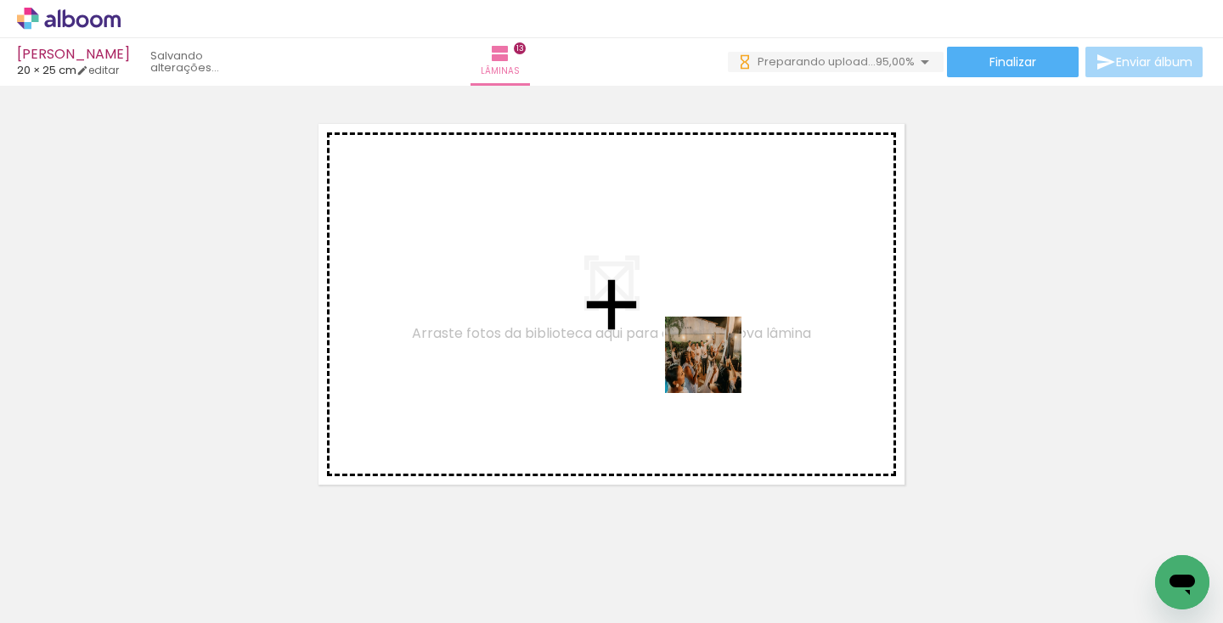
drag, startPoint x: 973, startPoint y: 556, endPoint x: 716, endPoint y: 368, distance: 318.9
click at [716, 368] on quentale-workspace at bounding box center [611, 311] width 1223 height 623
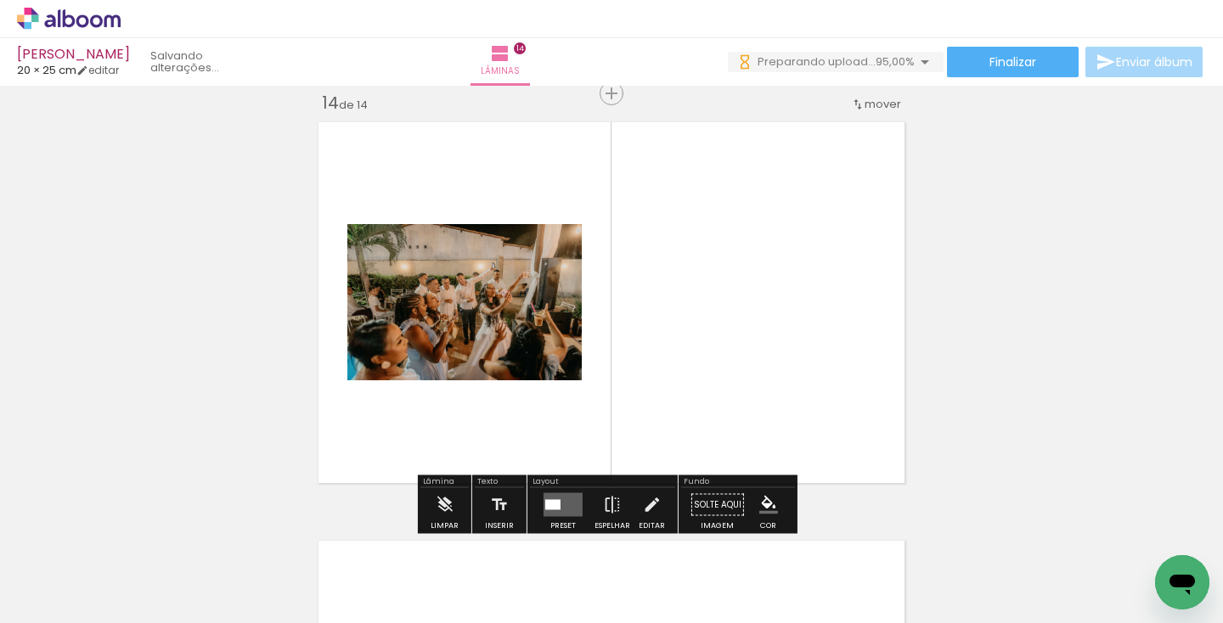
scroll to position [5463, 0]
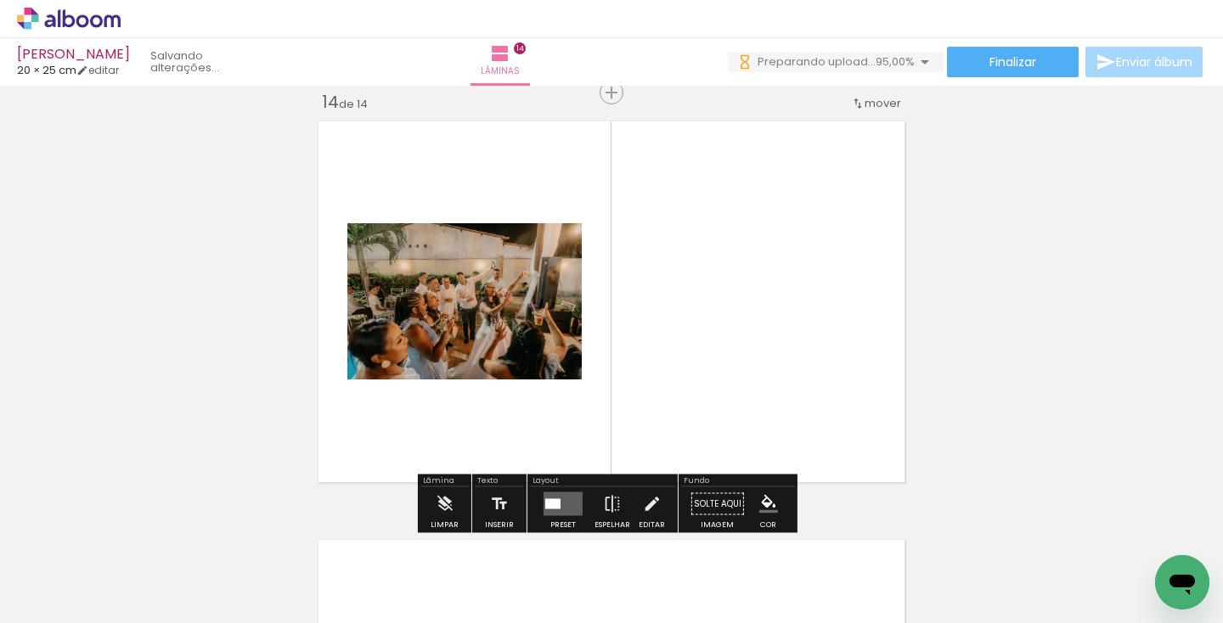
drag, startPoint x: 1064, startPoint y: 573, endPoint x: 722, endPoint y: 349, distance: 409.0
click at [722, 349] on quentale-workspace at bounding box center [611, 311] width 1223 height 623
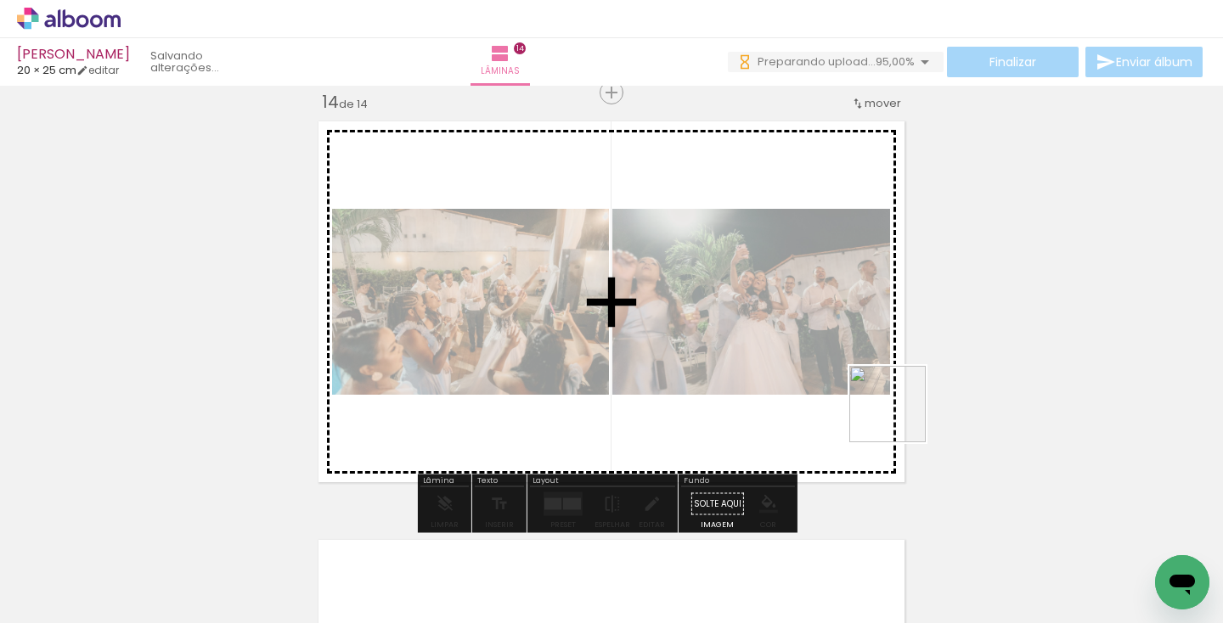
drag, startPoint x: 1150, startPoint y: 566, endPoint x: 740, endPoint y: 297, distance: 490.5
click at [740, 297] on quentale-workspace at bounding box center [611, 311] width 1223 height 623
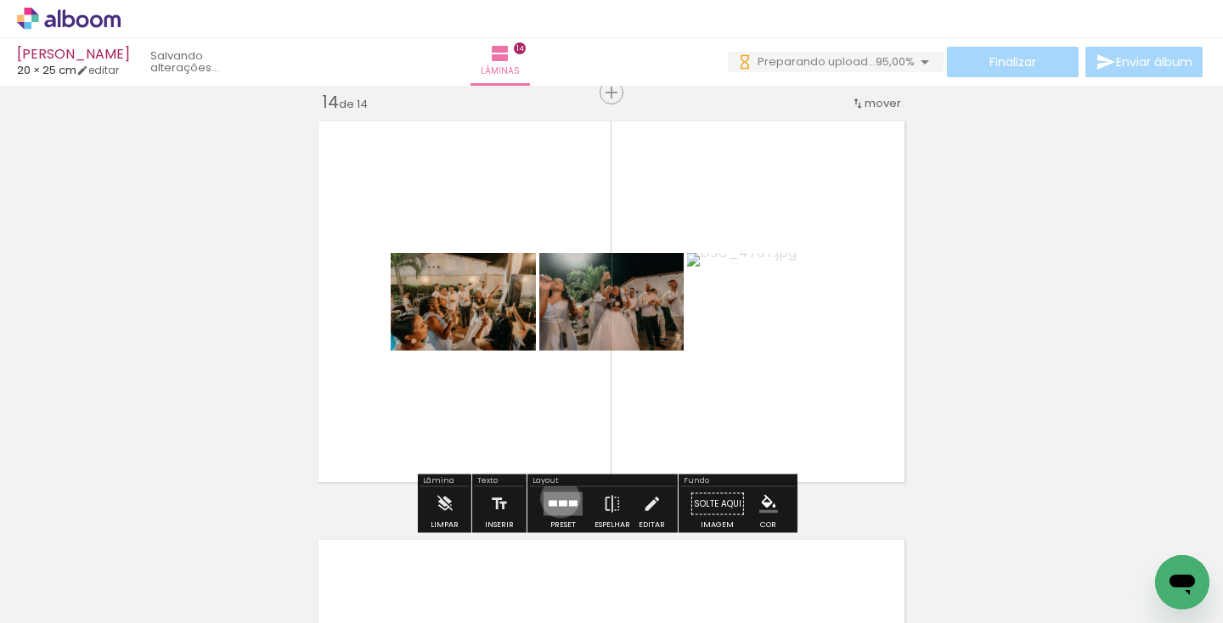
click at [556, 498] on quentale-layouter at bounding box center [562, 504] width 39 height 24
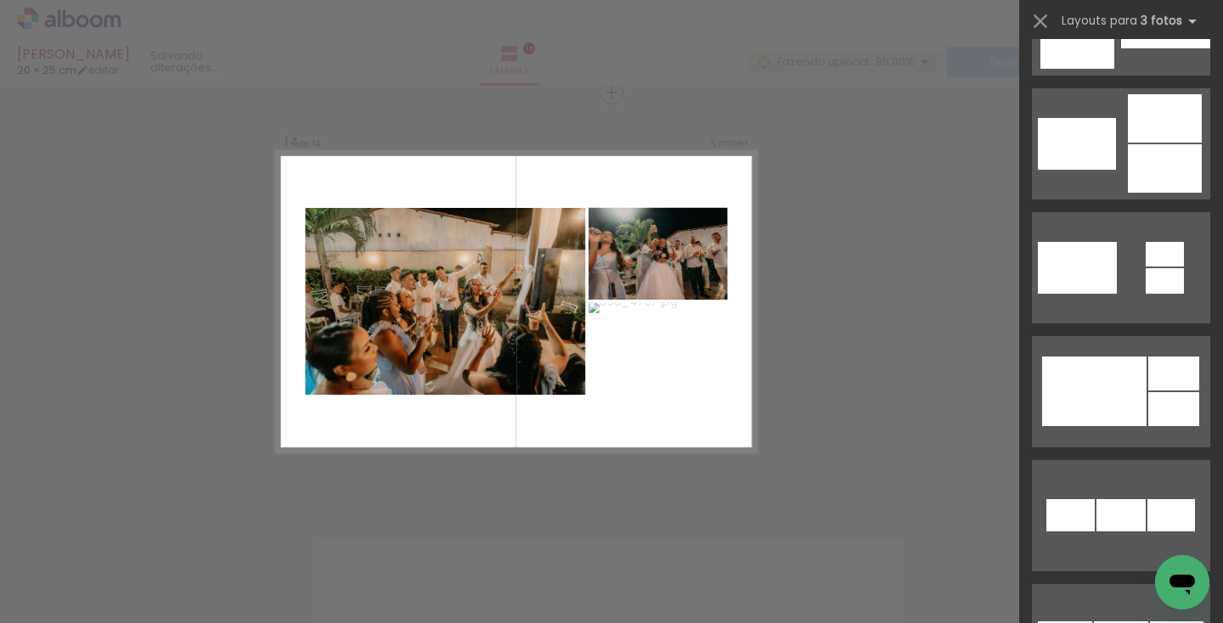
scroll to position [728, 0]
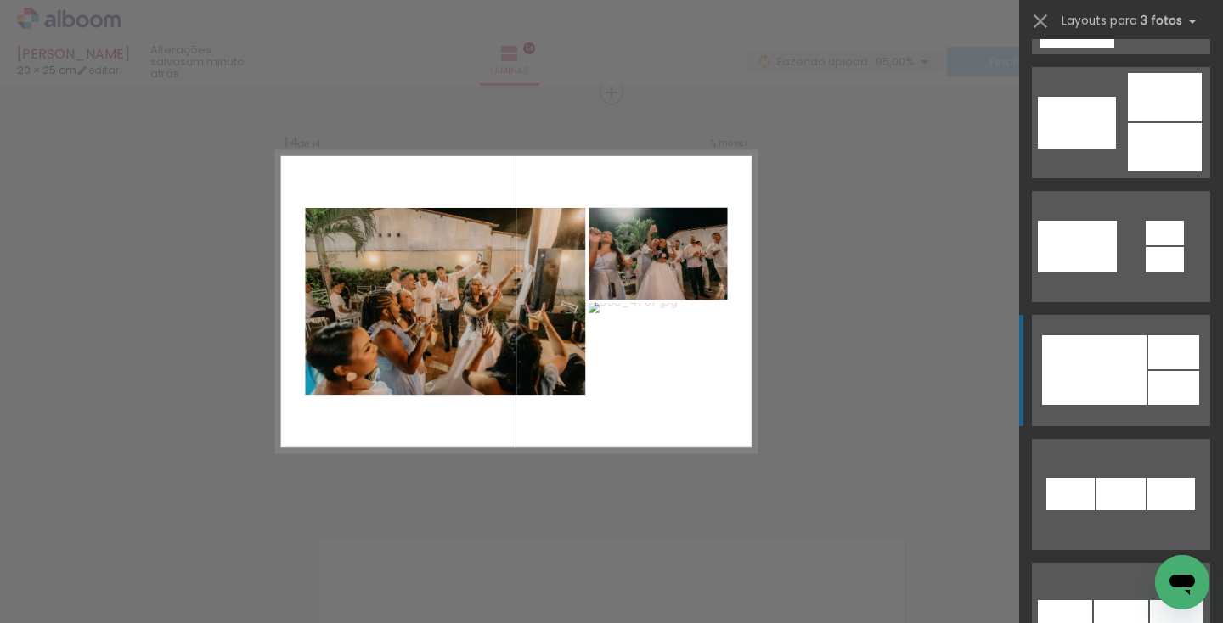
click at [1122, 387] on div at bounding box center [1094, 370] width 104 height 70
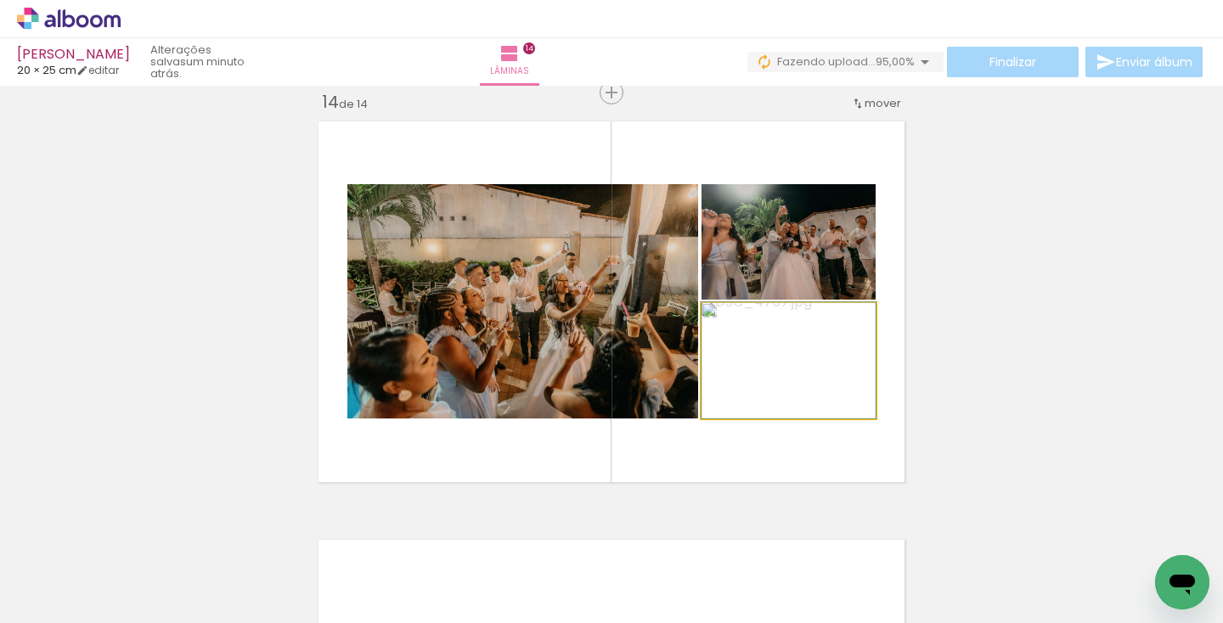
drag, startPoint x: 799, startPoint y: 367, endPoint x: 509, endPoint y: 356, distance: 290.6
click at [0, 0] on slot at bounding box center [0, 0] width 0 height 0
